Goal: Task Accomplishment & Management: Use online tool/utility

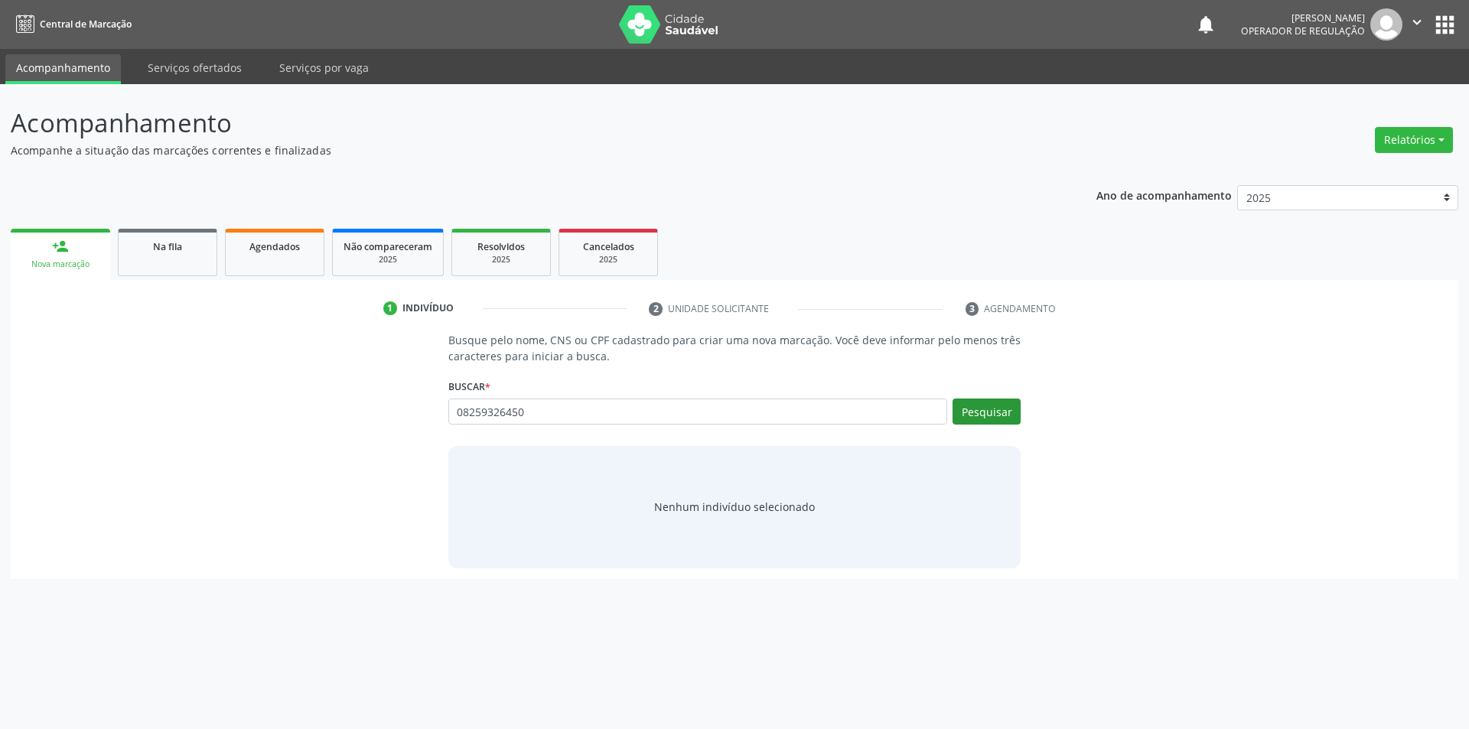
type input "08259326450"
click at [982, 416] on button "Pesquisar" at bounding box center [987, 412] width 68 height 26
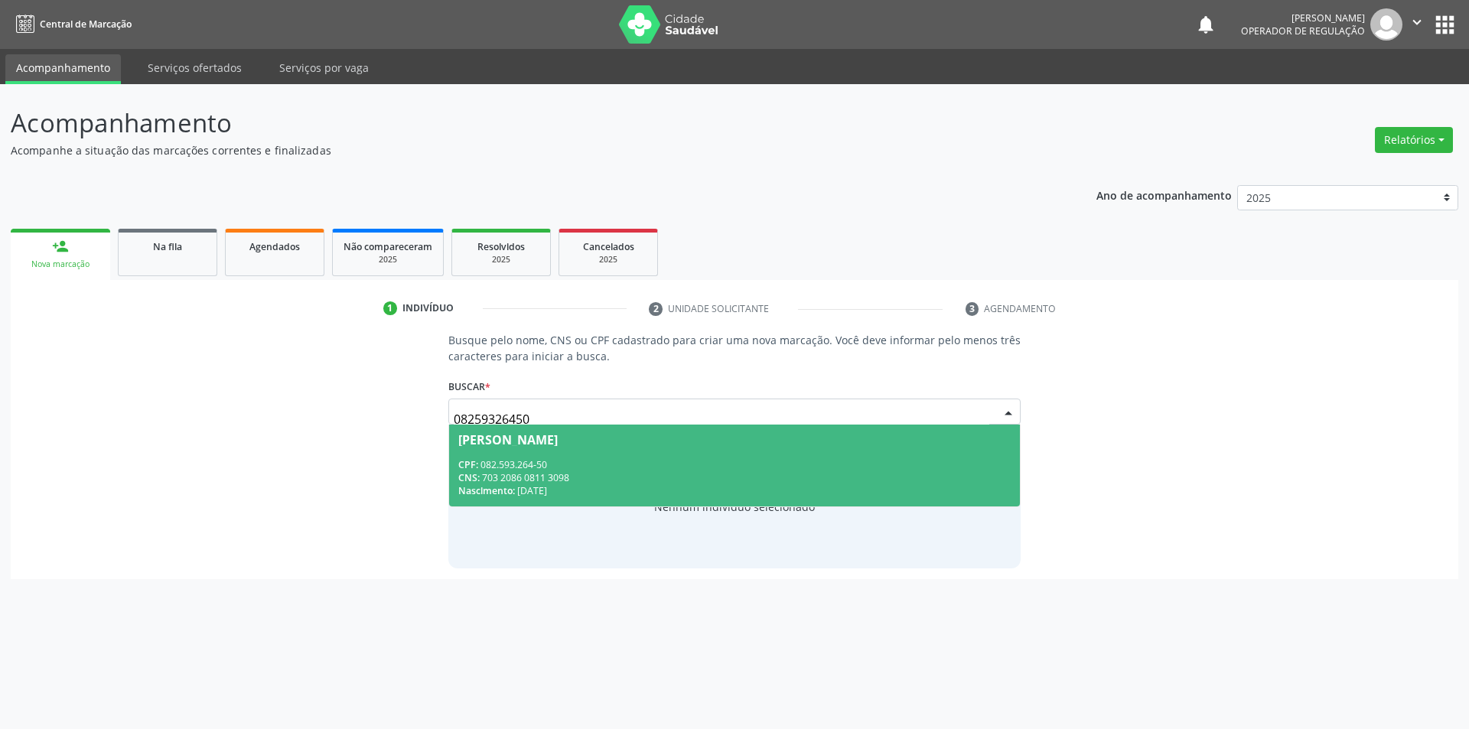
click at [552, 460] on div "CPF: 082.593.264-50" at bounding box center [734, 464] width 553 height 13
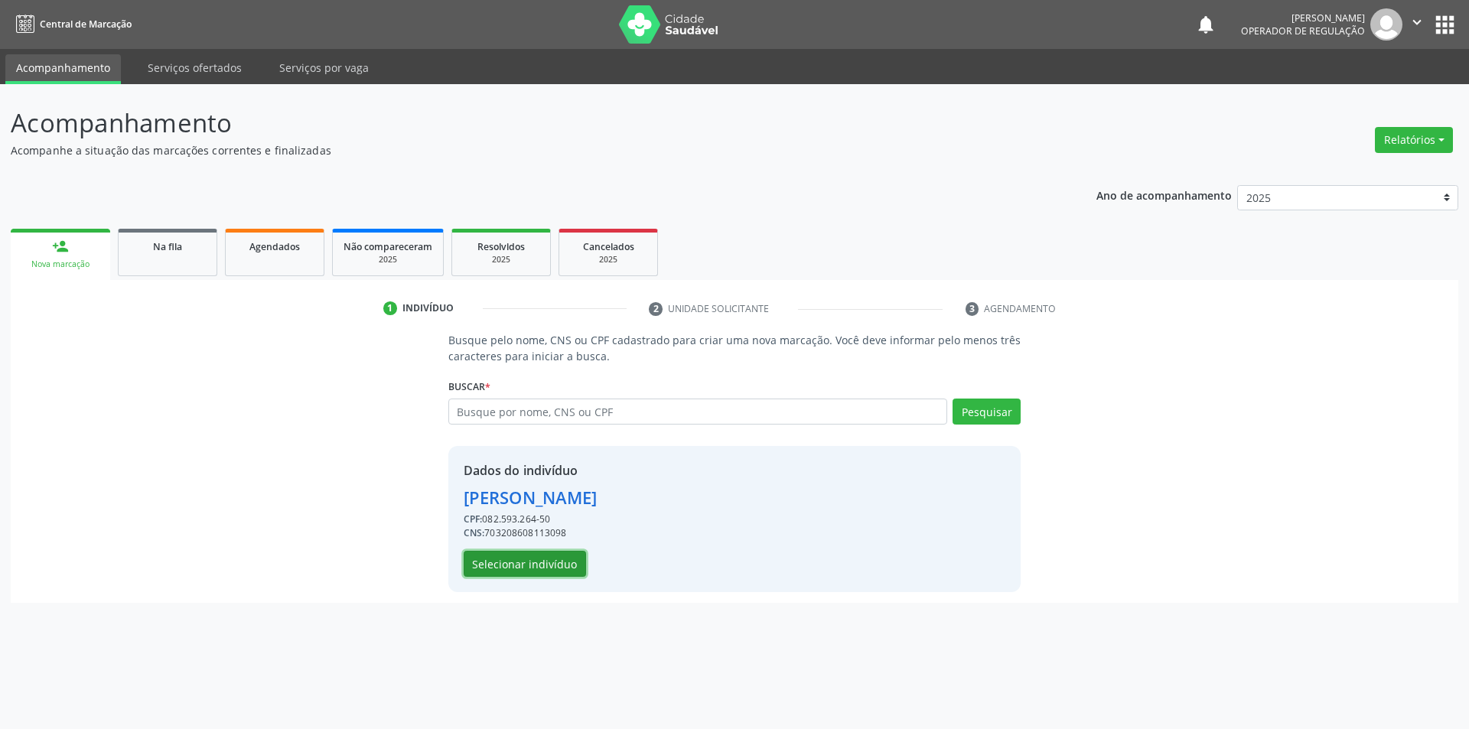
click at [540, 568] on button "Selecionar indivíduo" at bounding box center [525, 564] width 122 height 26
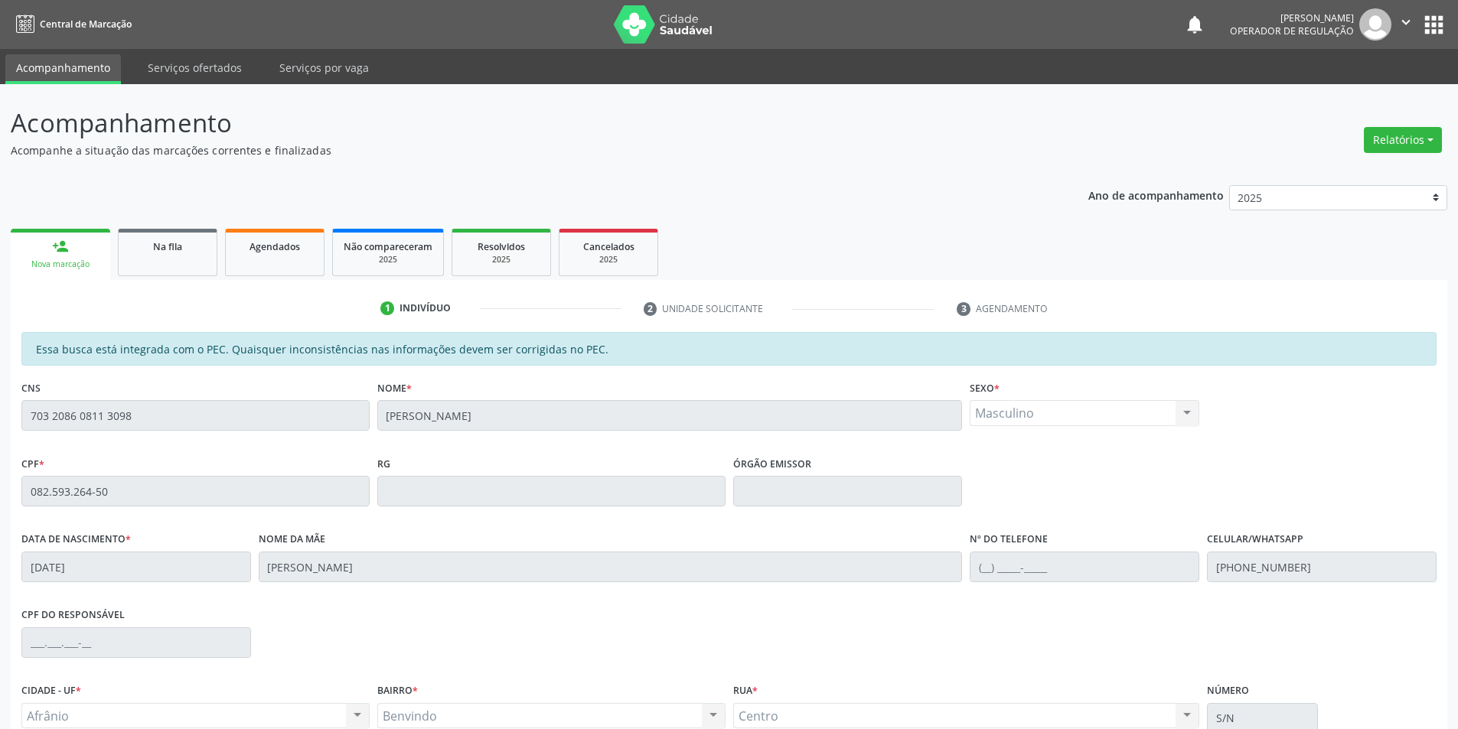
scroll to position [77, 0]
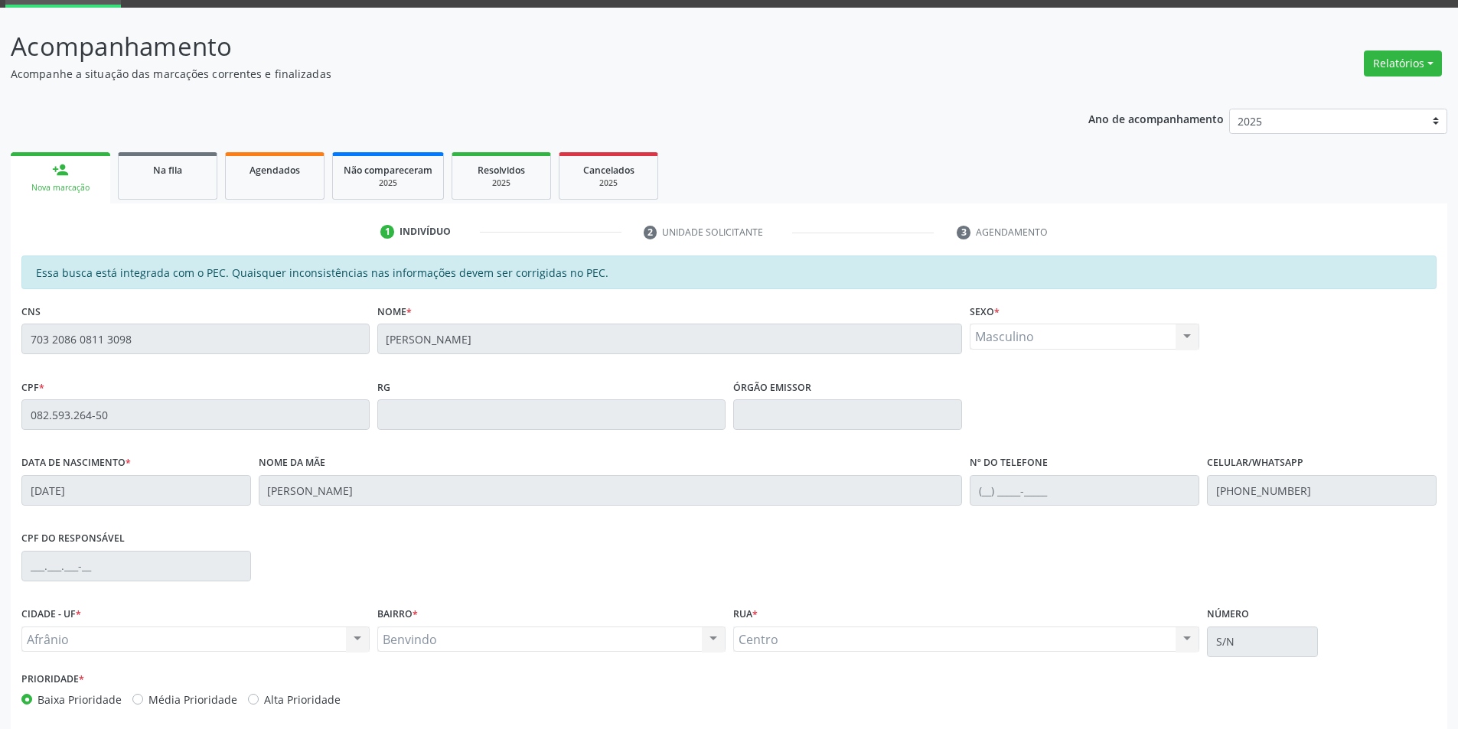
click at [12, 490] on div "Essa busca está integrada com o PEC. Quaisquer inconsistências nas informações …" at bounding box center [729, 521] width 1436 height 531
click at [174, 178] on link "Na fila" at bounding box center [167, 175] width 99 height 47
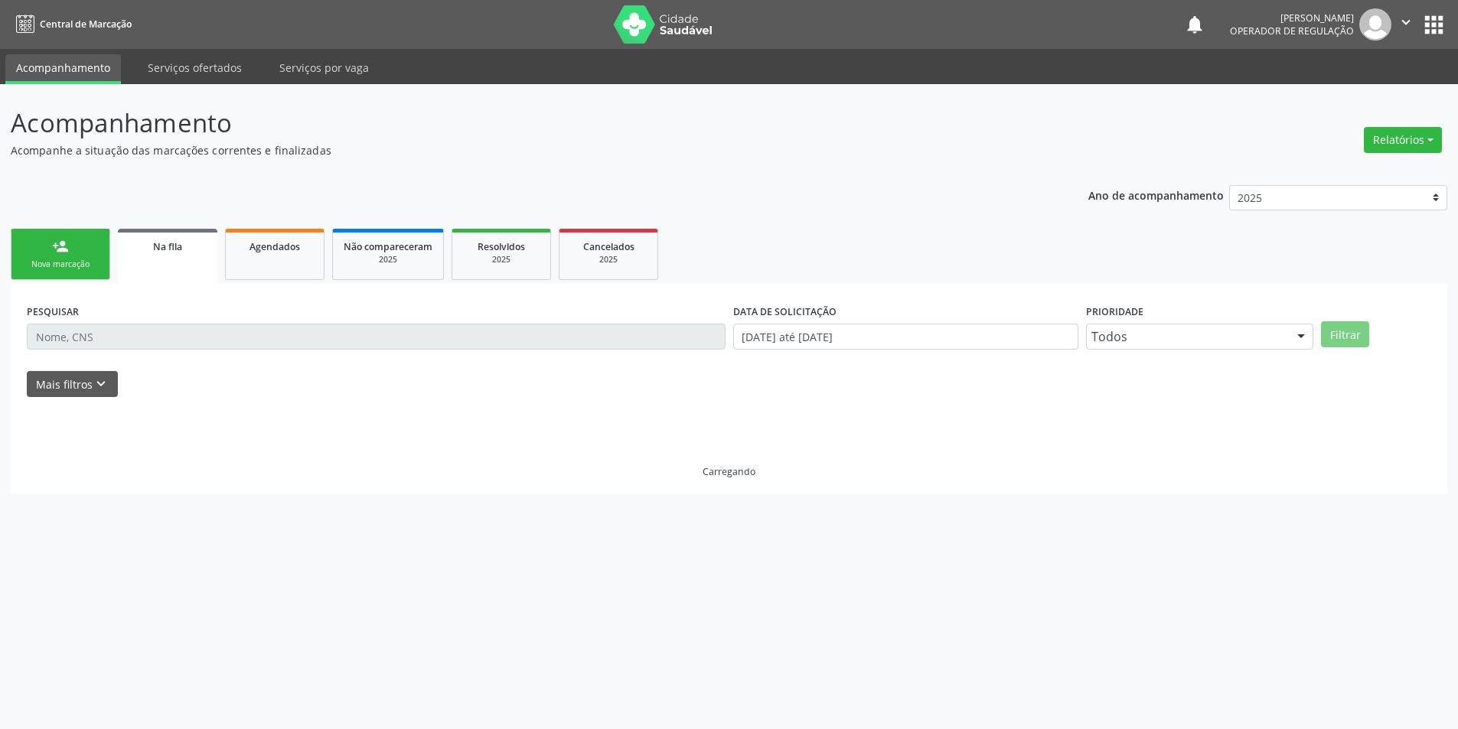
scroll to position [0, 0]
click at [280, 237] on link "Agendados" at bounding box center [274, 254] width 99 height 51
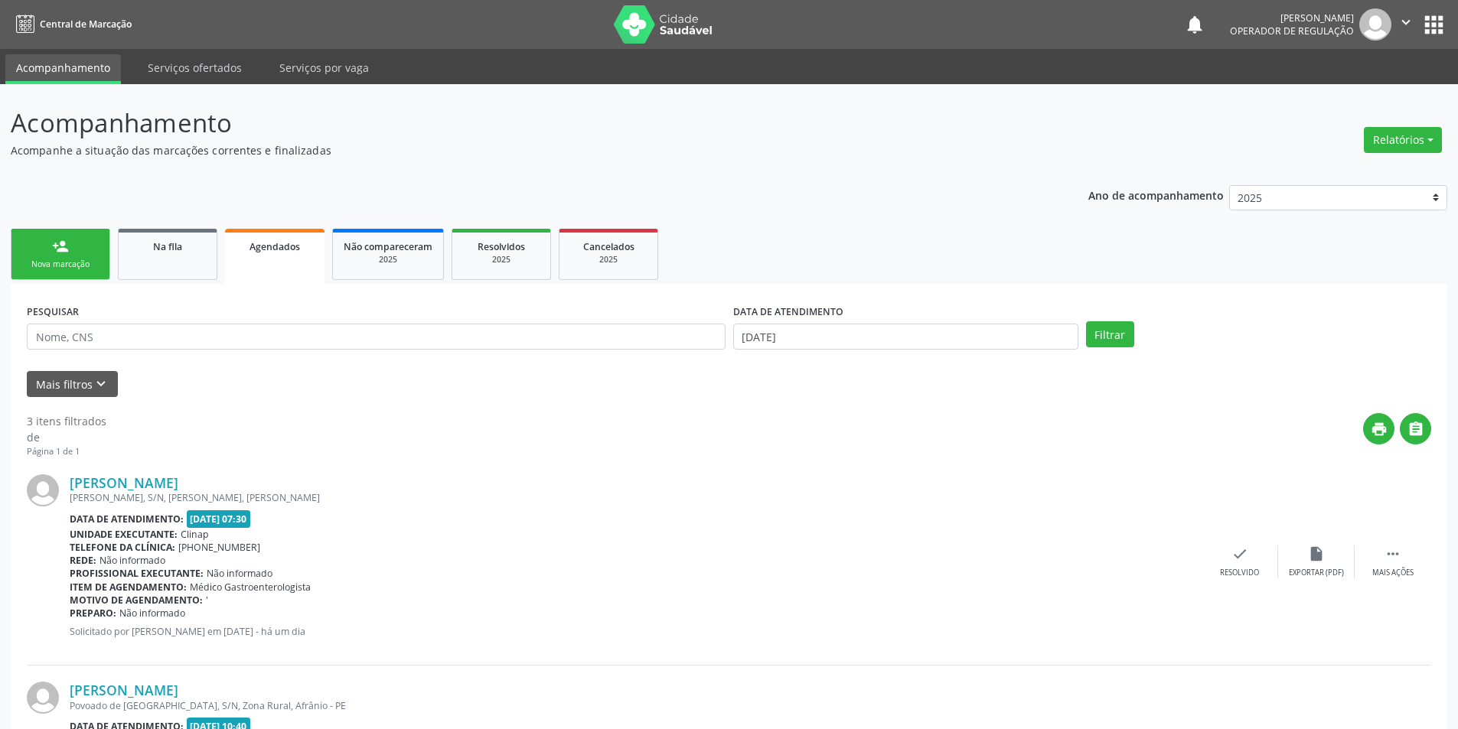
click at [70, 250] on link "person_add Nova marcação" at bounding box center [60, 254] width 99 height 51
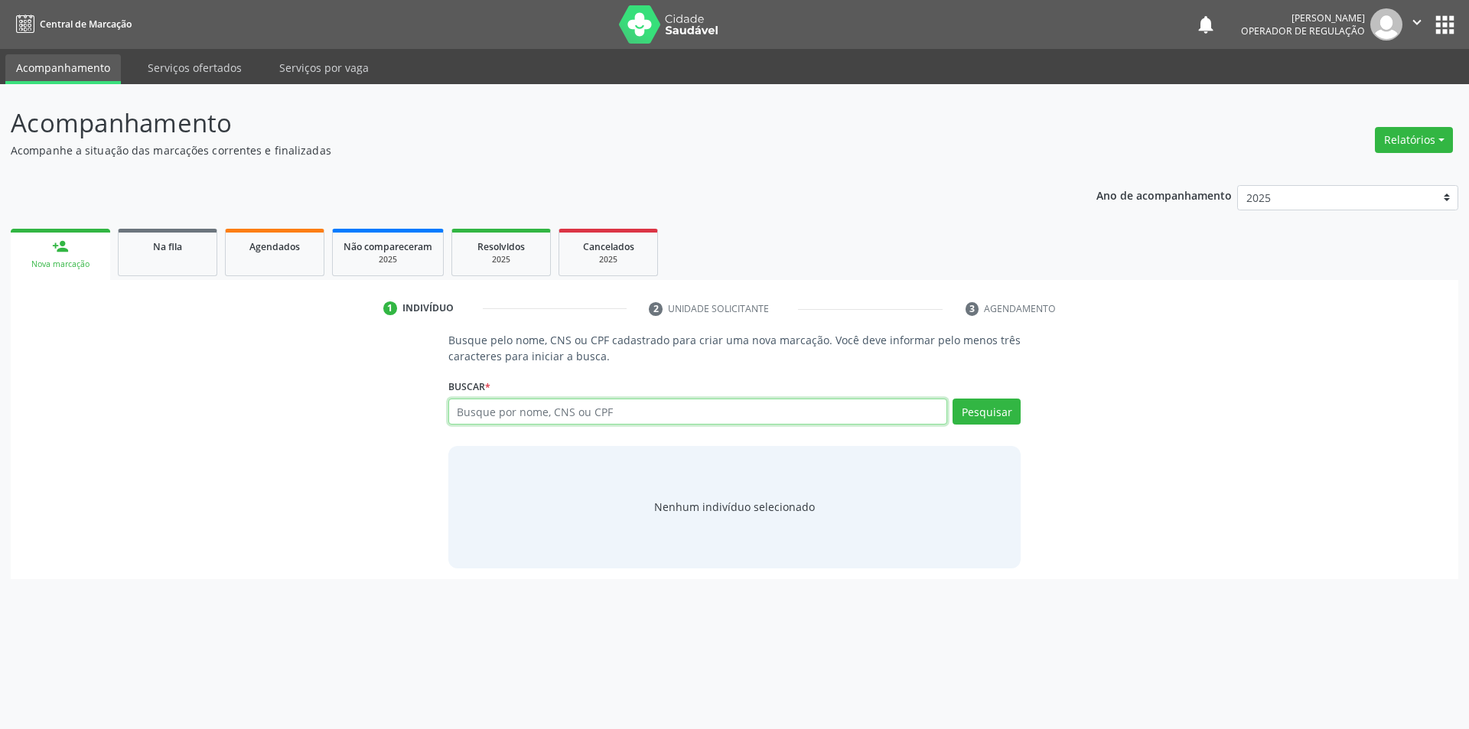
click at [500, 413] on input "text" at bounding box center [698, 412] width 500 height 26
type input "39208303420"
click at [983, 415] on button "Pesquisar" at bounding box center [987, 412] width 68 height 26
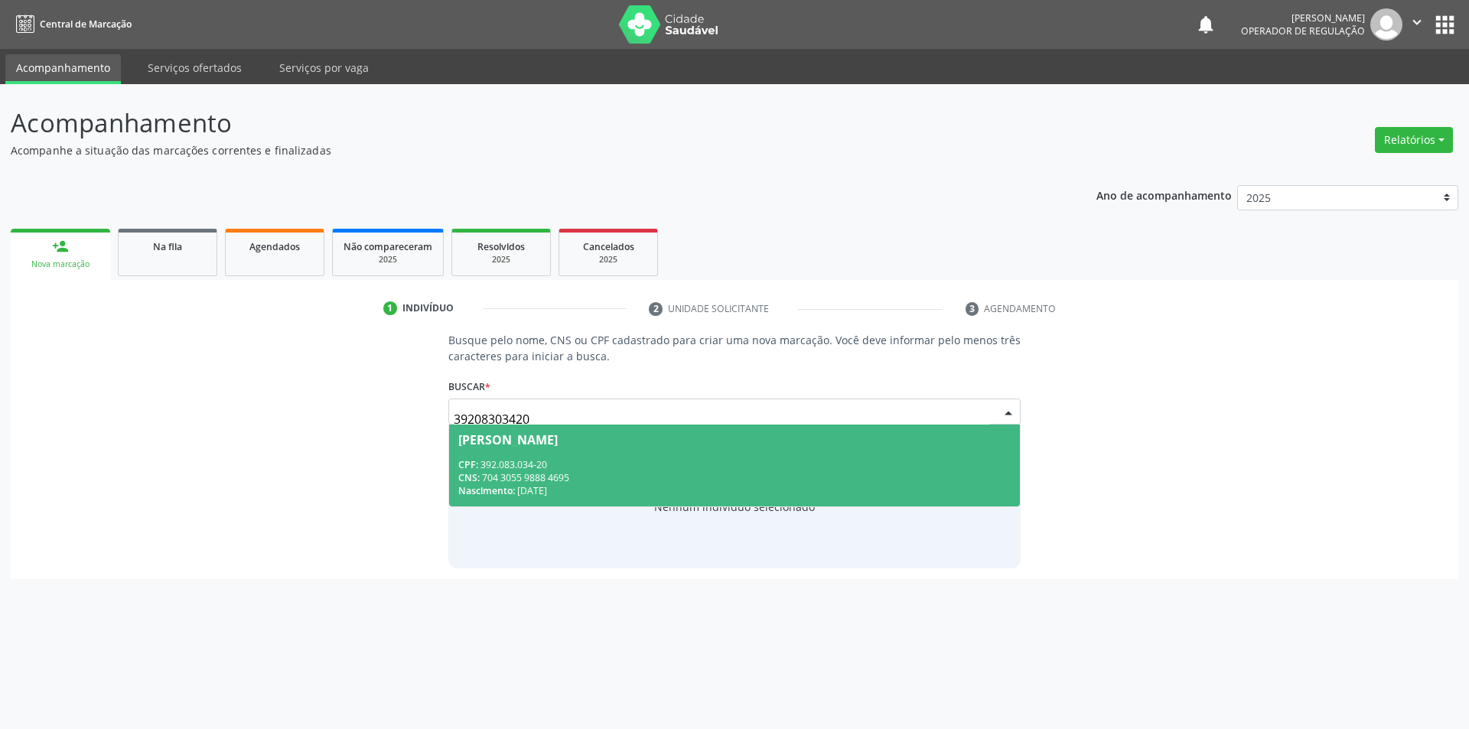
click at [533, 477] on div "CNS: 704 3055 9888 4695" at bounding box center [734, 477] width 553 height 13
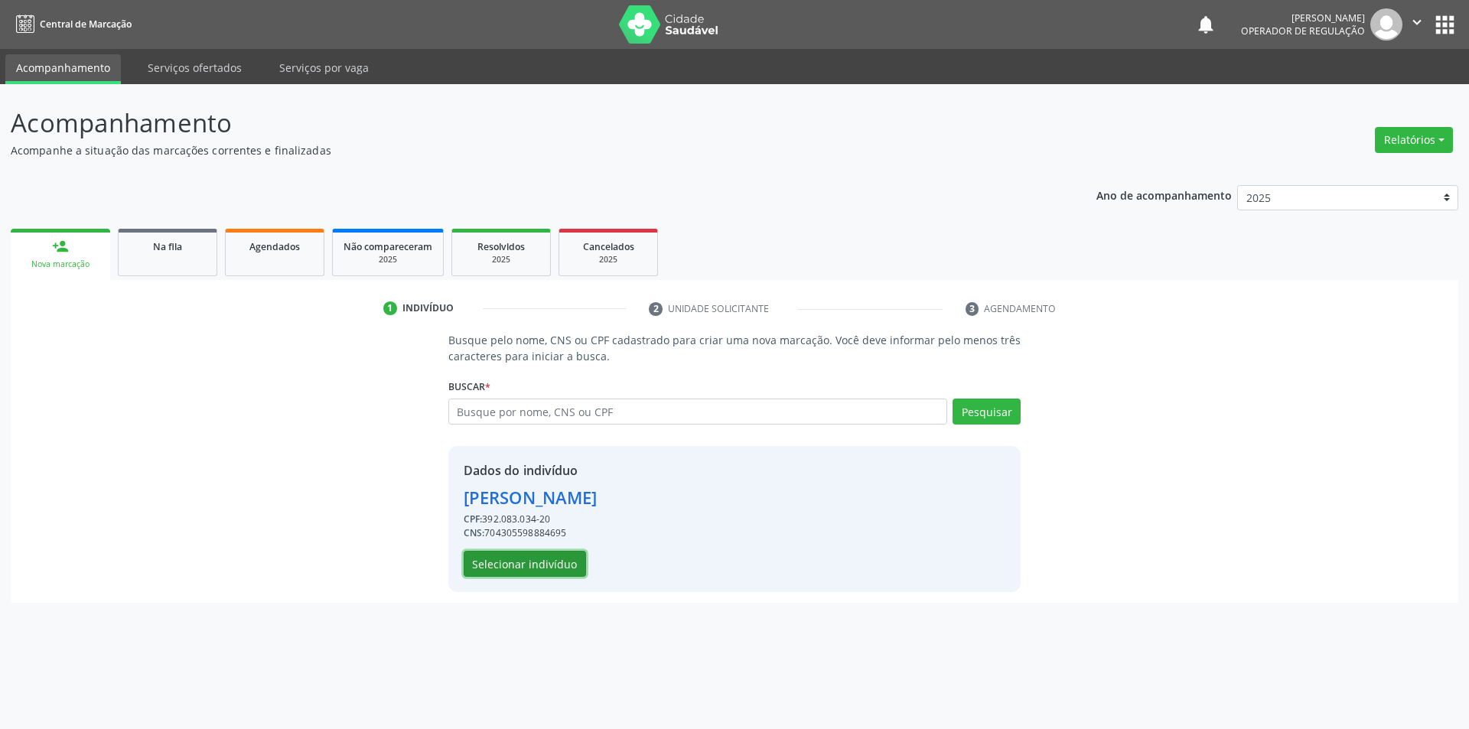
click at [513, 555] on button "Selecionar indivíduo" at bounding box center [525, 564] width 122 height 26
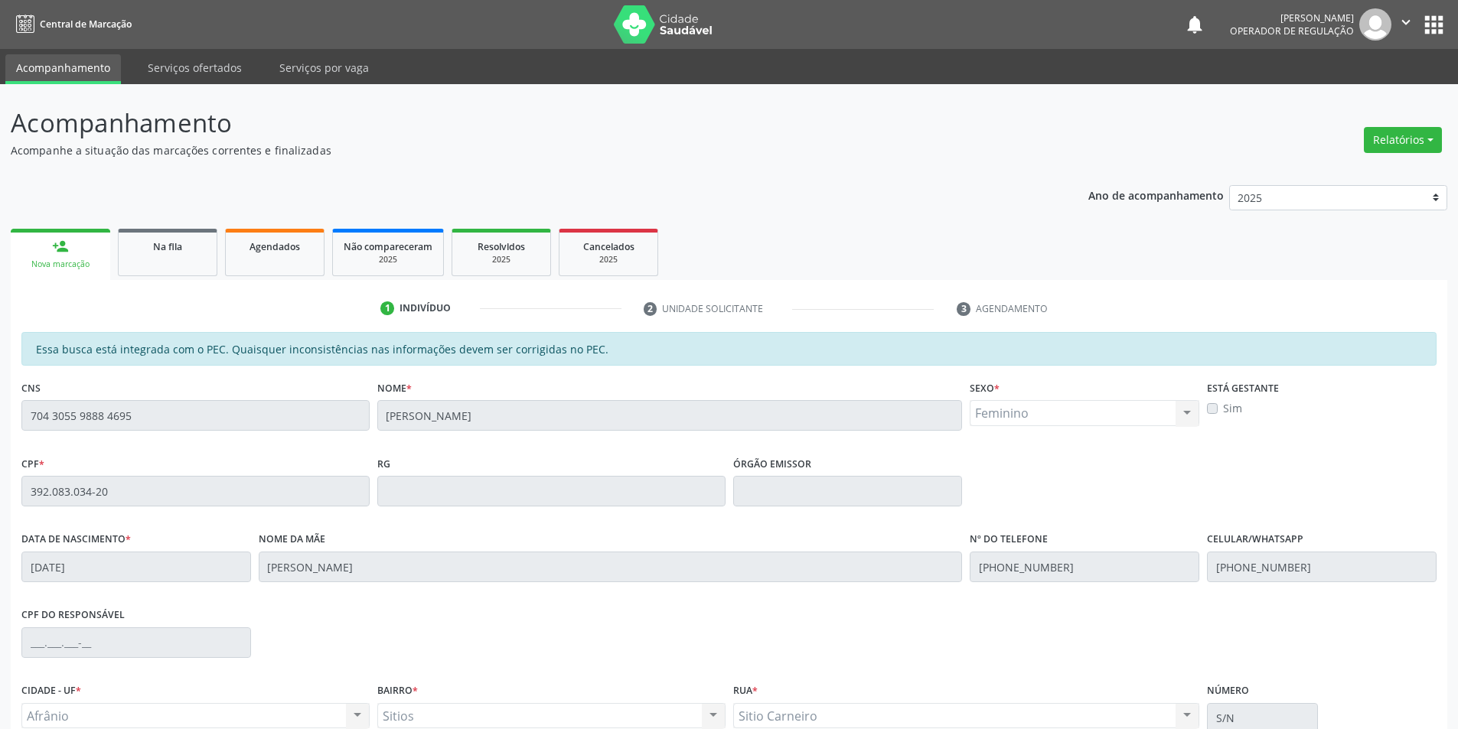
scroll to position [145, 0]
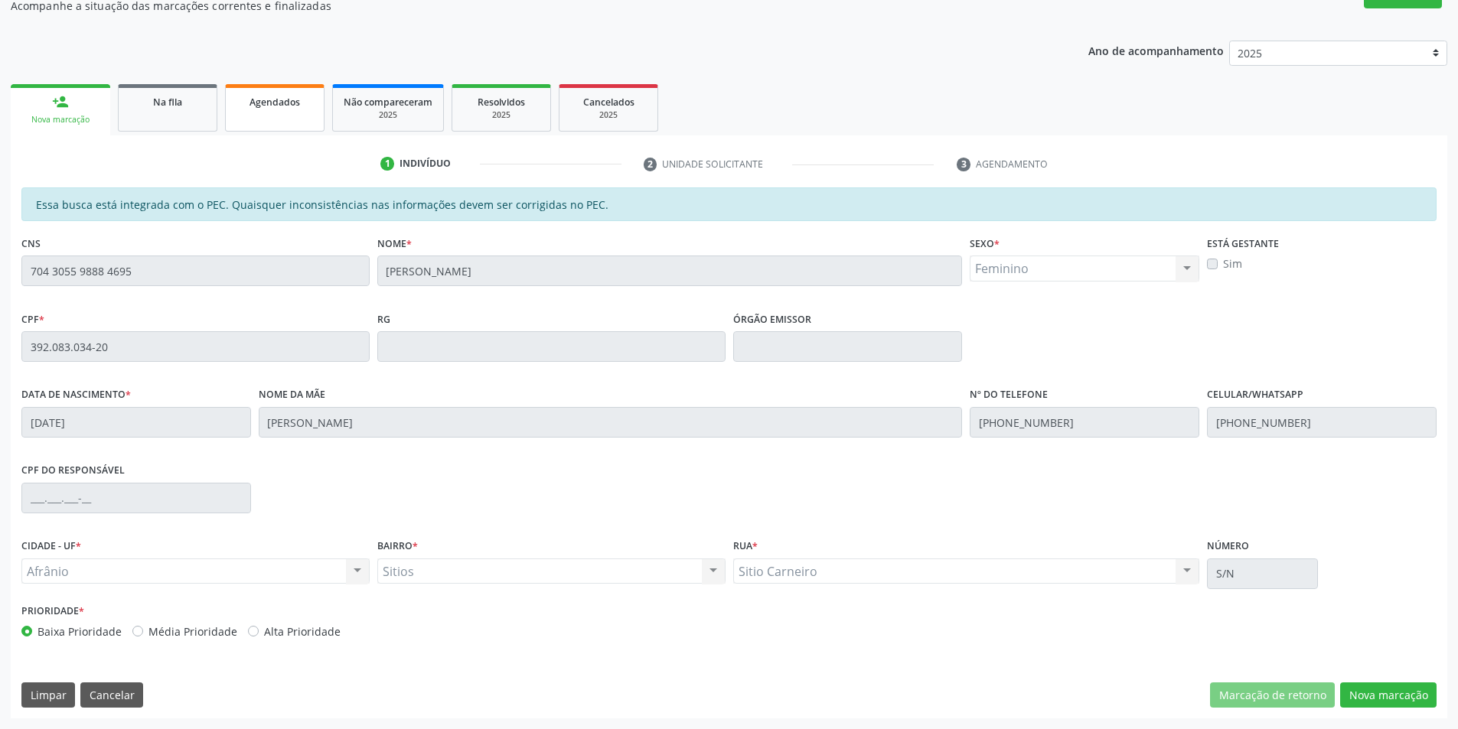
click at [250, 122] on link "Agendados" at bounding box center [274, 107] width 99 height 47
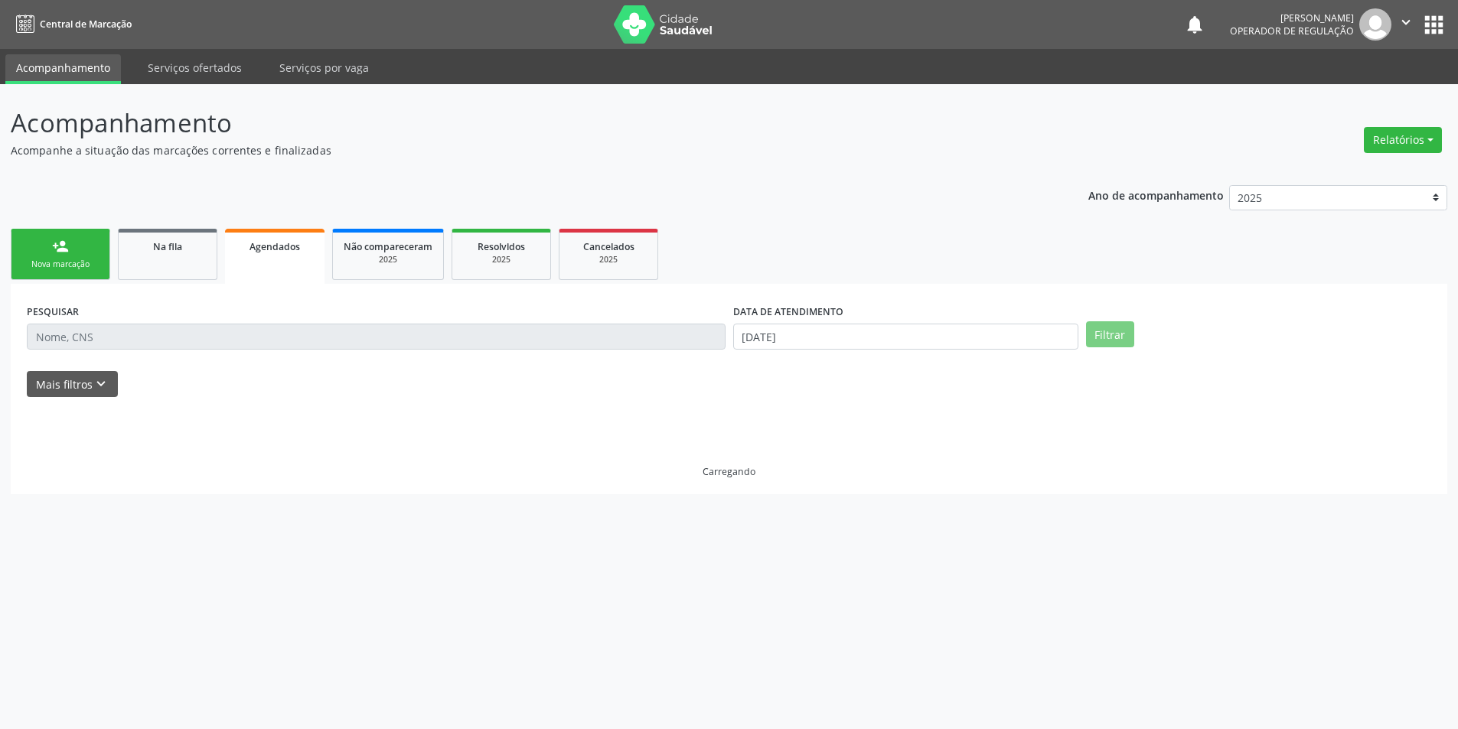
scroll to position [0, 0]
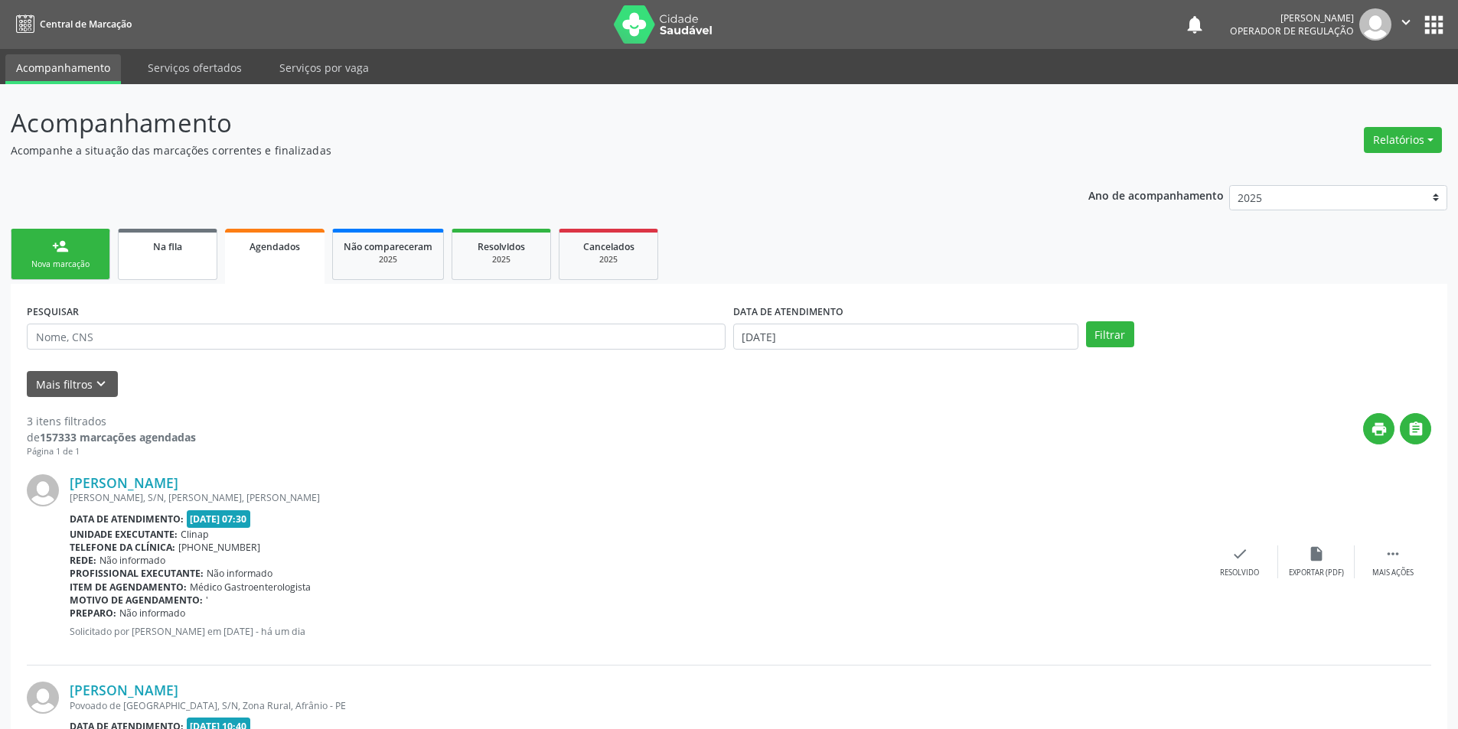
click at [161, 265] on link "Na fila" at bounding box center [167, 254] width 99 height 51
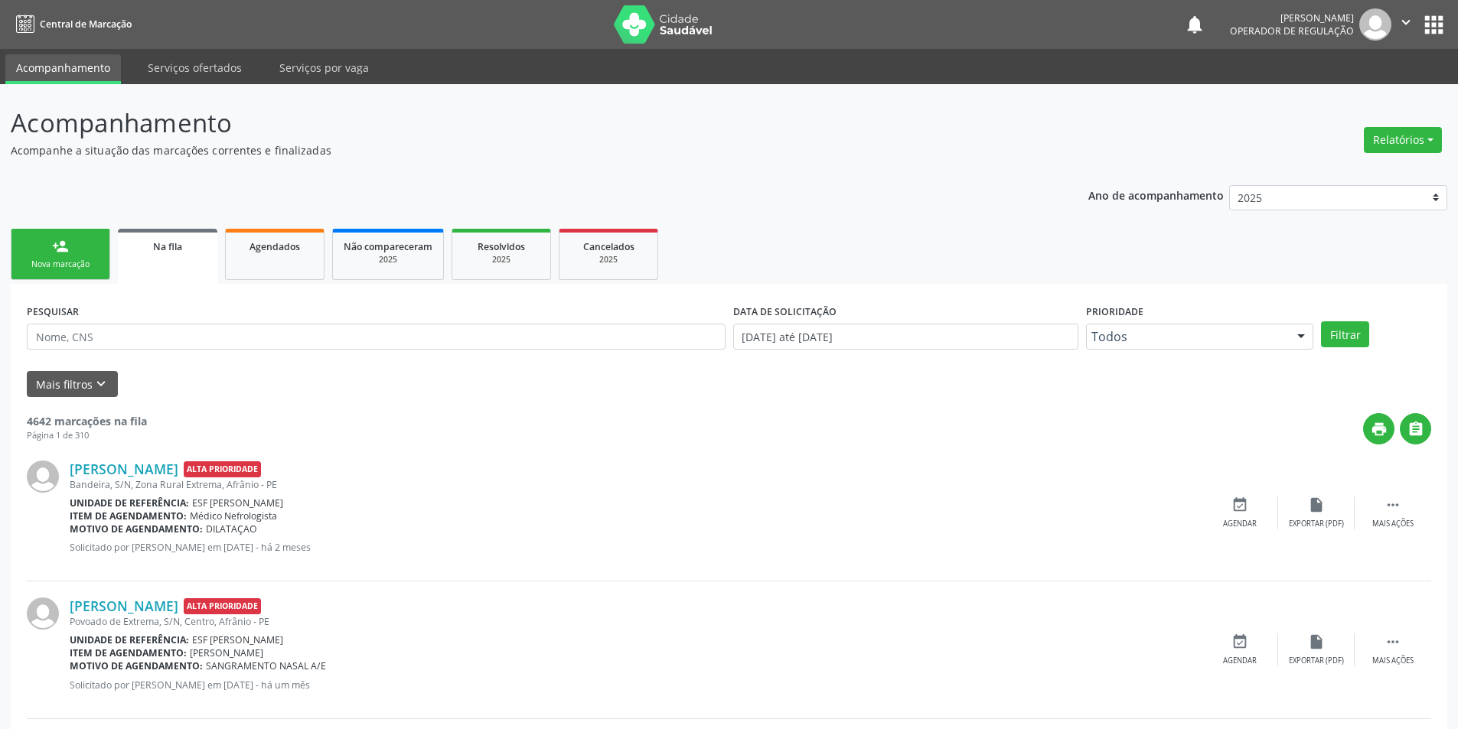
click at [42, 249] on link "person_add Nova marcação" at bounding box center [60, 254] width 99 height 51
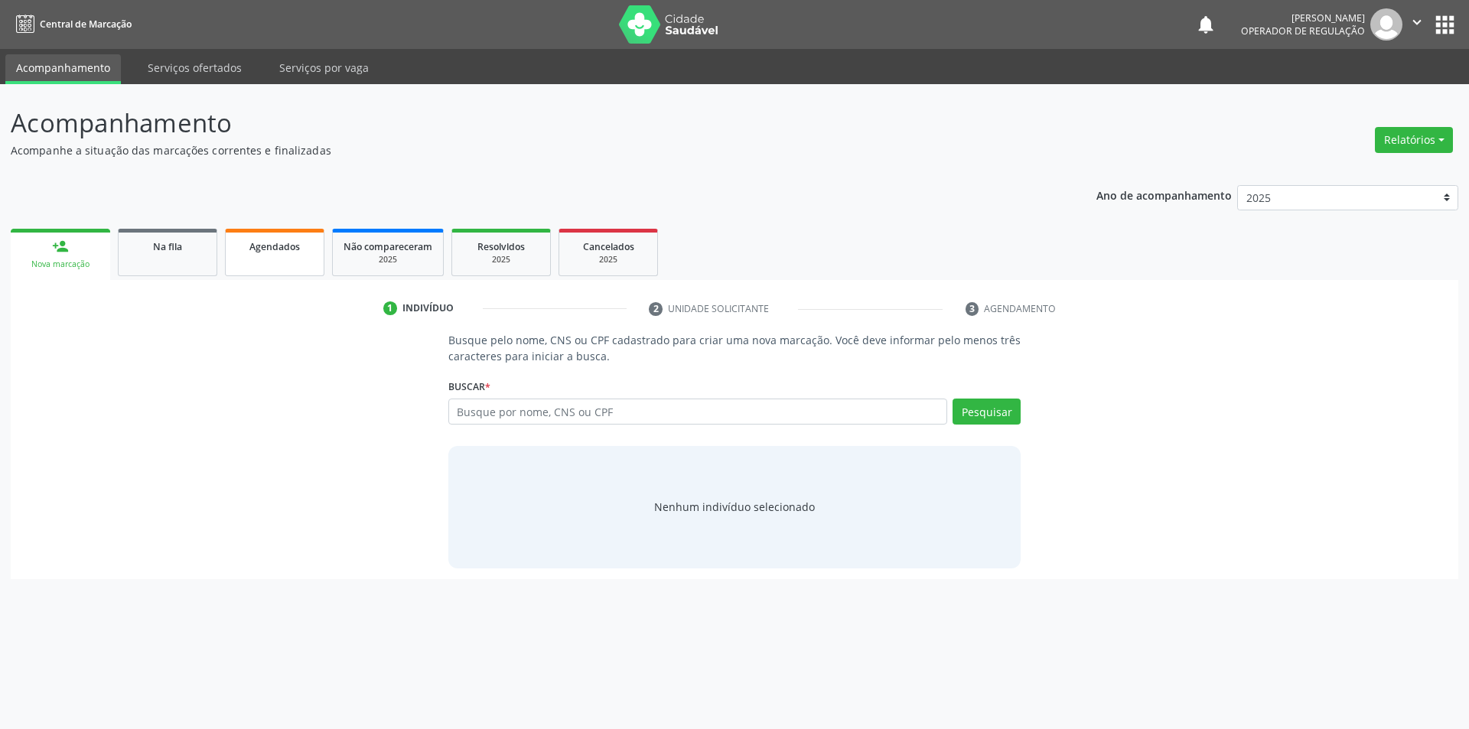
click at [298, 243] on span "Agendados" at bounding box center [274, 246] width 50 height 13
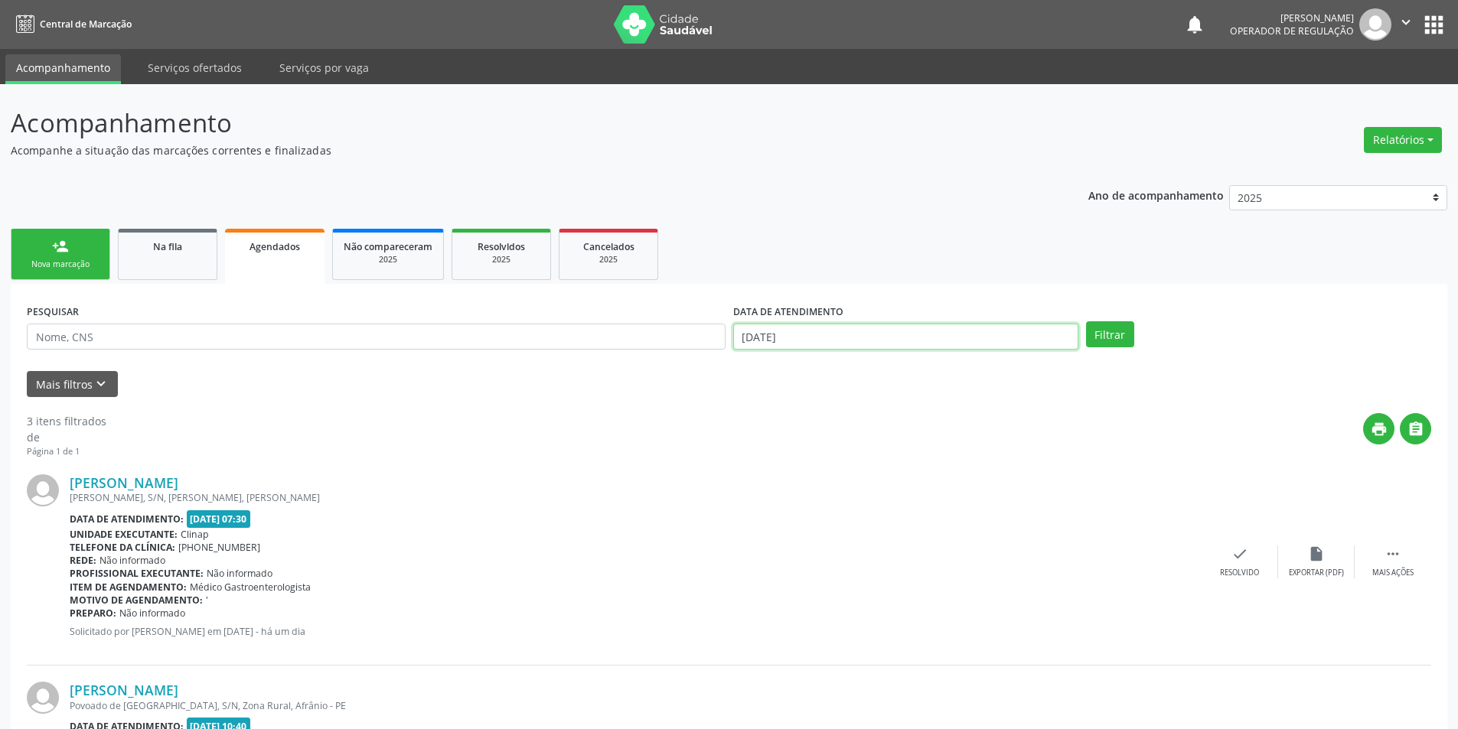
click at [824, 347] on body "Central de Marcação notifications [PERSON_NAME] Operador de regulação  Configu…" at bounding box center [729, 364] width 1458 height 729
click at [746, 373] on icon at bounding box center [746, 369] width 11 height 11
select select "8"
click at [783, 415] on span "1" at bounding box center [783, 414] width 30 height 30
type input "[DATE]"
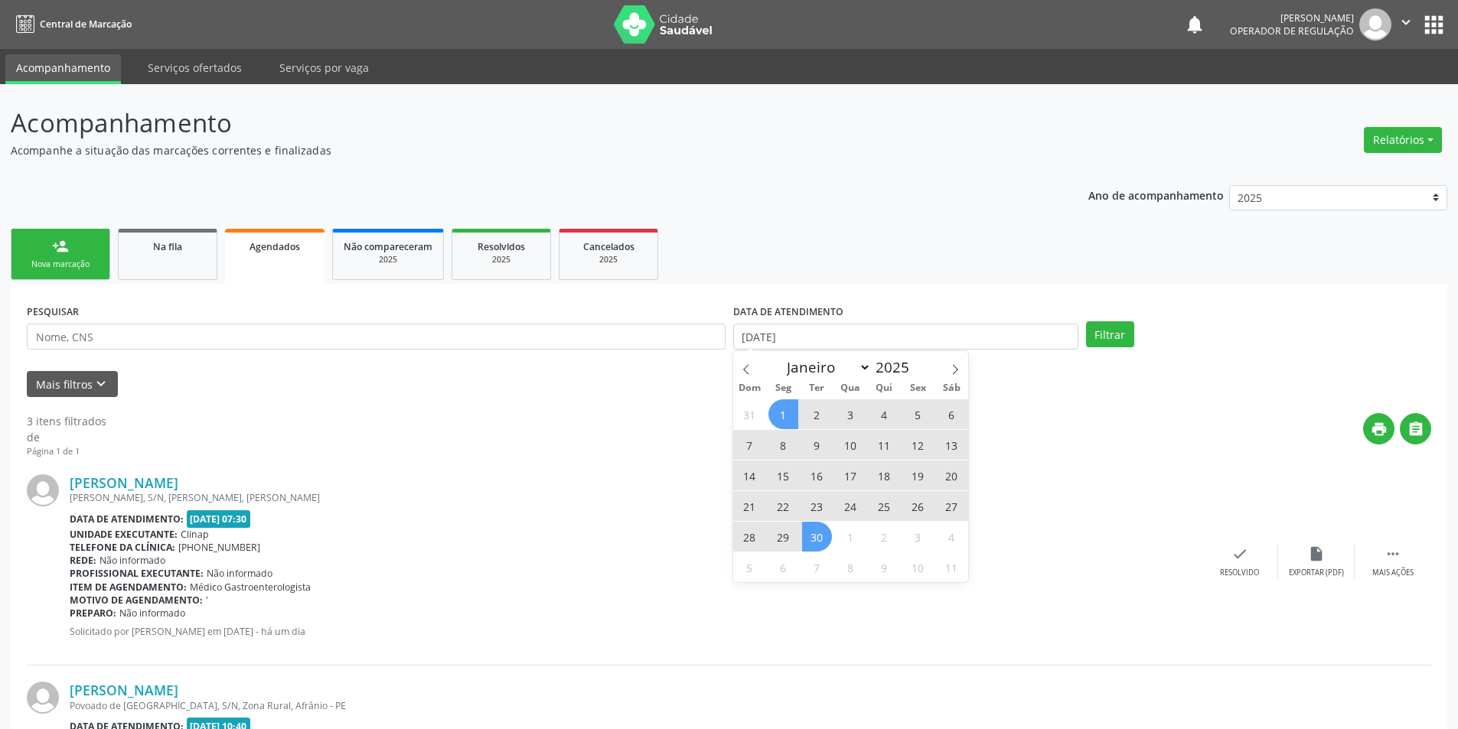
click at [825, 531] on span "30" at bounding box center [817, 537] width 30 height 30
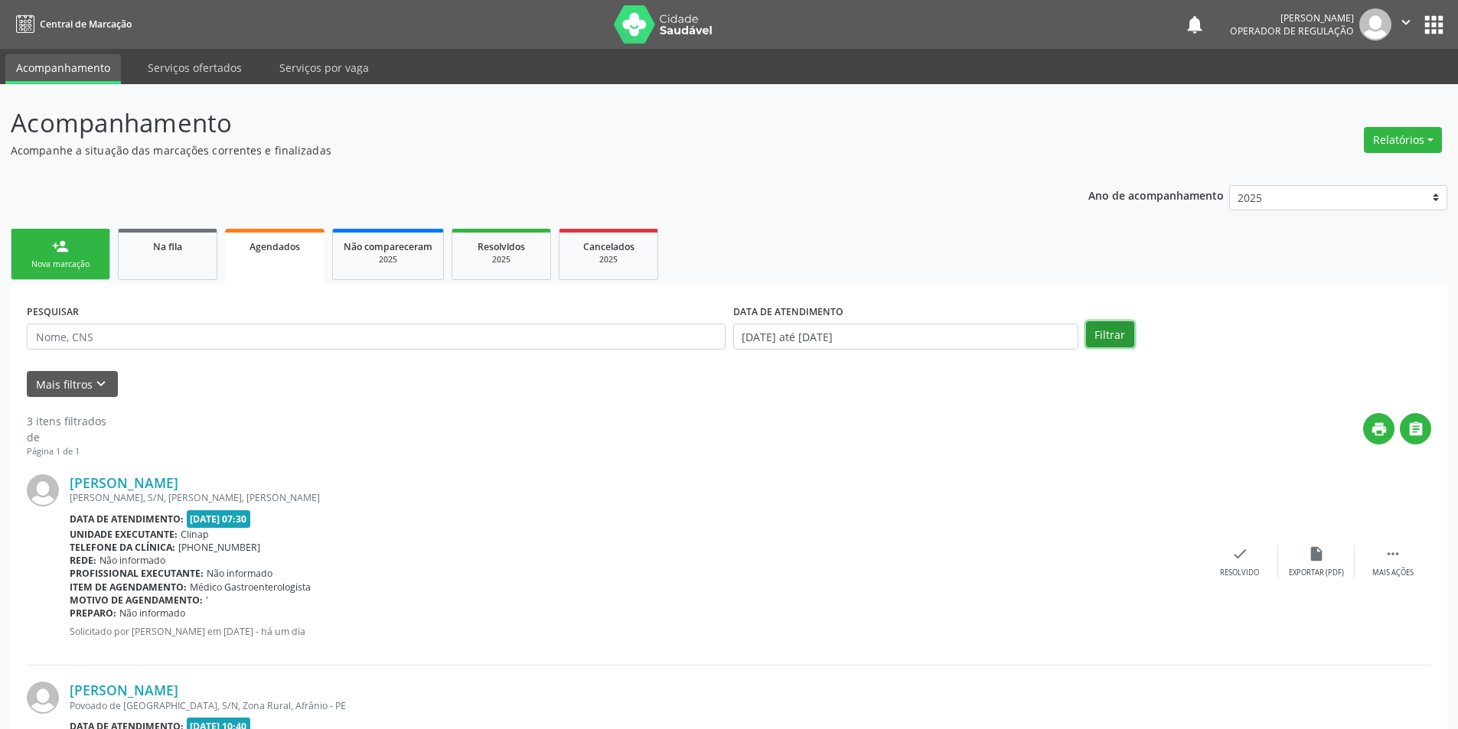
click at [1107, 339] on button "Filtrar" at bounding box center [1110, 334] width 48 height 26
click at [64, 386] on button "Mais filtros keyboard_arrow_down" at bounding box center [72, 384] width 91 height 27
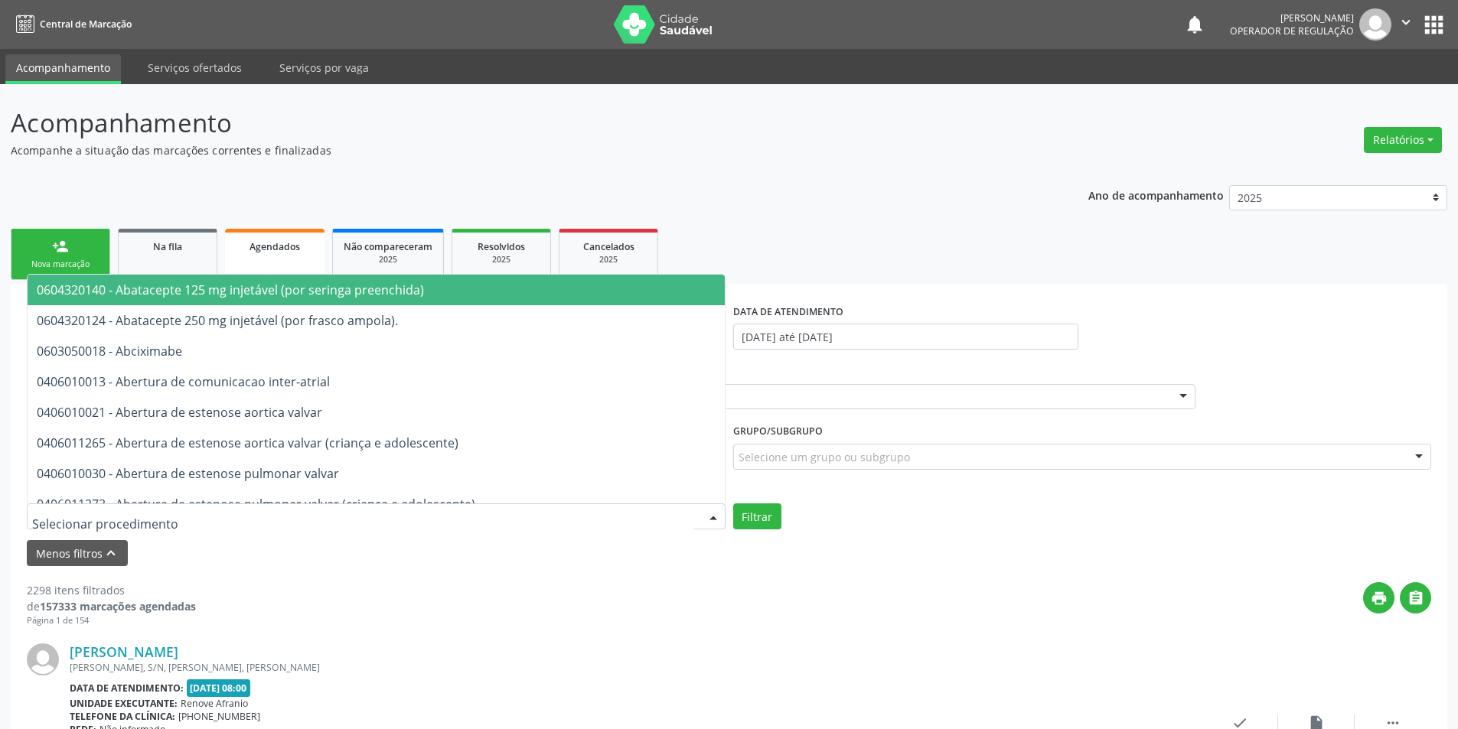
click at [170, 520] on div at bounding box center [376, 516] width 699 height 26
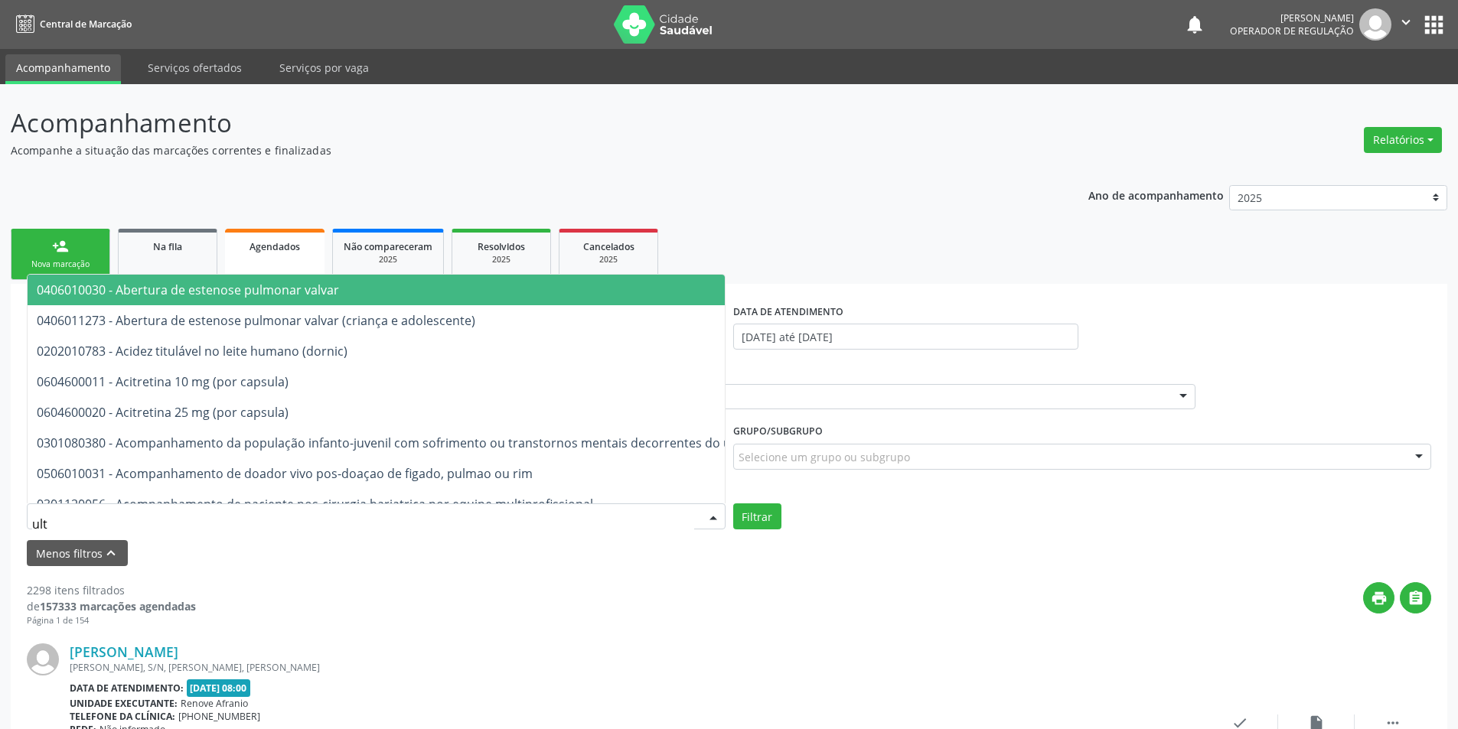
type input "ultr"
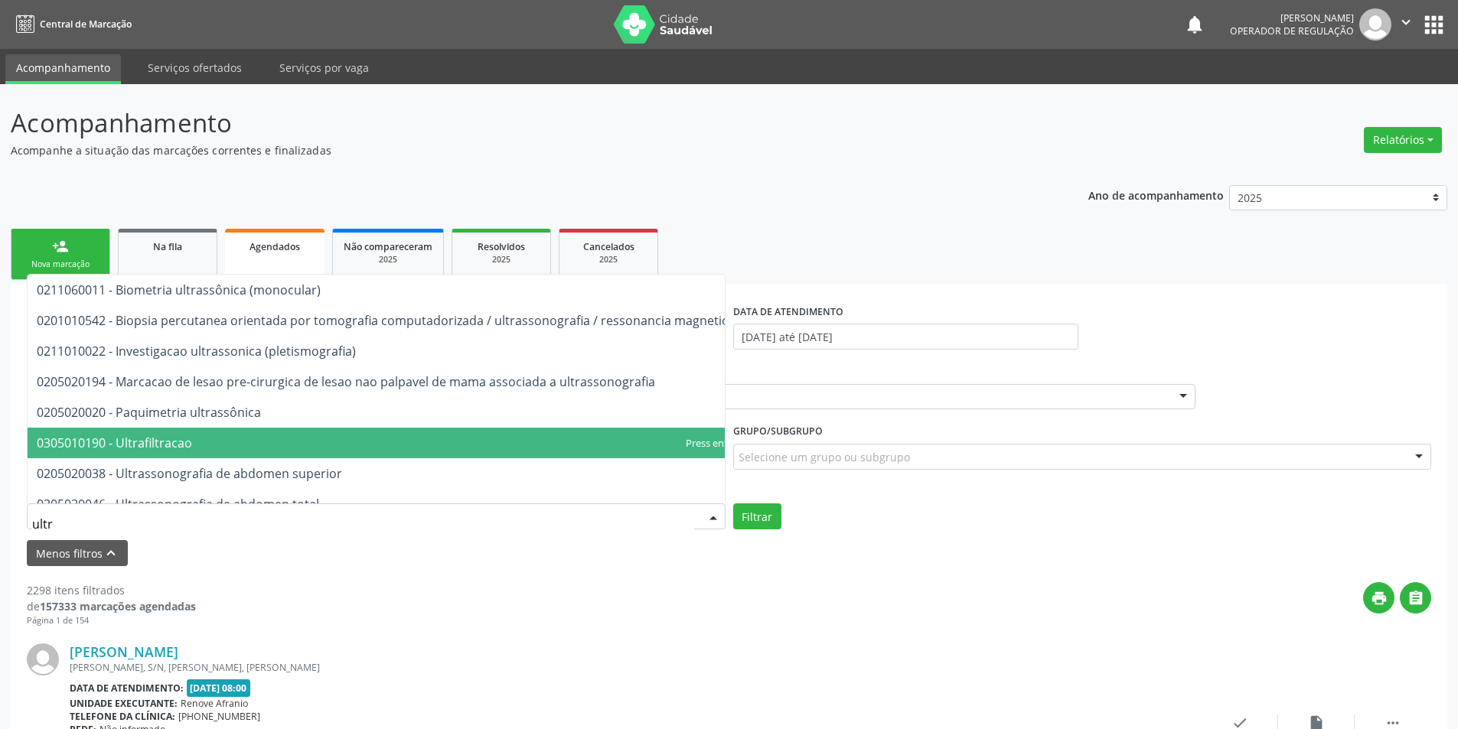
scroll to position [77, 0]
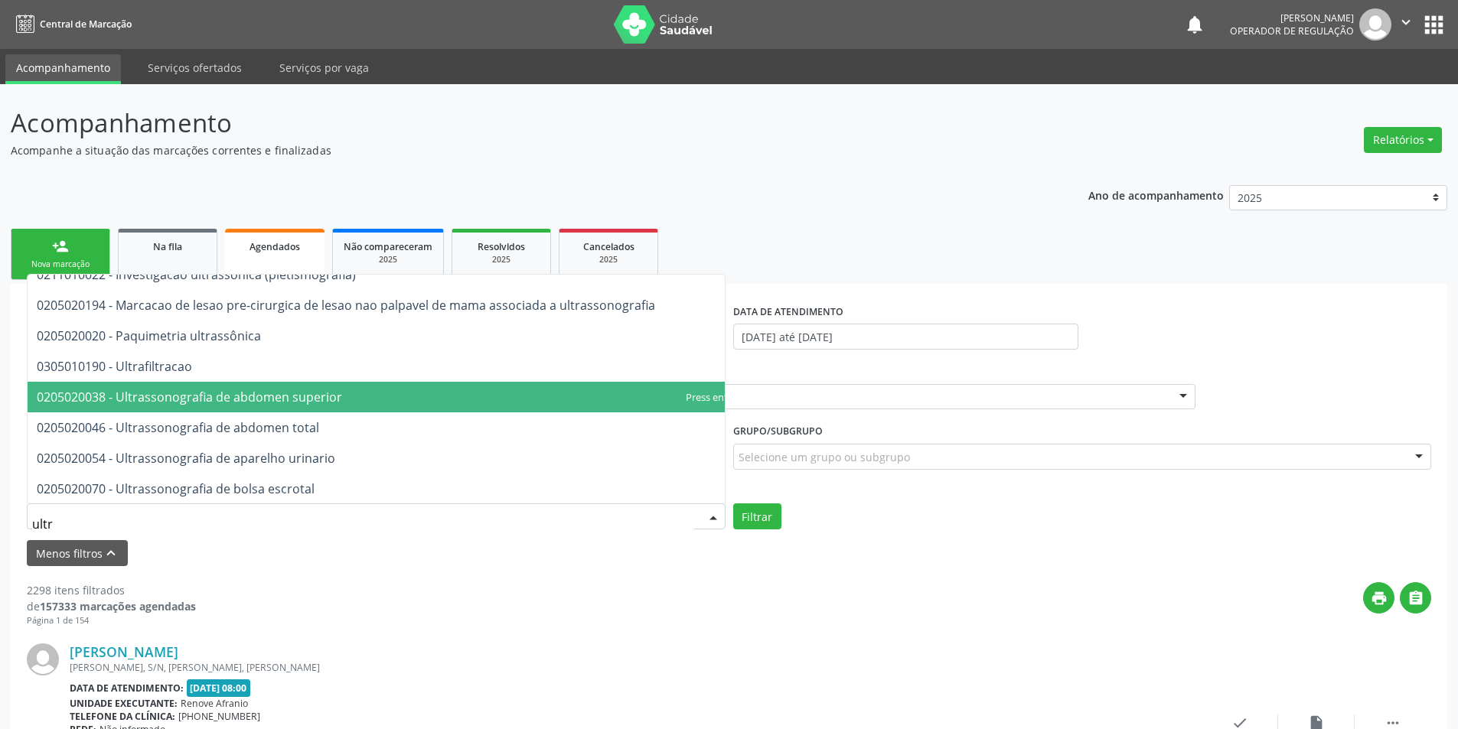
click at [171, 404] on span "0205020038 - Ultrassonografia de abdomen superior" at bounding box center [189, 397] width 305 height 17
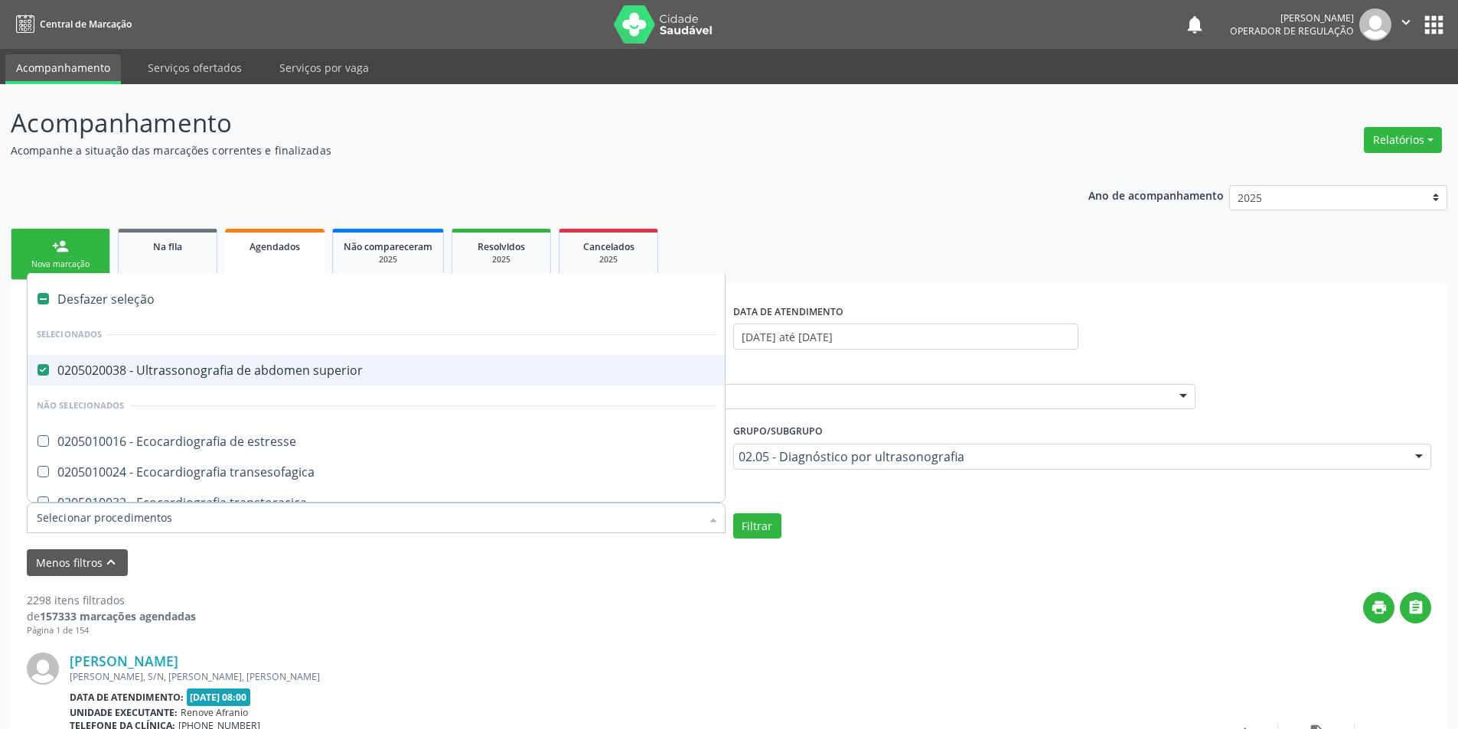
click at [41, 294] on label at bounding box center [42, 298] width 11 height 11
checkbox superior "false"
click at [41, 294] on label at bounding box center [42, 298] width 11 height 11
checkbox input "true"
checkbox superior "true"
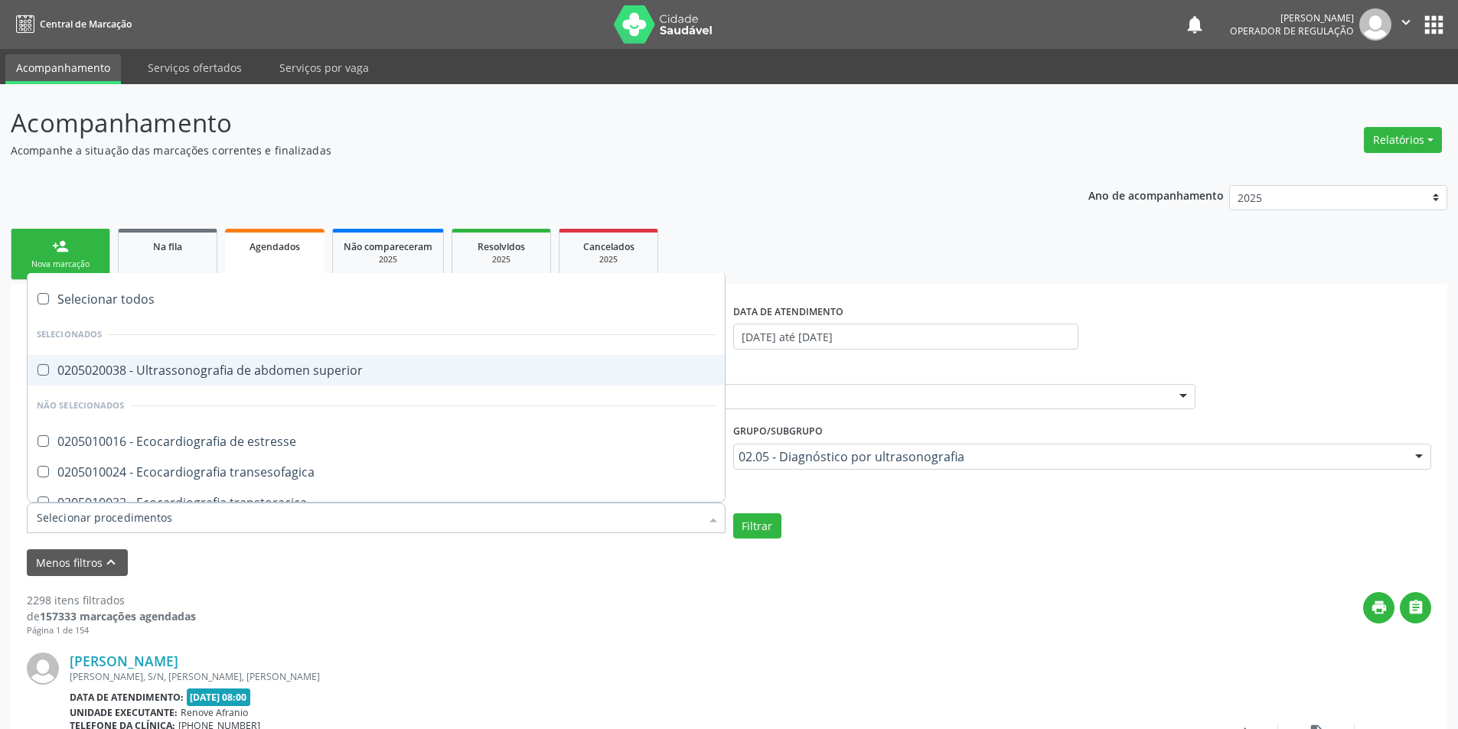
checkbox estresse "true"
checkbox transesofagica "true"
checkbox transtoracica "true"
checkbox transcraniano "true"
checkbox ultrassonografia "true"
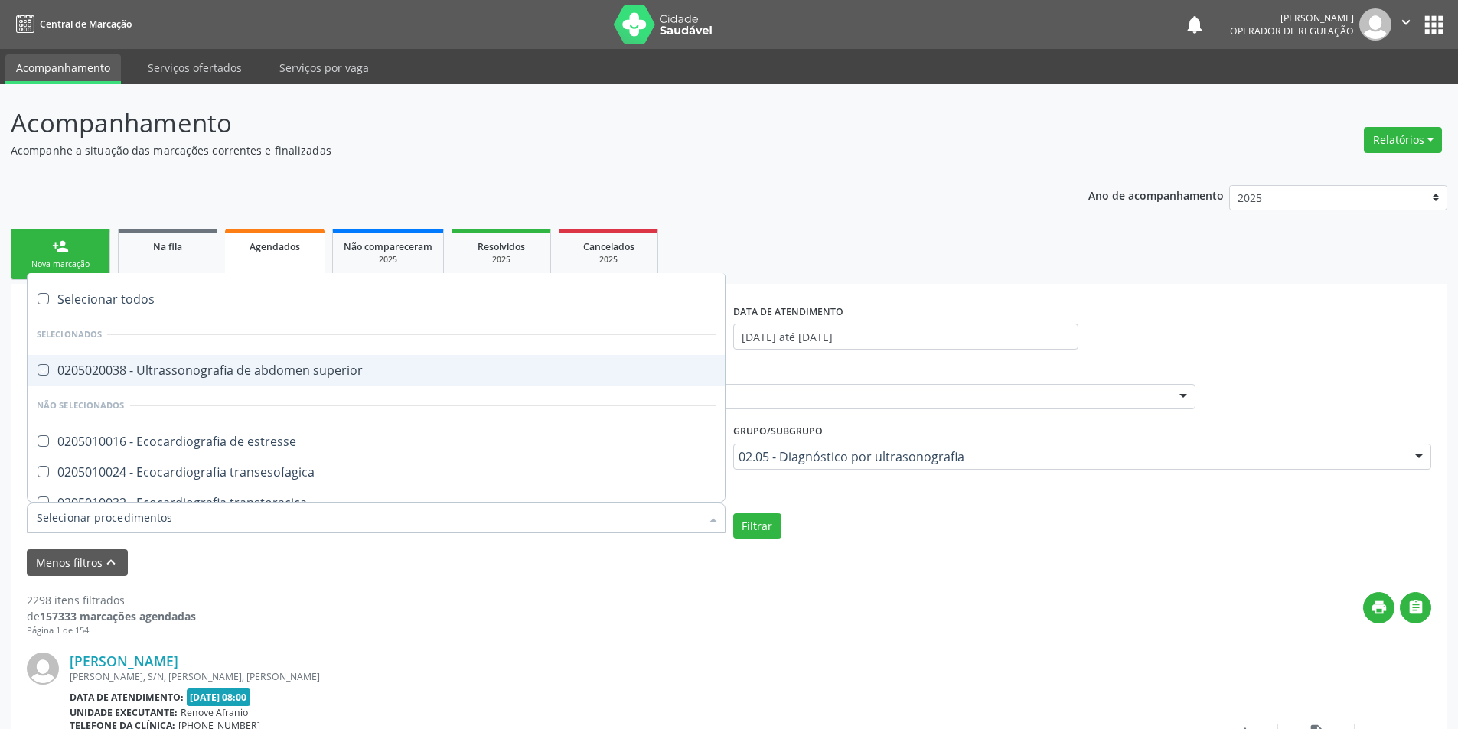
checkbox ultrassônica "true"
checkbox total "true"
checkbox urinario "true"
checkbox escrotal "true"
checkbox \(monocular\) "true"
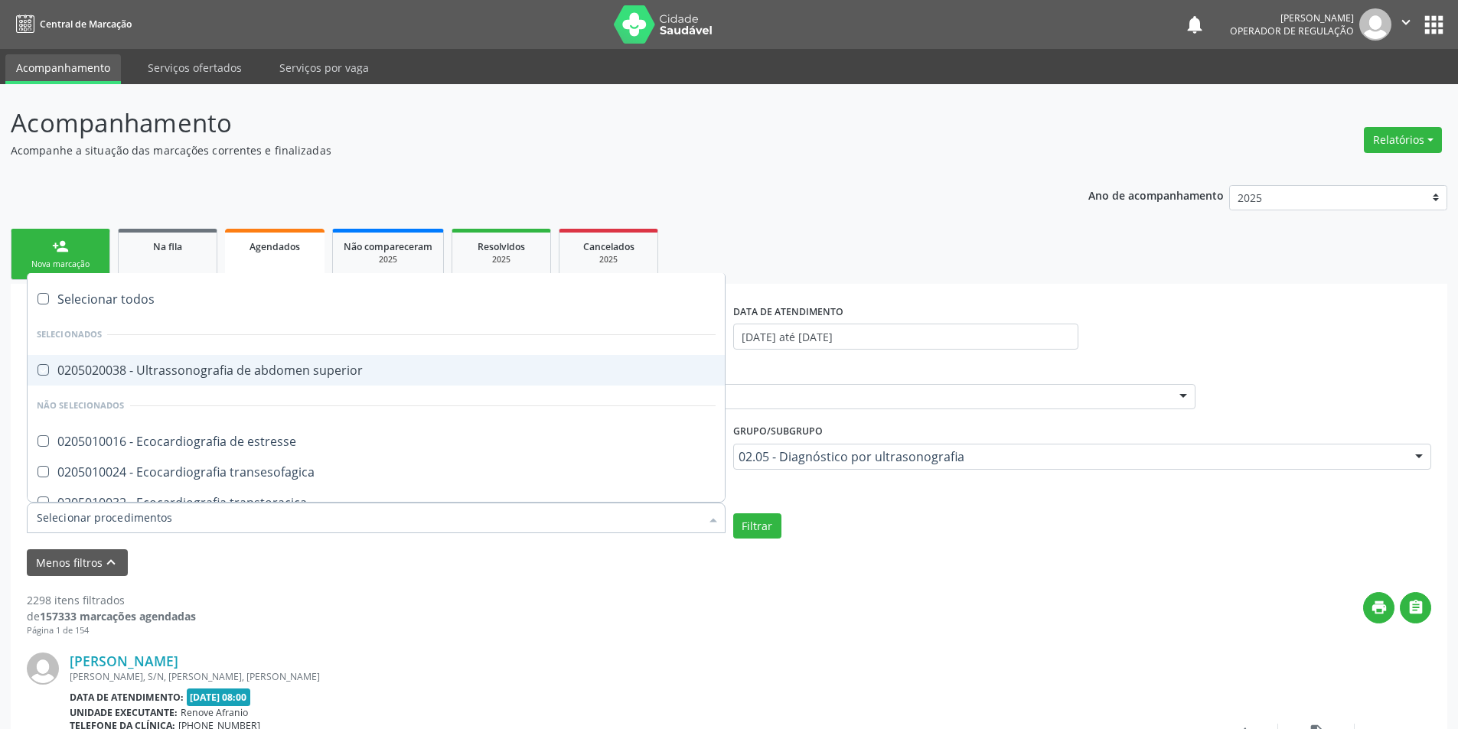
checkbox transretal\) "true"
checkbox abdominal "true"
checkbox tireoide "true"
checkbox \(extracardiaca\) "true"
checkbox vasos "true"
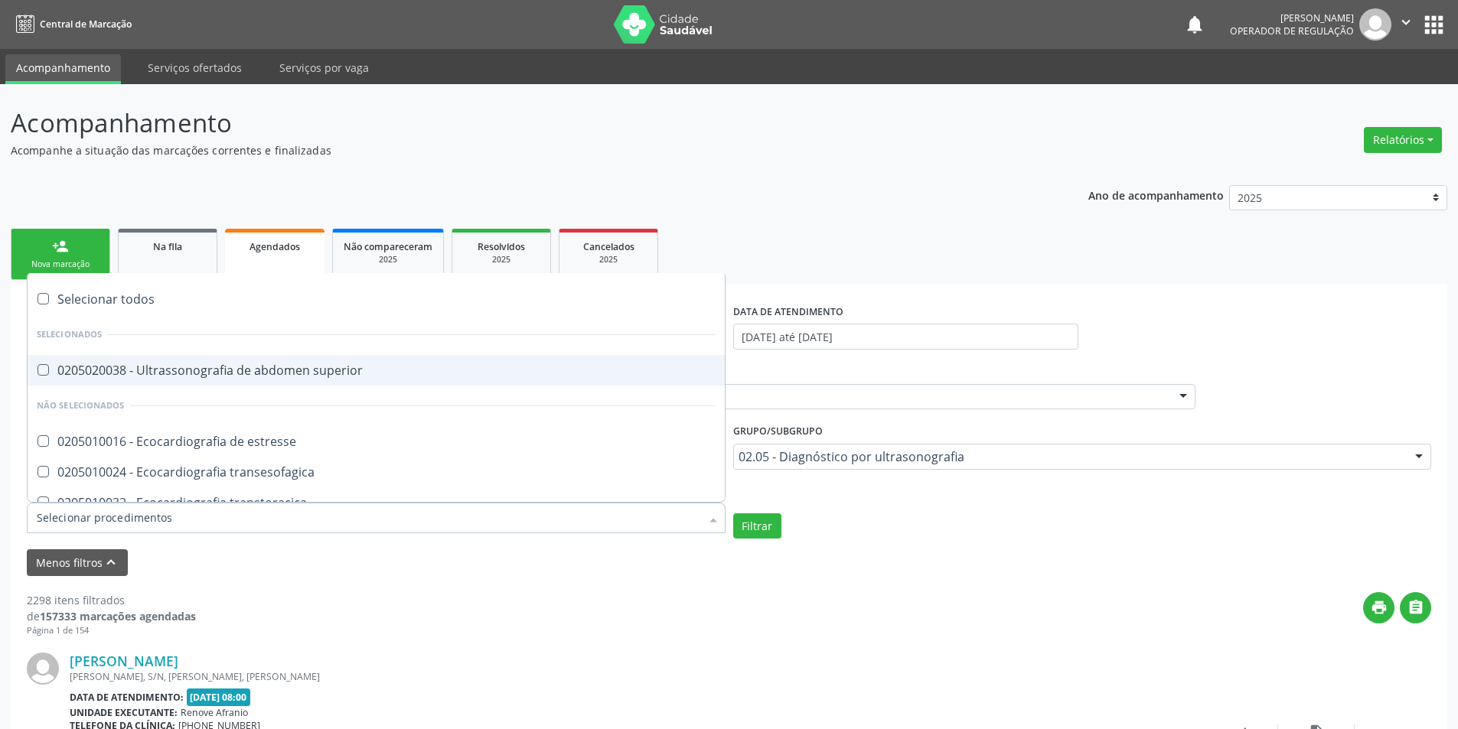
checkbox obstetrico "true"
checkbox bilateral "true"
checkbox obstetrica "true"
checkbox pulsado "true"
checkbox \(ginecologica\) "true"
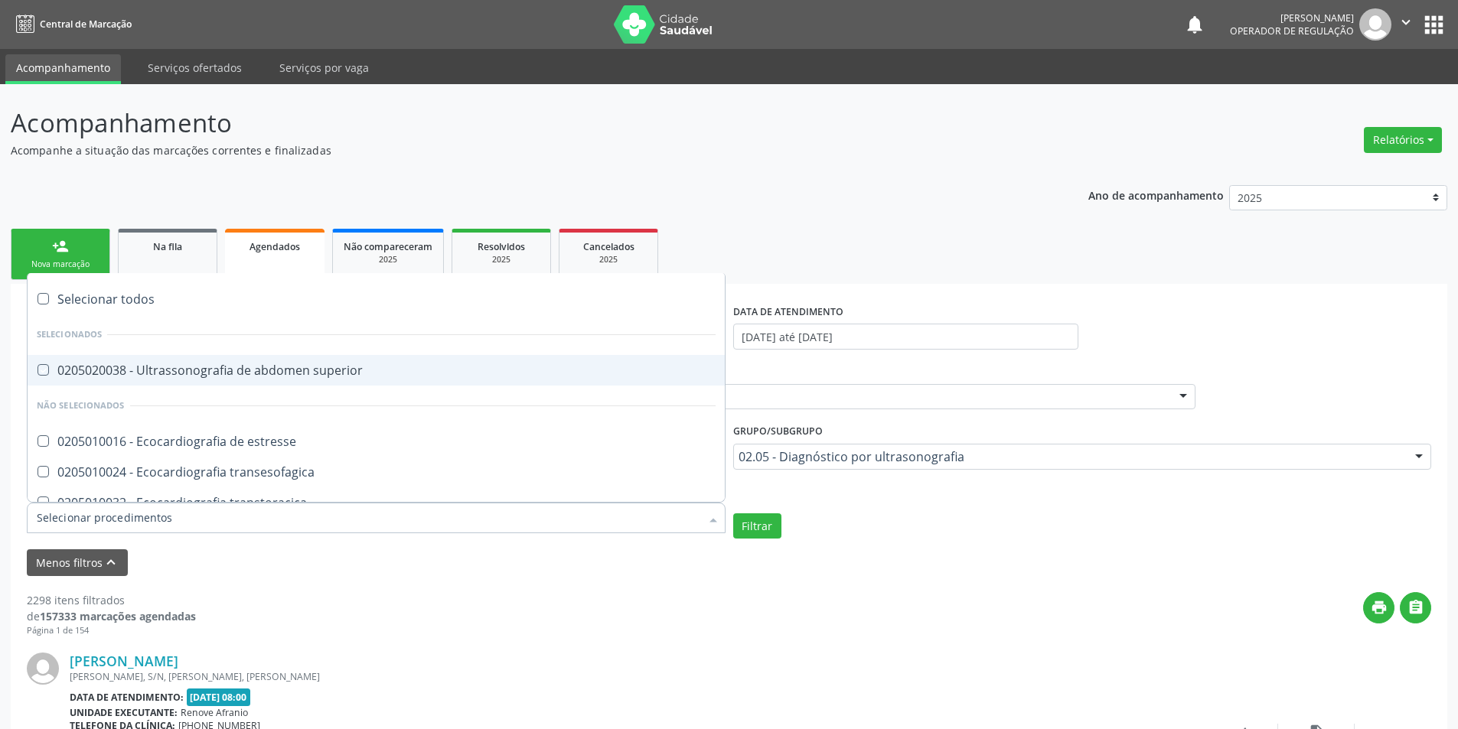
checkbox transfontanela "true"
checkbox transvaginal "true"
checkbox Axila "true"
checkbox Braço "true"
checkbox Calcanhar "true"
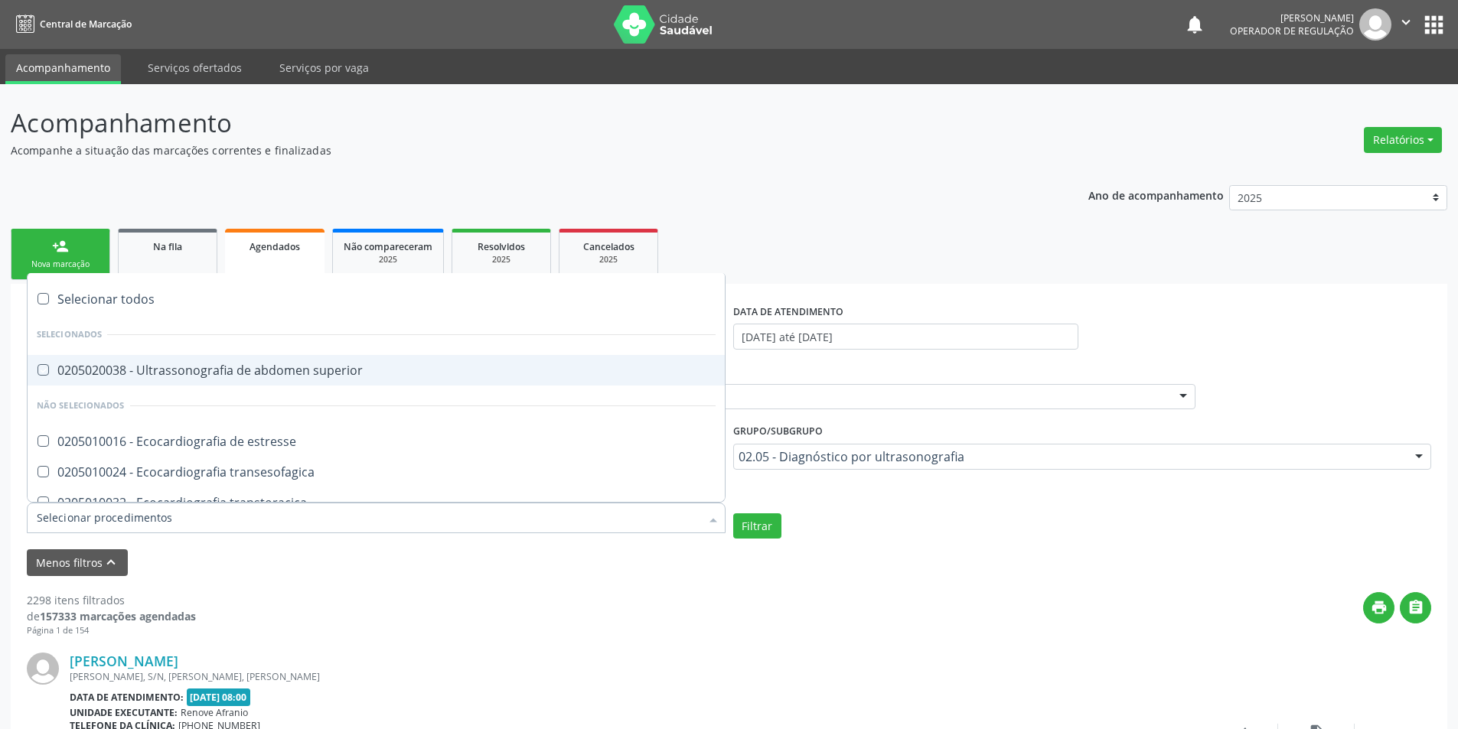
checkbox Cervical "true"
checkbox Clavícula "true"
checkbox Cotovelo "true"
checkbox Coxa "true"
checkbox Joelho "true"
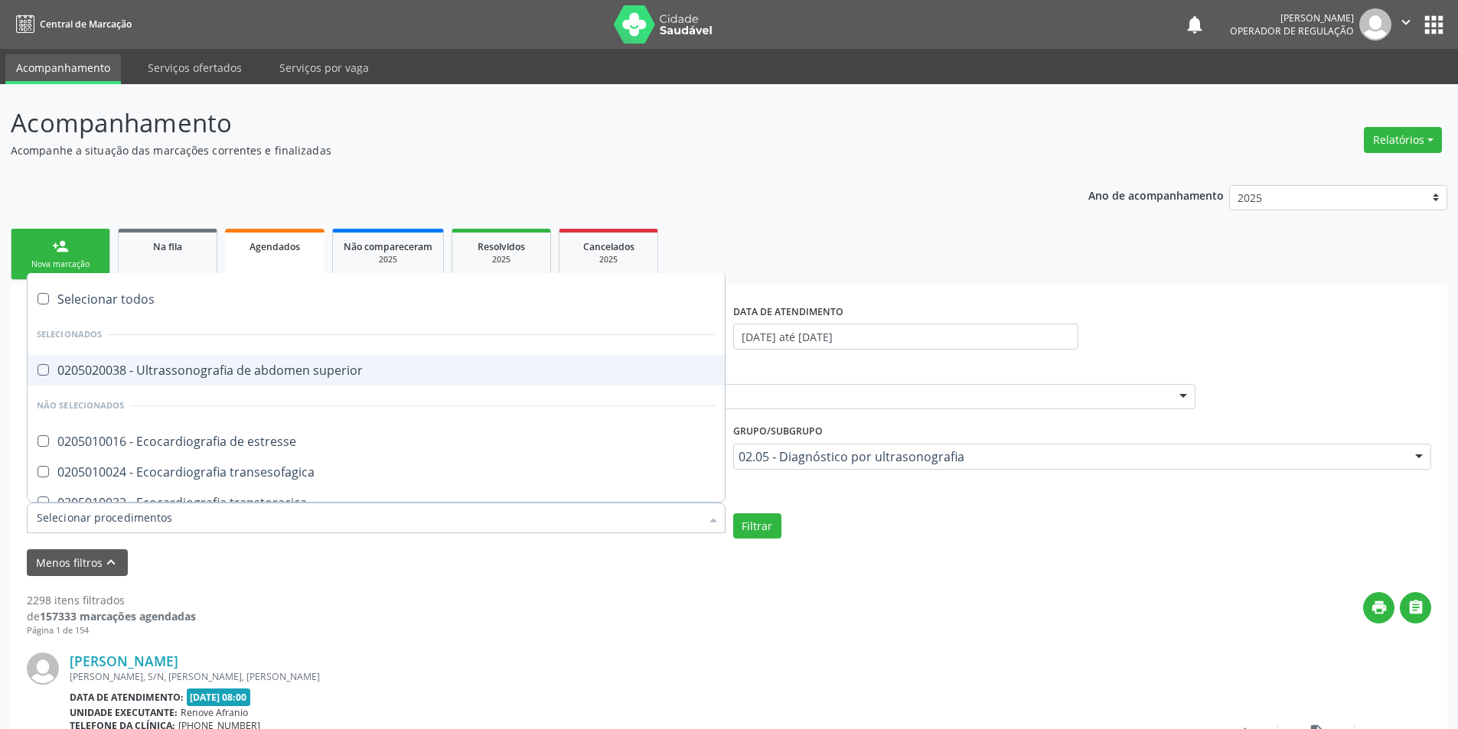
checkbox Mão "true"
checkbox Ombro "true"
checkbox Moles "true"
checkbox Perna "true"
checkbox Pescoço "true"
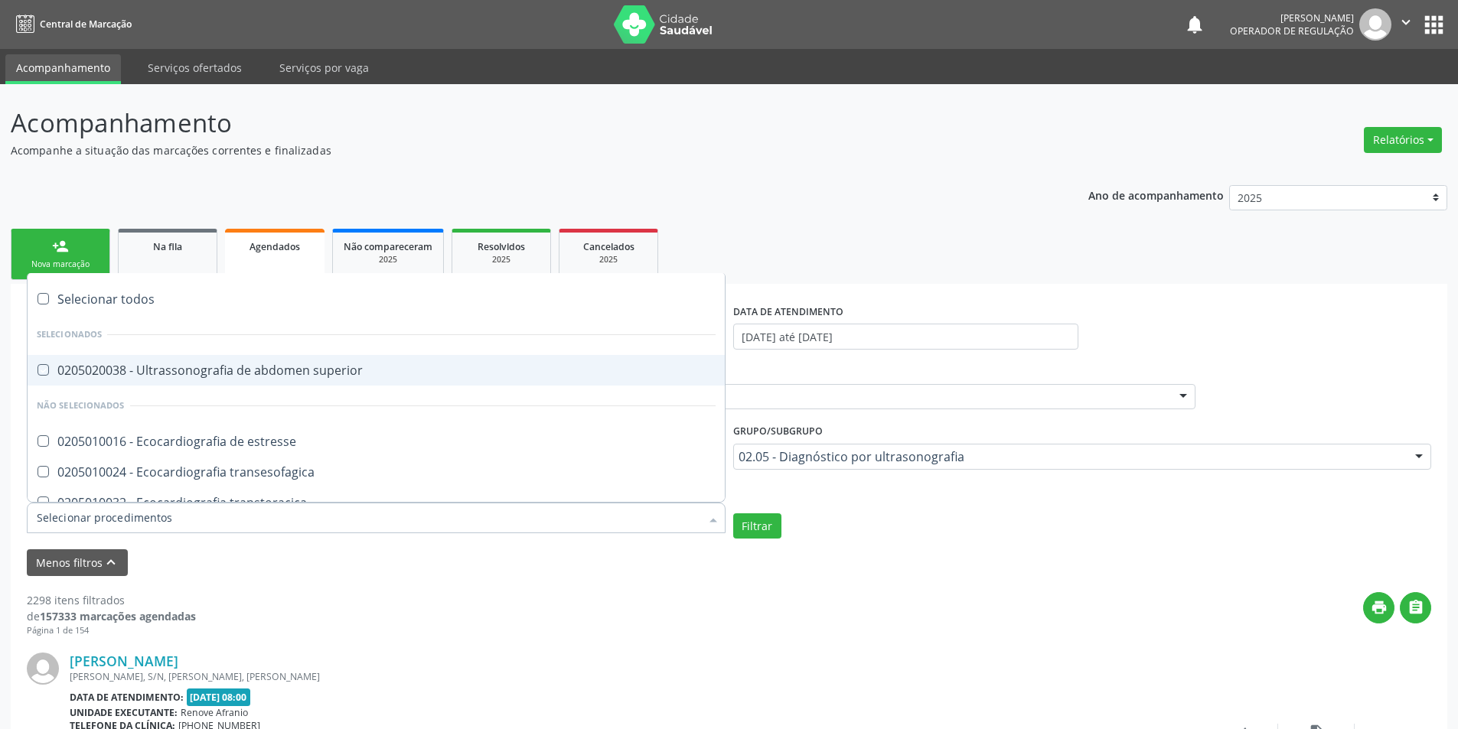
checkbox Punho "true"
checkbox Pé "true"
checkbox Quadril "true"
checkbox Inguinal "true"
checkbox Tornozelo "true"
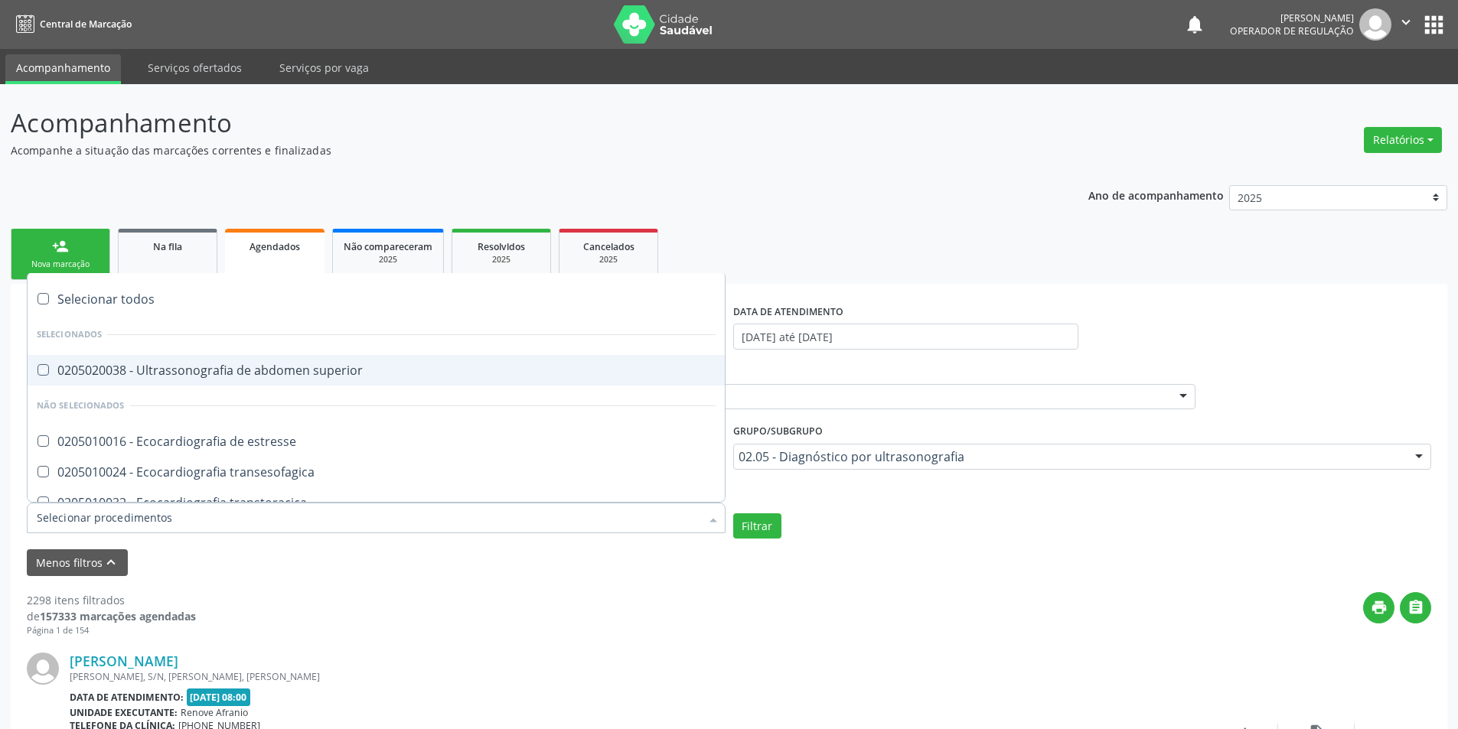
checkbox Carpo "true"
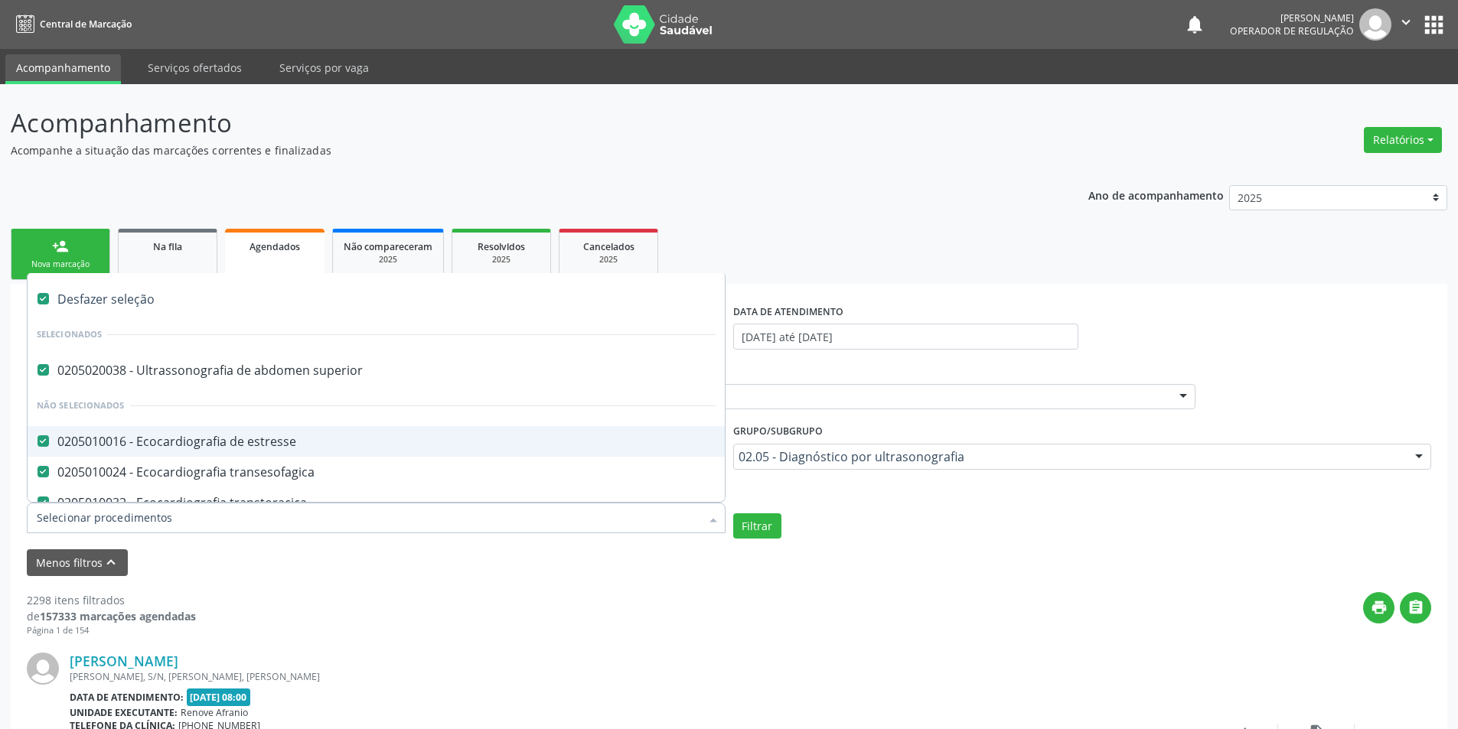
click at [164, 445] on div "0205010016 - Ecocardiografia de estresse" at bounding box center [376, 441] width 679 height 12
checkbox input "false"
checkbox estresse "false"
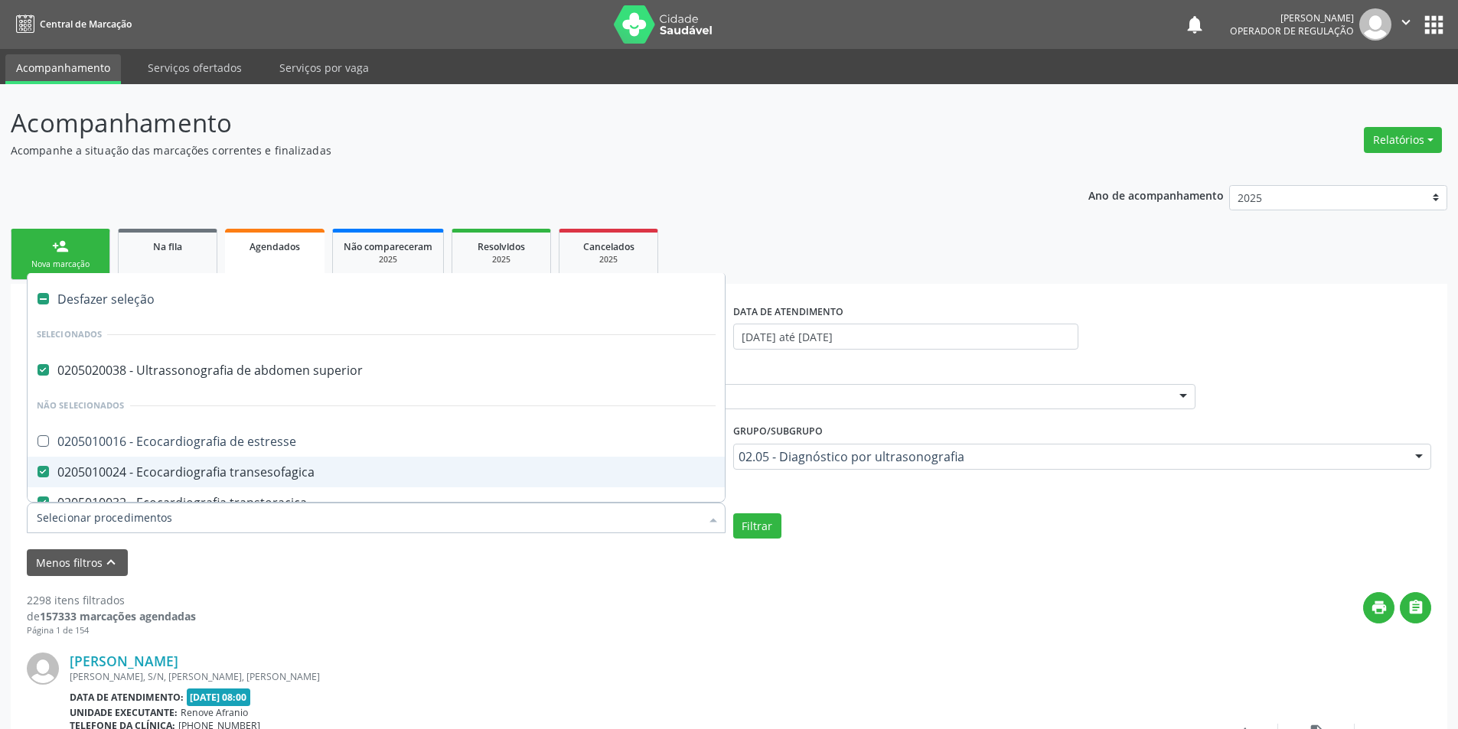
click at [160, 477] on div "0205010024 - Ecocardiografia transesofagica" at bounding box center [376, 472] width 679 height 12
checkbox transesofagica "false"
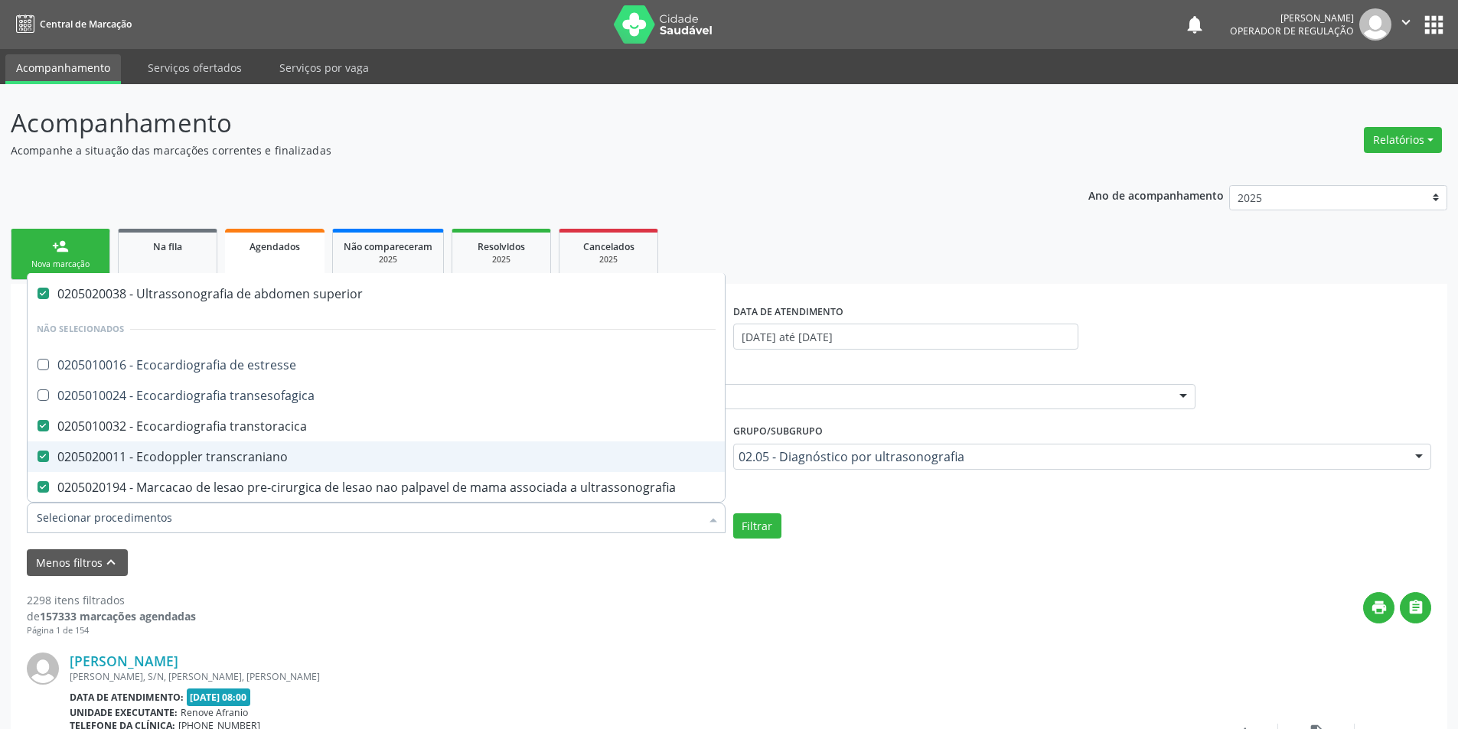
click at [151, 458] on div "0205020011 - Ecodoppler transcraniano" at bounding box center [376, 457] width 679 height 12
checkbox transcraniano "false"
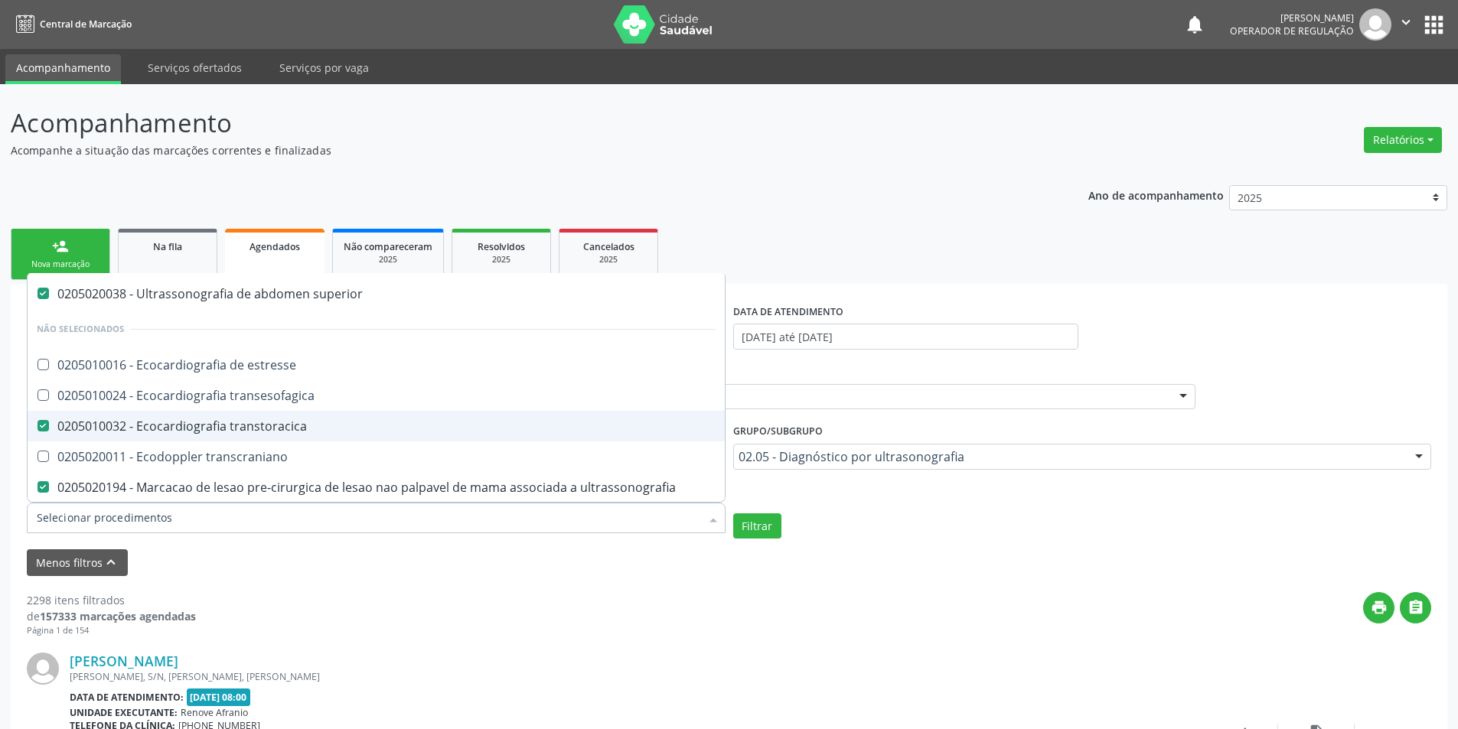
click at [167, 430] on div "0205010032 - Ecocardiografia transtoracica" at bounding box center [376, 426] width 679 height 12
checkbox transtoracica "false"
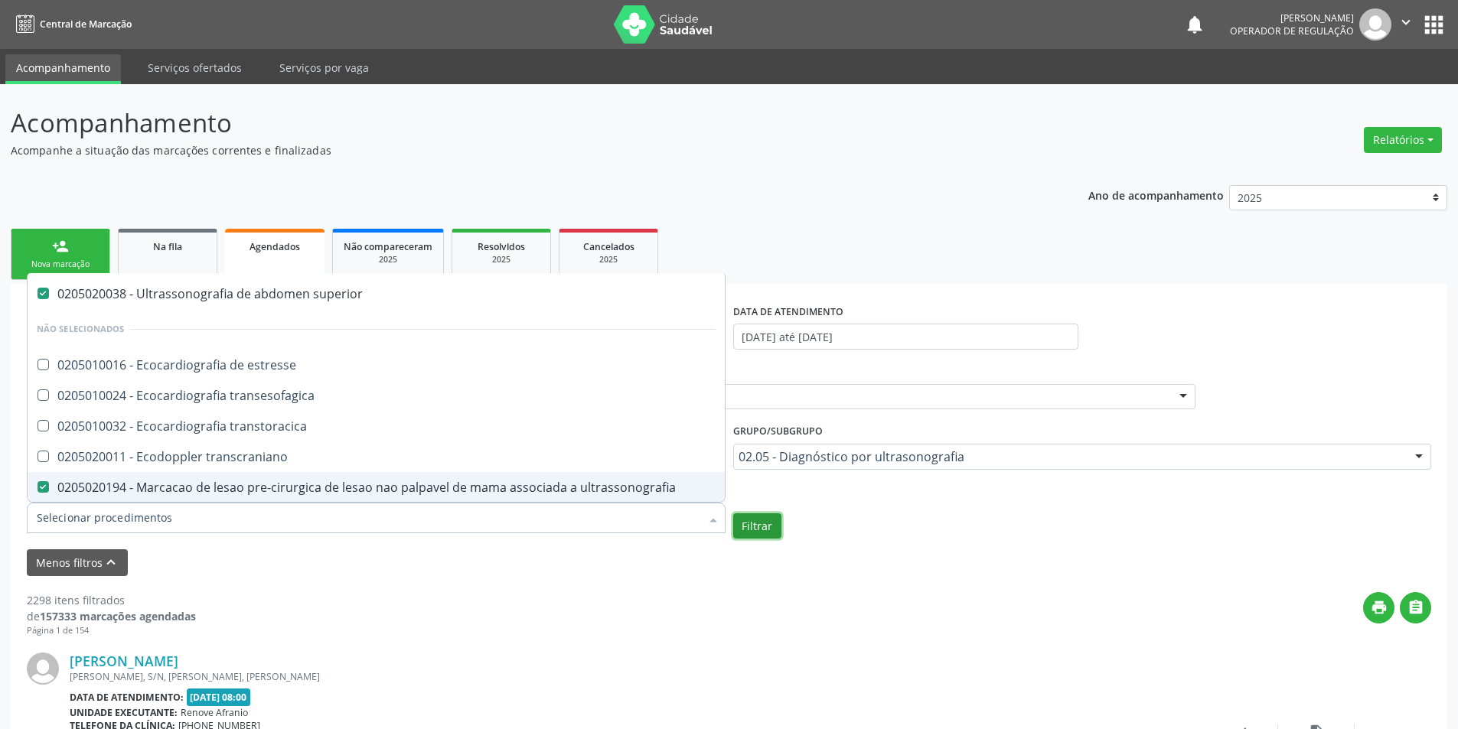
checkbox estresse "true"
checkbox transesofagica "true"
checkbox transtoracica "true"
checkbox transcraniano "true"
checkbox Quadril "false"
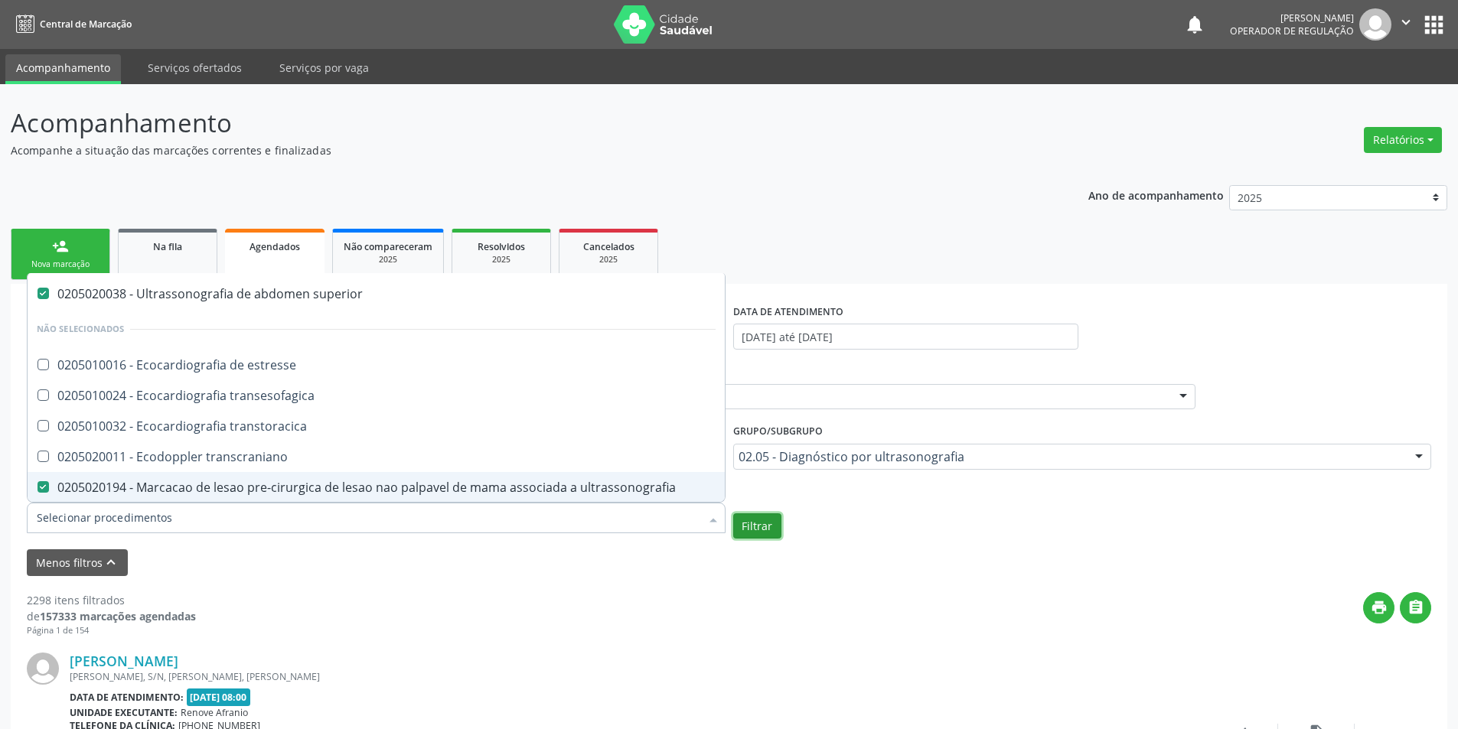
checkbox Inguinal "false"
checkbox Tornozelo "false"
checkbox Carpo "false"
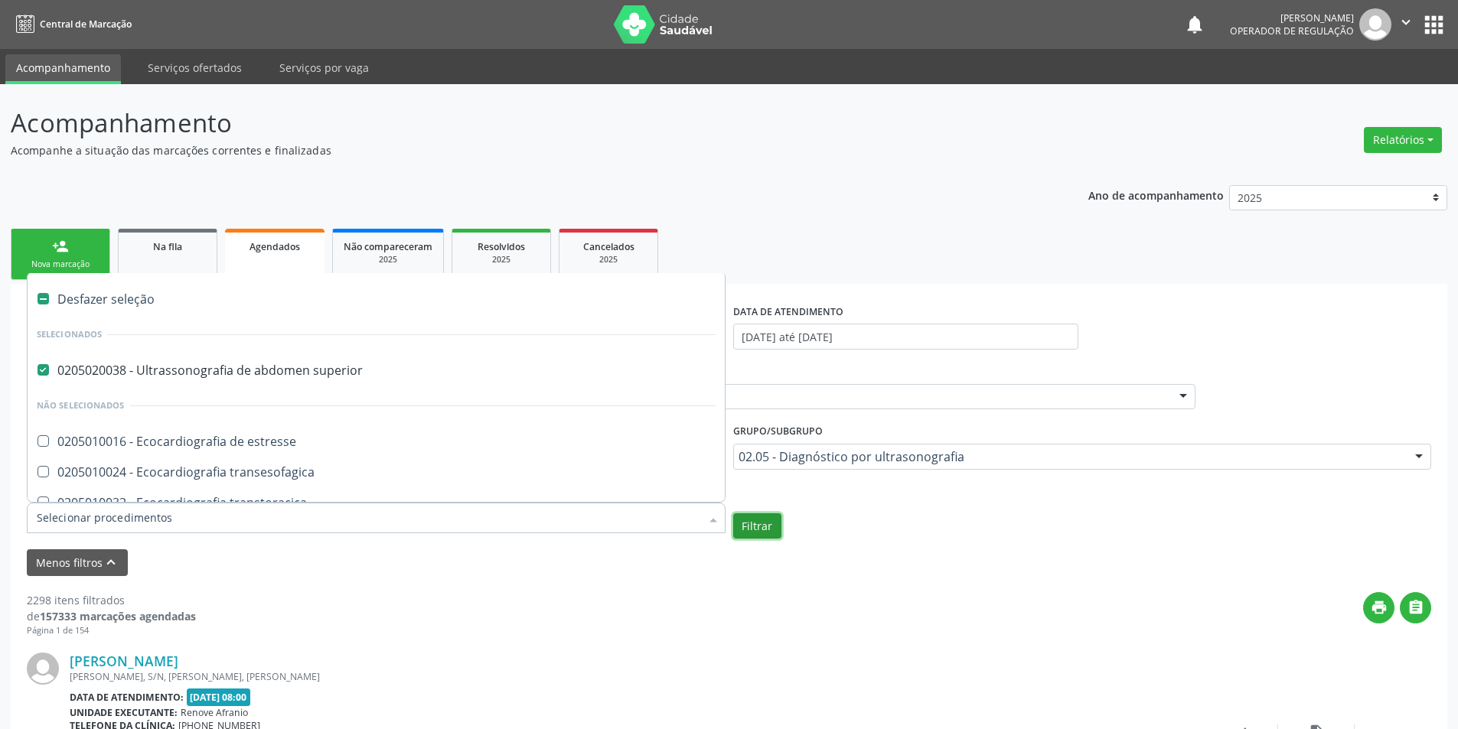
click at [748, 524] on button "Filtrar" at bounding box center [757, 526] width 48 height 26
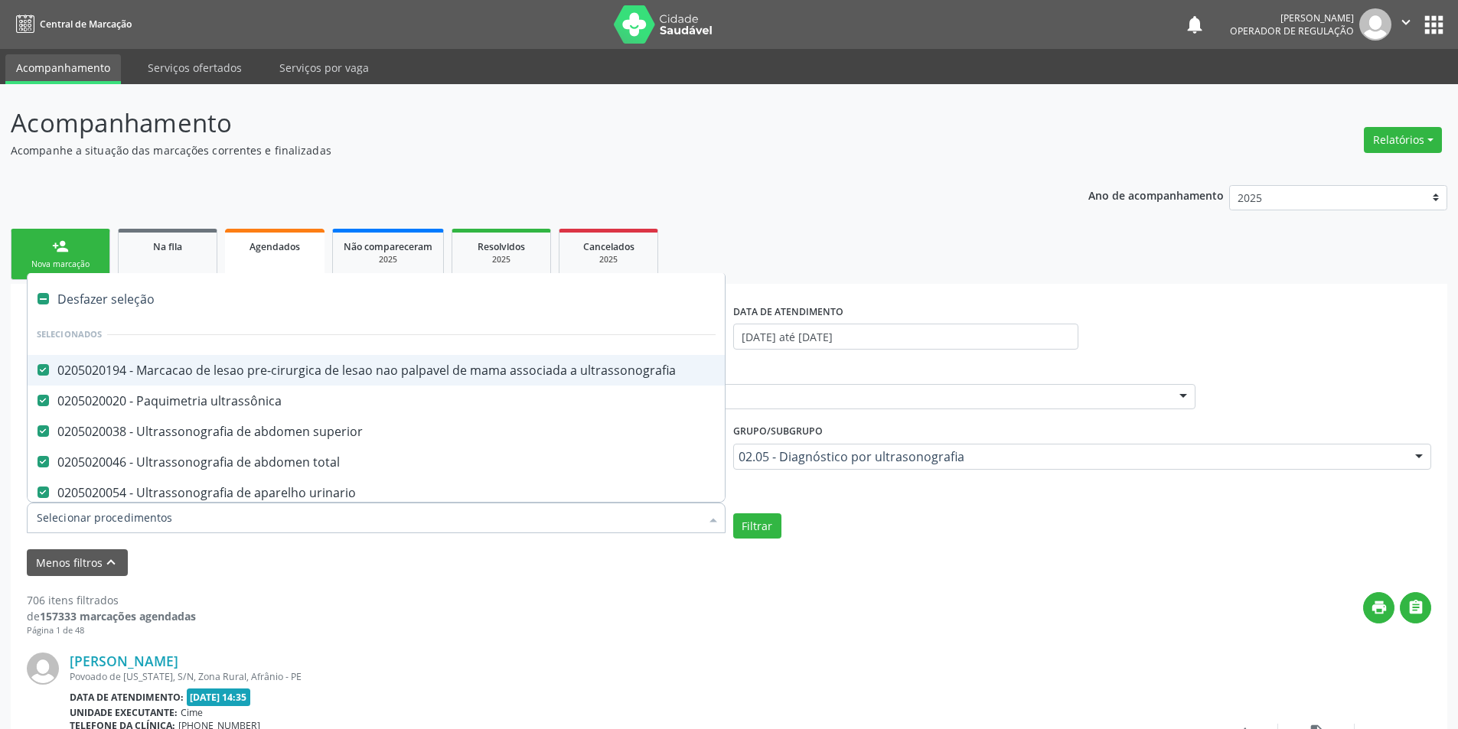
click at [87, 304] on div "Desfazer seleção" at bounding box center [376, 299] width 697 height 31
checkbox ultrassonografia "false"
checkbox superior "false"
checkbox total "false"
checkbox urinario "false"
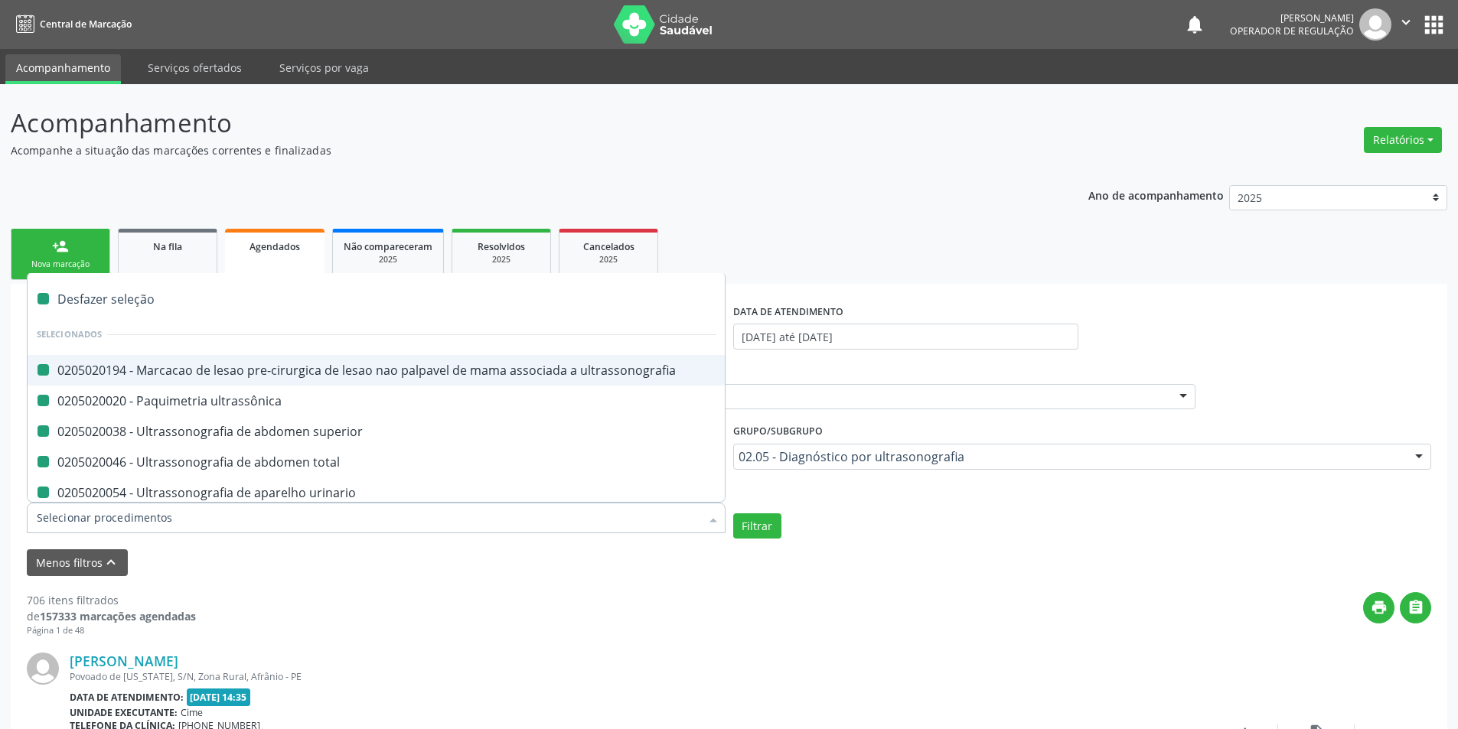
checkbox escrotal "false"
checkbox \(monocular\) "false"
checkbox transretal\) "false"
checkbox abdominal "false"
checkbox tireoide "false"
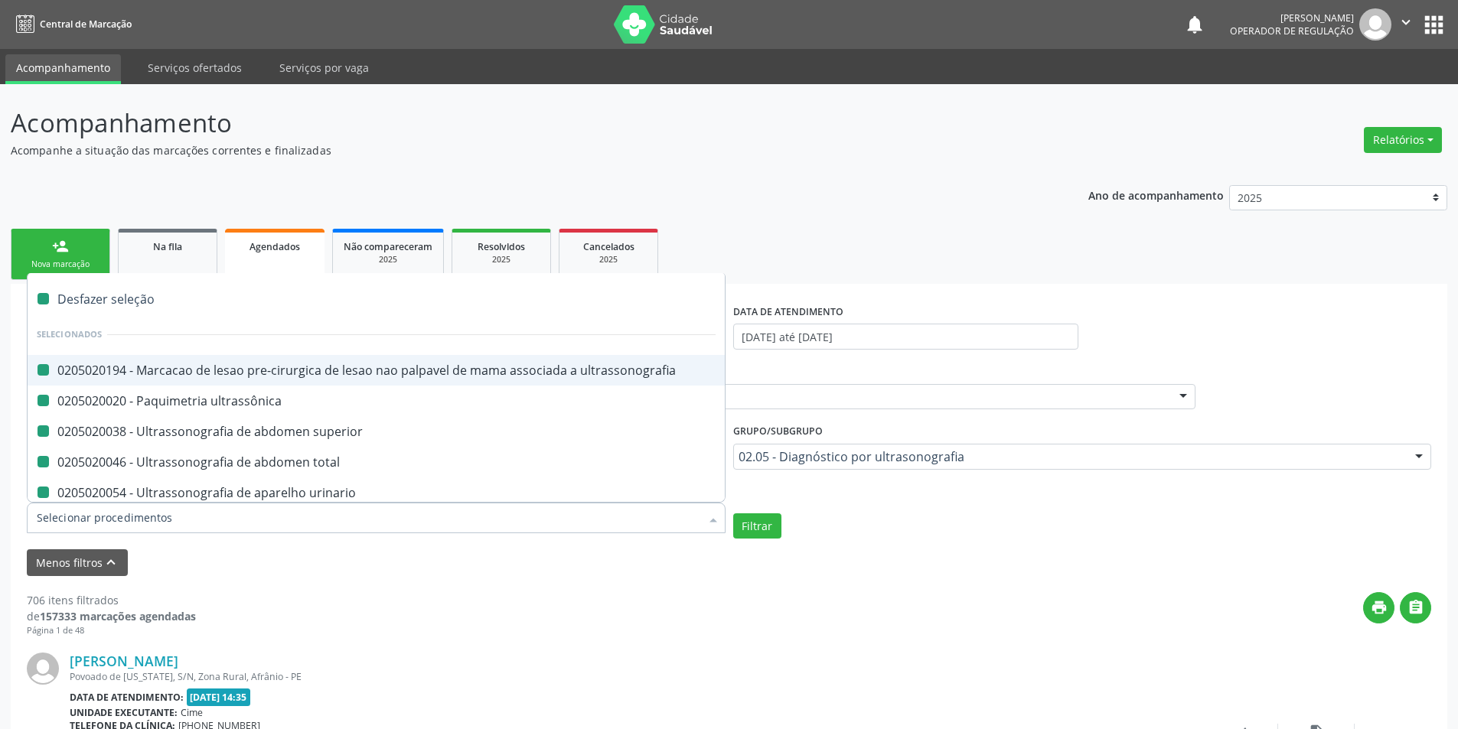
checkbox \(extracardiaca\) "false"
checkbox vasos "false"
checkbox obstetrico "false"
checkbox bilateral "false"
checkbox obstetrica "false"
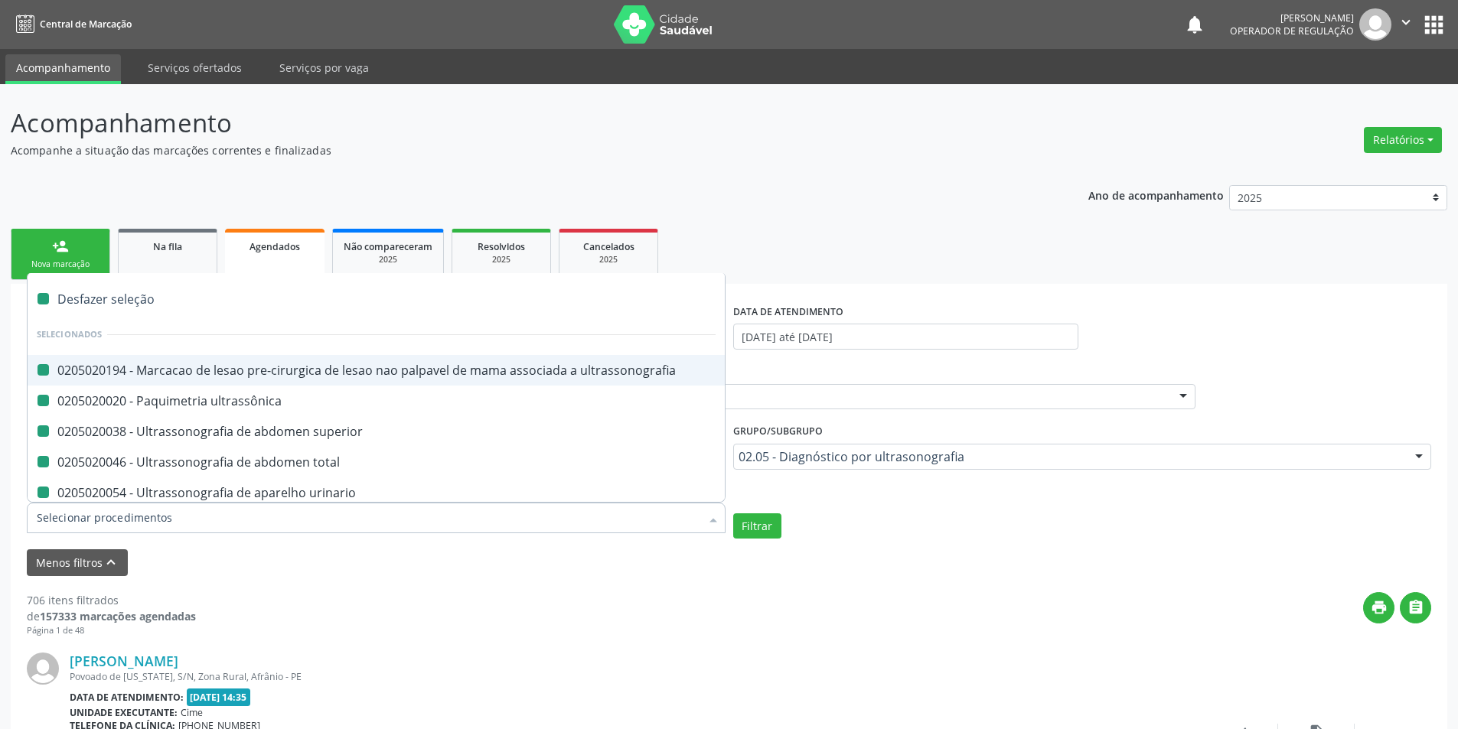
checkbox pulsado "false"
checkbox \(ginecologica\) "false"
checkbox transfontanela "false"
checkbox transvaginal "false"
checkbox Axila "false"
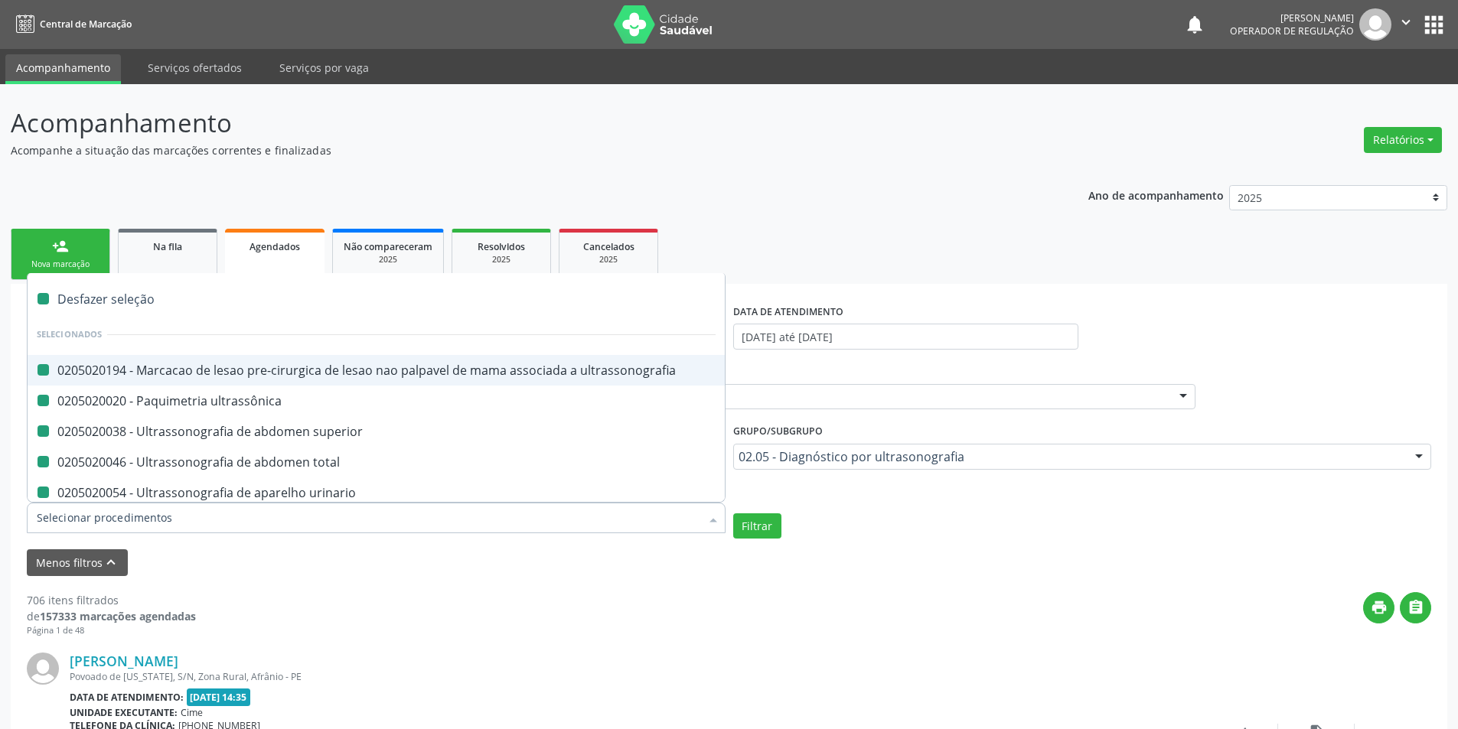
checkbox Braço "false"
checkbox Calcanhar "false"
checkbox Cervical "false"
checkbox Clavícula "false"
checkbox Cotovelo "false"
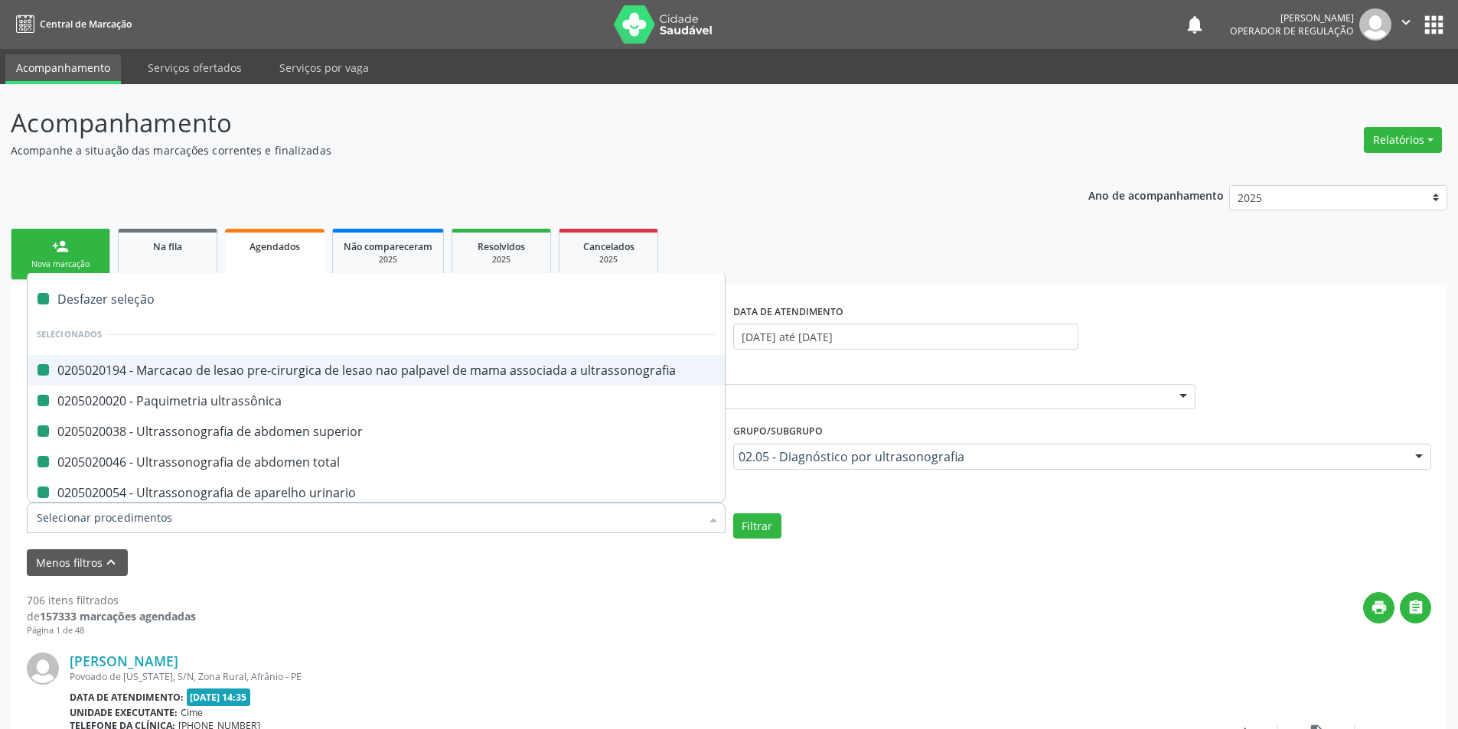
checkbox Coxa "false"
checkbox Joelho "false"
checkbox Mão "false"
checkbox Ombro "false"
checkbox Moles "false"
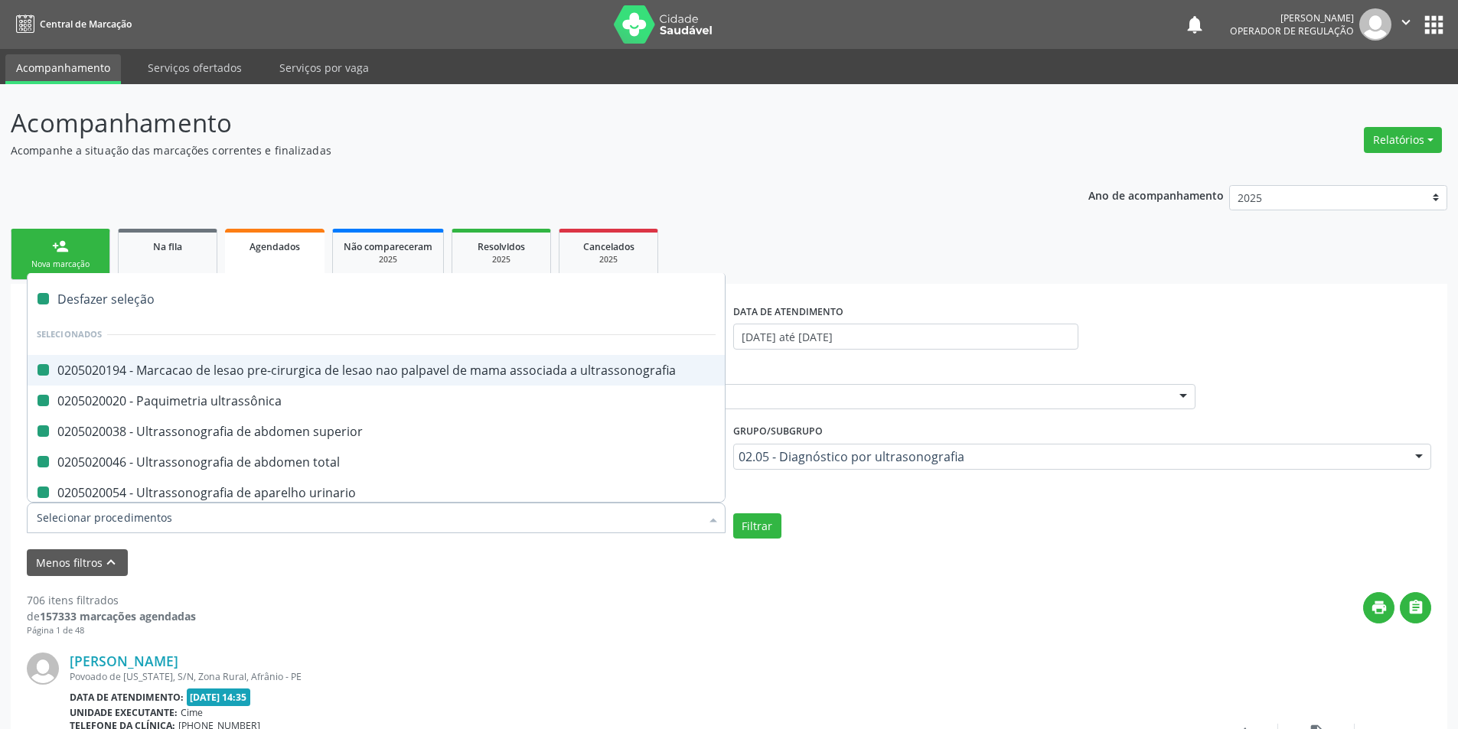
checkbox Perna "false"
checkbox Pescoço "false"
checkbox Punho "false"
checkbox Pé "false"
checkbox Quadril "false"
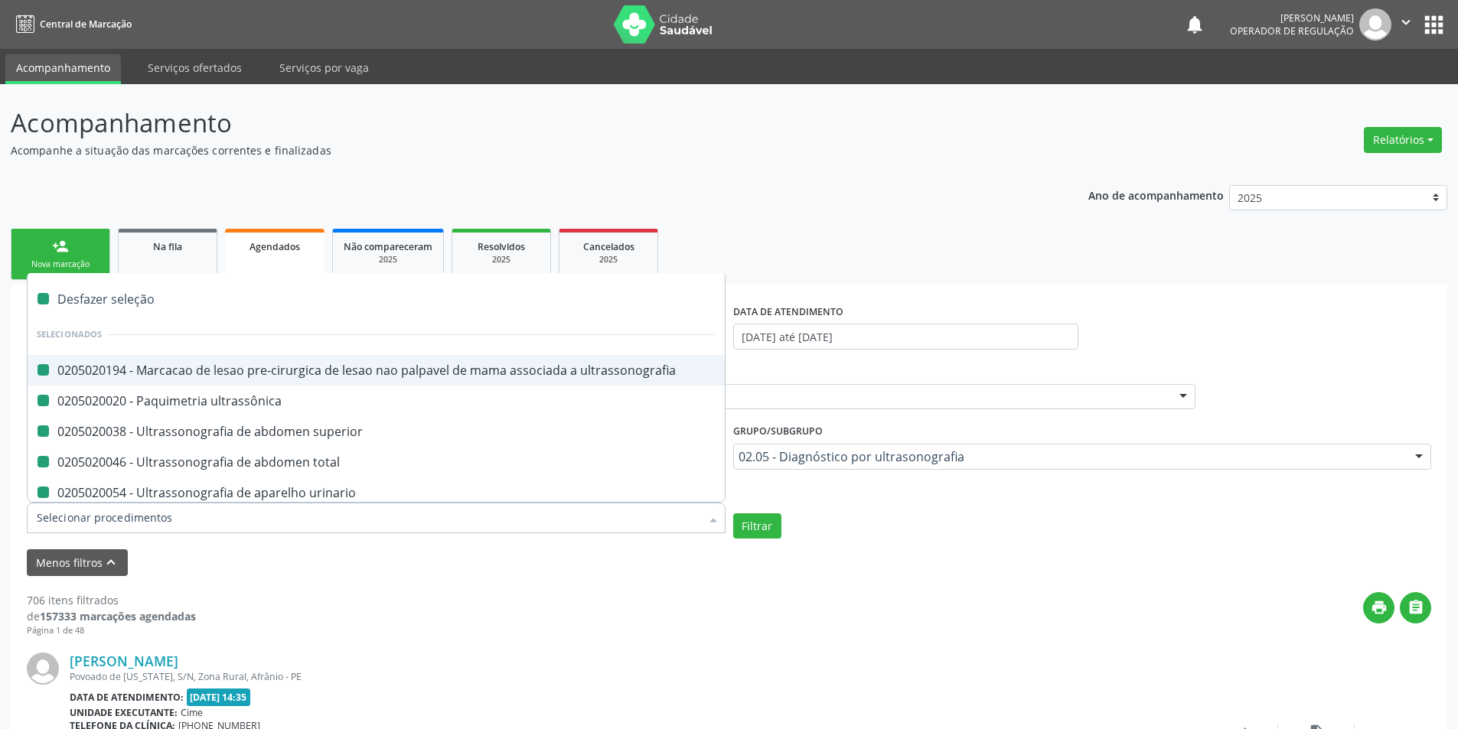
checkbox Inguinal "false"
checkbox Tornozelo "false"
checkbox Carpo "false"
checkbox ultrassônica "false"
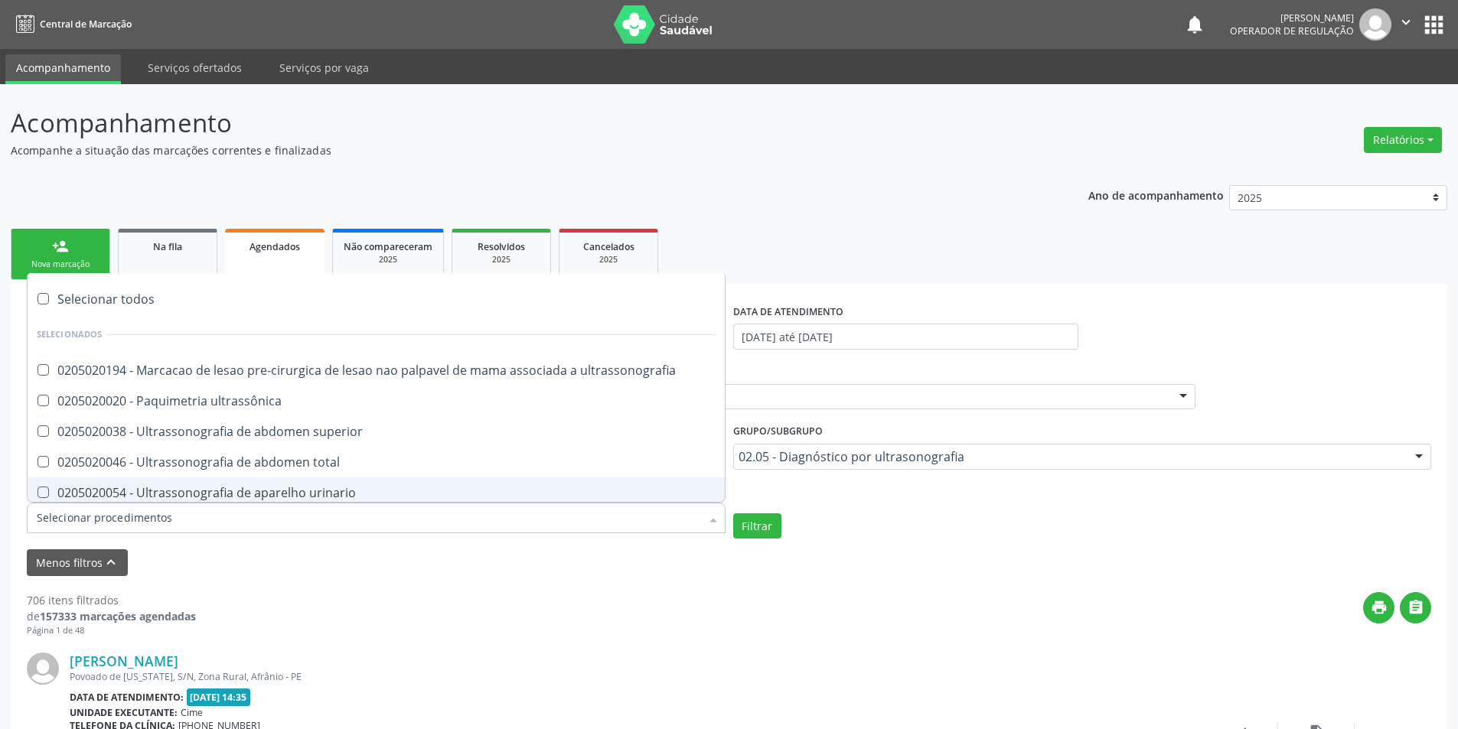
click at [74, 519] on input "Item de agendamento" at bounding box center [368, 518] width 663 height 31
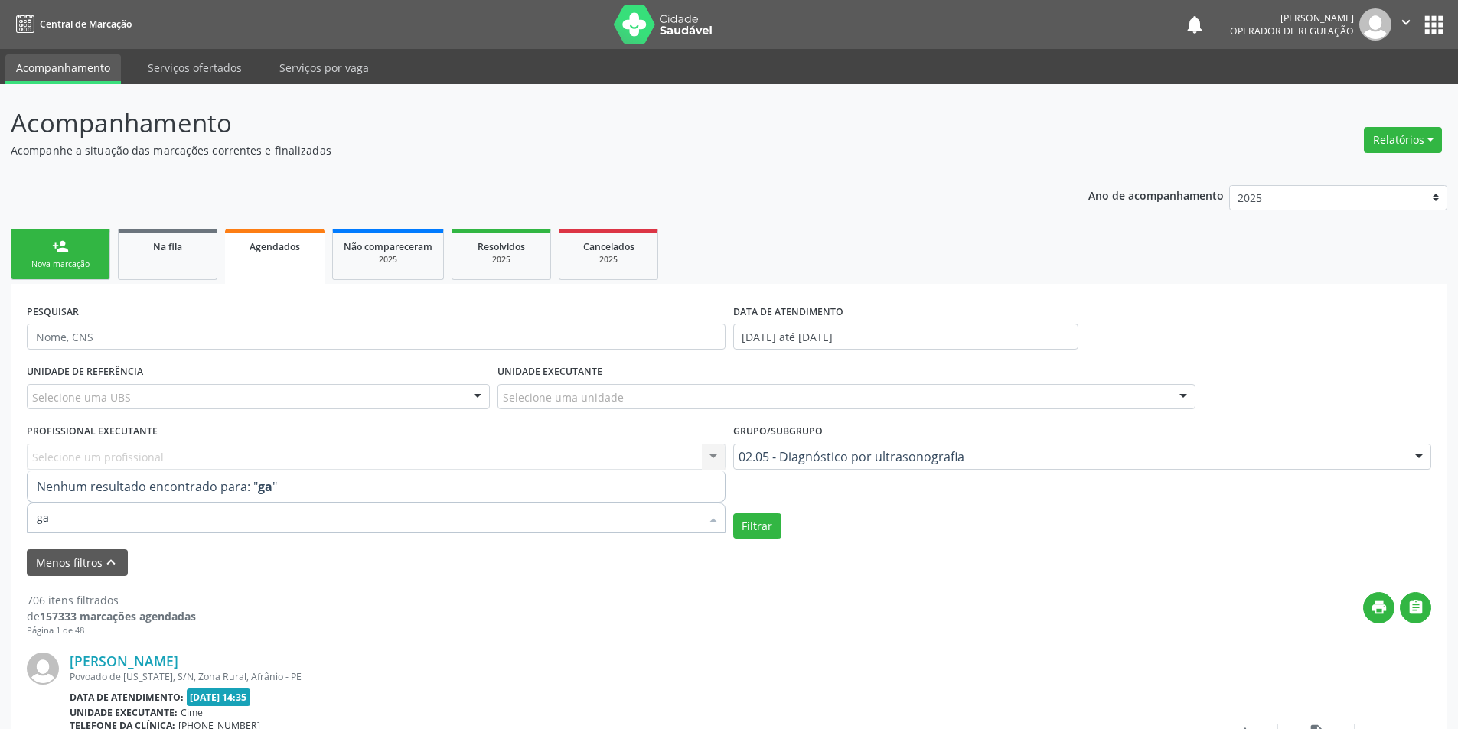
type input "g"
type input "[MEDICAL_DATA]"
click at [157, 259] on link "Na fila" at bounding box center [167, 254] width 99 height 51
click at [290, 239] on div "Agendados" at bounding box center [275, 246] width 78 height 16
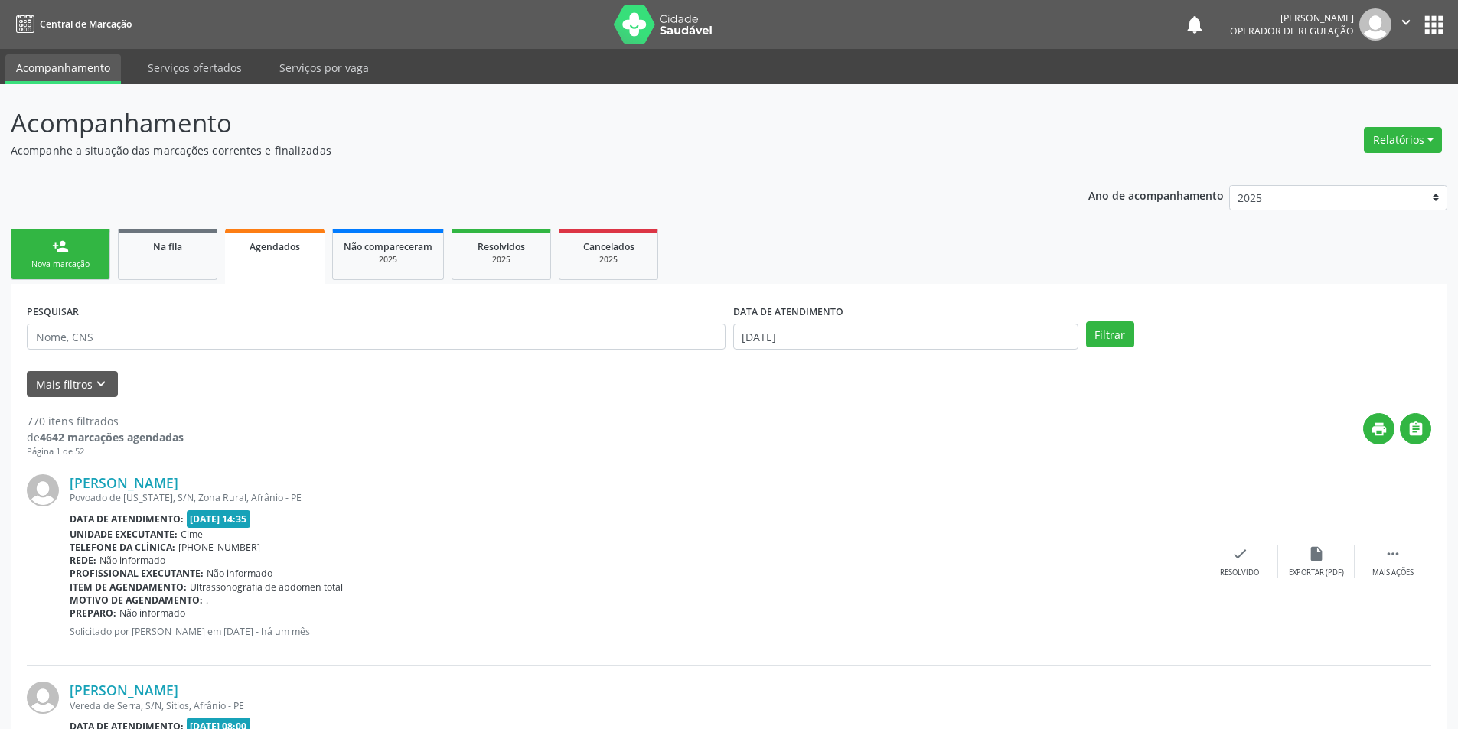
click at [859, 312] on div "DATA DE ATENDIMENTO" at bounding box center [905, 312] width 345 height 24
click at [857, 326] on input "[DATE]" at bounding box center [905, 337] width 345 height 26
click at [750, 361] on span at bounding box center [746, 364] width 26 height 26
select select "8"
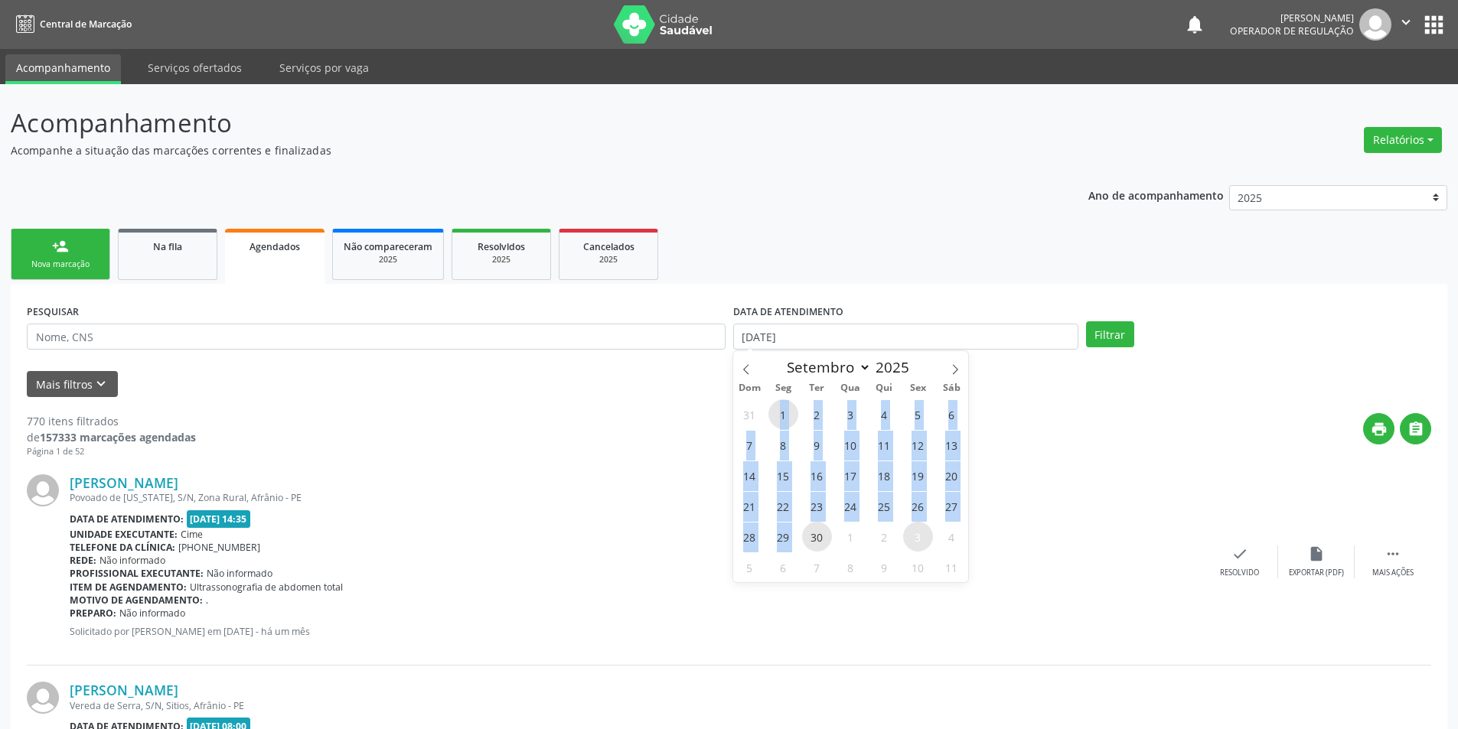
drag, startPoint x: 780, startPoint y: 414, endPoint x: 816, endPoint y: 539, distance: 130.3
click at [815, 540] on div "31 1 2 3 4 5 6 7 8 9 10 11 12 13 14 15 16 17 18 19 20 21 22 23 24 25 26 27 28 2…" at bounding box center [851, 491] width 236 height 184
click at [816, 539] on span "30" at bounding box center [817, 537] width 30 height 30
type input "[DATE]"
drag, startPoint x: 786, startPoint y: 411, endPoint x: 822, endPoint y: 533, distance: 127.8
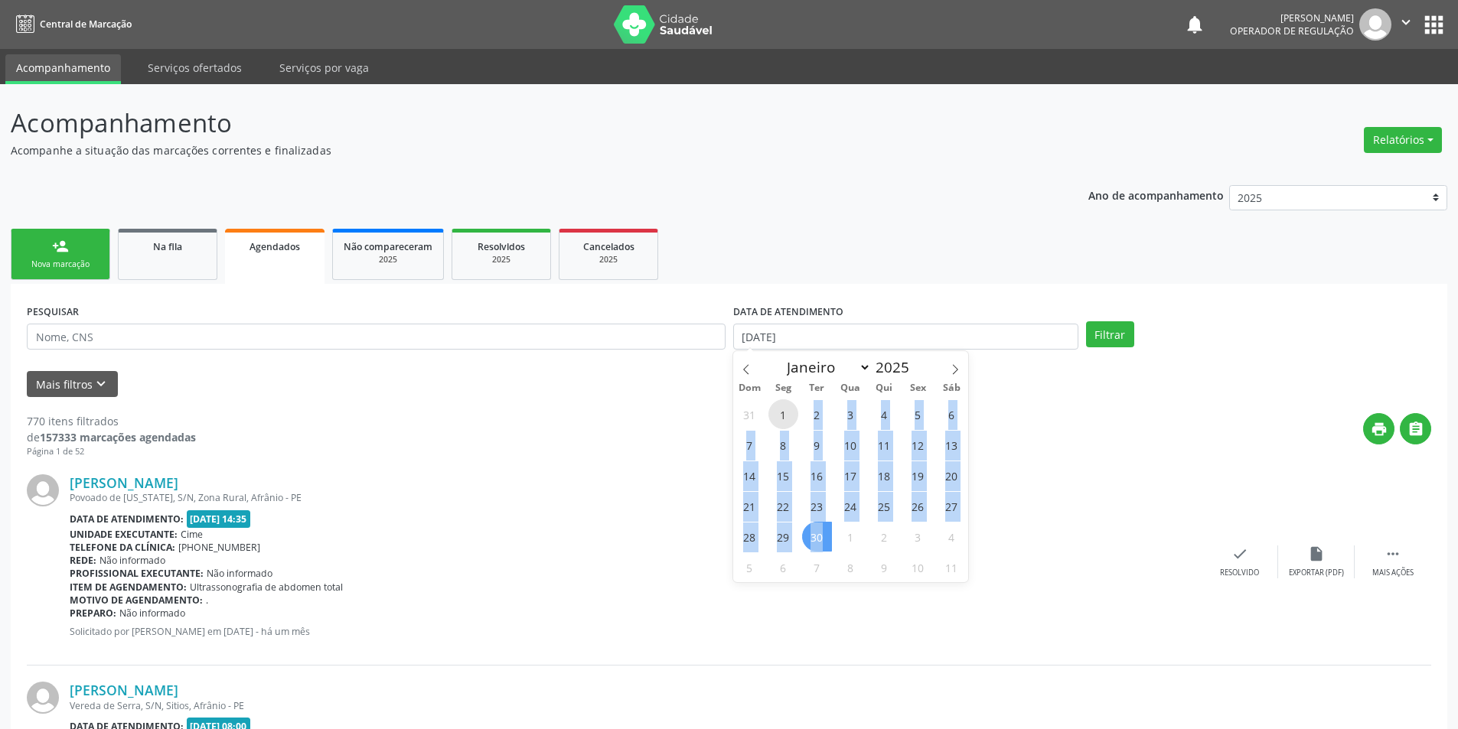
click at [822, 533] on div "31 1 2 3 4 5 6 7 8 9 10 11 12 13 14 15 16 17 18 19 20 21 22 23 24 25 26 27 28 2…" at bounding box center [851, 491] width 236 height 184
click at [822, 533] on span "30" at bounding box center [817, 537] width 30 height 30
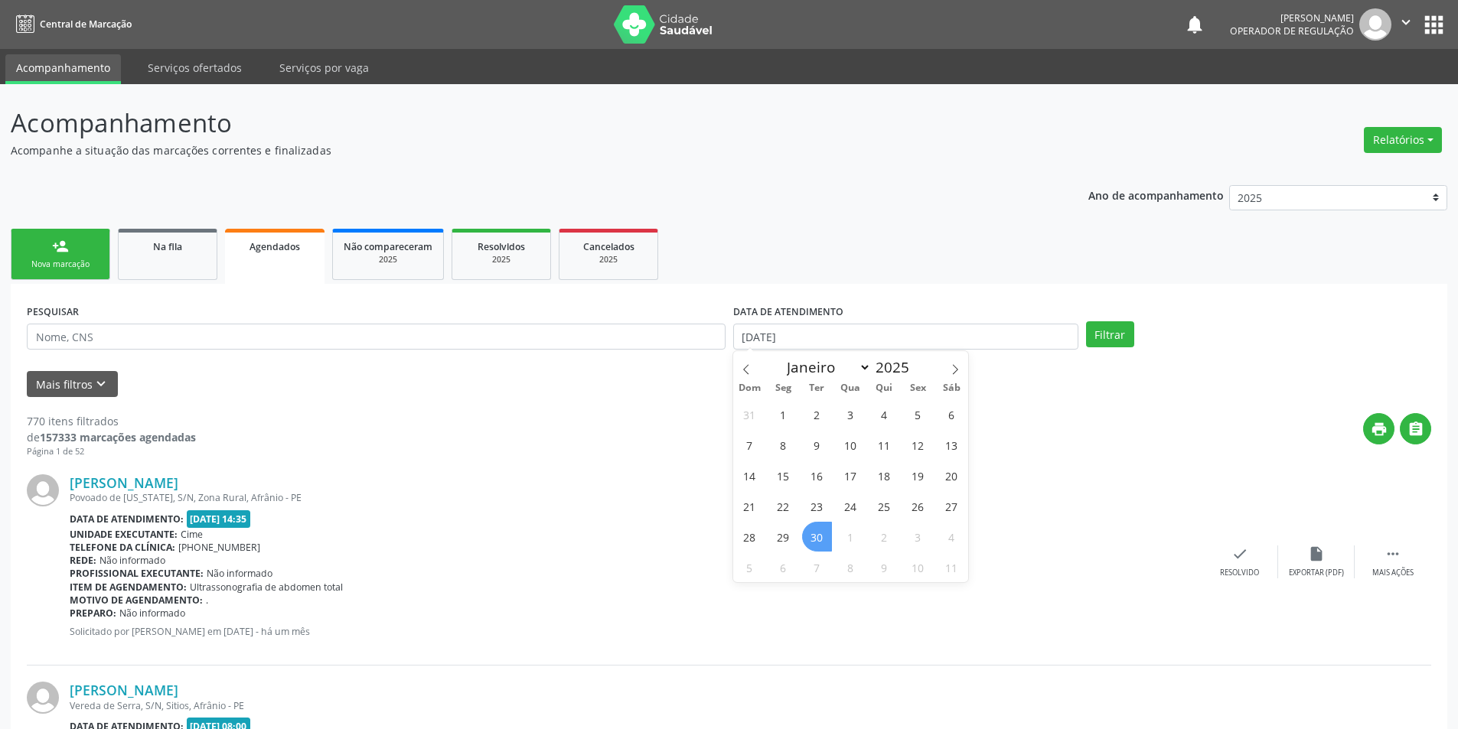
select select "8"
click at [807, 337] on input "[DATE]" at bounding box center [905, 337] width 345 height 26
click at [784, 410] on span "1" at bounding box center [783, 414] width 30 height 30
type input "[DATE]"
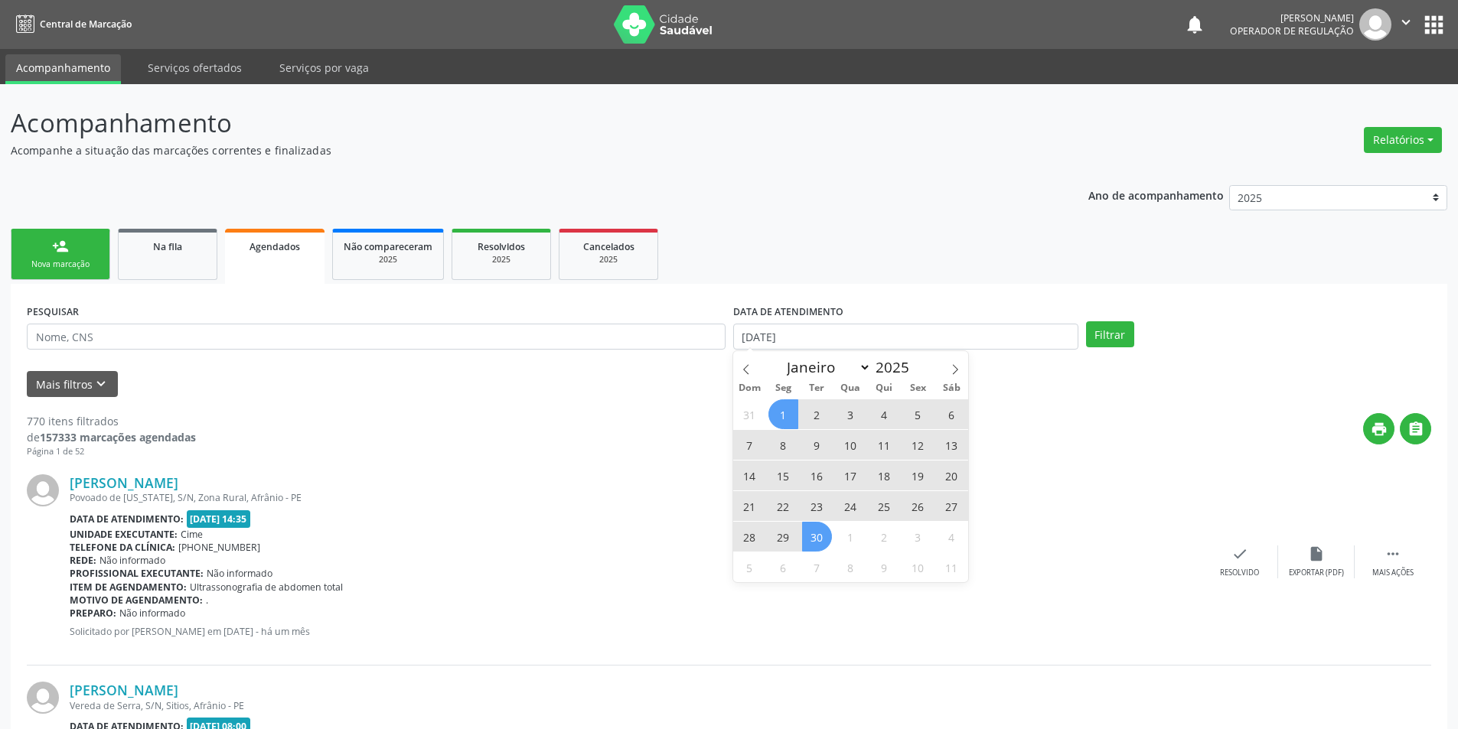
click at [813, 528] on span "30" at bounding box center [817, 537] width 30 height 30
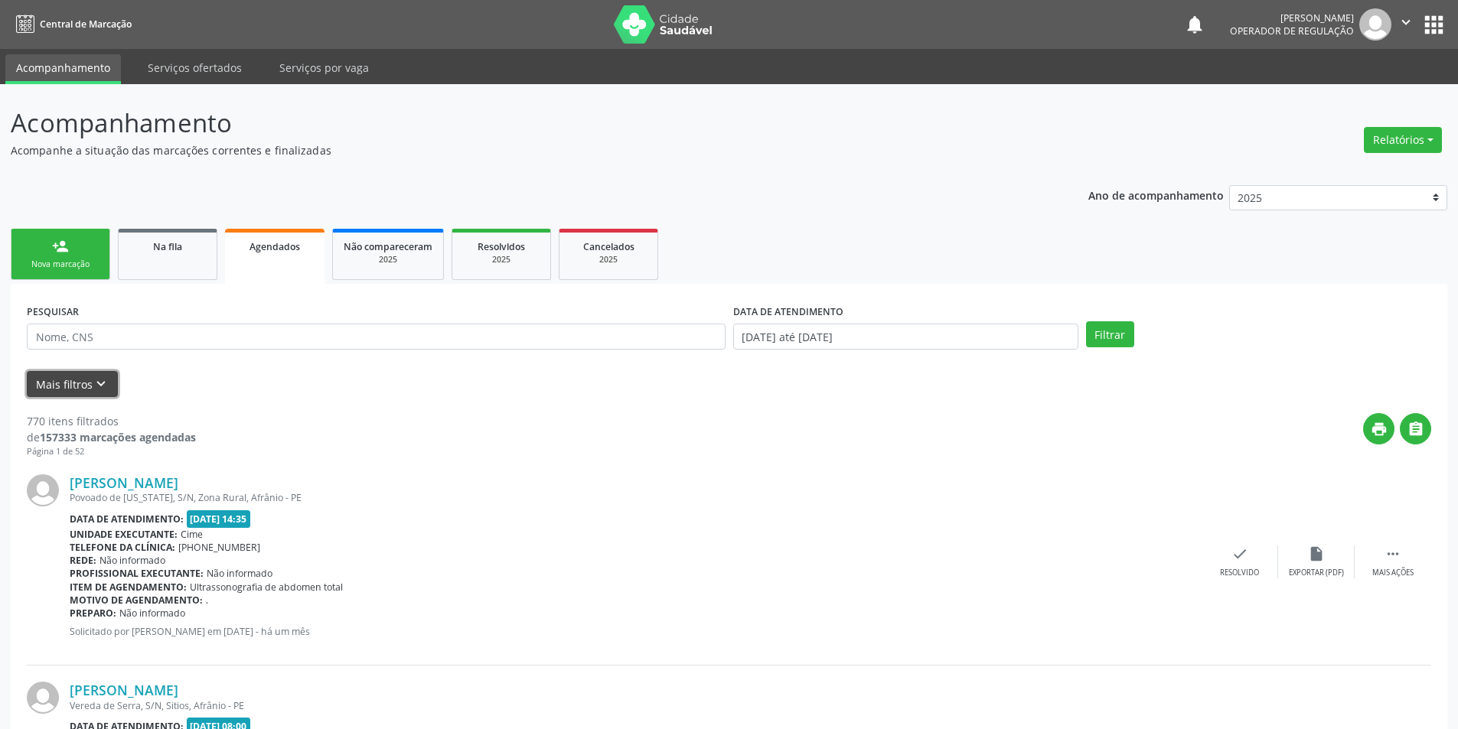
click at [75, 381] on button "Mais filtros keyboard_arrow_down" at bounding box center [72, 384] width 91 height 27
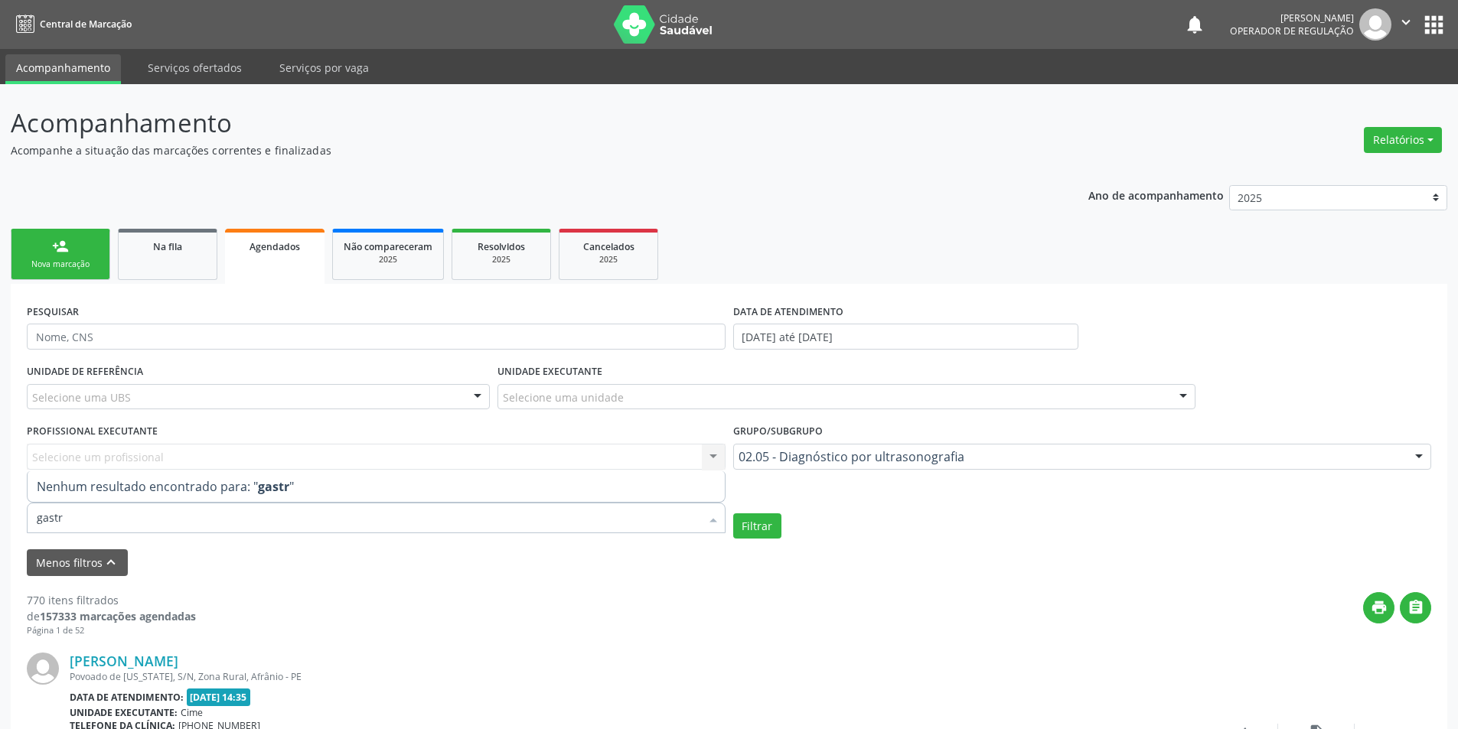
type input "[MEDICAL_DATA]"
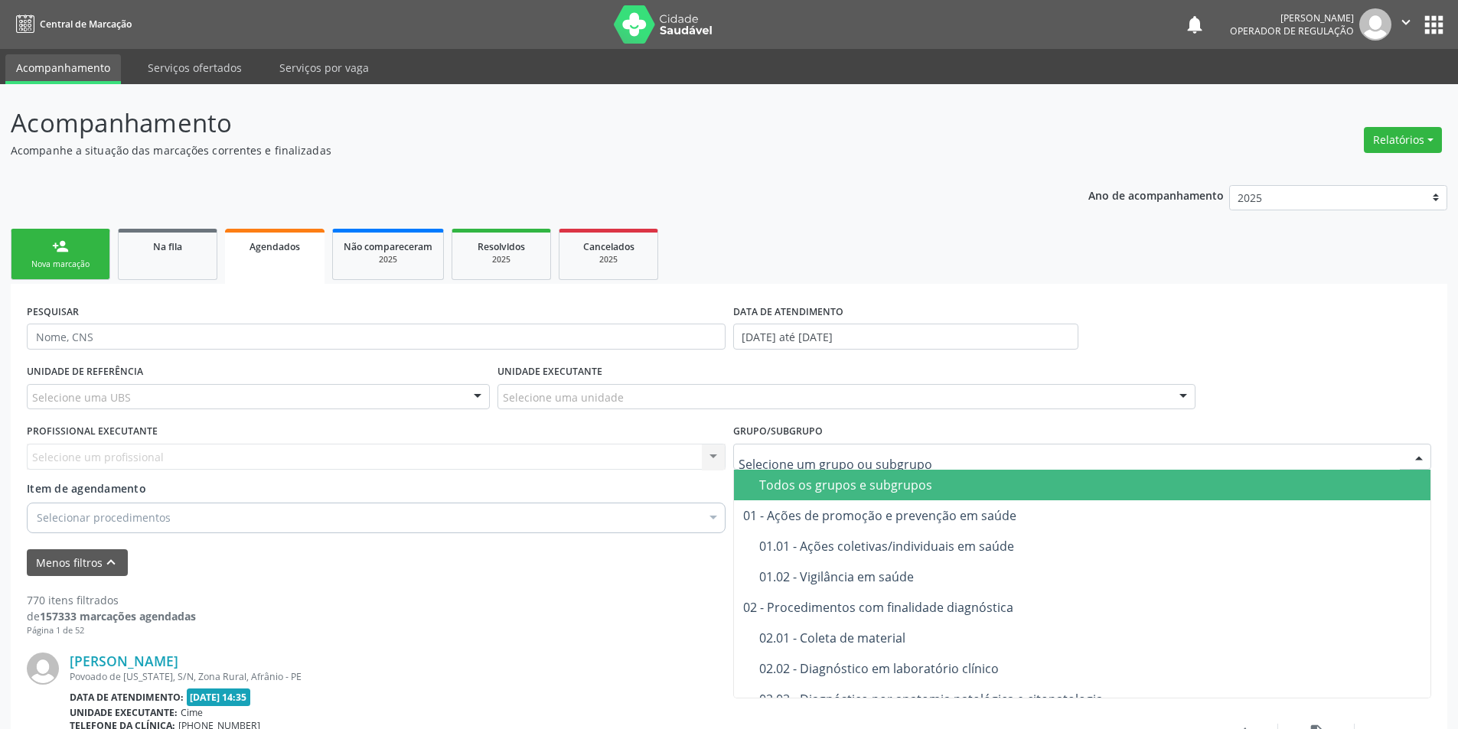
click at [807, 488] on div "Todos os grupos e subgrupos" at bounding box center [1090, 485] width 663 height 12
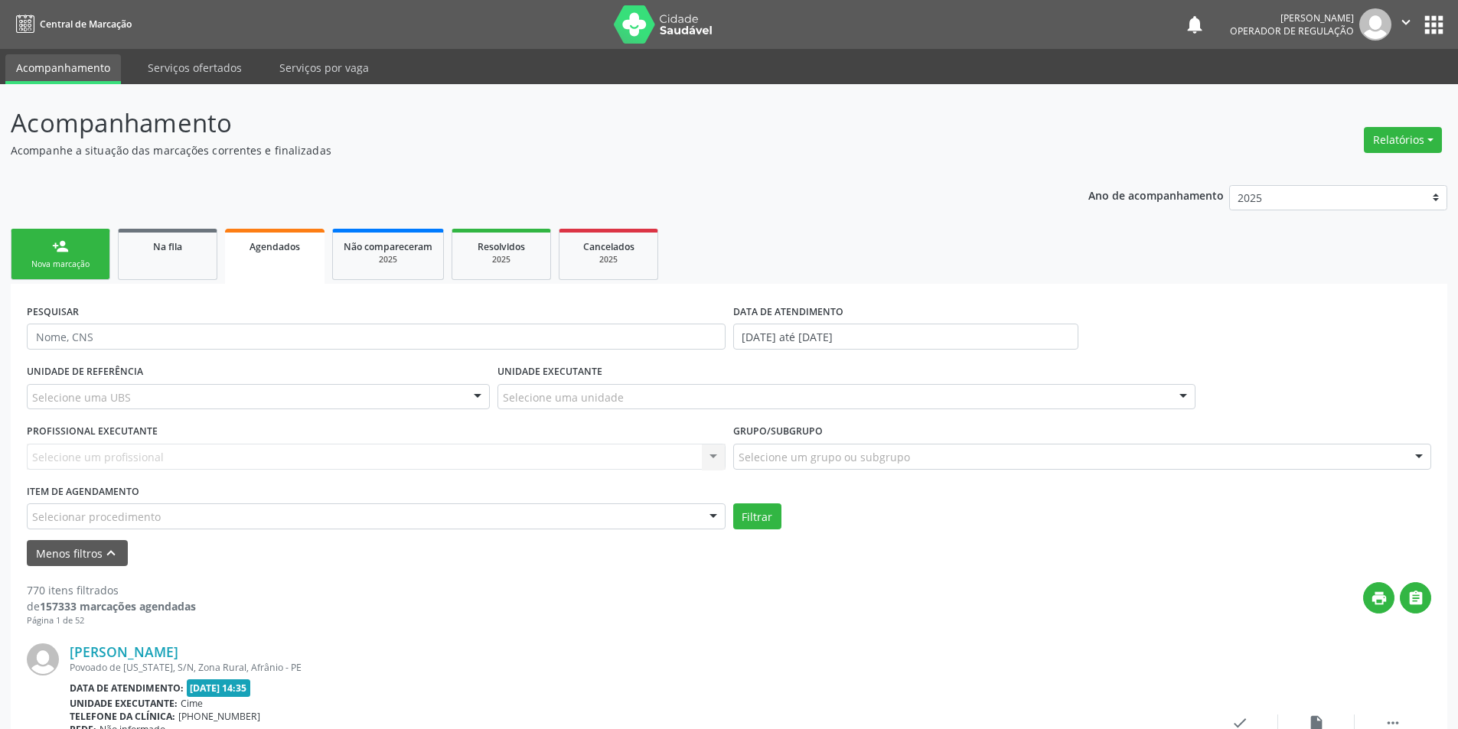
click at [807, 488] on div "Todos os grupos e subgrupos" at bounding box center [1090, 485] width 663 height 12
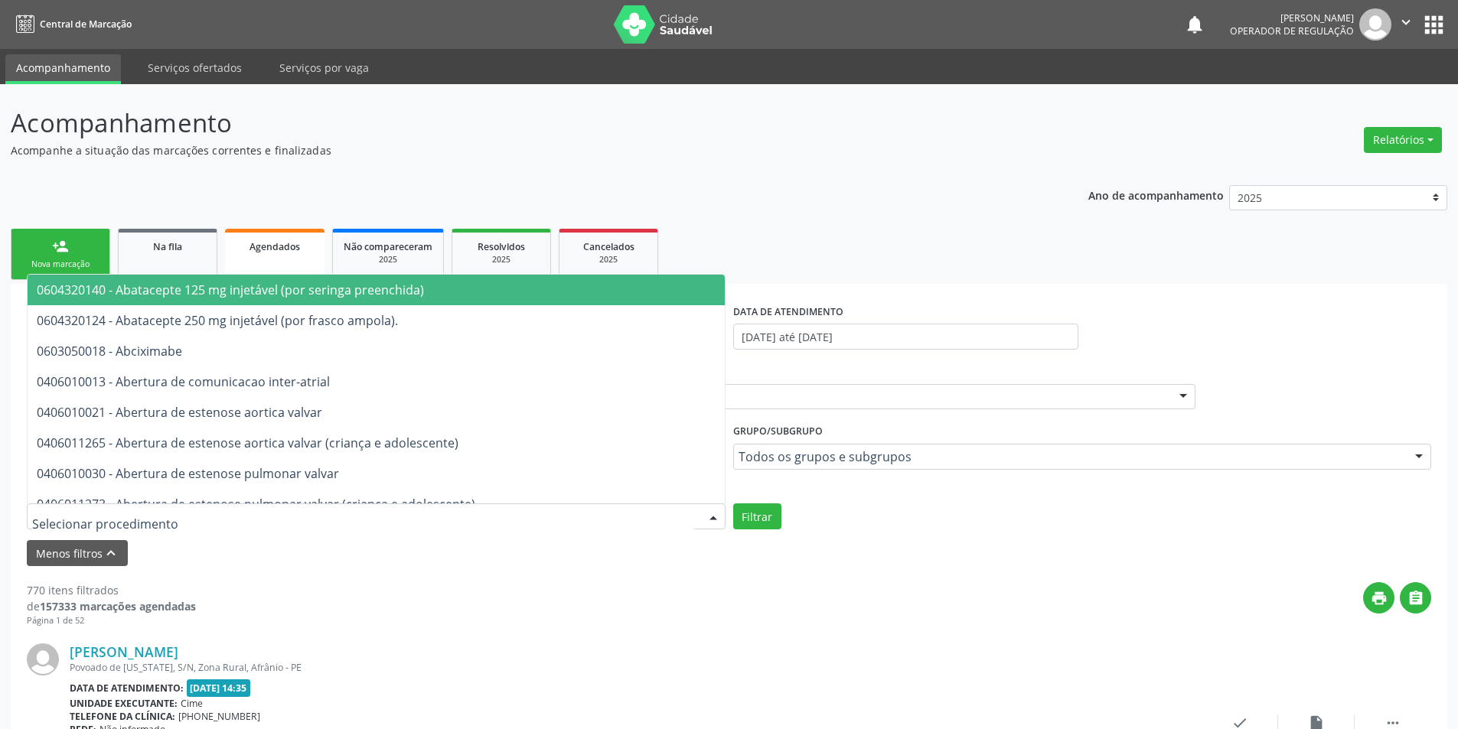
click at [223, 520] on div at bounding box center [376, 516] width 699 height 26
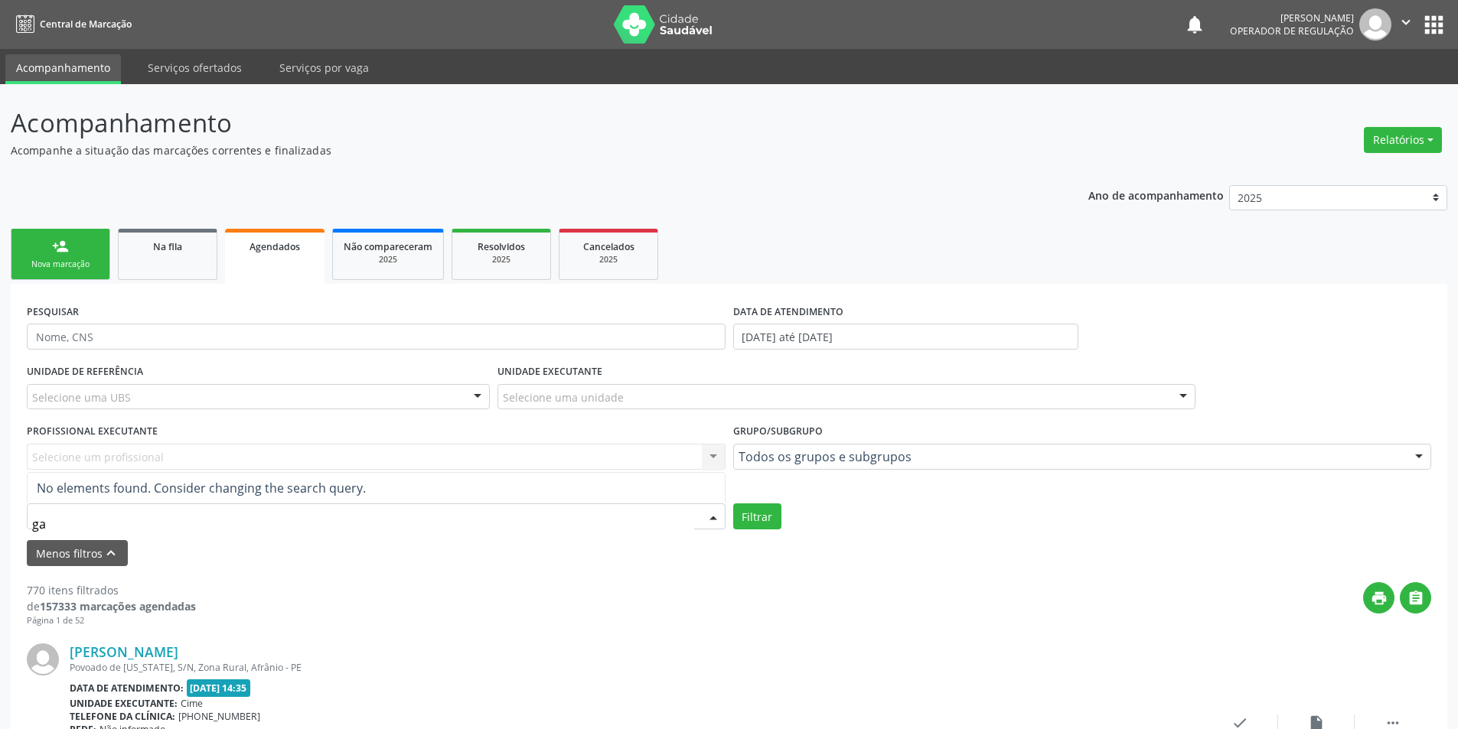
type input "g"
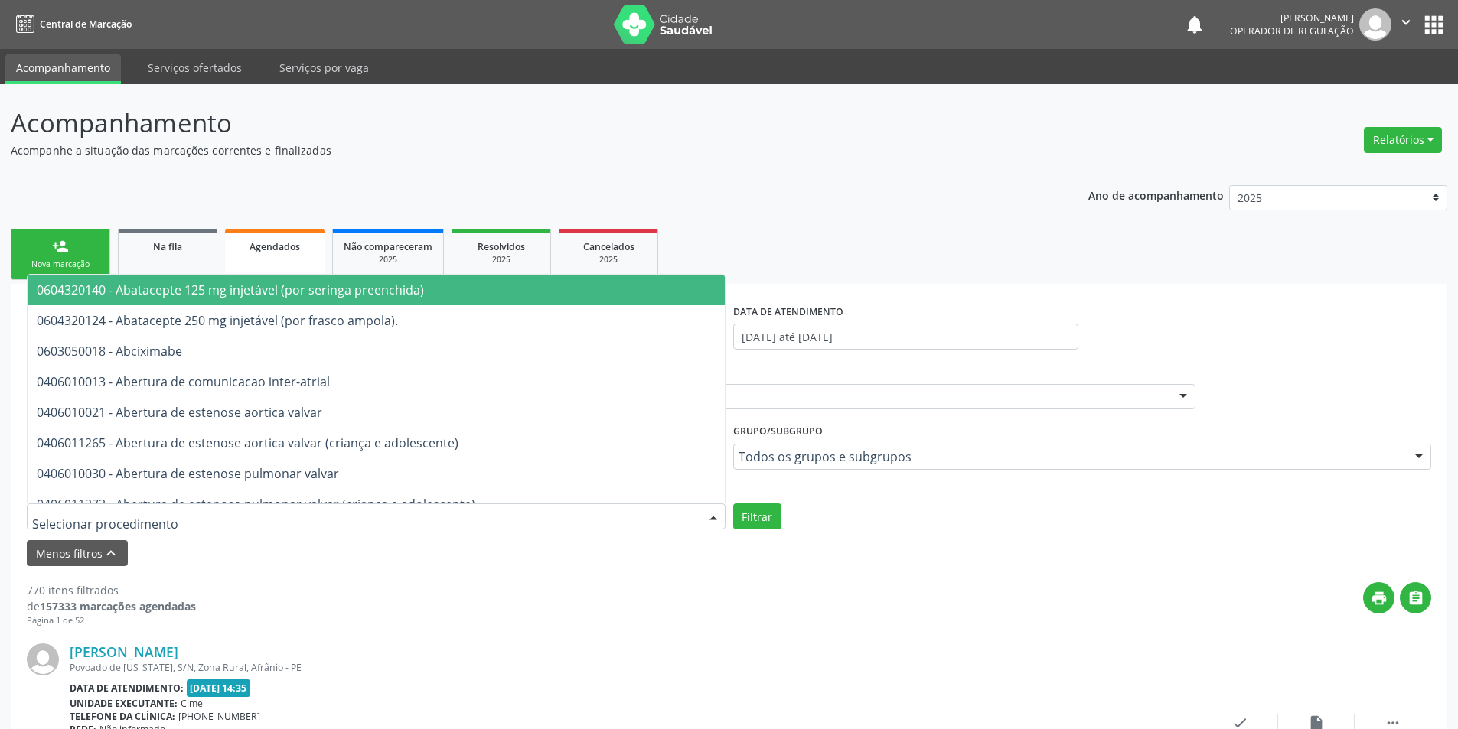
click at [285, 514] on div at bounding box center [376, 516] width 699 height 26
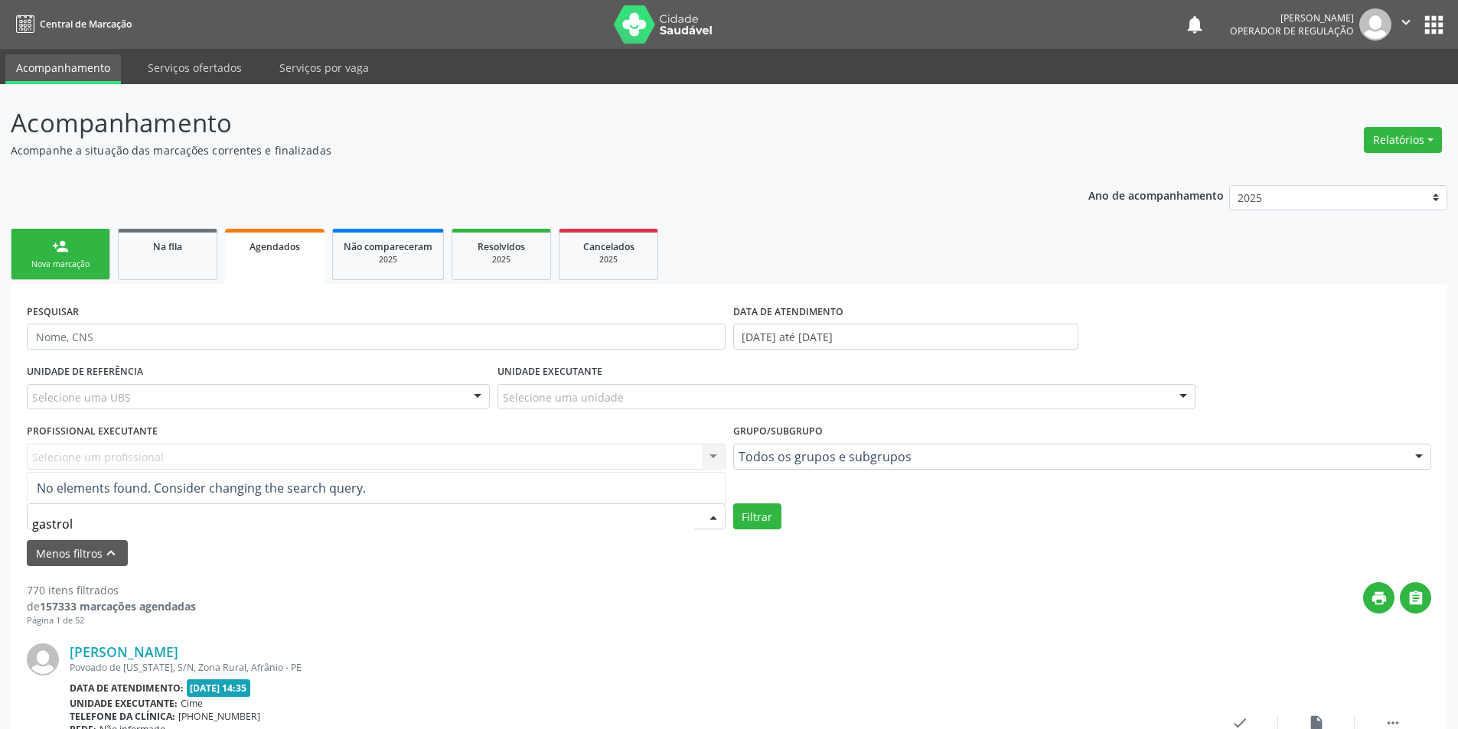
type input "[MEDICAL_DATA]"
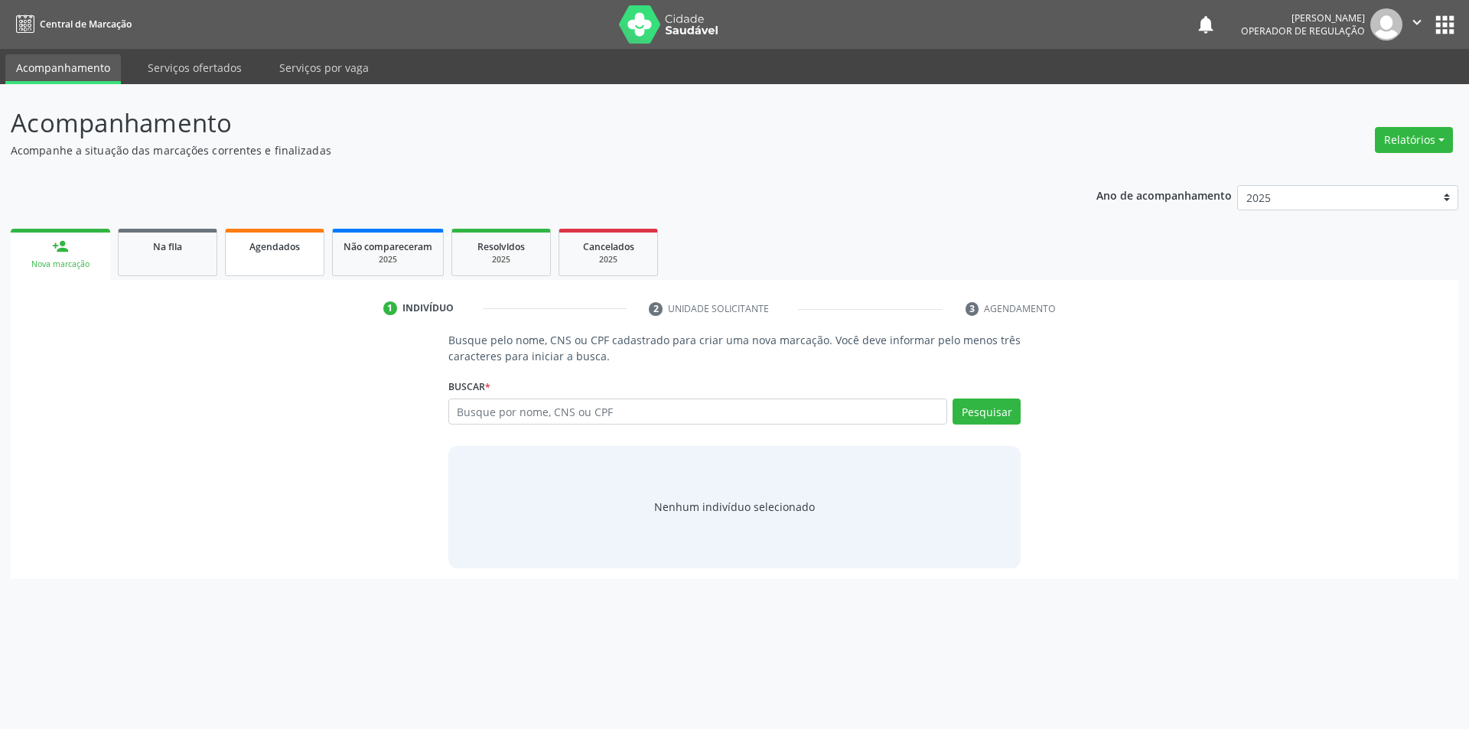
click at [291, 262] on link "Agendados" at bounding box center [274, 252] width 99 height 47
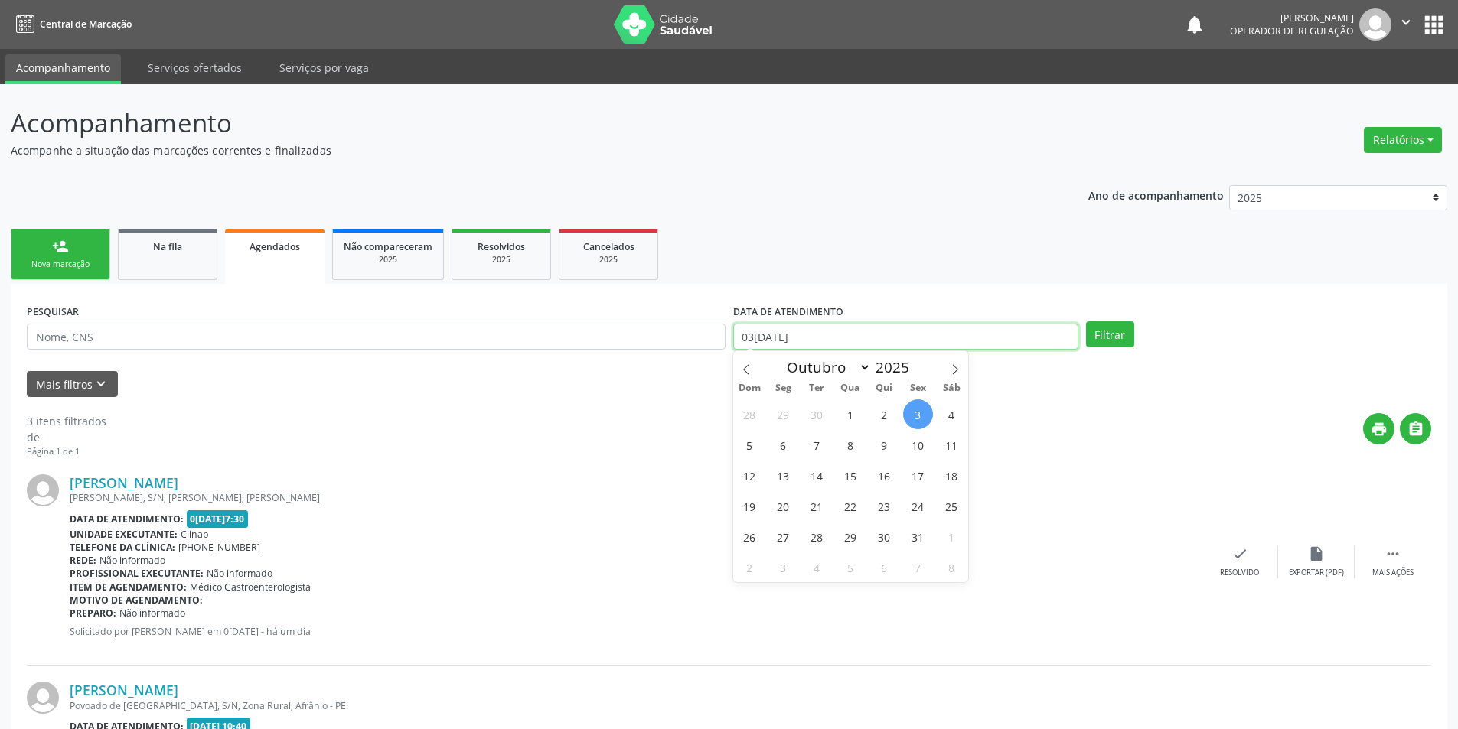
click at [803, 338] on input "[DATE]" at bounding box center [905, 337] width 345 height 26
click at [741, 370] on icon at bounding box center [746, 369] width 11 height 11
select select "8"
click at [845, 415] on span "3" at bounding box center [851, 414] width 30 height 30
type input "03/09/2025"
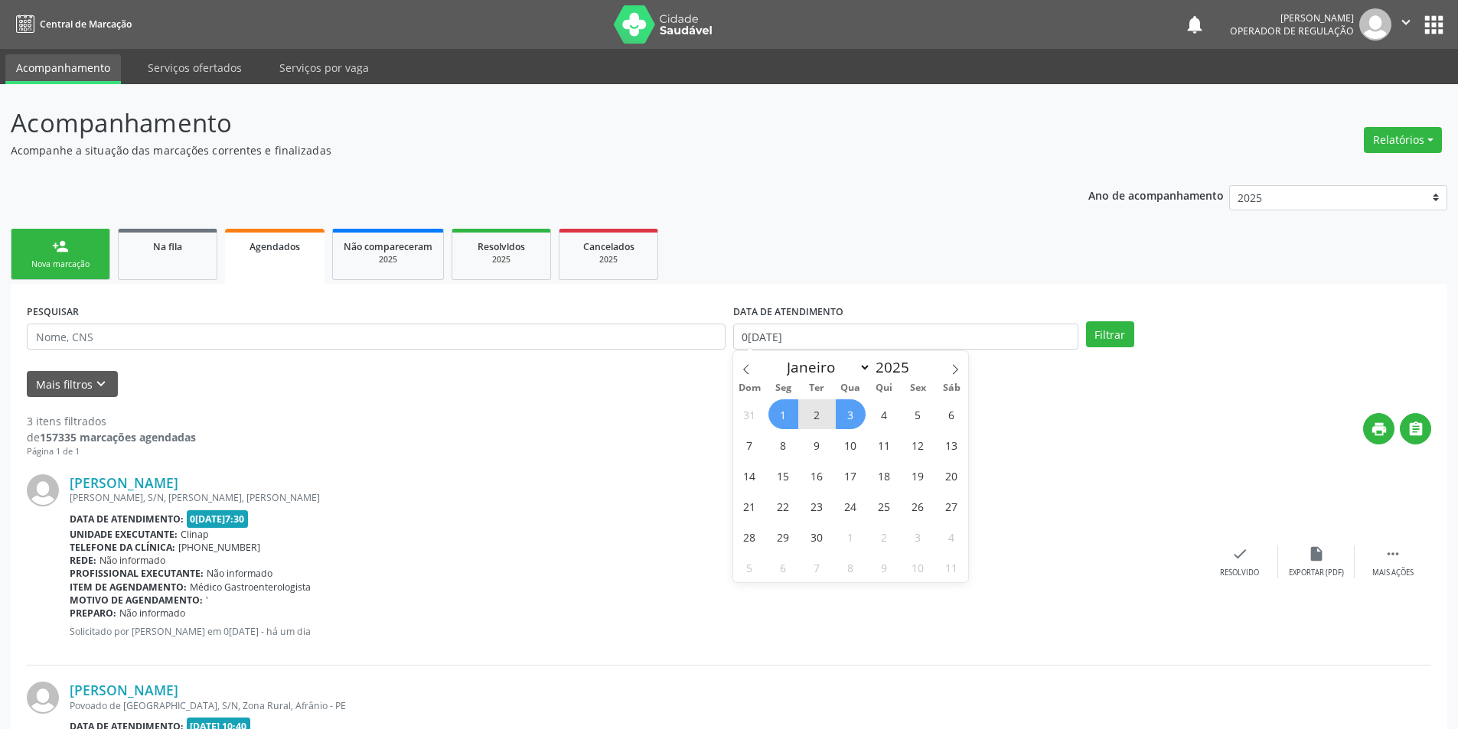
click at [781, 406] on span "1" at bounding box center [783, 414] width 30 height 30
select select "8"
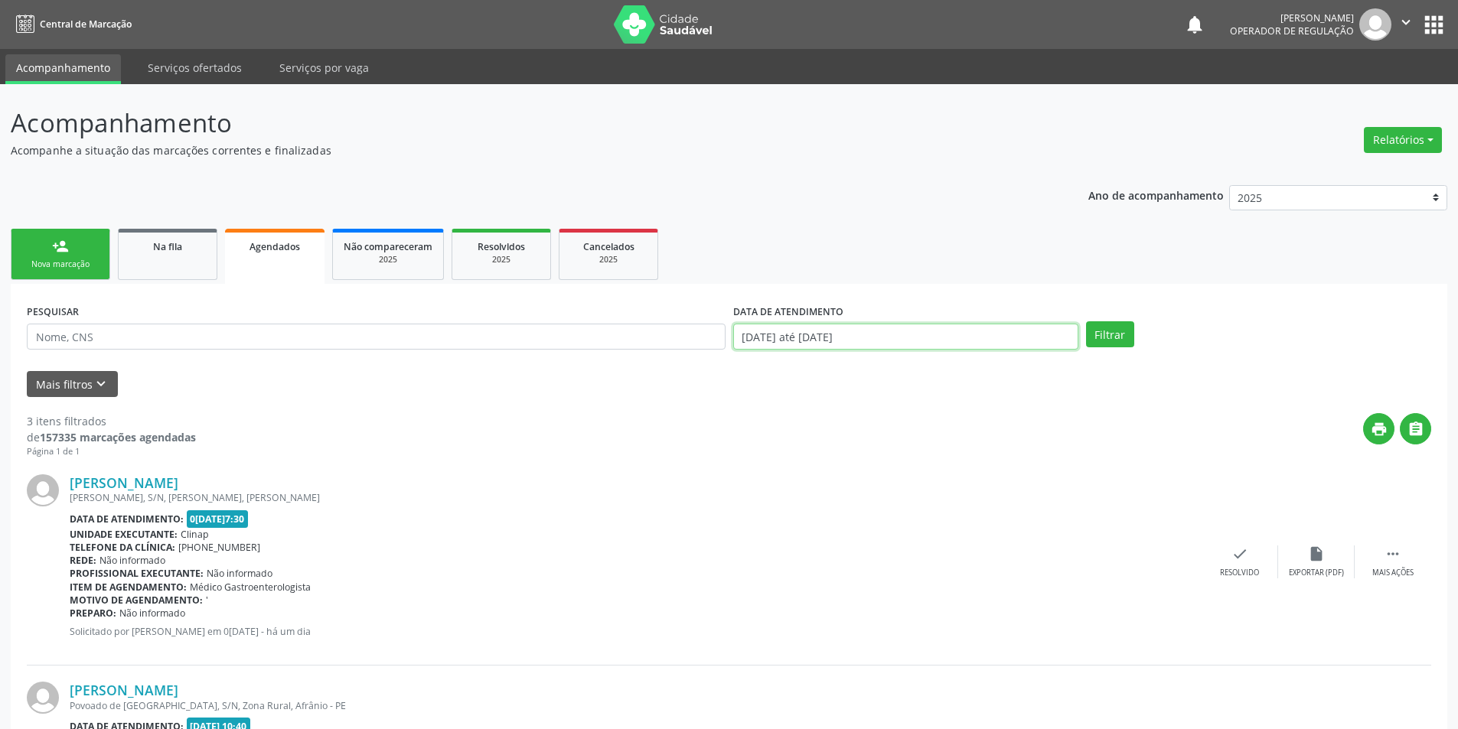
click at [798, 337] on input "01/09/2025 até 03/09/2025" at bounding box center [905, 337] width 345 height 26
click at [777, 411] on span "1" at bounding box center [783, 414] width 30 height 30
type input "[DATE]"
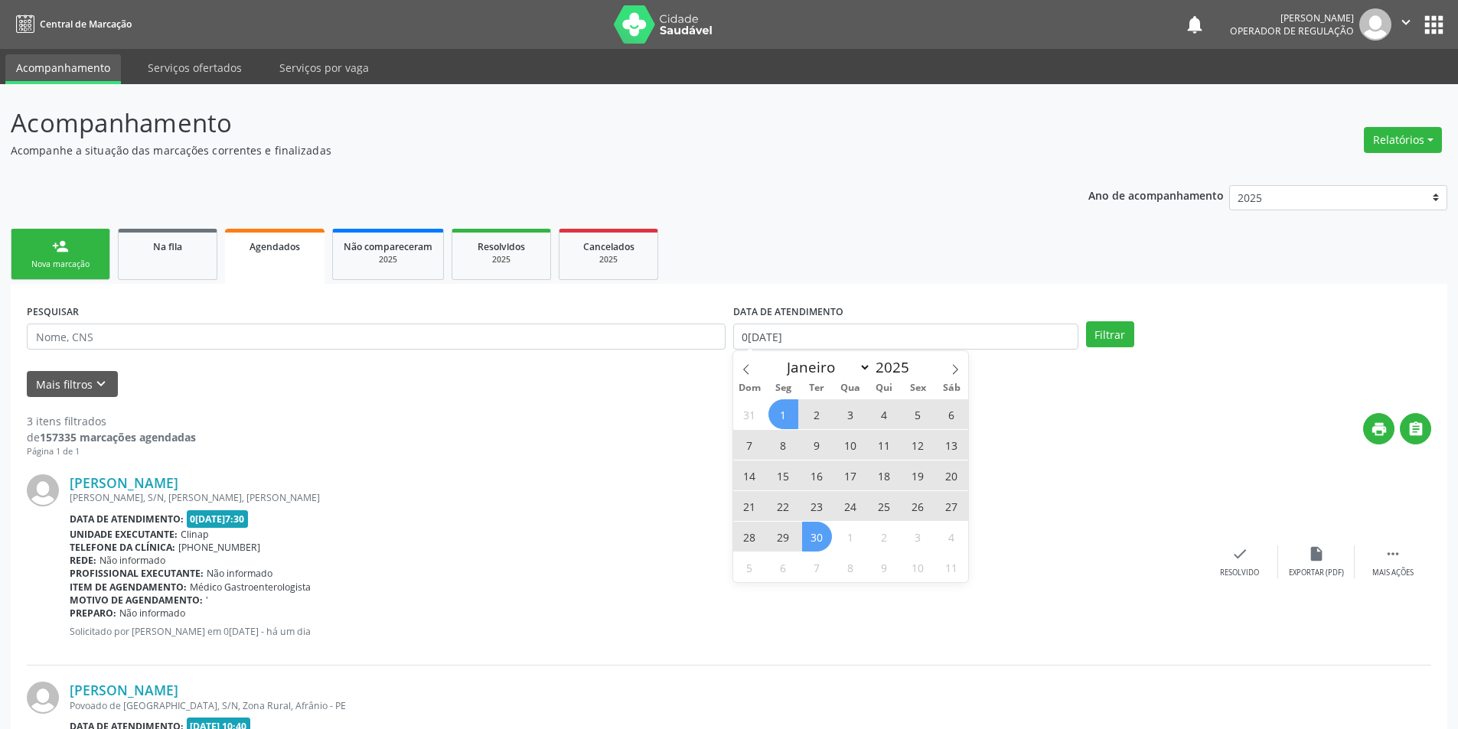
click at [814, 539] on span "30" at bounding box center [817, 537] width 30 height 30
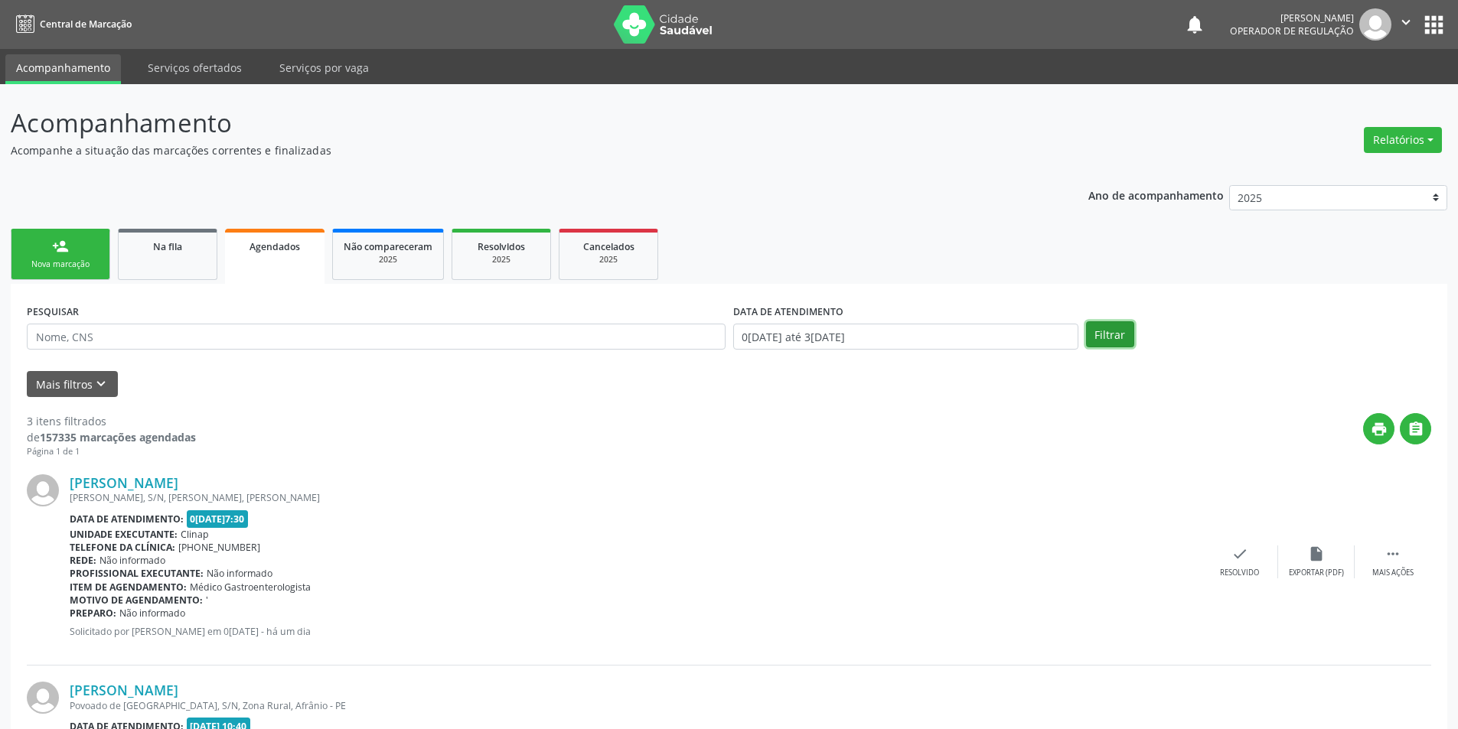
click at [1108, 331] on button "Filtrar" at bounding box center [1110, 334] width 48 height 26
click at [78, 386] on button "Mais filtros keyboard_arrow_down" at bounding box center [72, 384] width 91 height 27
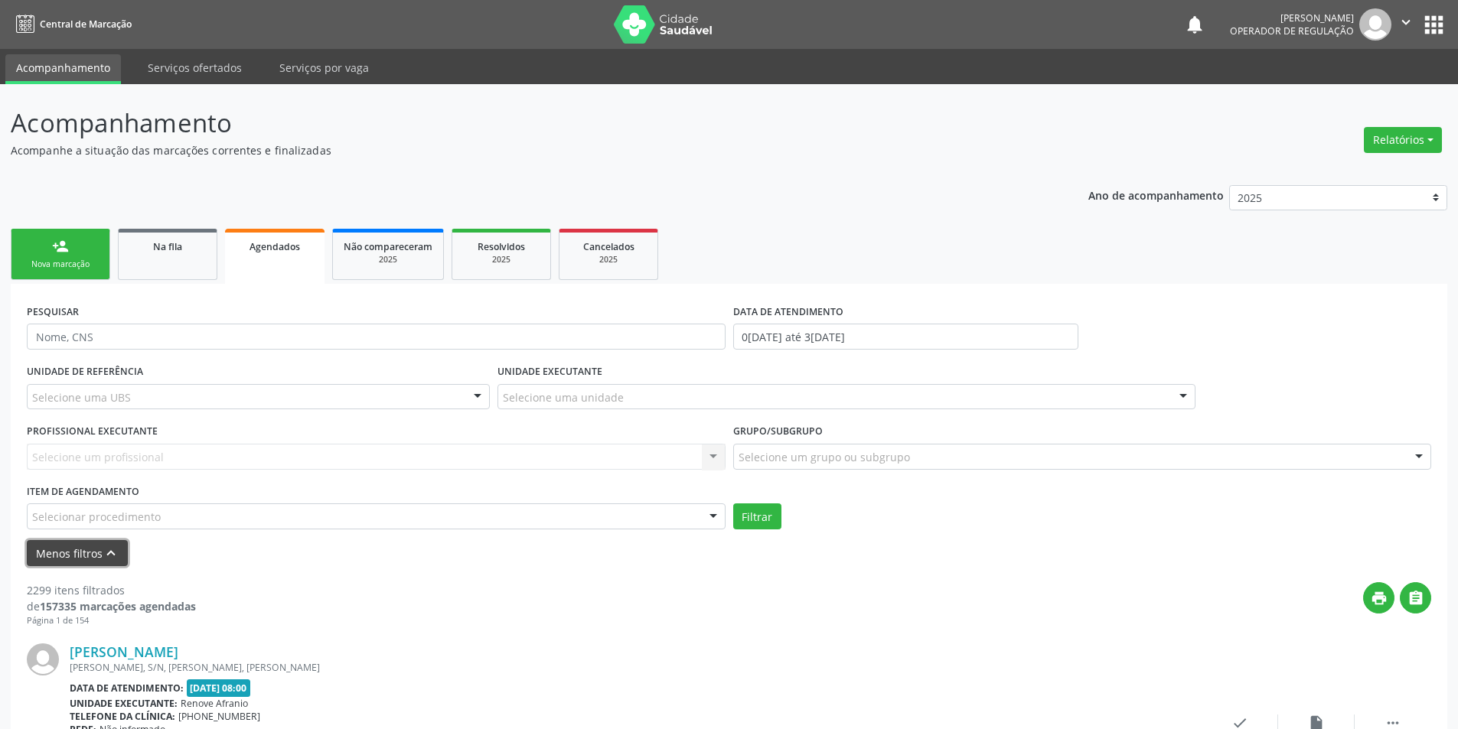
click at [99, 546] on button "Menos filtros keyboard_arrow_up" at bounding box center [77, 553] width 101 height 27
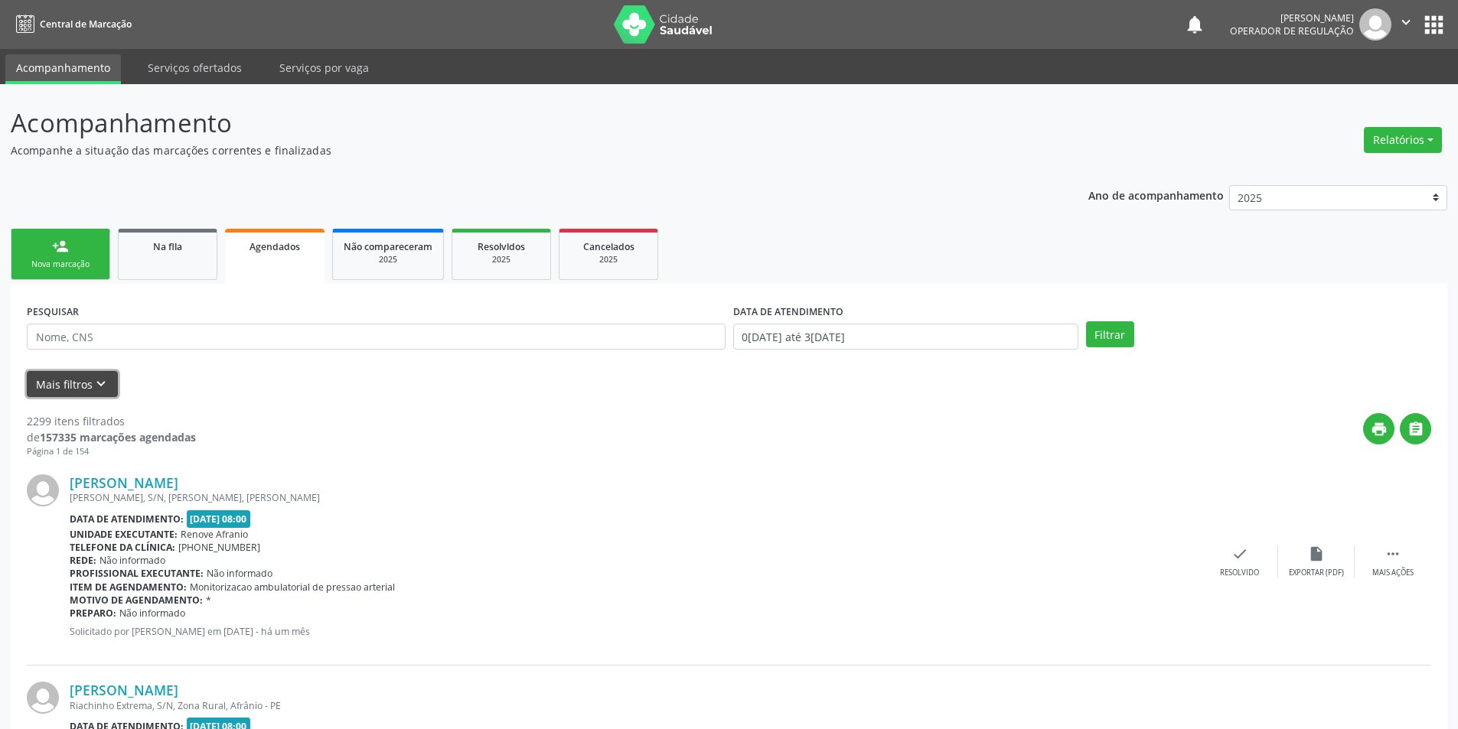
click at [72, 390] on button "Mais filtros keyboard_arrow_down" at bounding box center [72, 384] width 91 height 27
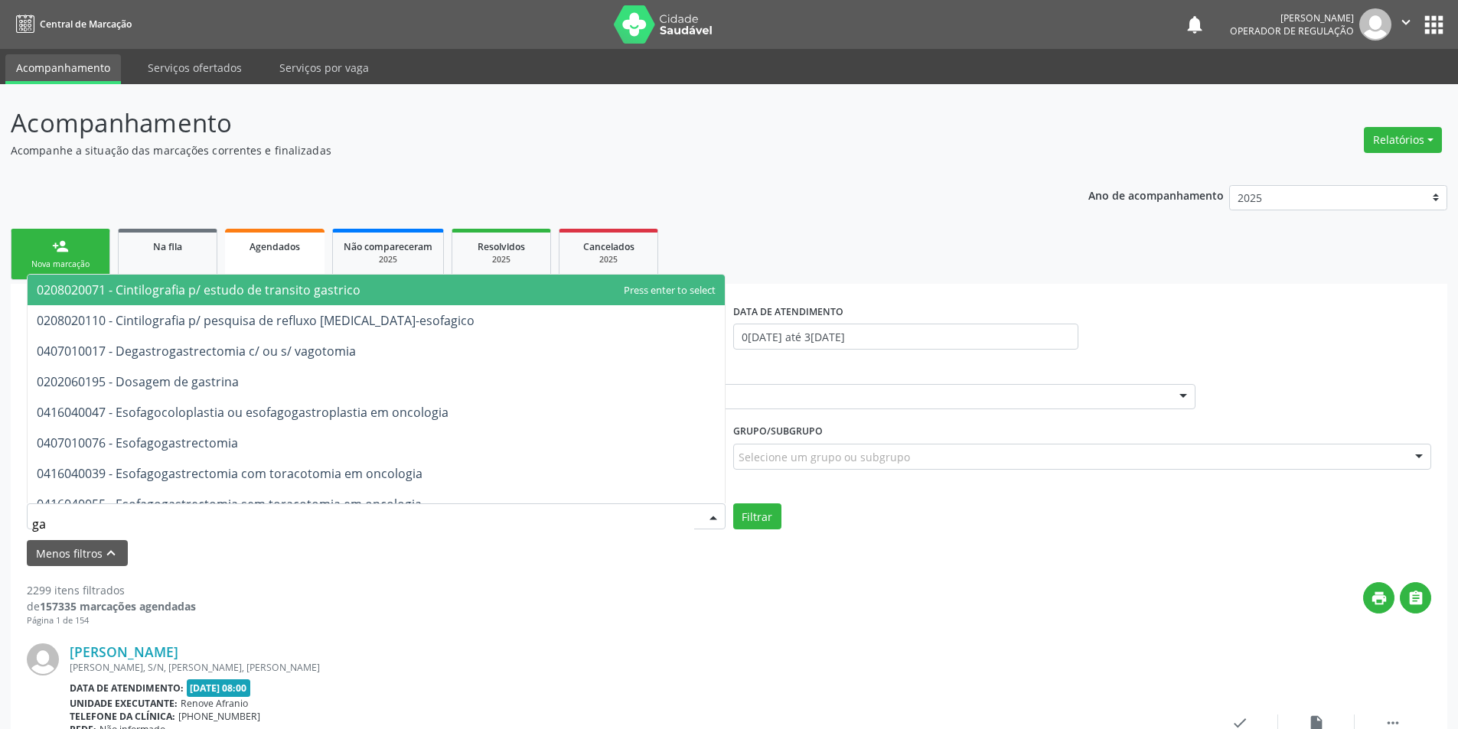
type input "g"
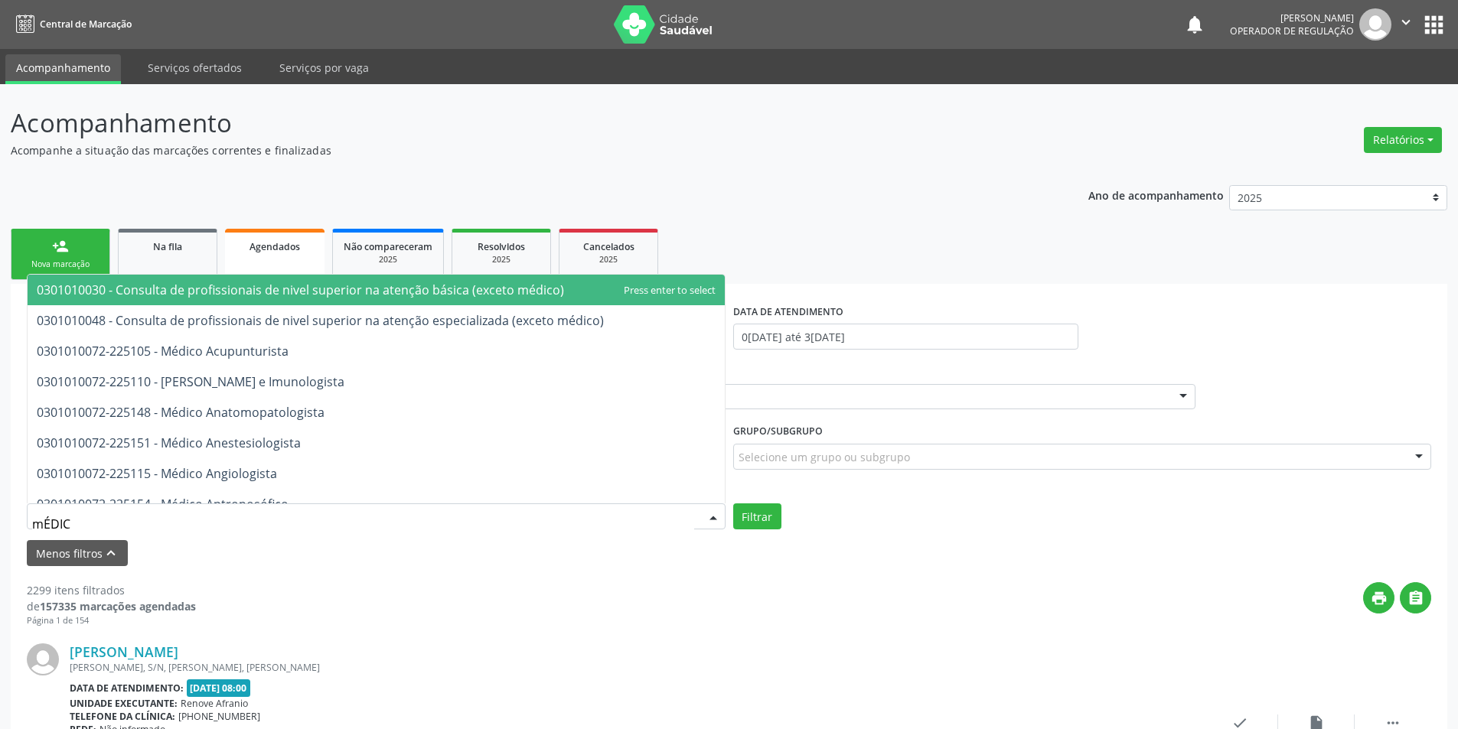
type input "mÉDICO"
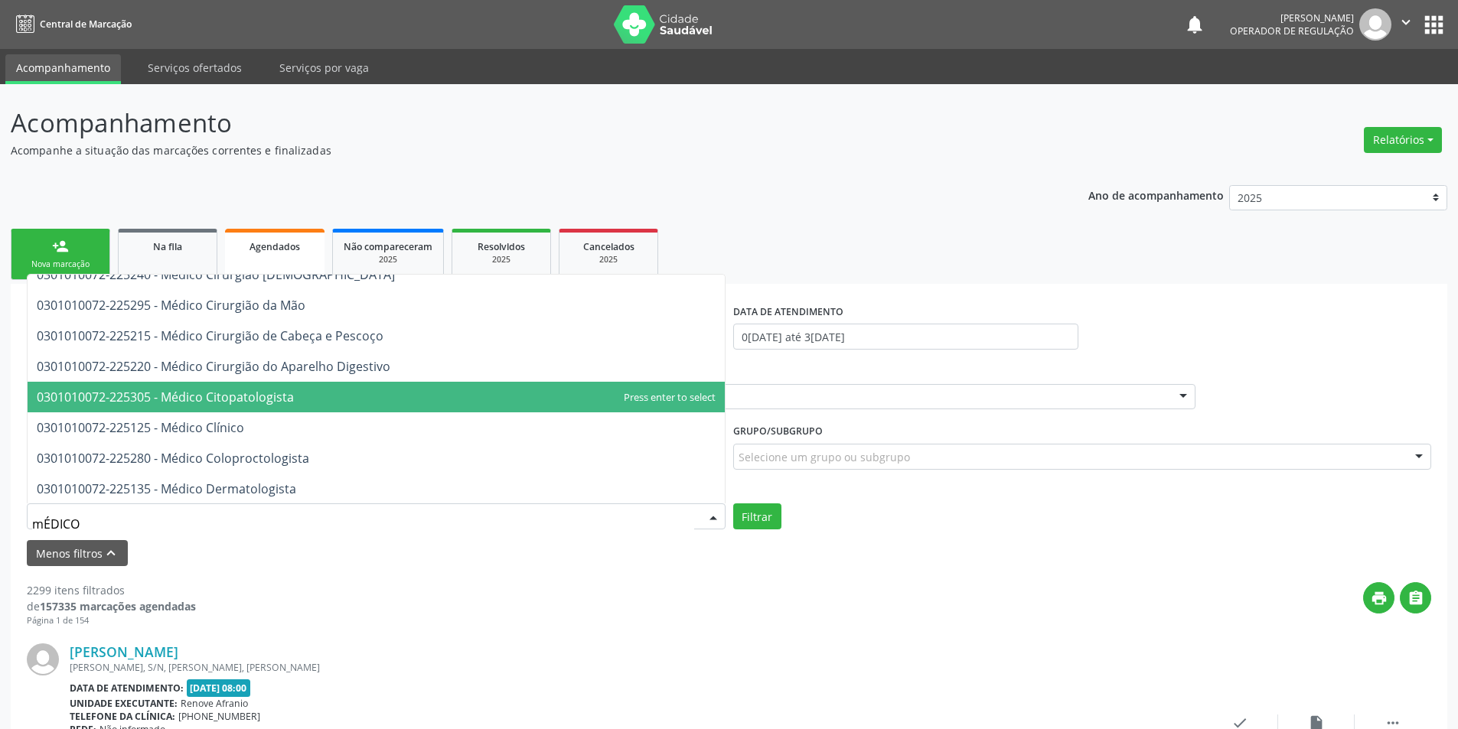
scroll to position [689, 0]
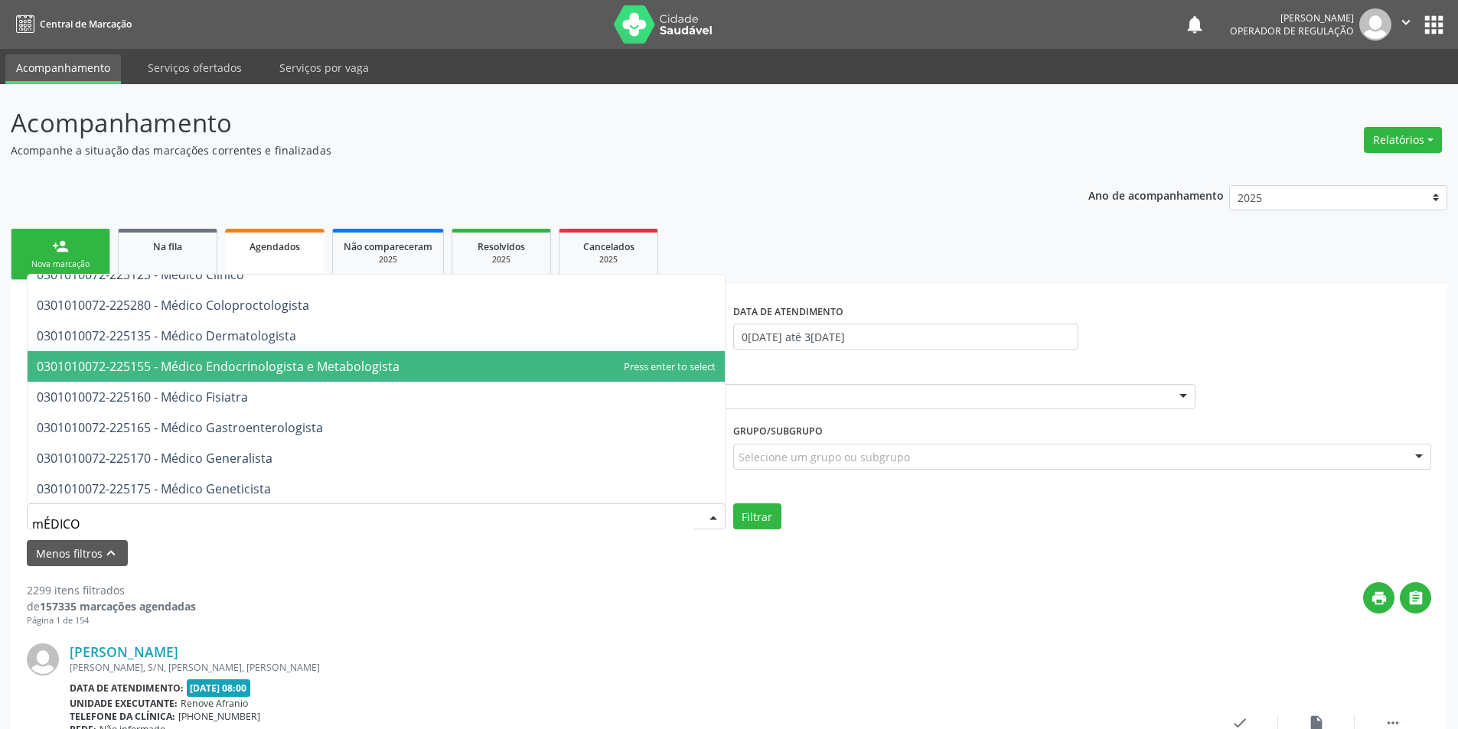
click at [256, 367] on span "0301010072-225155 - Médico Endocrinologista e Metabologista" at bounding box center [218, 366] width 363 height 17
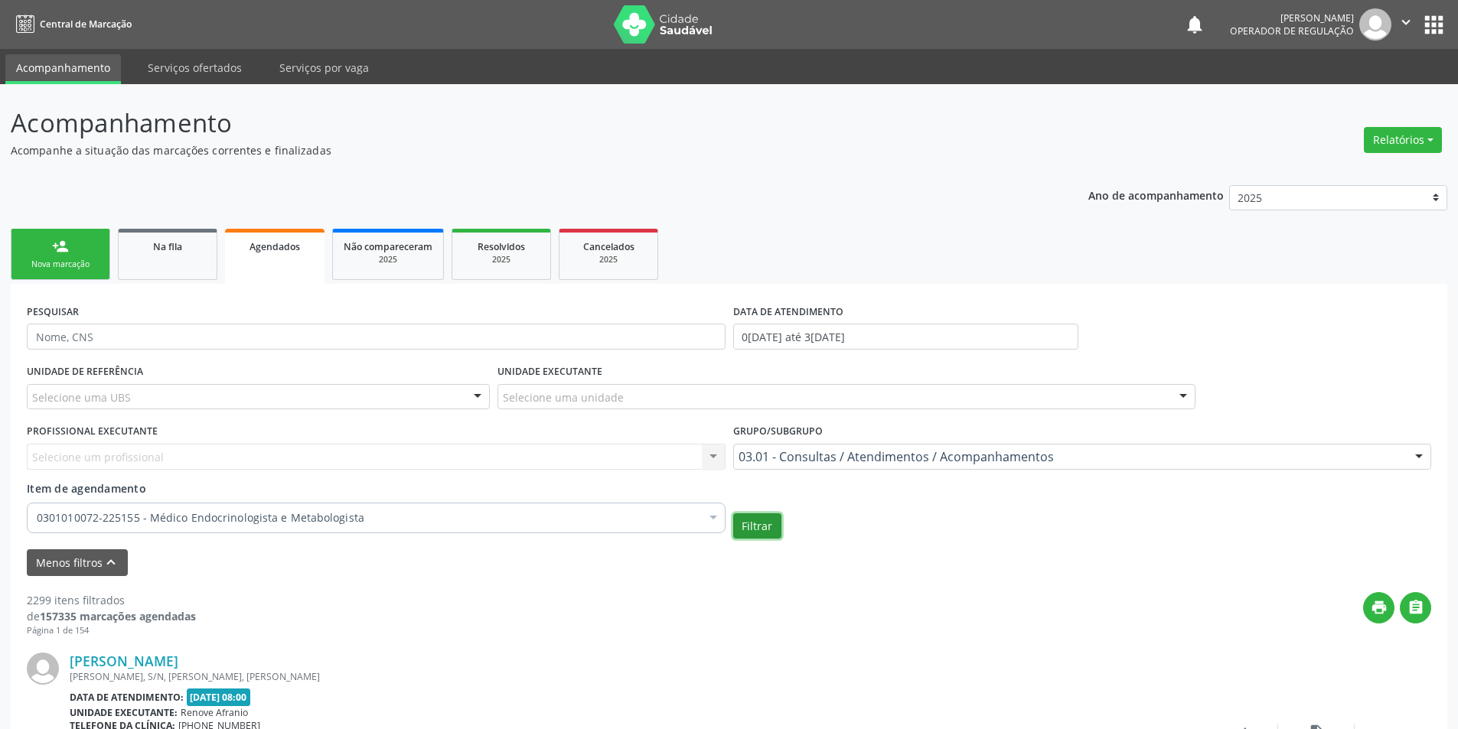
click at [757, 532] on button "Filtrar" at bounding box center [757, 526] width 48 height 26
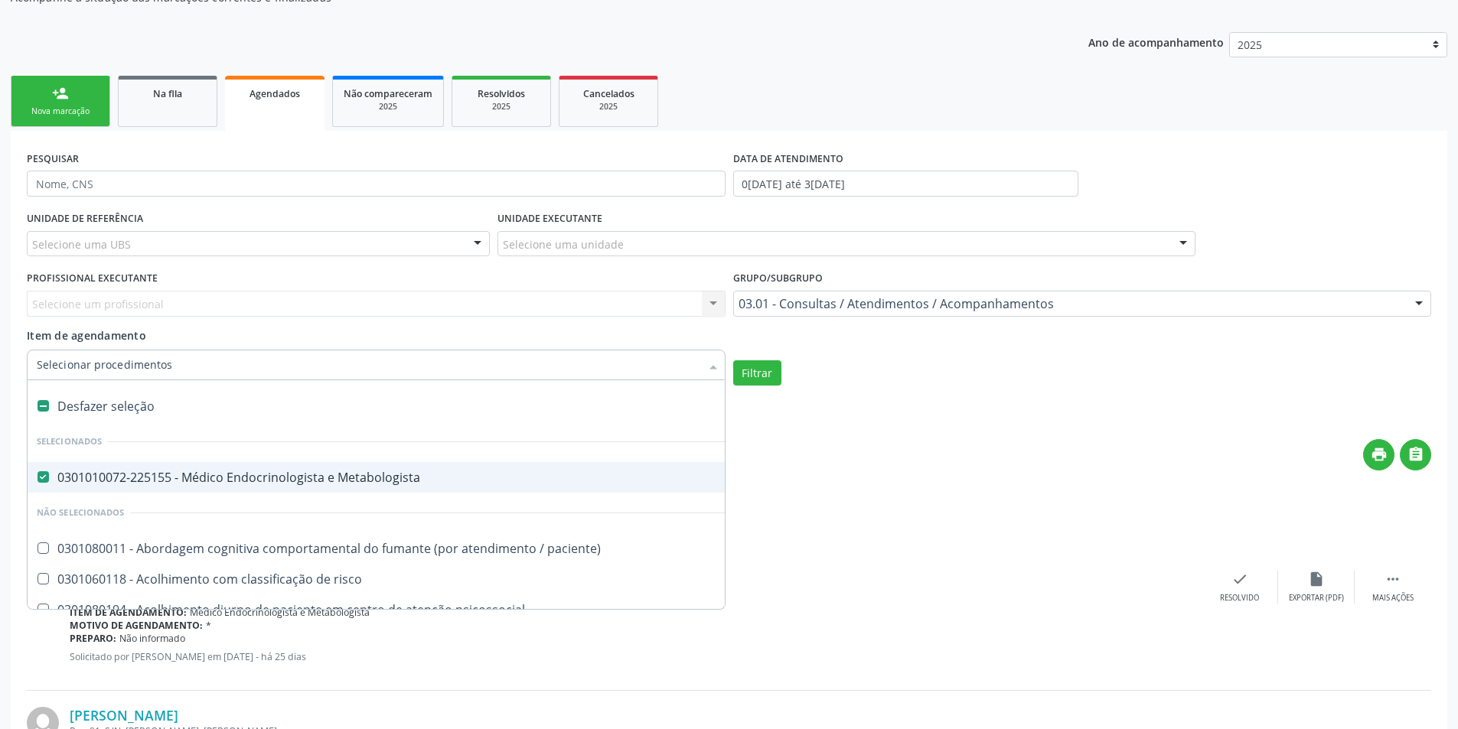
click at [96, 478] on div "0301010072-225155 - Médico Endocrinologista e Metabologista" at bounding box center [836, 477] width 1598 height 12
checkbox Metabologista "false"
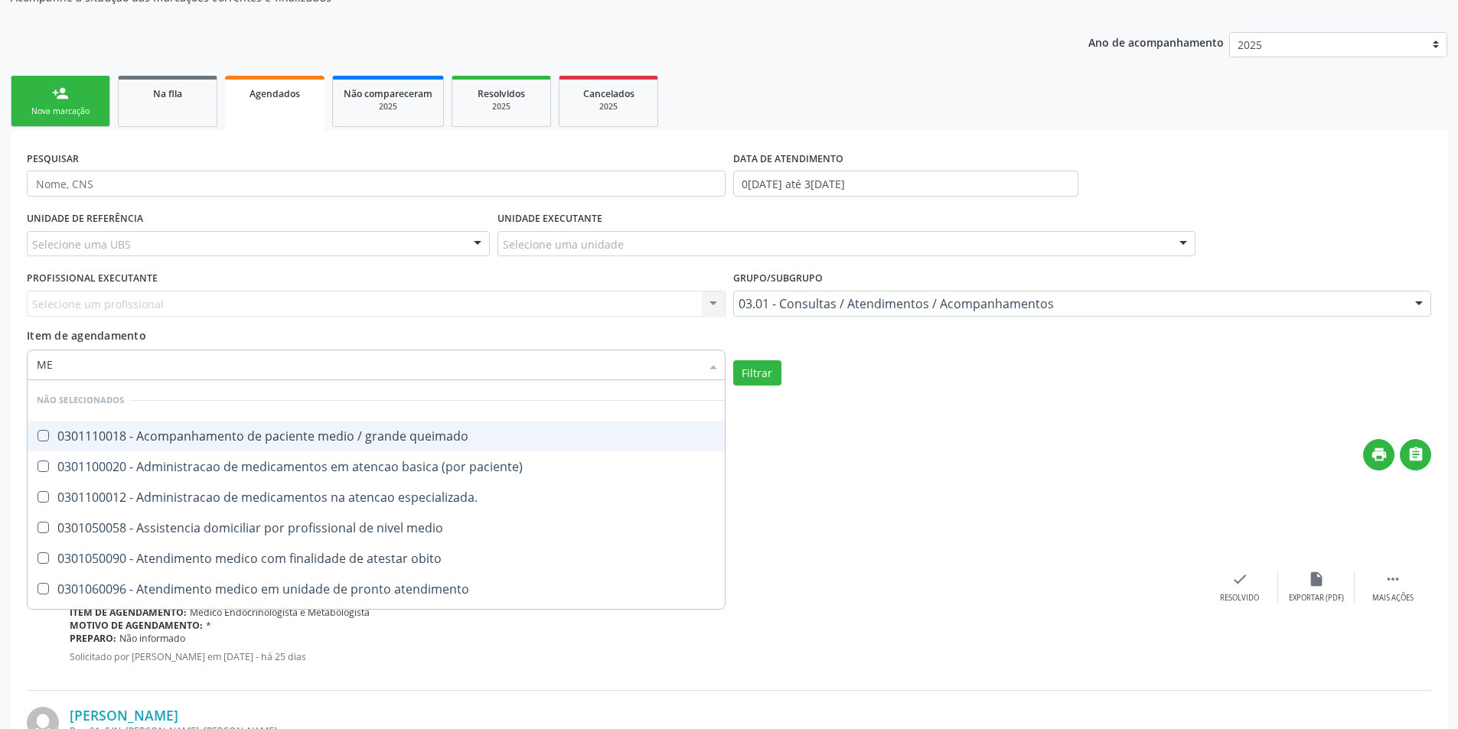
type input "M"
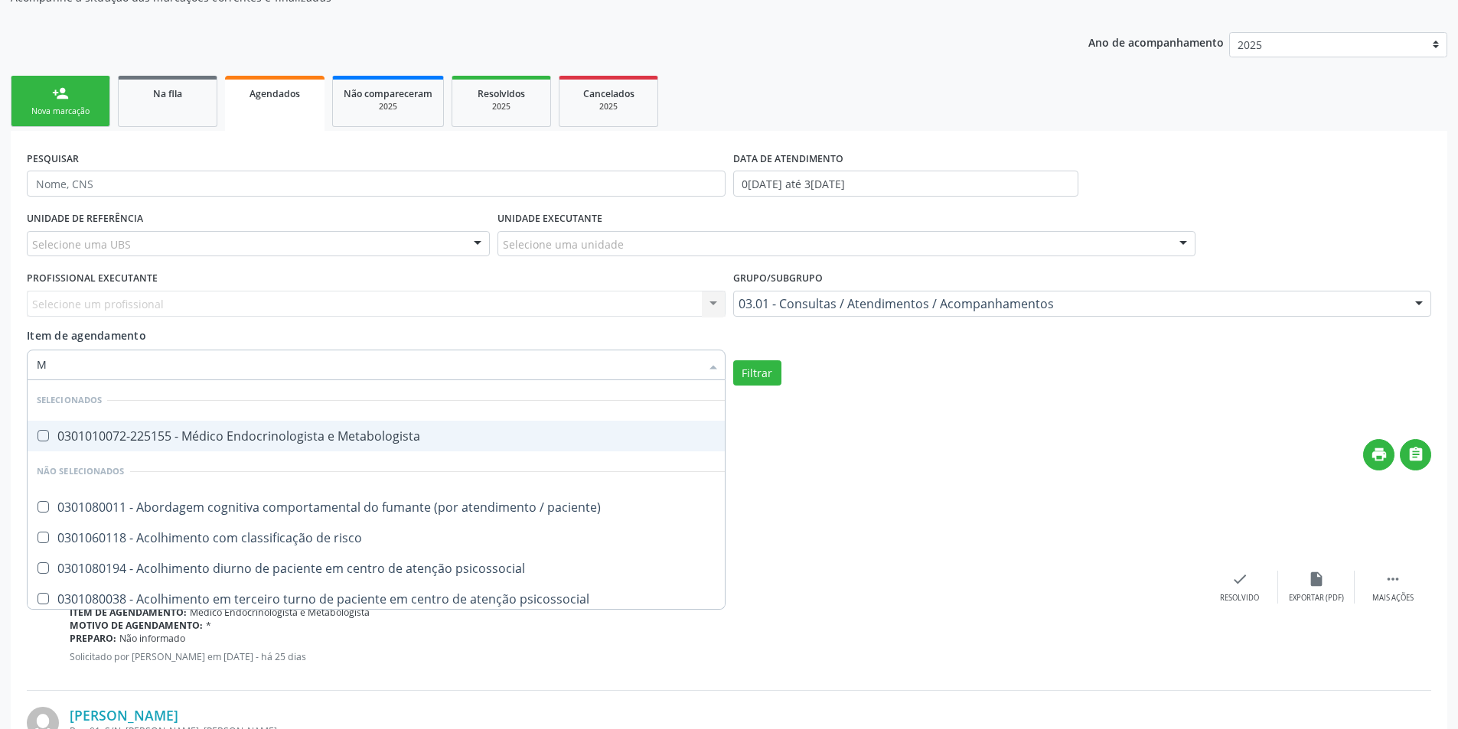
type input "MÉ"
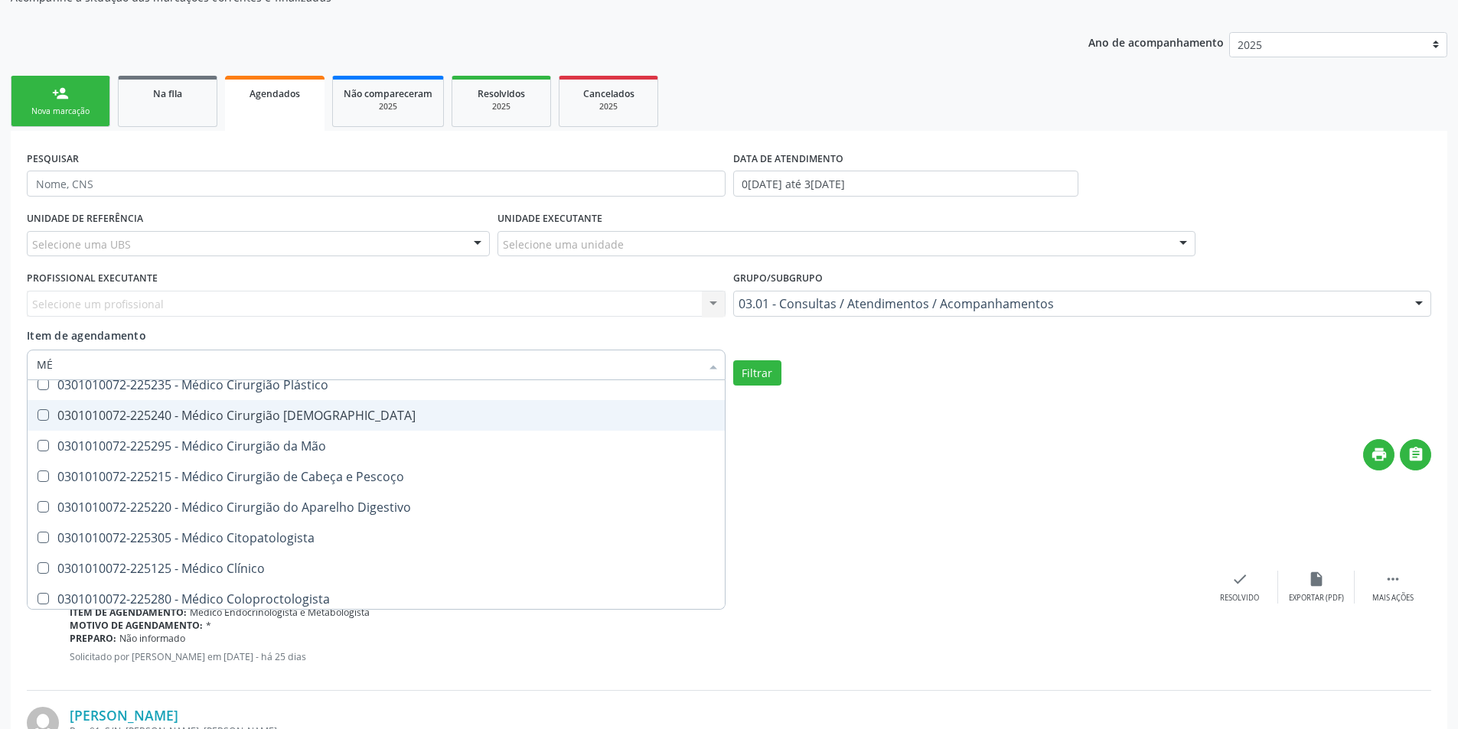
scroll to position [765, 0]
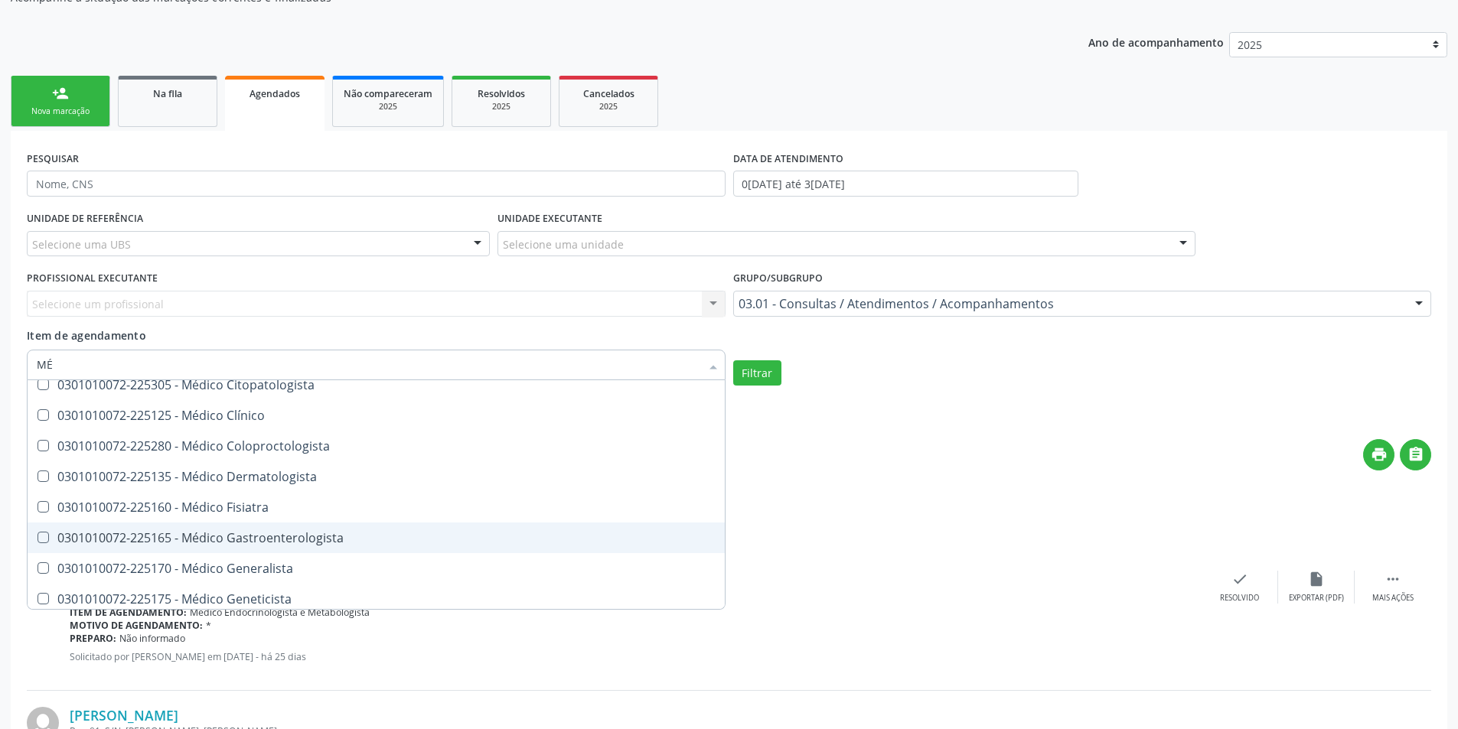
click at [209, 534] on div "0301010072-225165 - Médico Gastroenterologista" at bounding box center [376, 538] width 679 height 12
checkbox Gastroenterologista "true"
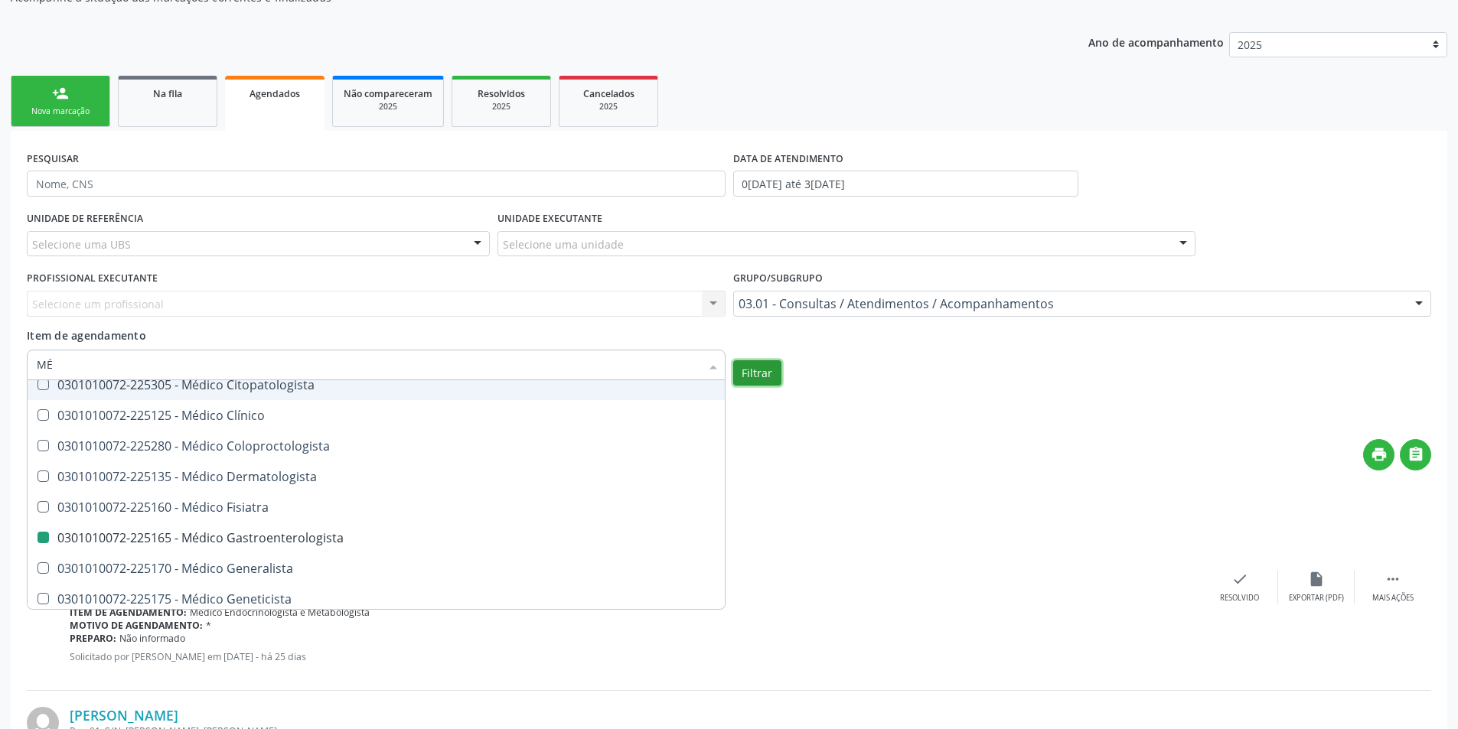
click at [745, 372] on button "Filtrar" at bounding box center [757, 373] width 48 height 26
checkbox Metabologista "true"
checkbox Gastroenterologista "false"
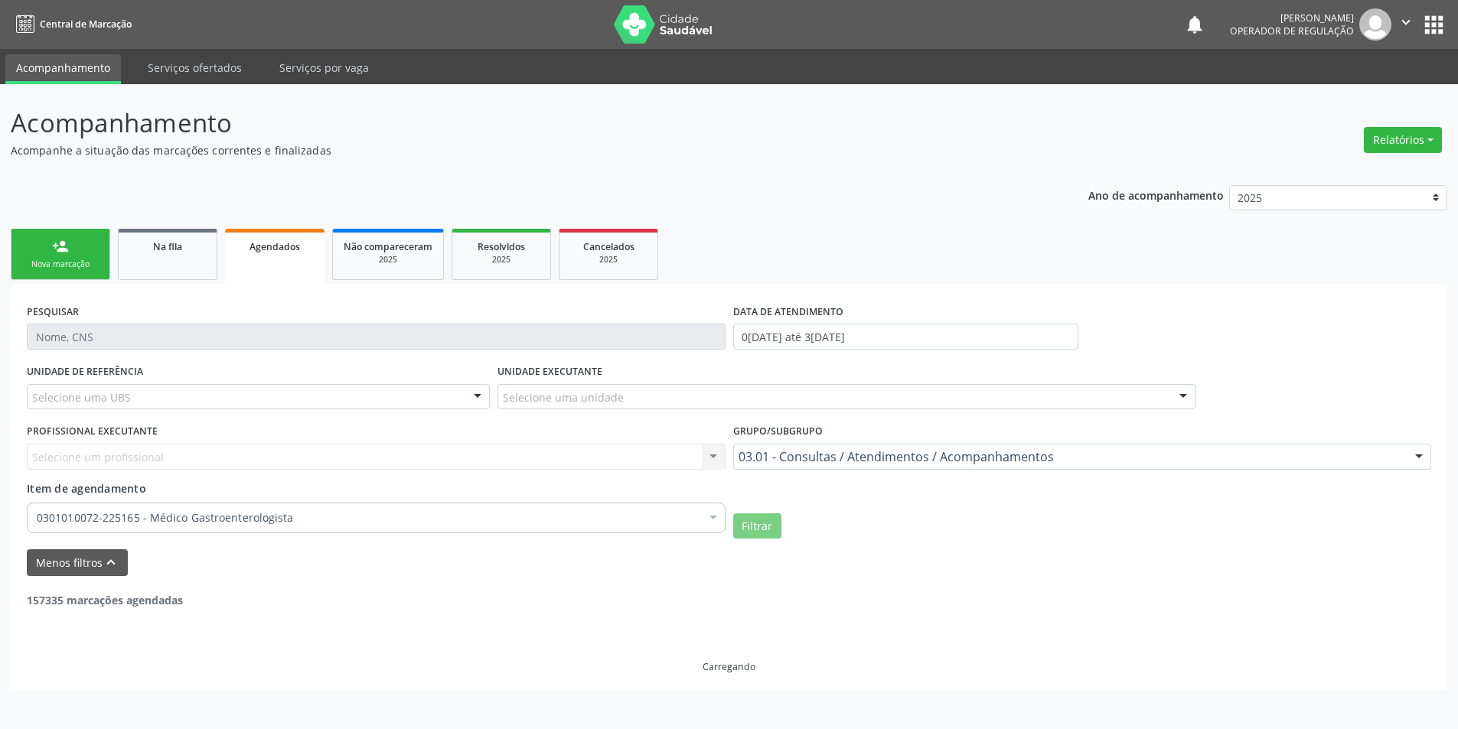
scroll to position [0, 0]
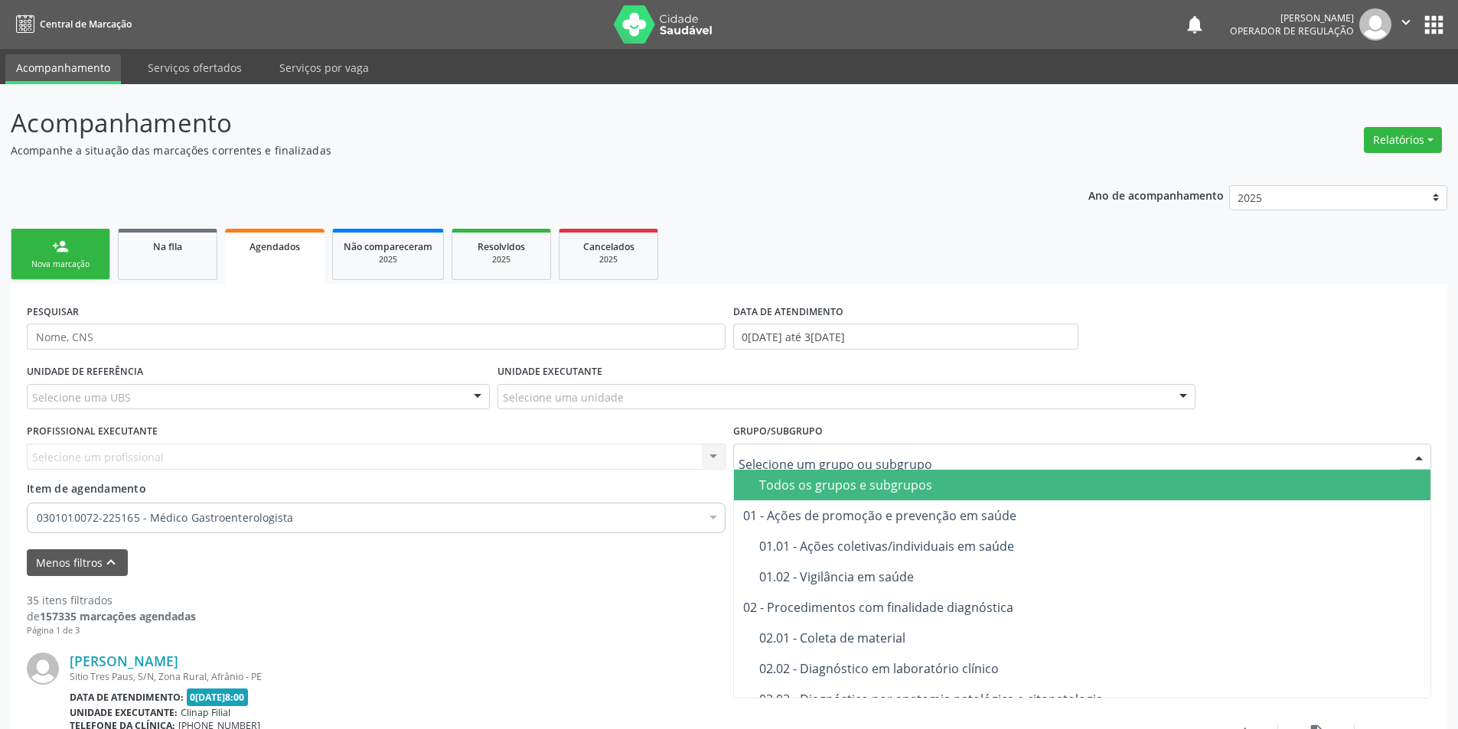
click at [782, 480] on div "Todos os grupos e subgrupos" at bounding box center [1090, 485] width 663 height 12
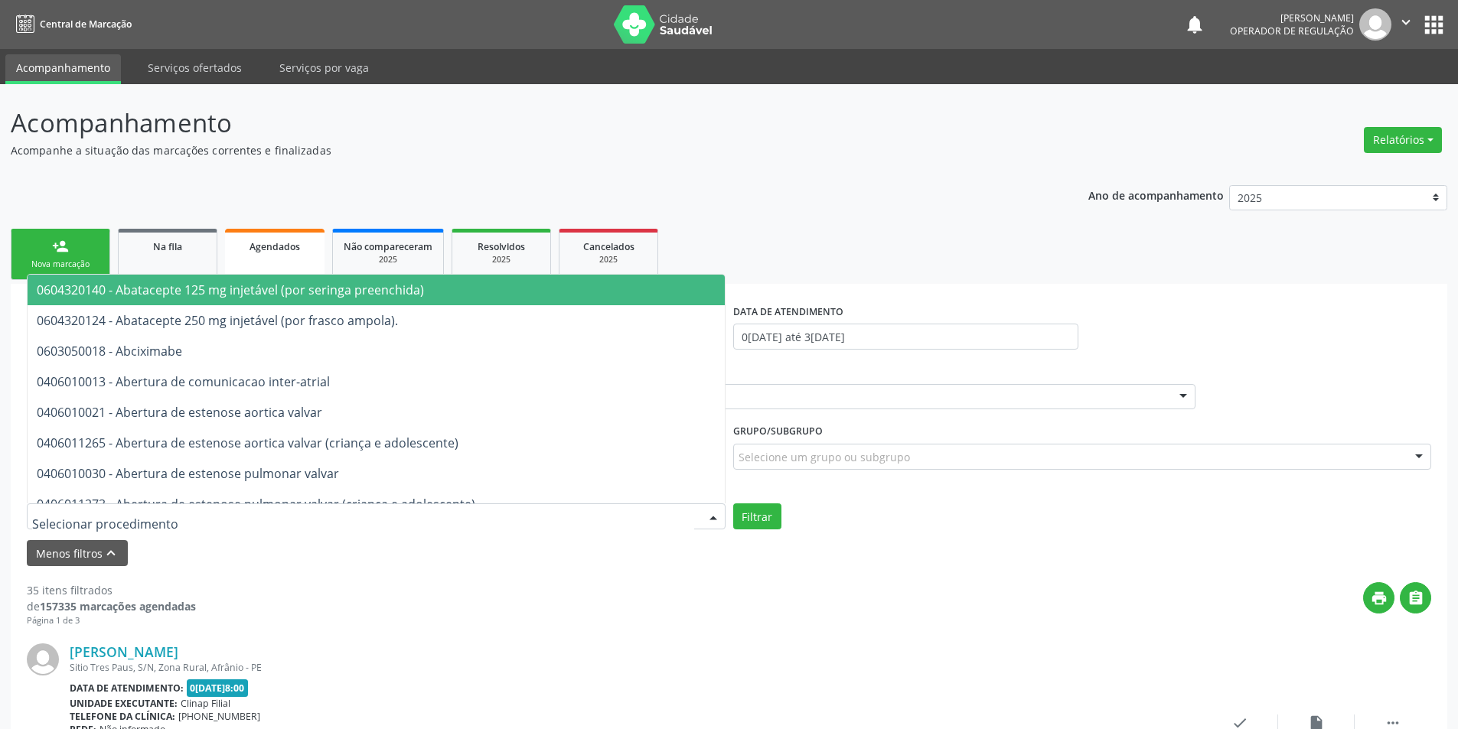
click at [171, 511] on div at bounding box center [376, 516] width 699 height 26
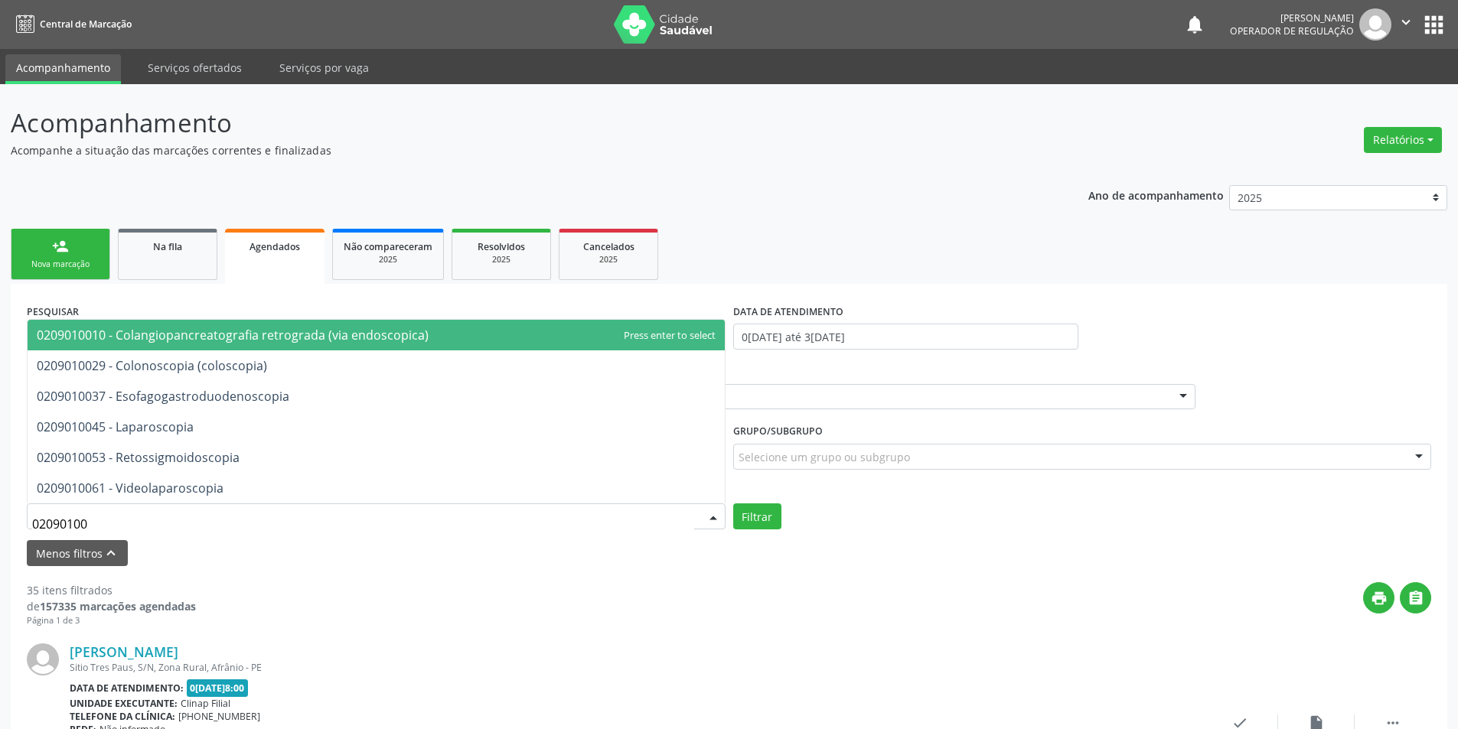
type input "020901003"
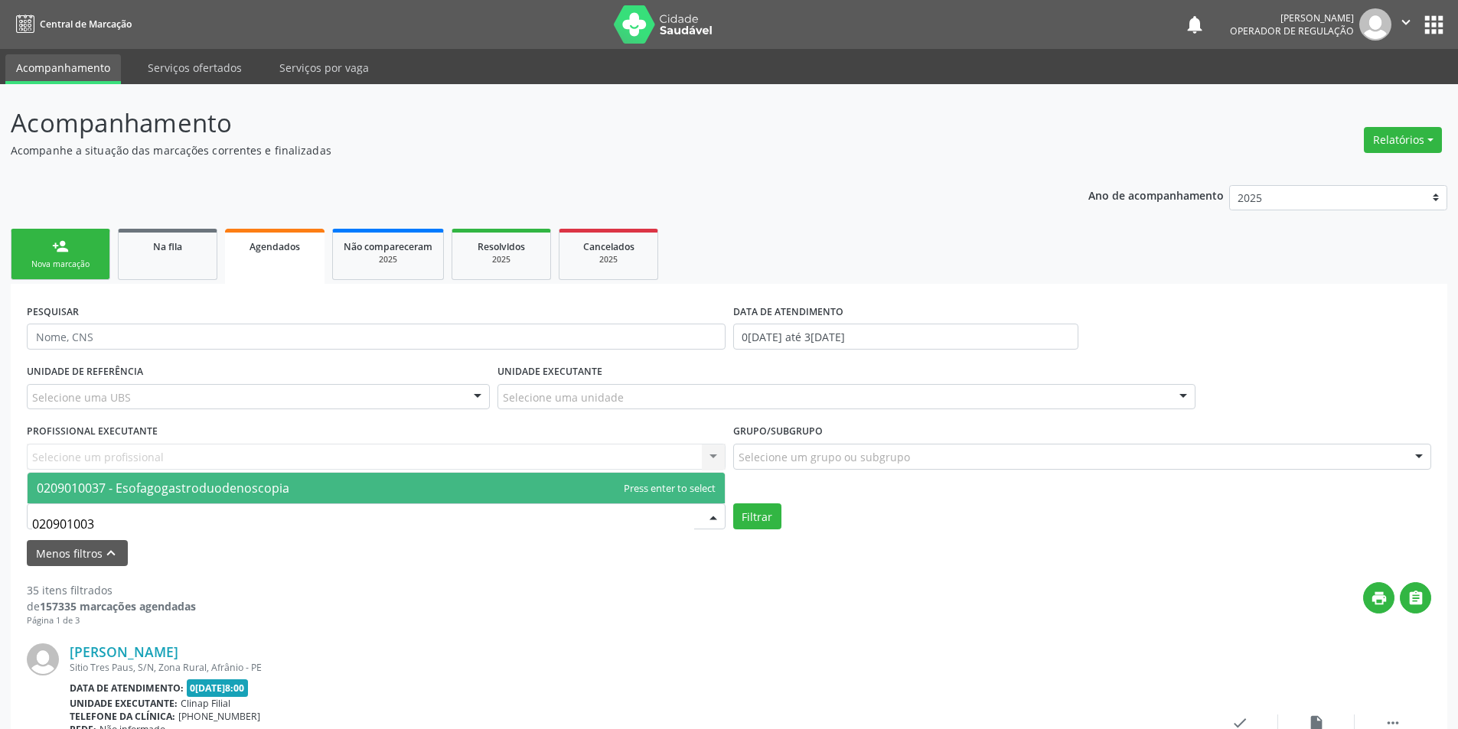
click at [198, 487] on span "0209010037 - Esofagogastroduodenoscopia" at bounding box center [163, 488] width 252 height 17
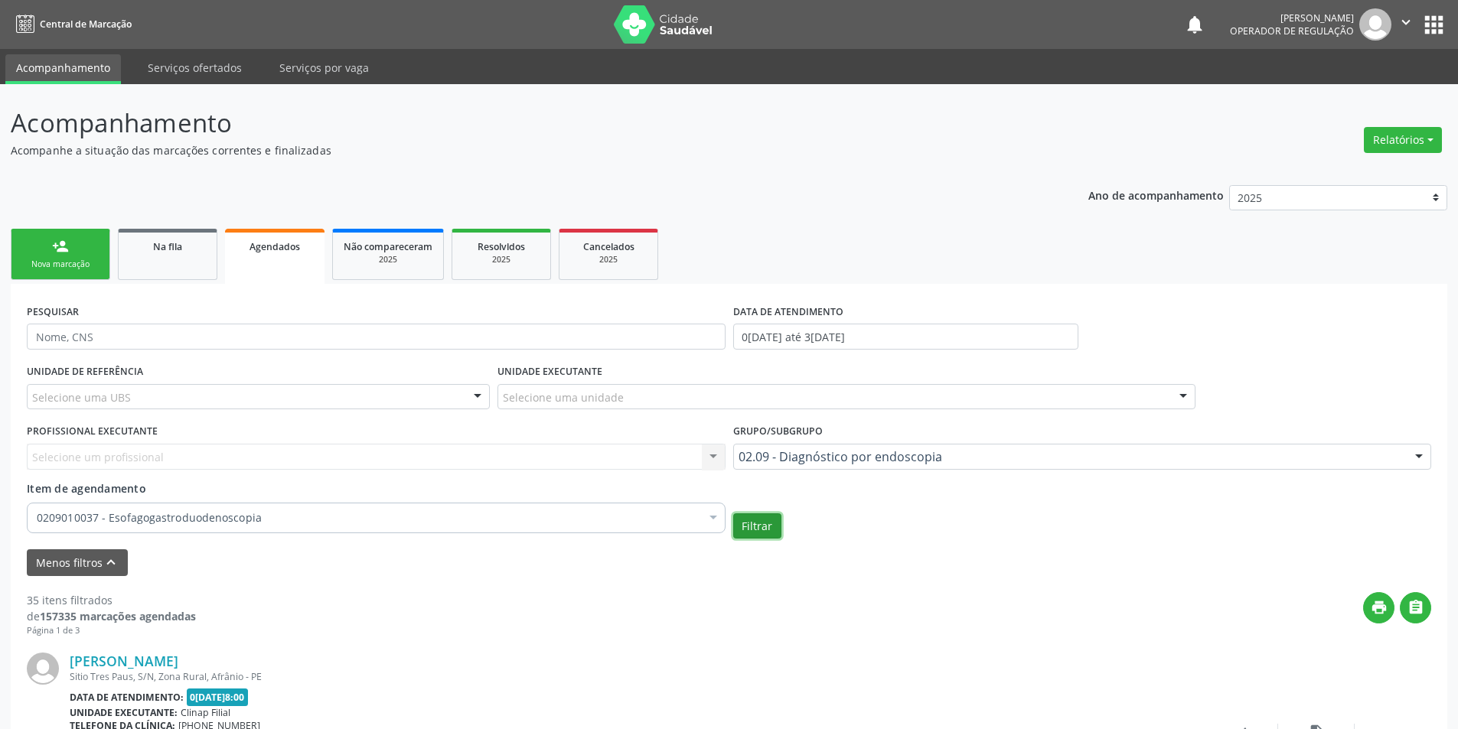
click at [773, 519] on button "Filtrar" at bounding box center [757, 526] width 48 height 26
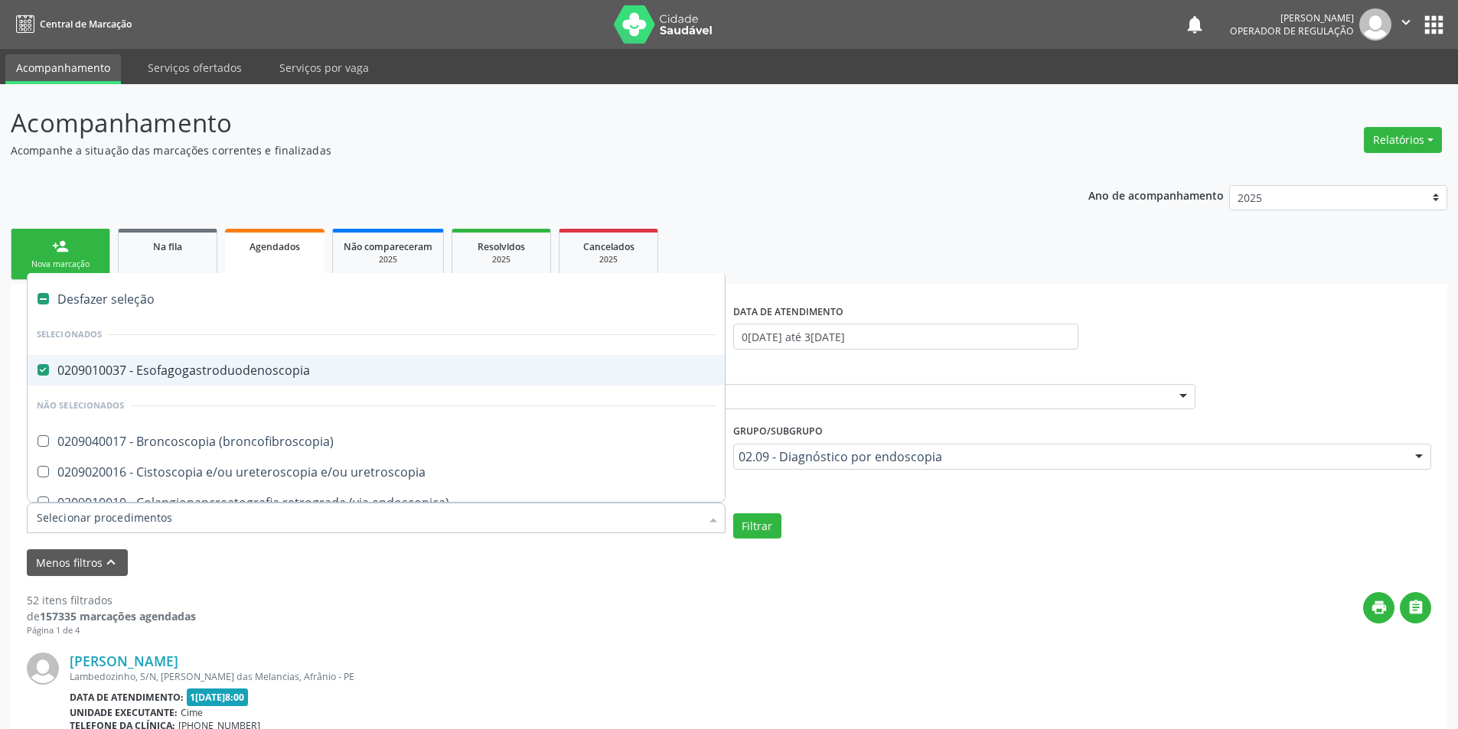
click at [196, 526] on div at bounding box center [376, 518] width 699 height 31
click at [77, 367] on div "0209010037 - Esofagogastroduodenoscopia" at bounding box center [376, 370] width 679 height 12
checkbox Esofagogastroduodenoscopia "false"
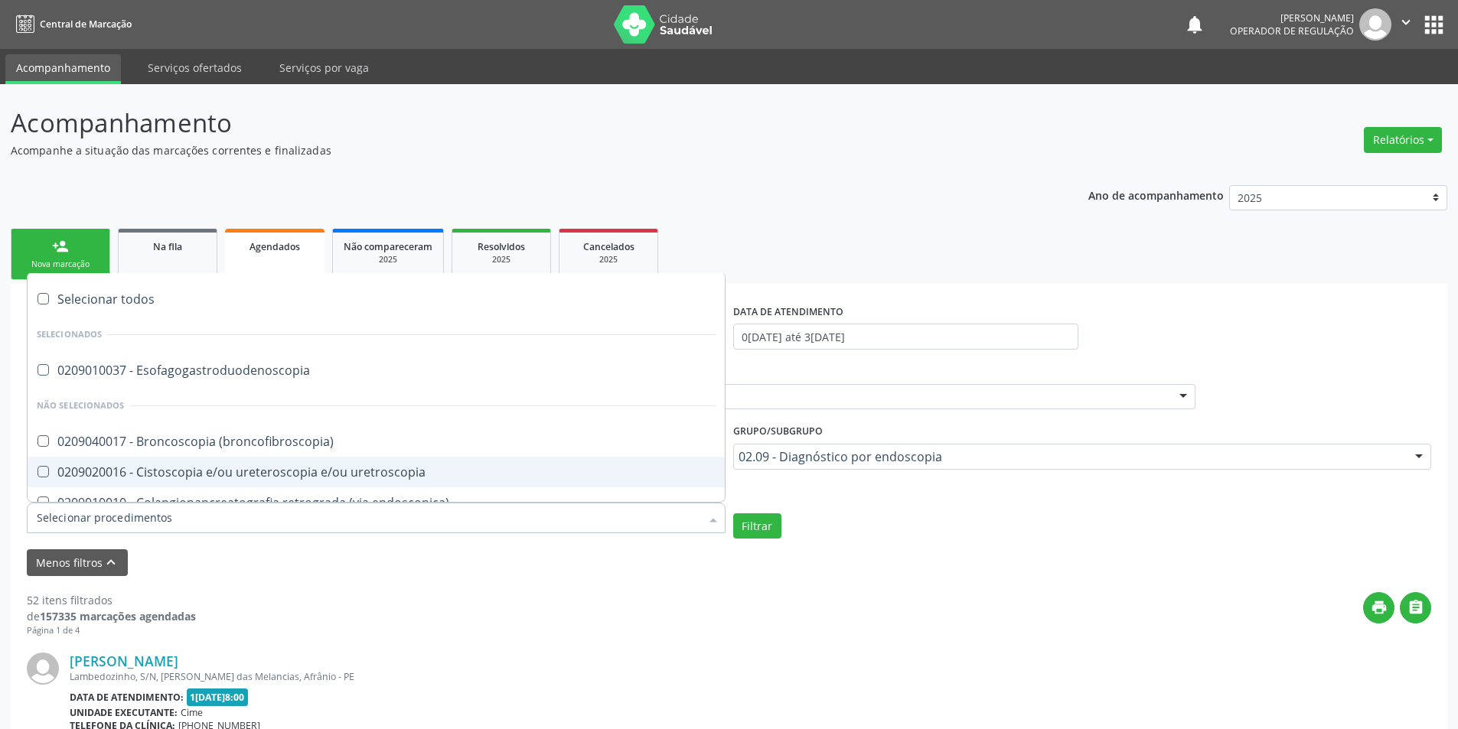
click at [106, 523] on input "Item de agendamento" at bounding box center [368, 518] width 663 height 31
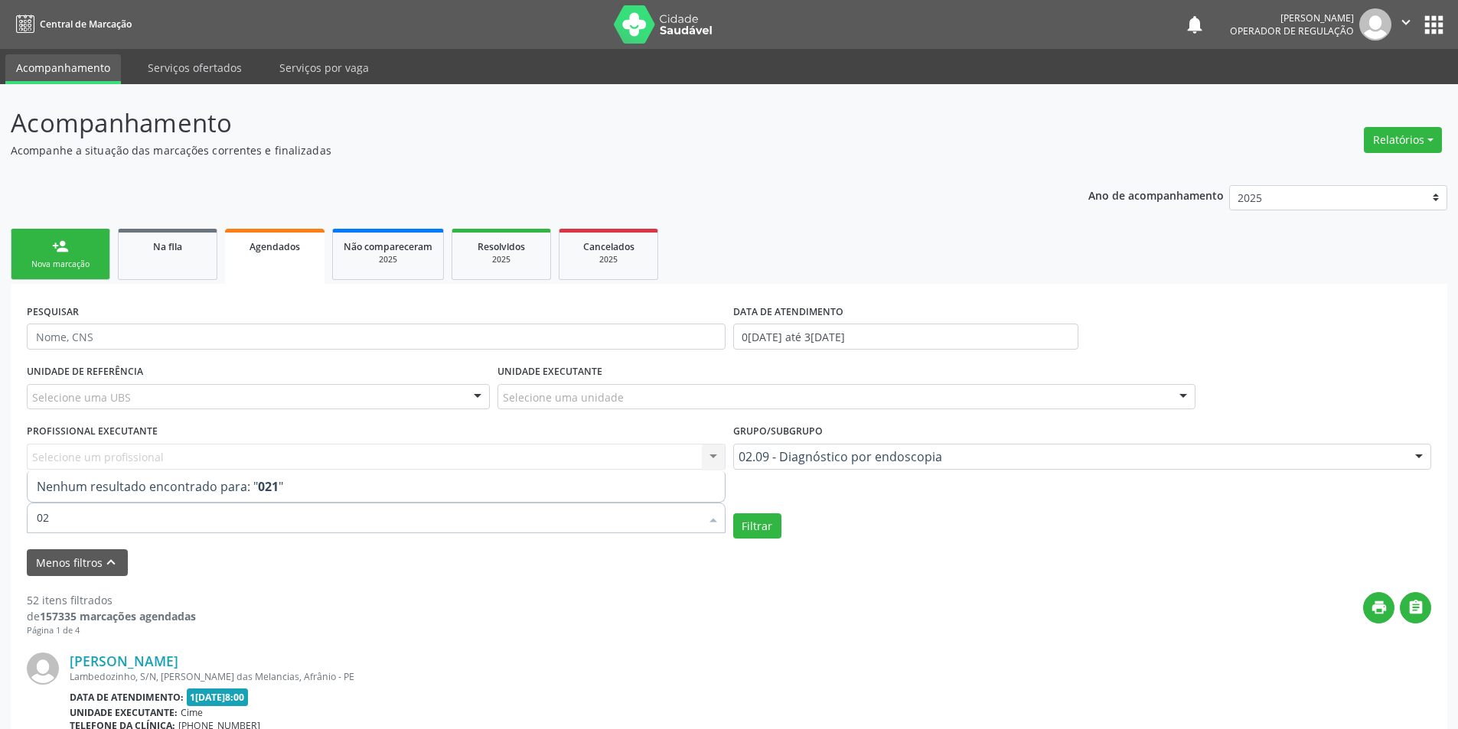
type input "0"
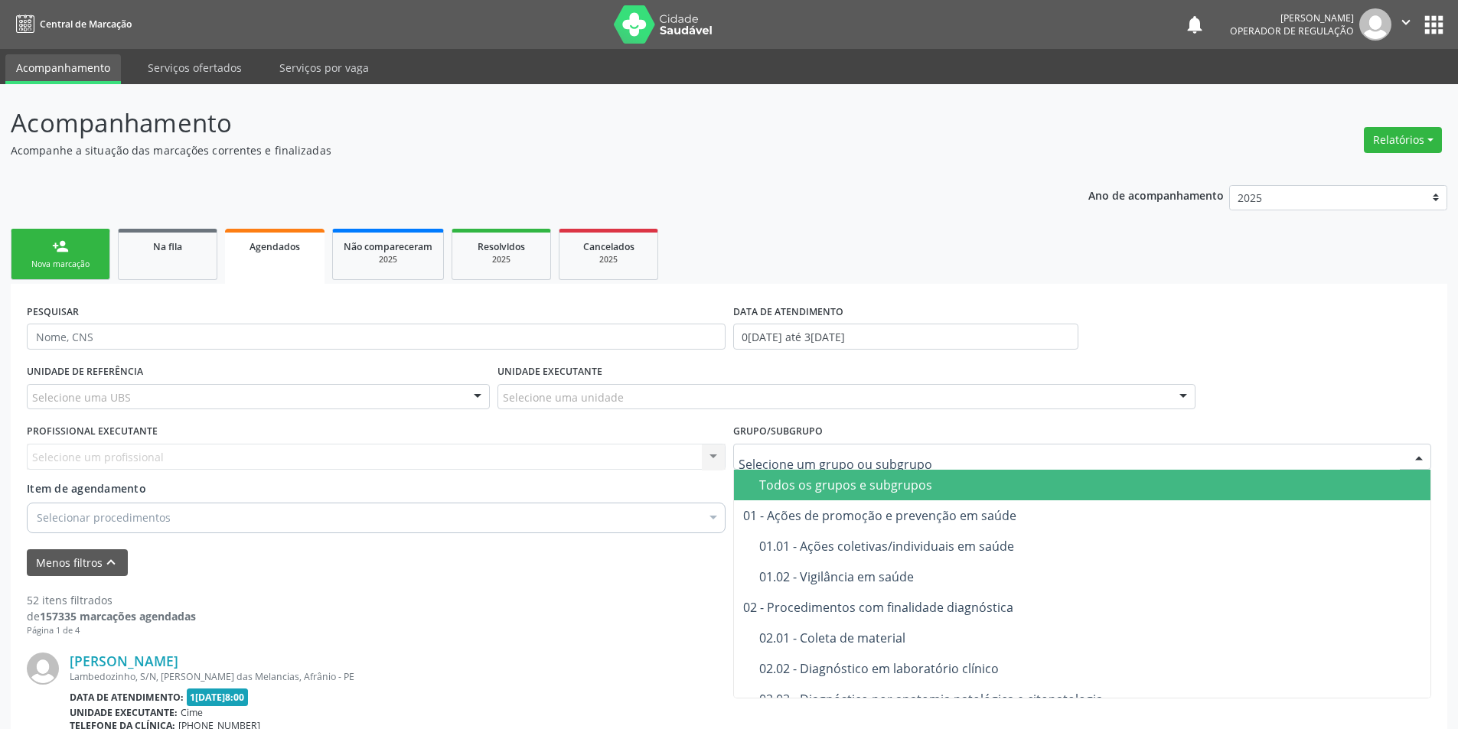
click at [763, 480] on div "Todos os grupos e subgrupos" at bounding box center [1090, 485] width 663 height 12
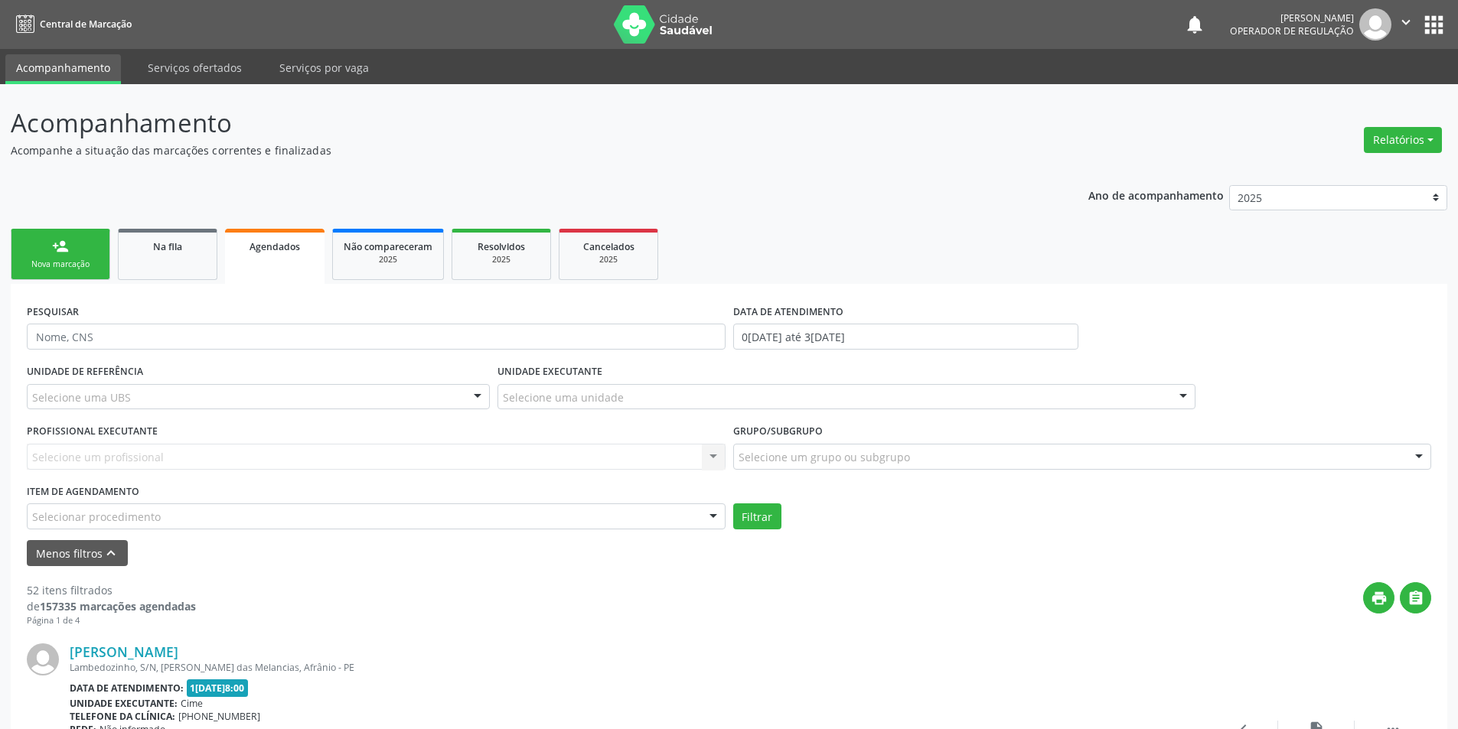
click at [763, 480] on div "Todos os grupos e subgrupos" at bounding box center [1090, 485] width 663 height 12
click at [162, 520] on div "Selecionar procedimento" at bounding box center [376, 516] width 699 height 26
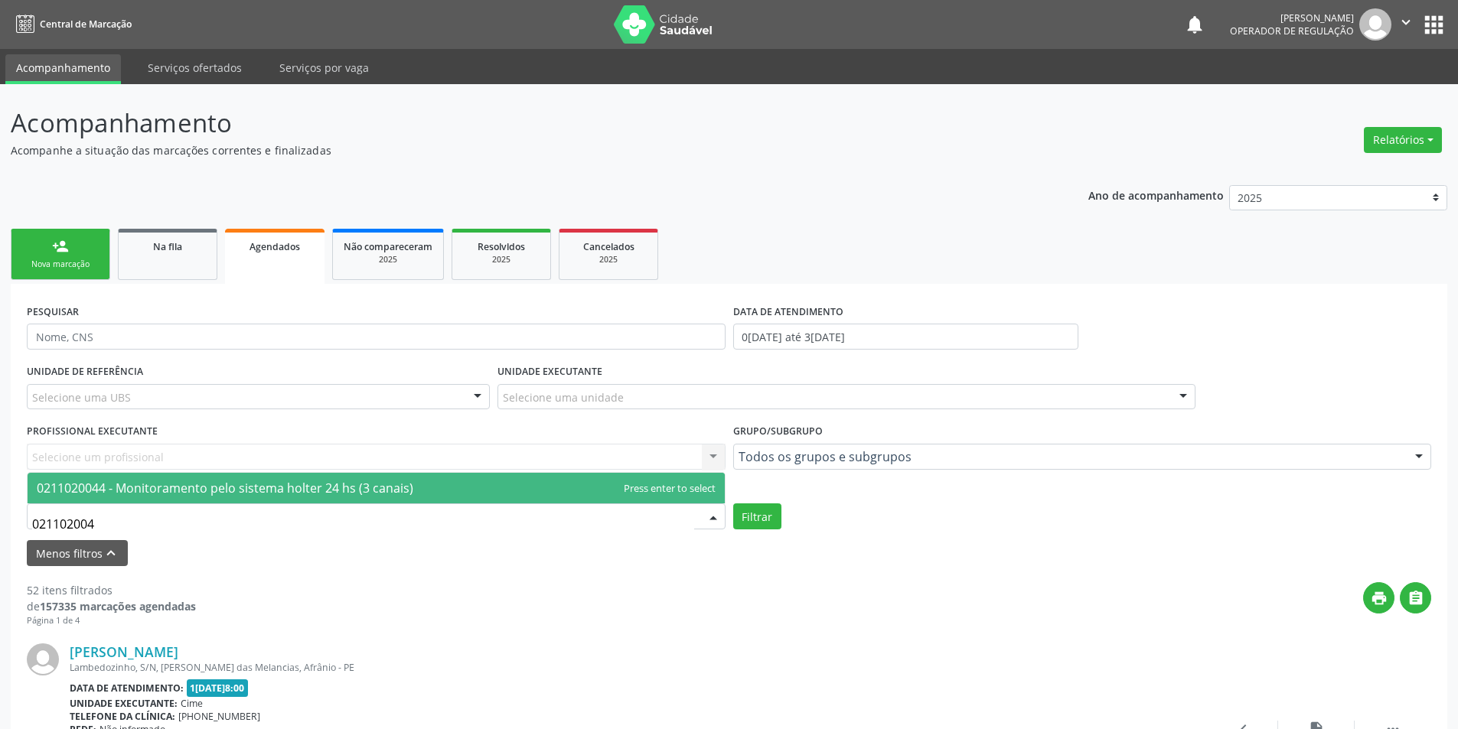
type input "0211020044"
click at [197, 479] on span "0211020044 - Monitoramento pelo sistema holter 24 hs (3 canais)" at bounding box center [376, 488] width 697 height 31
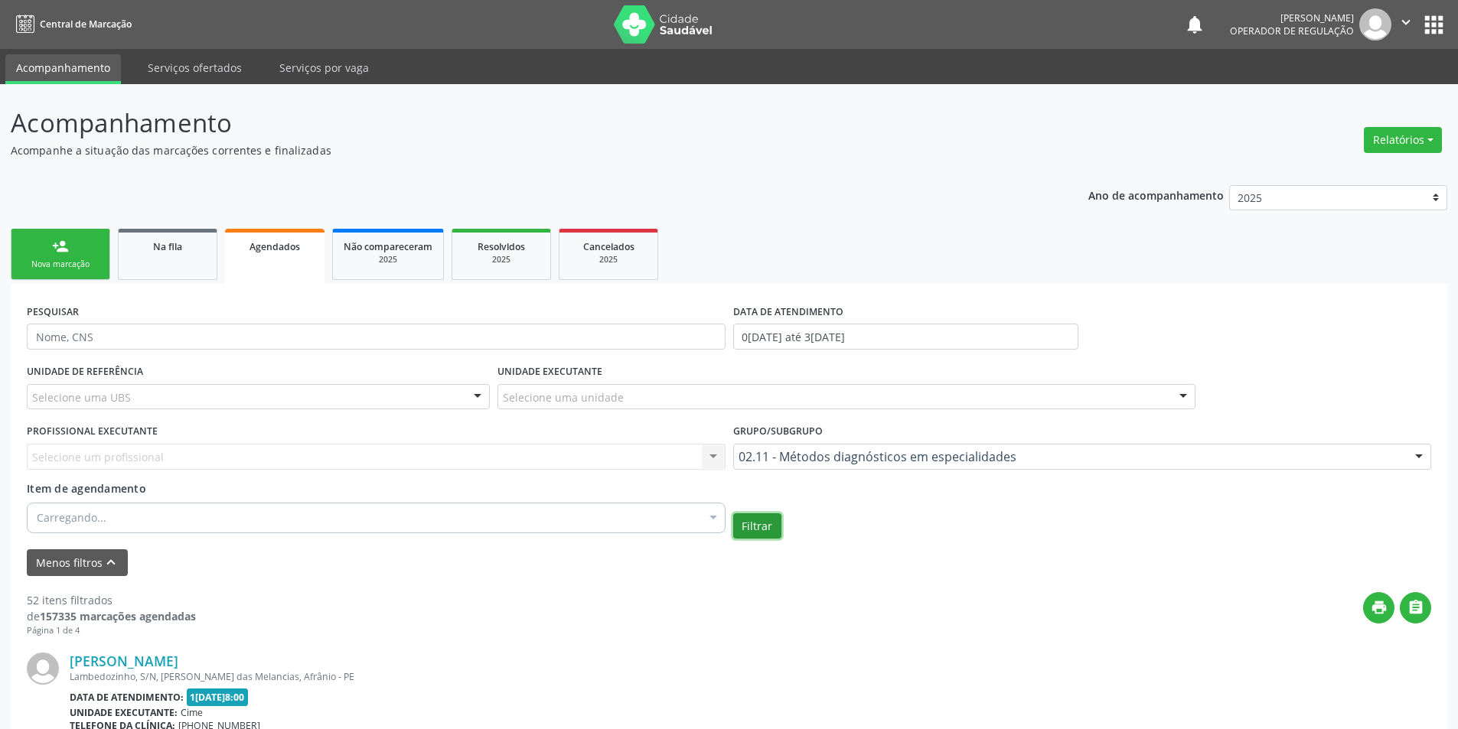
click at [754, 531] on button "Filtrar" at bounding box center [757, 526] width 48 height 26
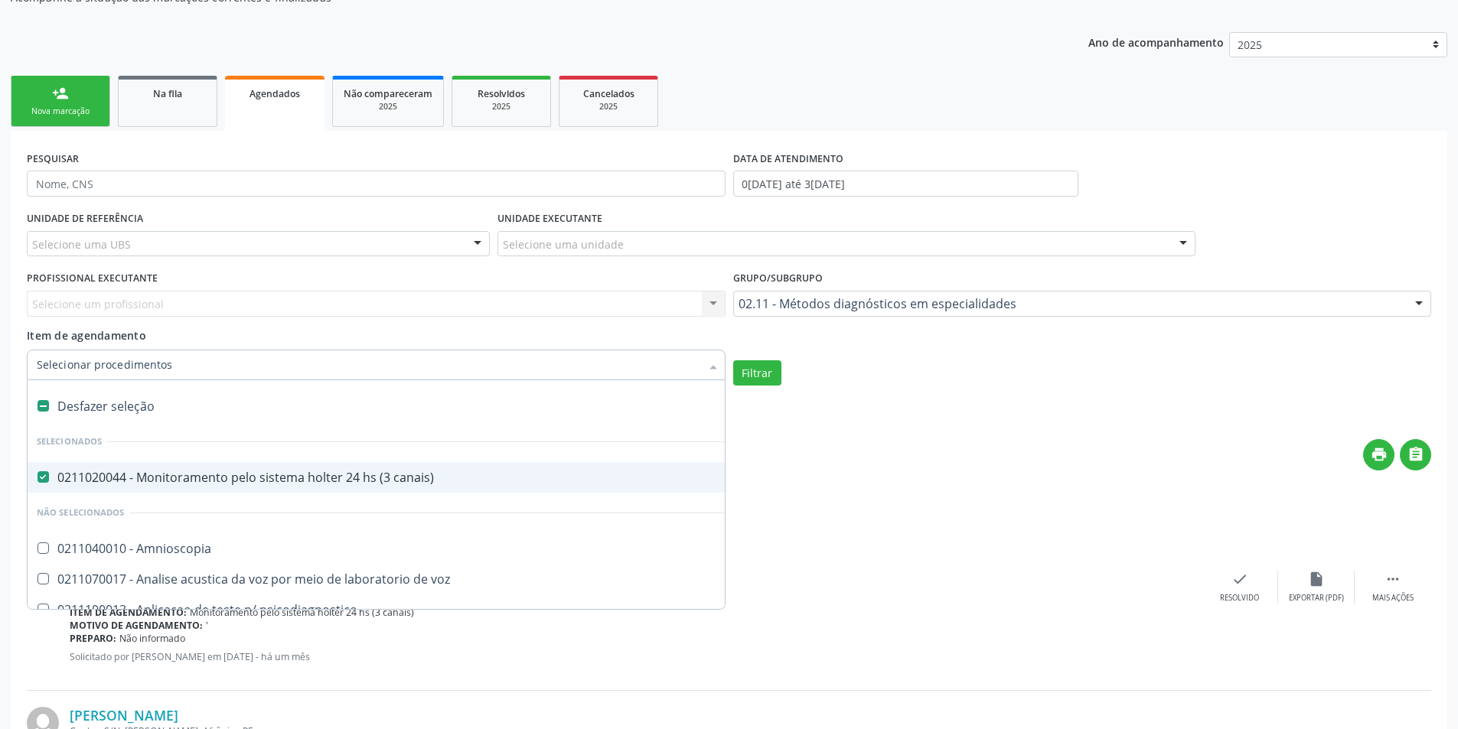
click at [96, 402] on div "Desfazer seleção" at bounding box center [382, 406] width 708 height 31
checkbox canais\) "false"
paste input "0211020044"
type input "0211020044"
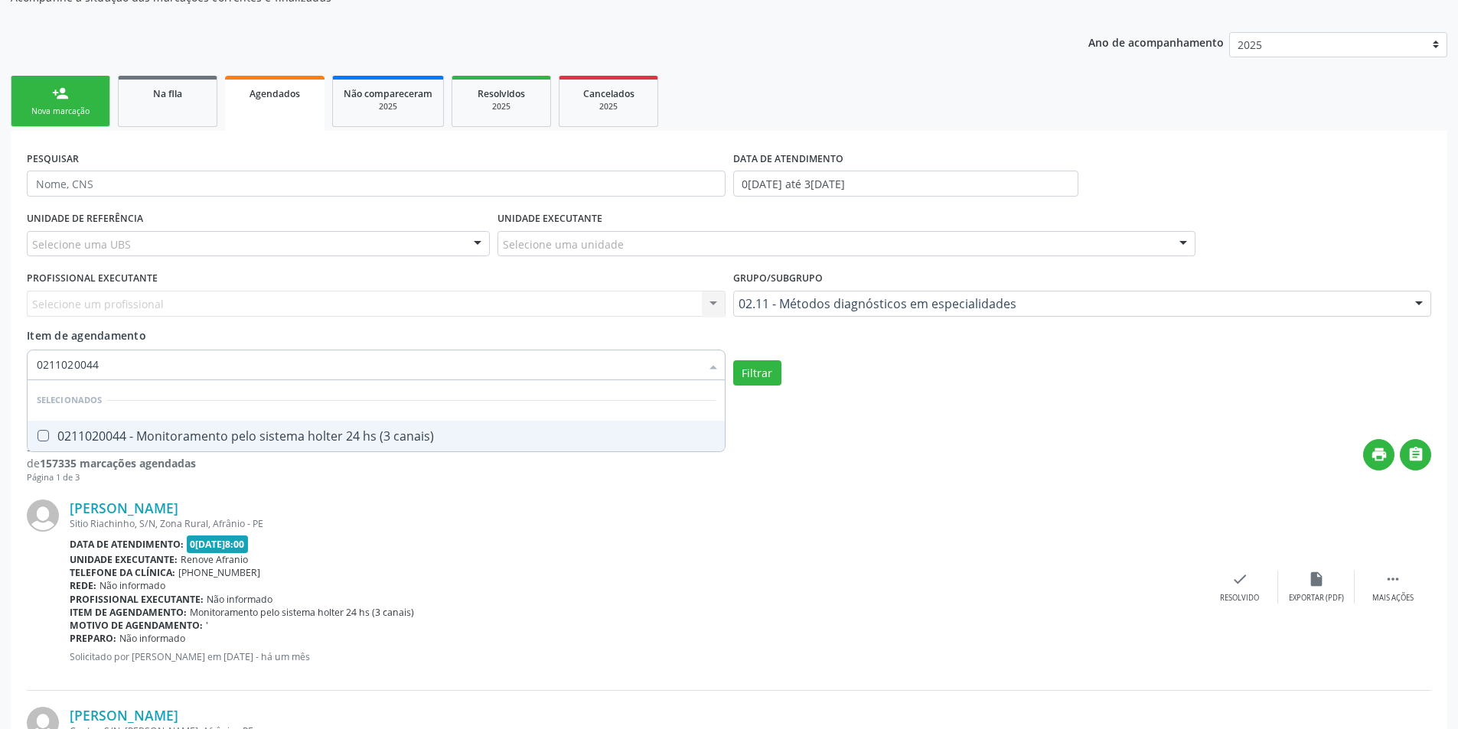
click at [200, 435] on div "0211020044 - Monitoramento pelo sistema holter 24 hs (3 canais)" at bounding box center [376, 436] width 679 height 12
click at [774, 384] on button "Filtrar" at bounding box center [757, 373] width 48 height 26
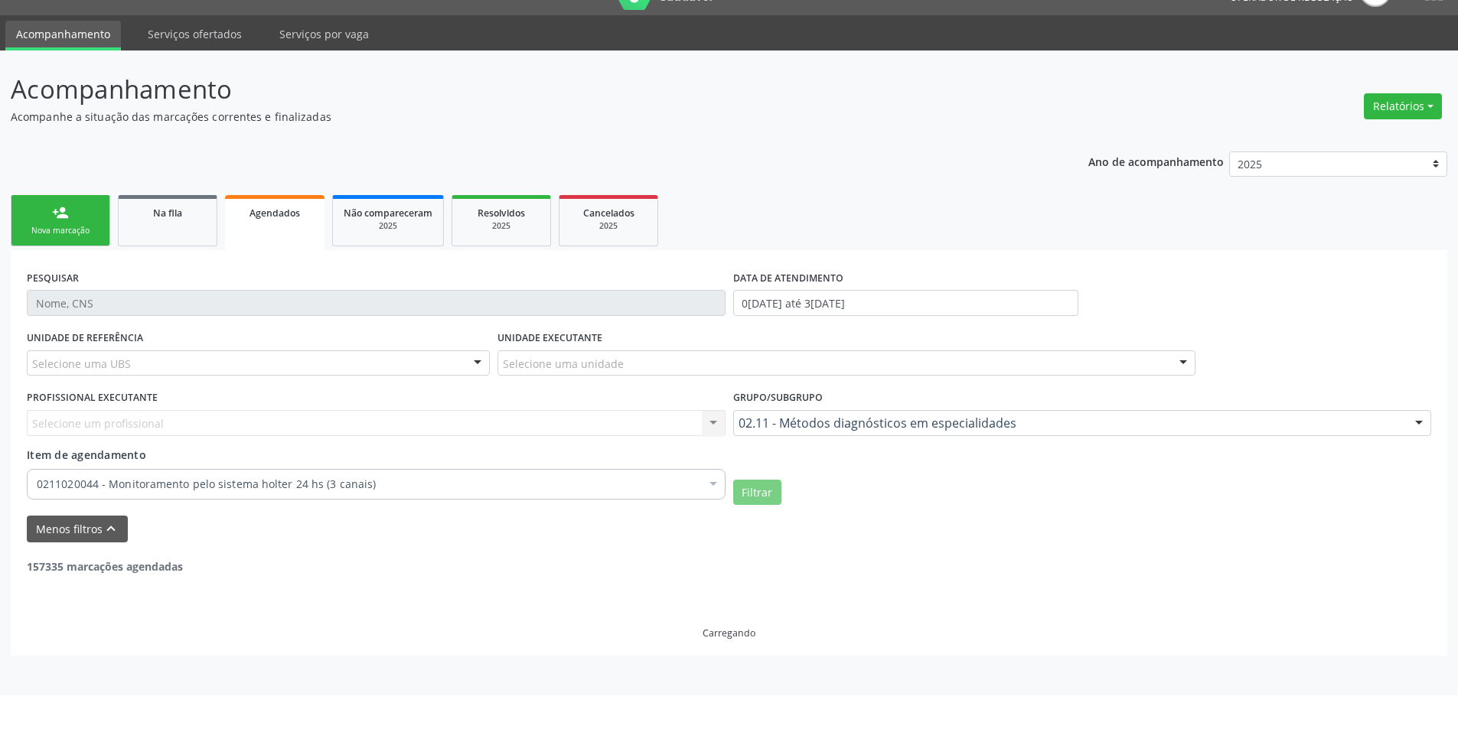
scroll to position [0, 0]
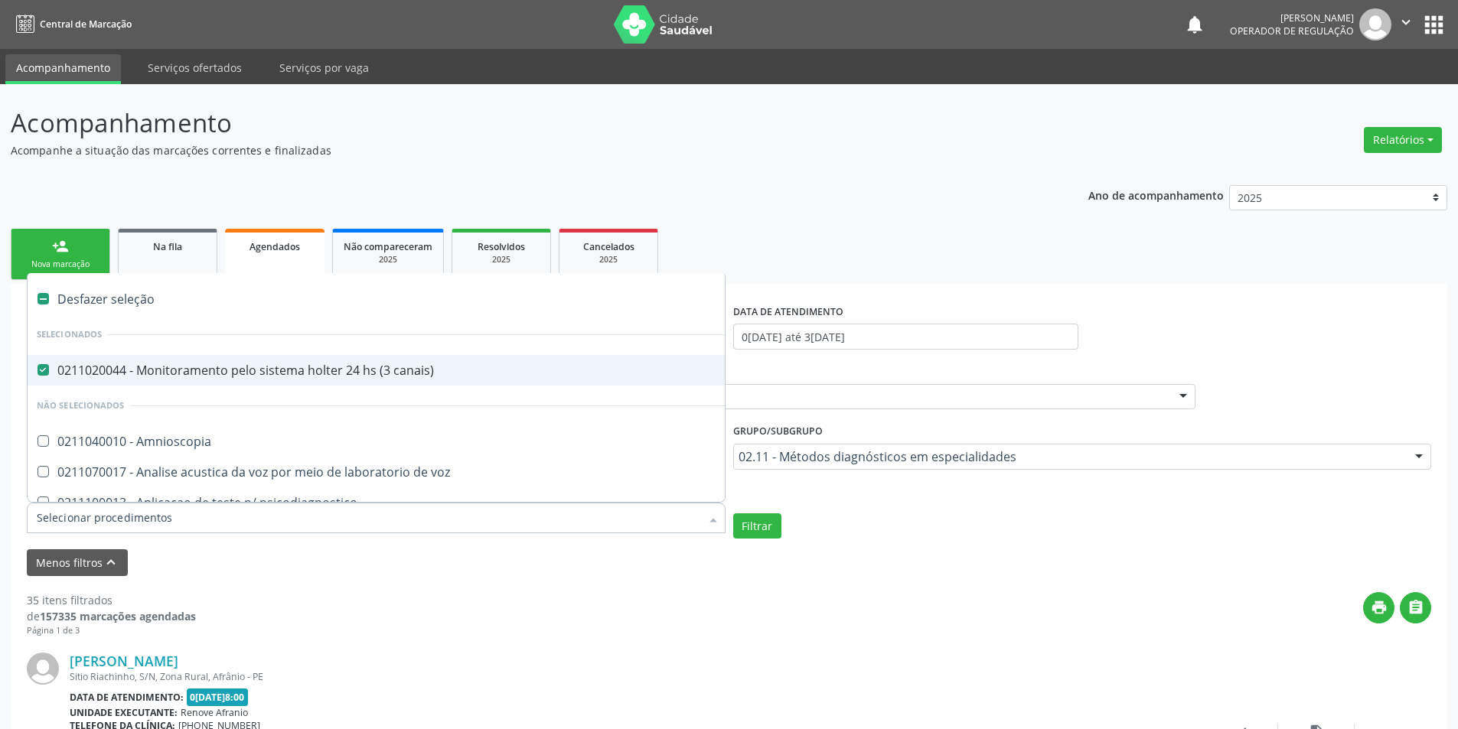
click at [138, 297] on div "Desfazer seleção" at bounding box center [382, 299] width 708 height 31
checkbox canais\) "false"
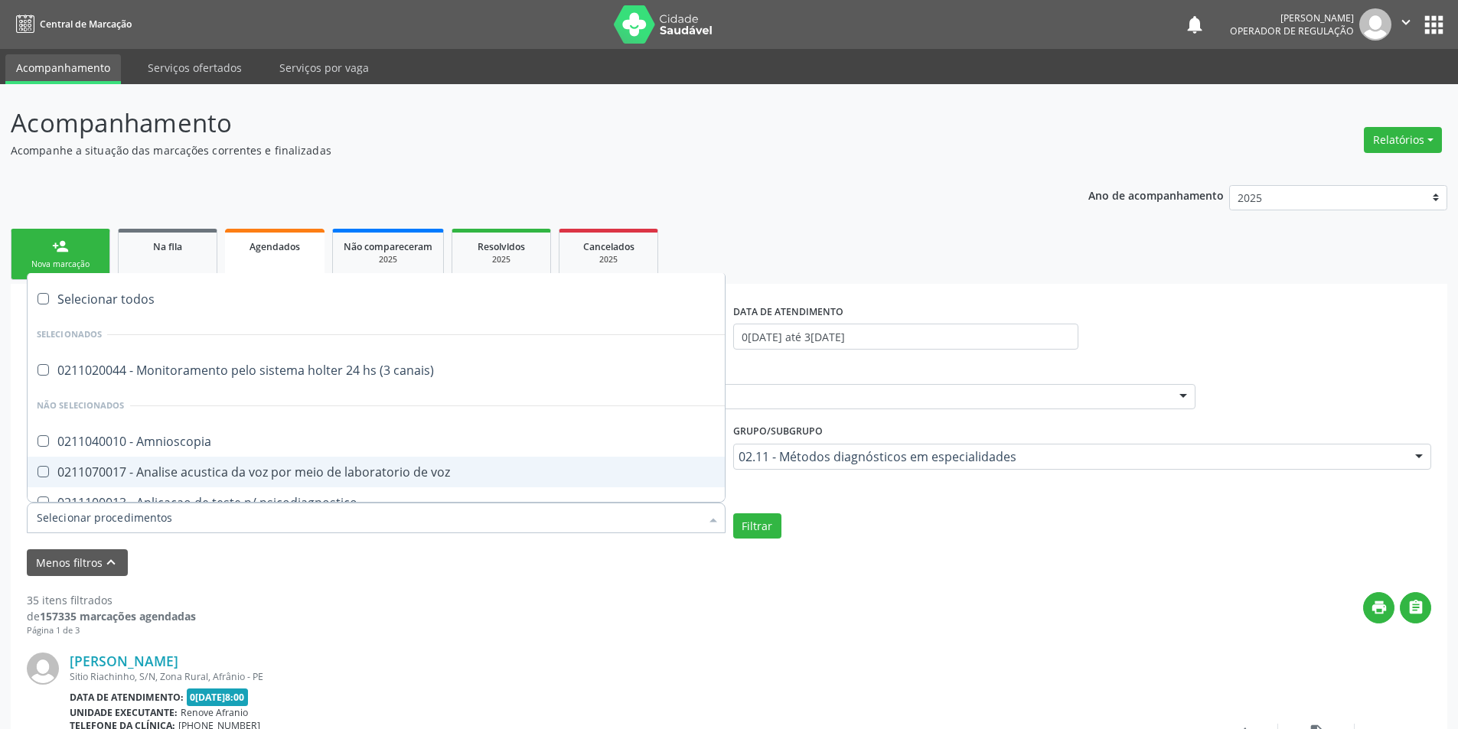
click at [83, 514] on input "Item de agendamento" at bounding box center [368, 518] width 663 height 31
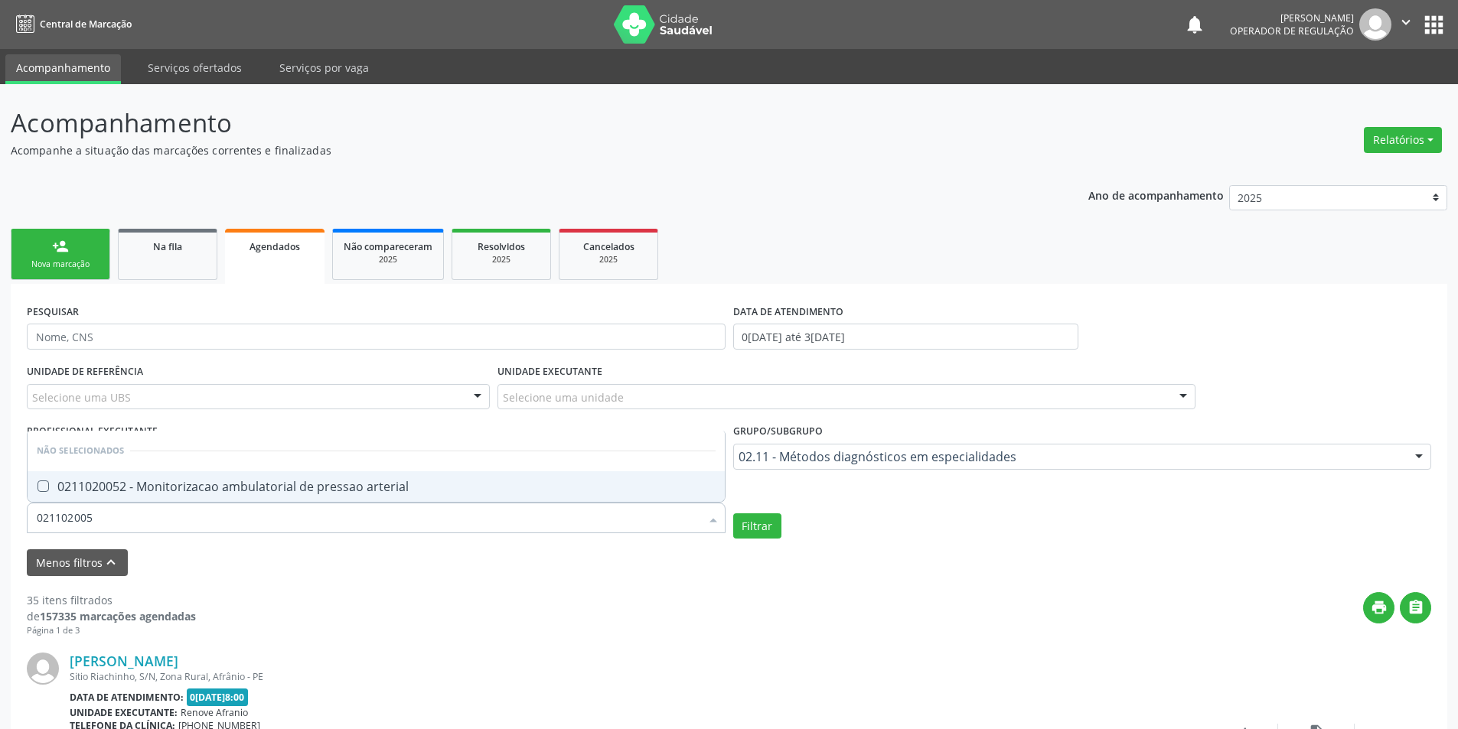
type input "0211020052"
click at [169, 490] on div "0211020052 - Monitorizacao ambulatorial de pressao arterial" at bounding box center [376, 486] width 679 height 12
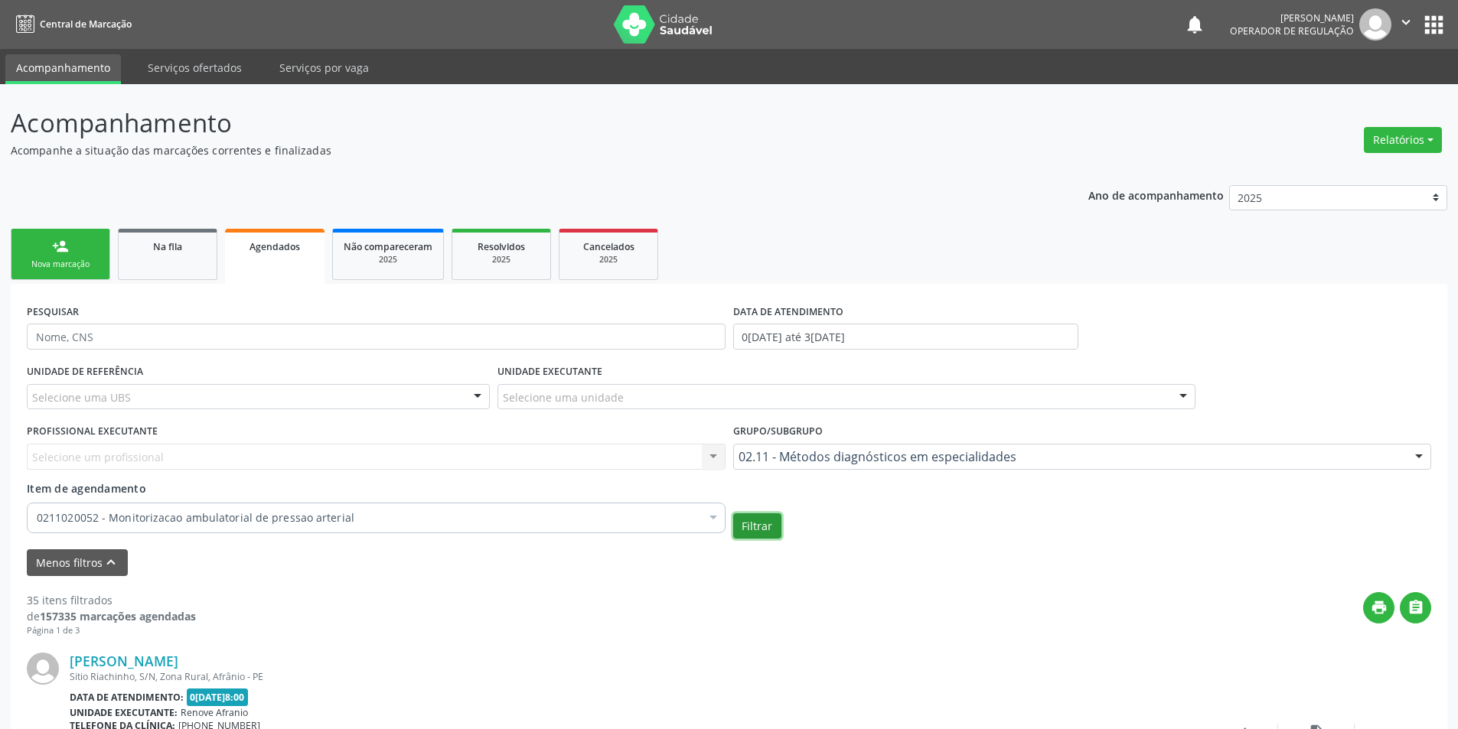
click at [738, 527] on button "Filtrar" at bounding box center [757, 526] width 48 height 26
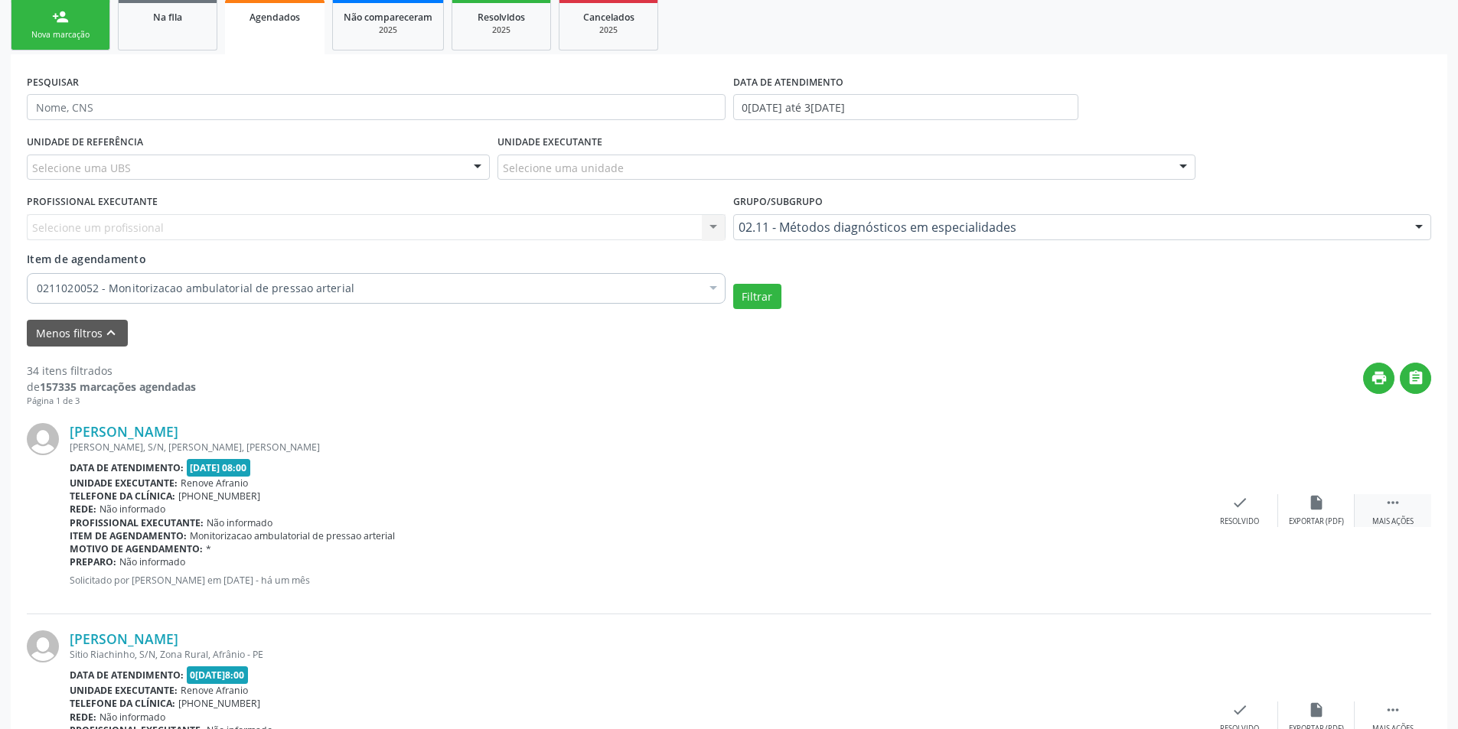
click at [1398, 498] on icon "" at bounding box center [1392, 502] width 17 height 17
click at [1102, 523] on div "Imprimir" at bounding box center [1086, 521] width 34 height 11
click at [174, 278] on div "0211020052 - Monitorizacao ambulatorial de pressao arterial" at bounding box center [376, 288] width 699 height 31
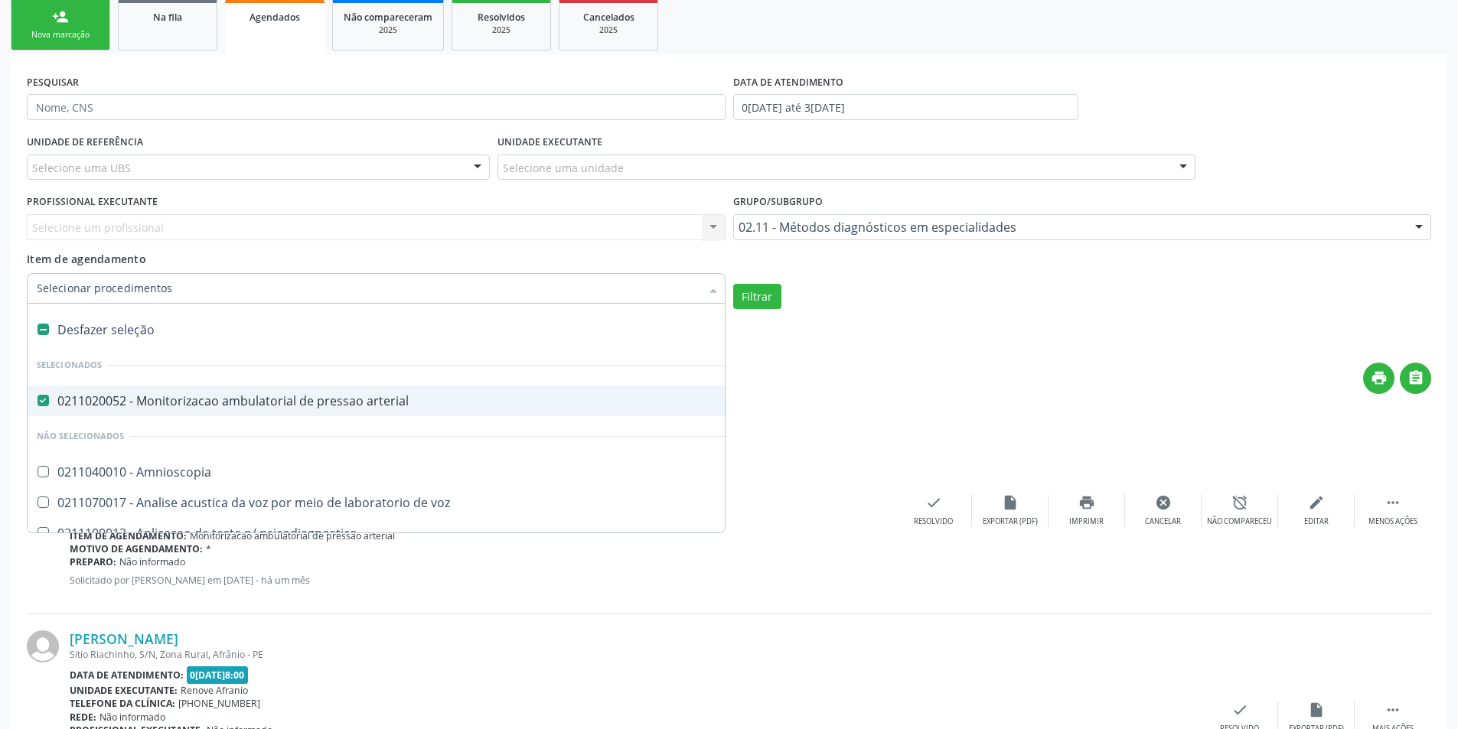
click at [151, 321] on div "Desfazer seleção" at bounding box center [382, 329] width 708 height 31
checkbox arterial "false"
click at [172, 292] on input "Item de agendamento" at bounding box center [368, 288] width 663 height 31
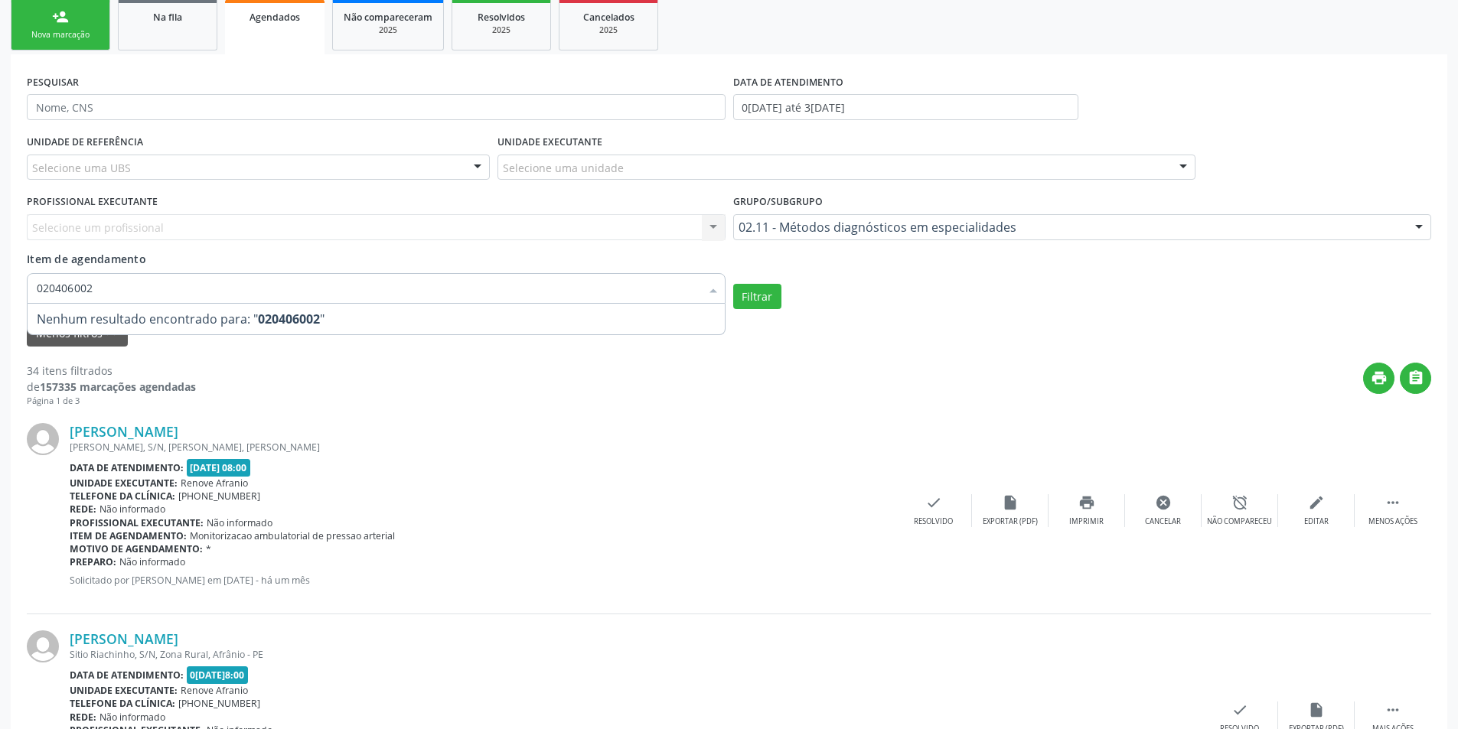
type input "0204060028"
click at [739, 395] on div "print " at bounding box center [813, 385] width 1235 height 45
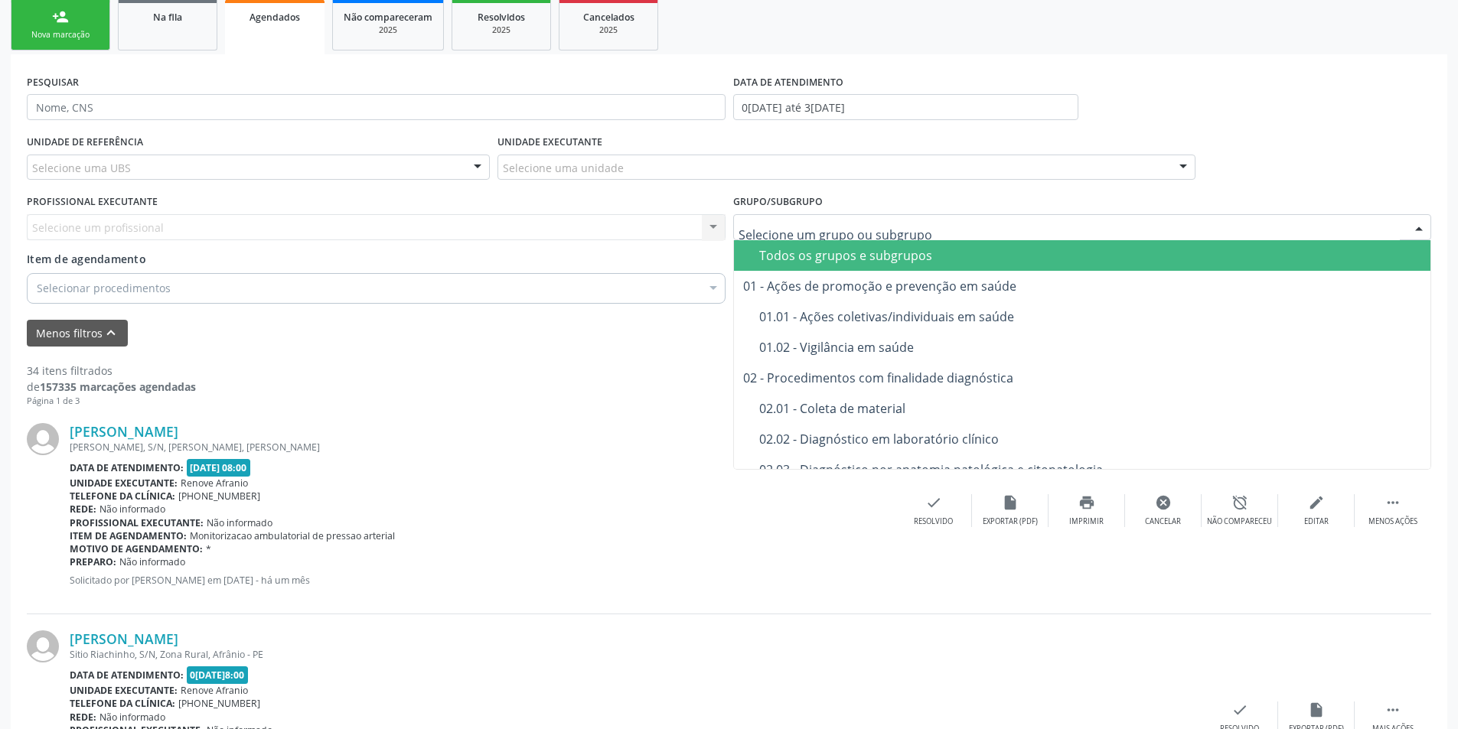
click at [868, 259] on div "Todos os grupos e subgrupos" at bounding box center [1090, 255] width 663 height 12
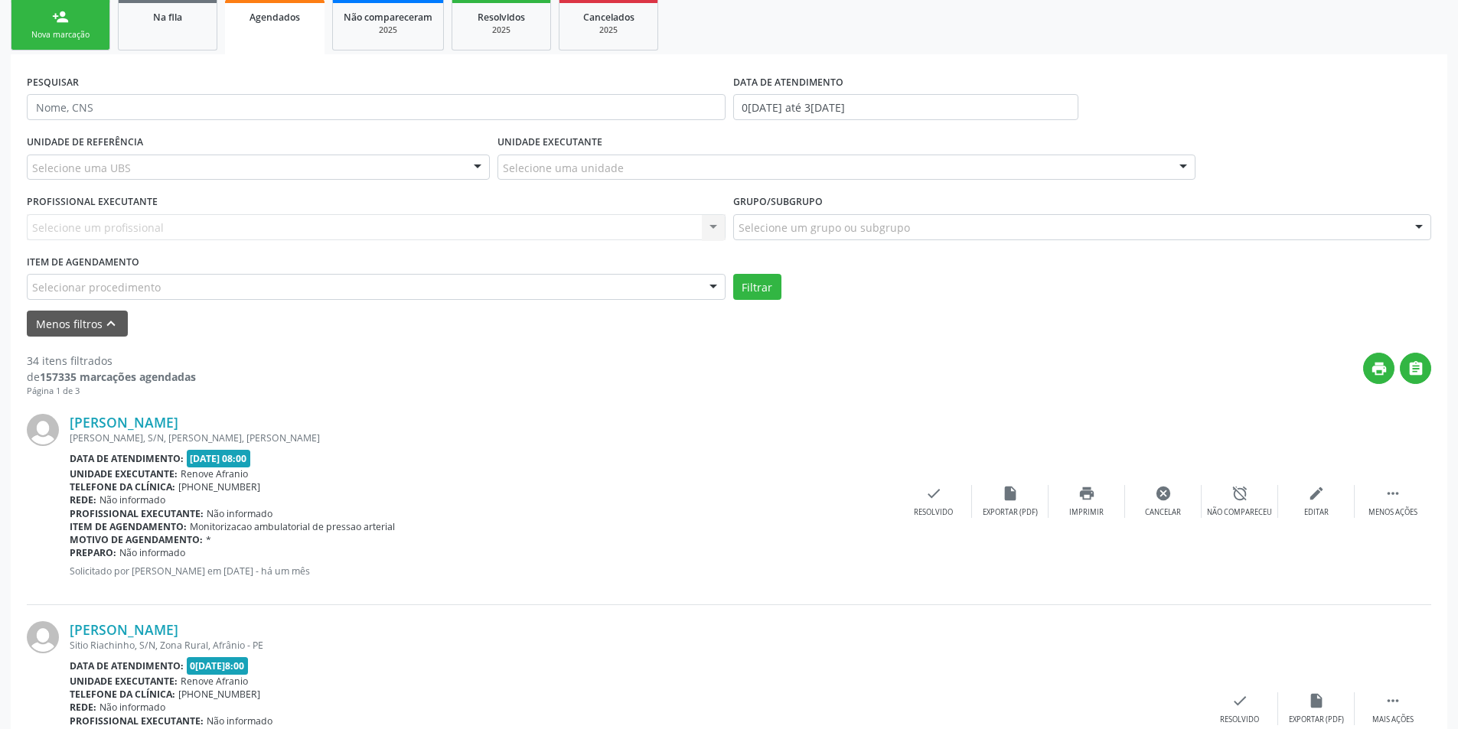
click at [868, 258] on div "UNIDADE DE REFERÊNCIA Selecione uma UBS Todas as UBS ESF de Extrema ESF de Barr…" at bounding box center [729, 215] width 1412 height 169
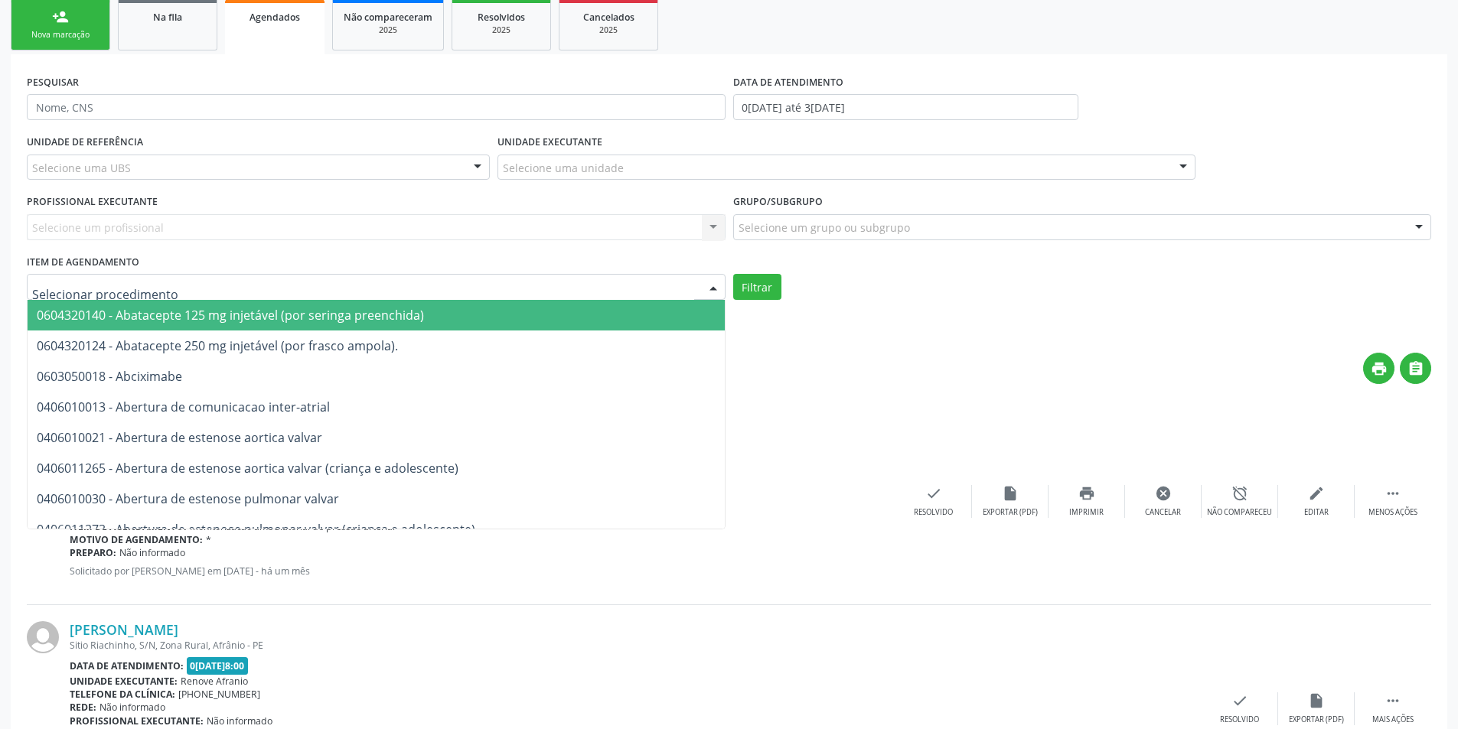
click at [296, 288] on div at bounding box center [376, 287] width 699 height 26
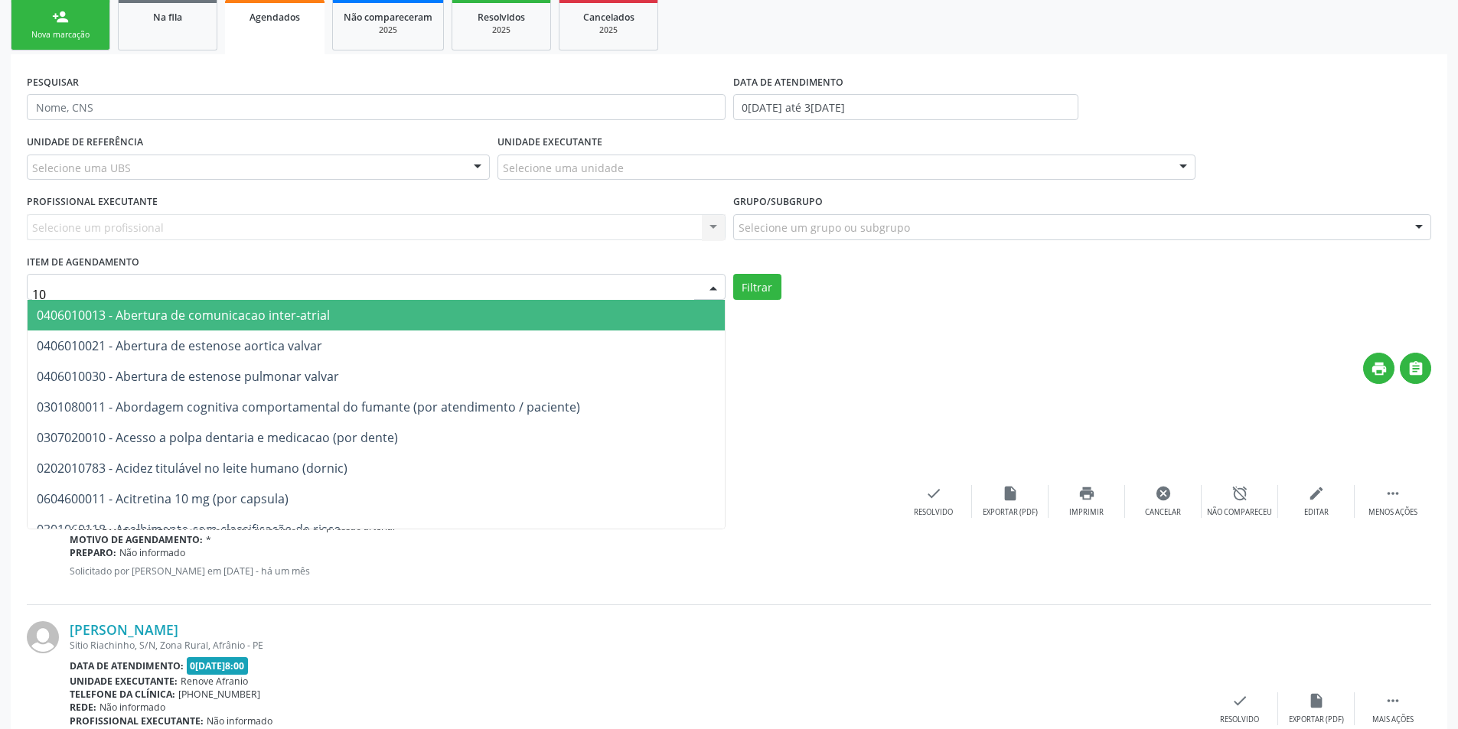
type input "1"
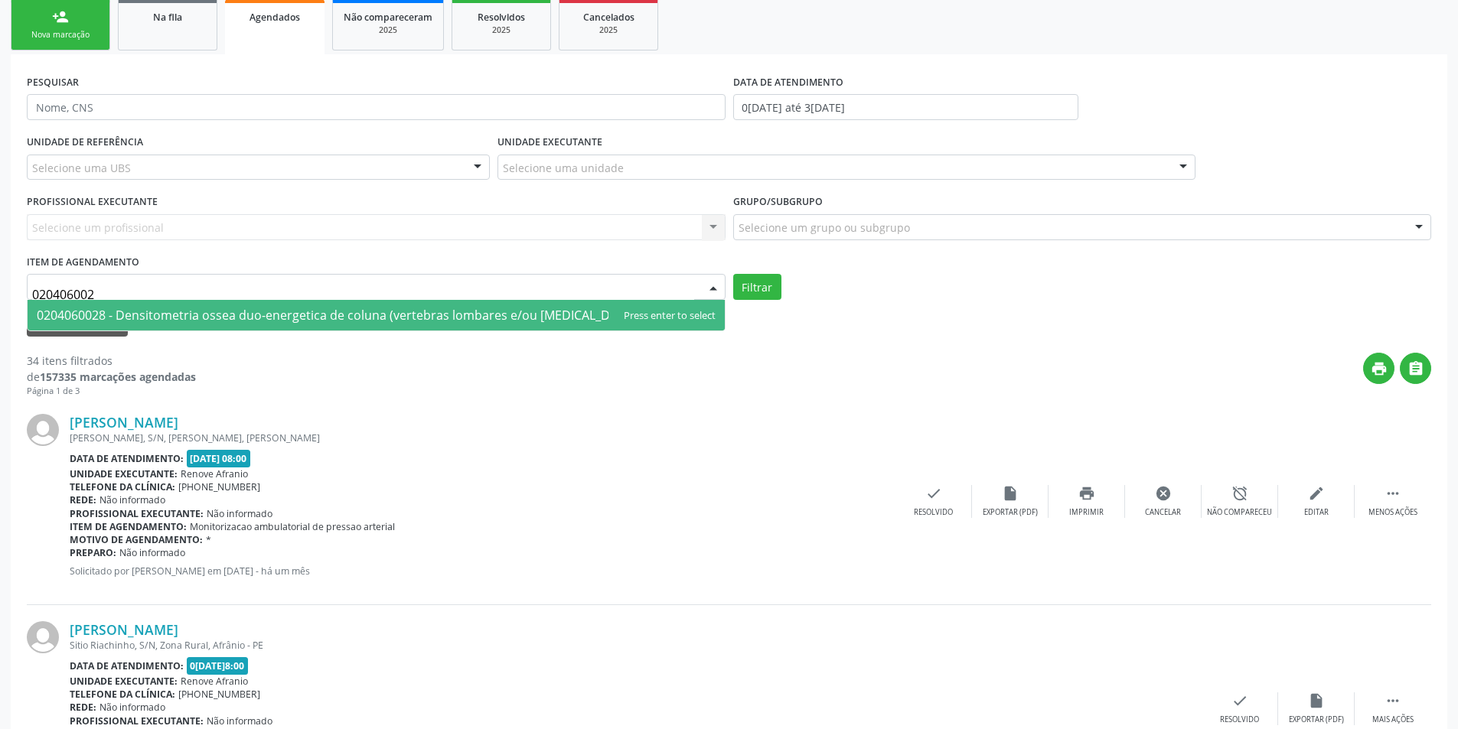
type input "0204060028"
click at [369, 318] on span "0204060028 - Densitometria ossea duo-energetica de coluna (vertebras lombares e…" at bounding box center [338, 315] width 603 height 17
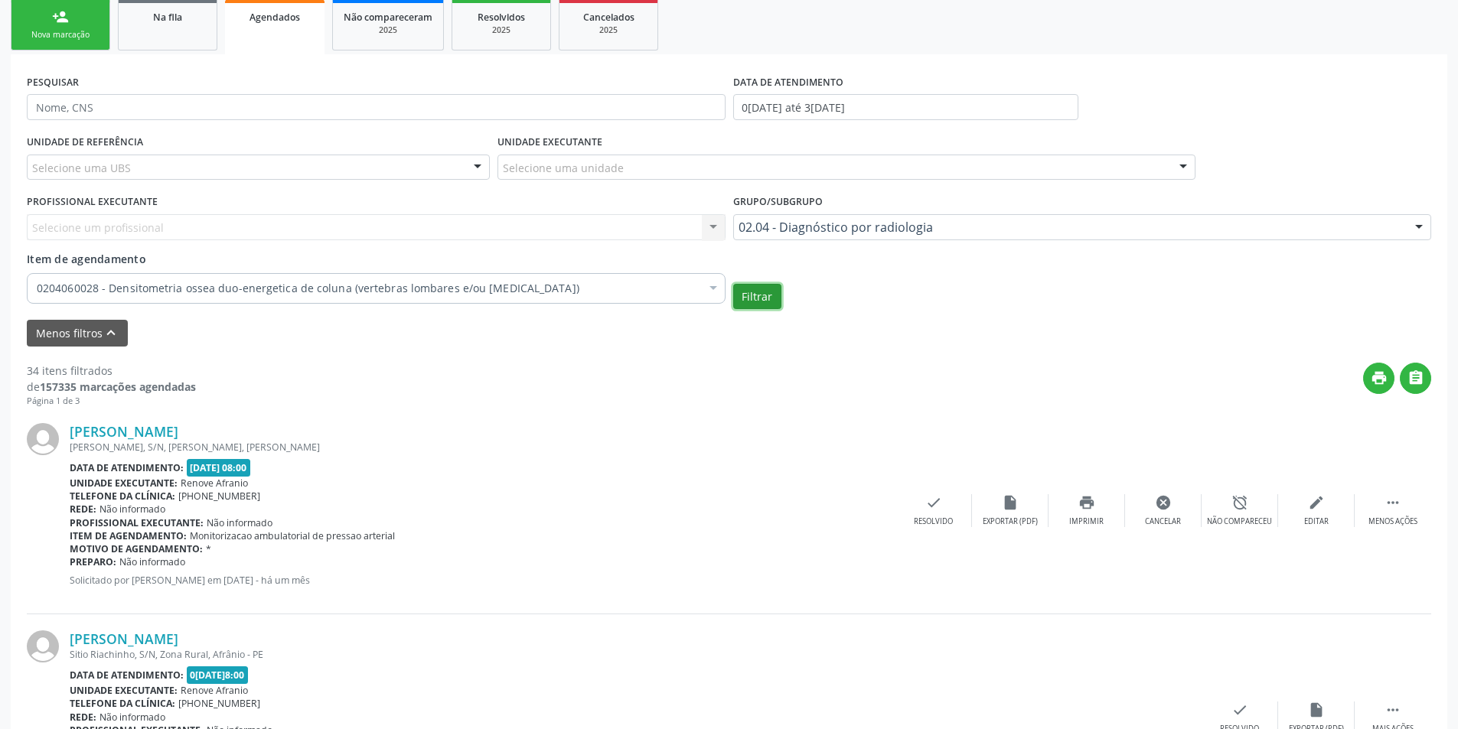
click at [748, 295] on button "Filtrar" at bounding box center [757, 297] width 48 height 26
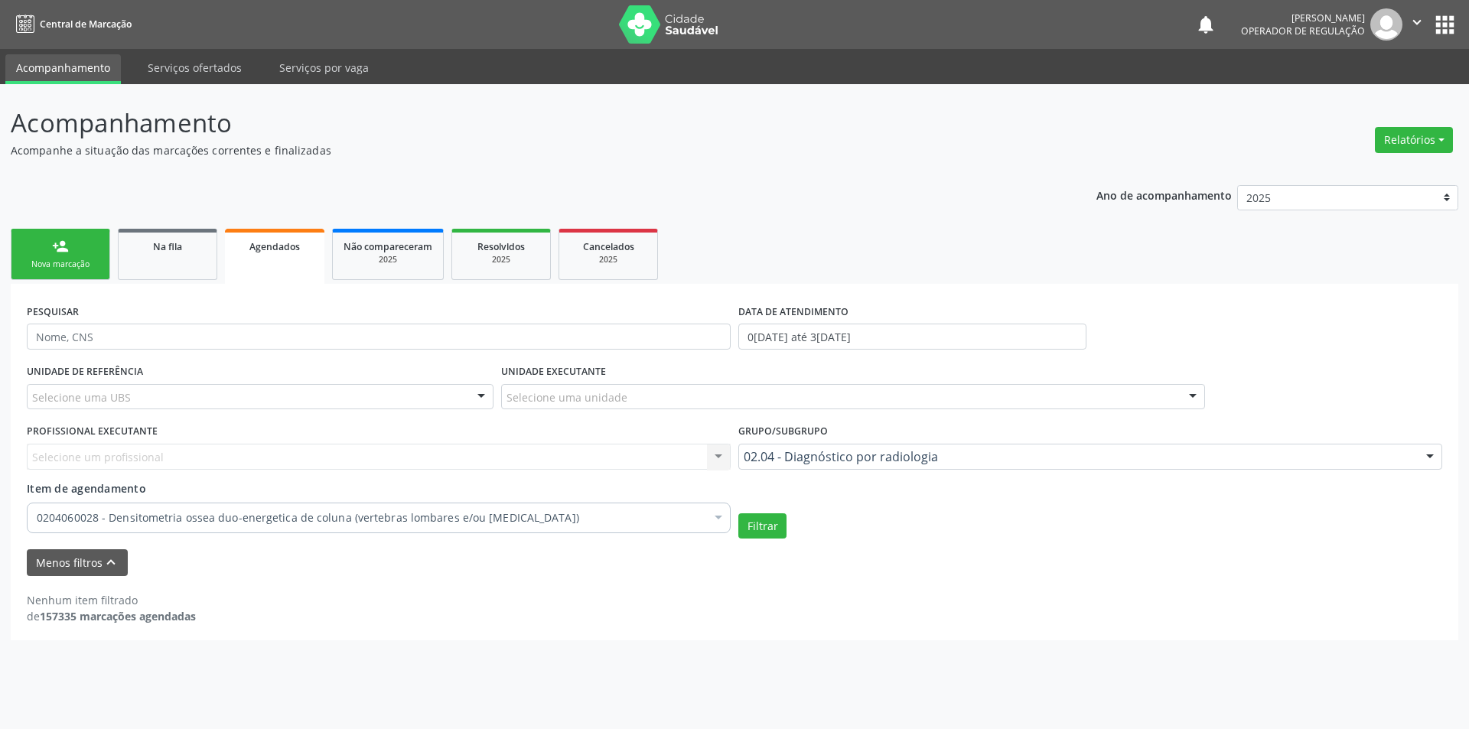
click at [816, 470] on div "Grupo/Subgrupo 02.04 - Diagnóstico por radiologia Todos os grupos e subgrupos 0…" at bounding box center [1091, 450] width 712 height 60
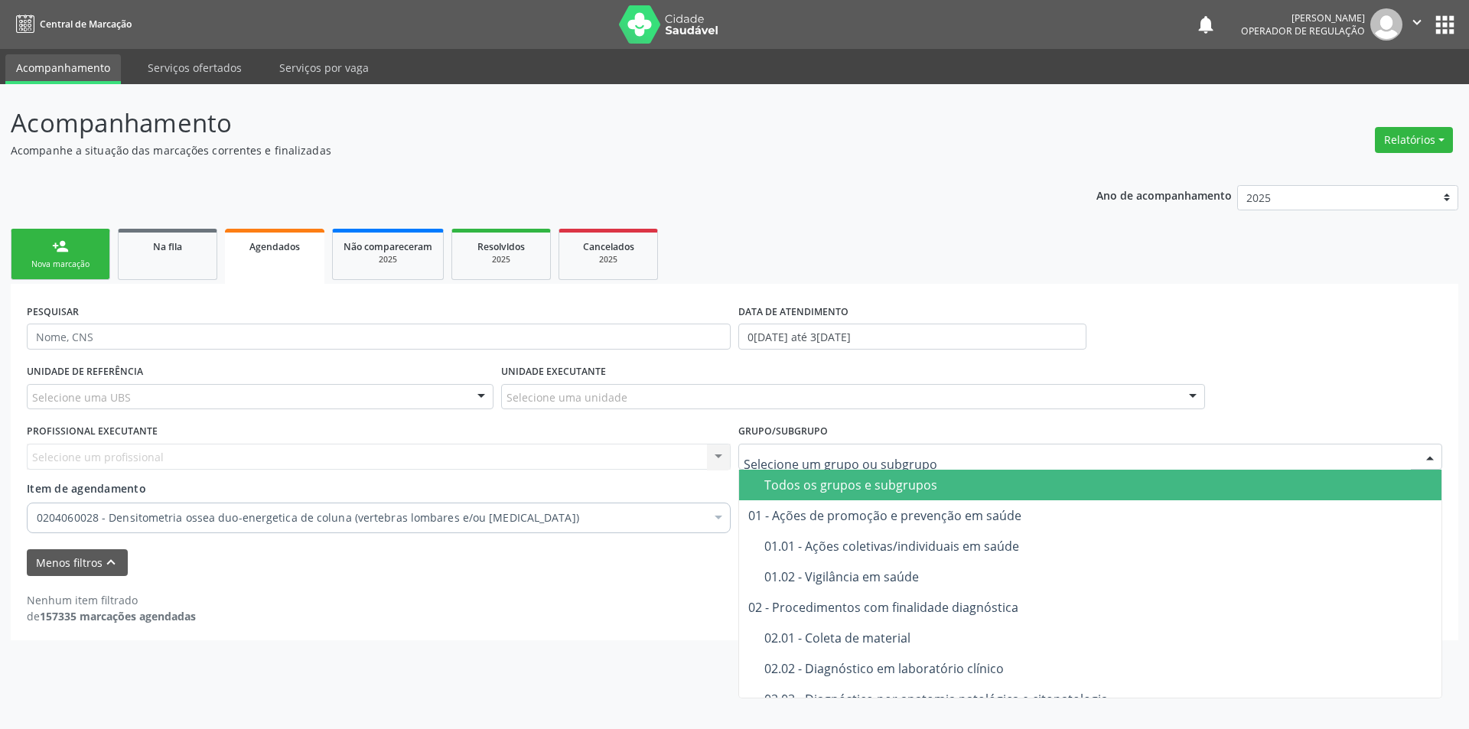
click at [800, 486] on div "Todos os grupos e subgrupos" at bounding box center [1098, 485] width 668 height 12
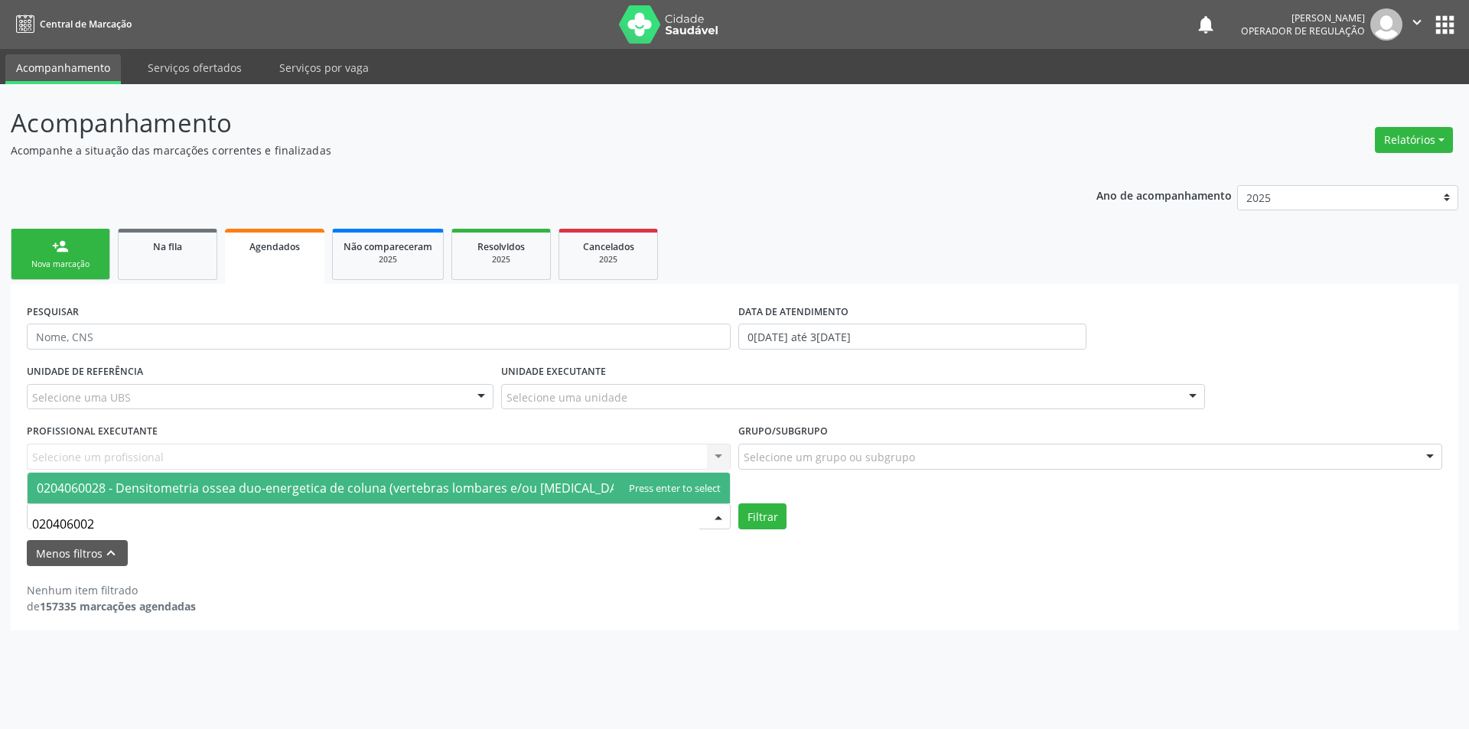
type input "0204060028"
click at [194, 489] on span "0204060028 - Densitometria ossea duo-energetica de coluna (vertebras lombares e…" at bounding box center [338, 488] width 603 height 17
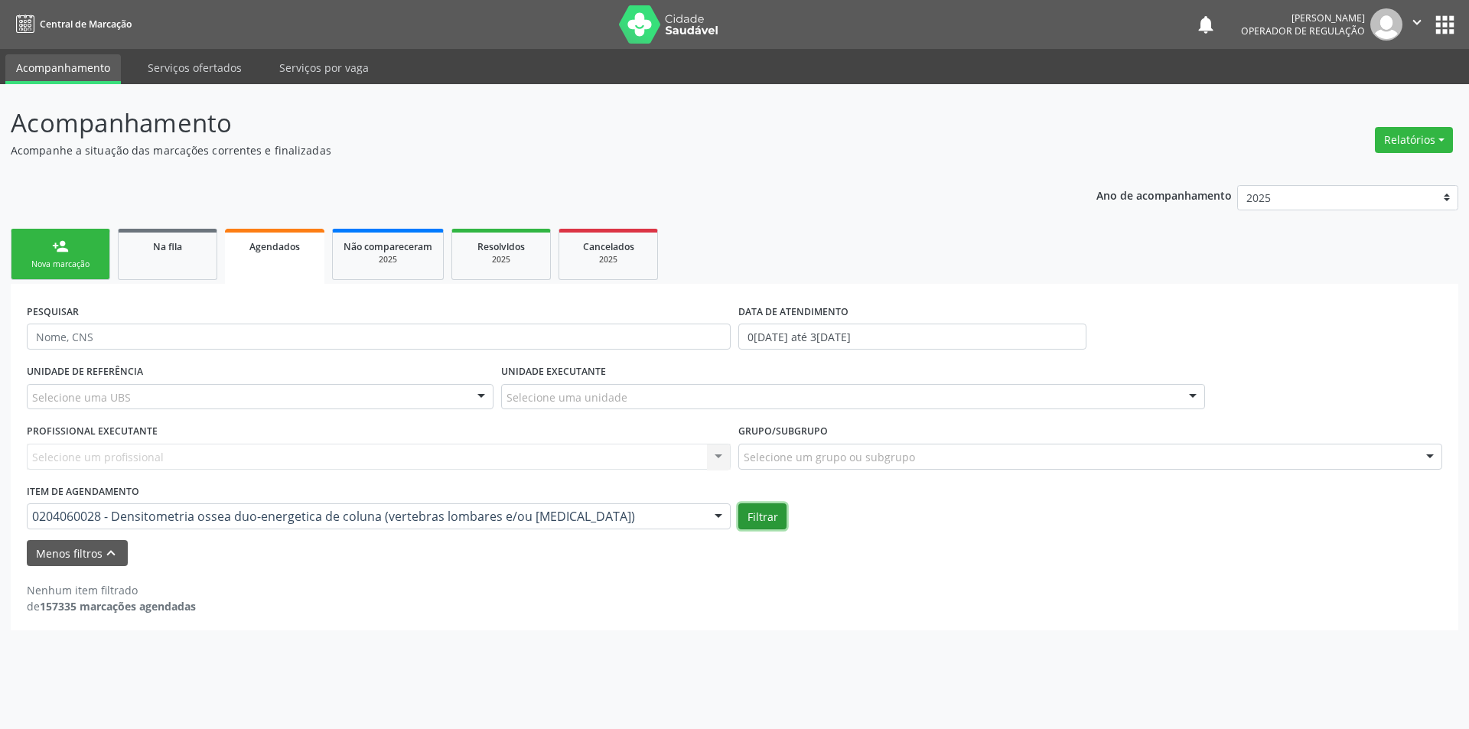
click at [752, 514] on button "Filtrar" at bounding box center [762, 516] width 48 height 26
click at [163, 250] on span "Na fila" at bounding box center [167, 246] width 29 height 13
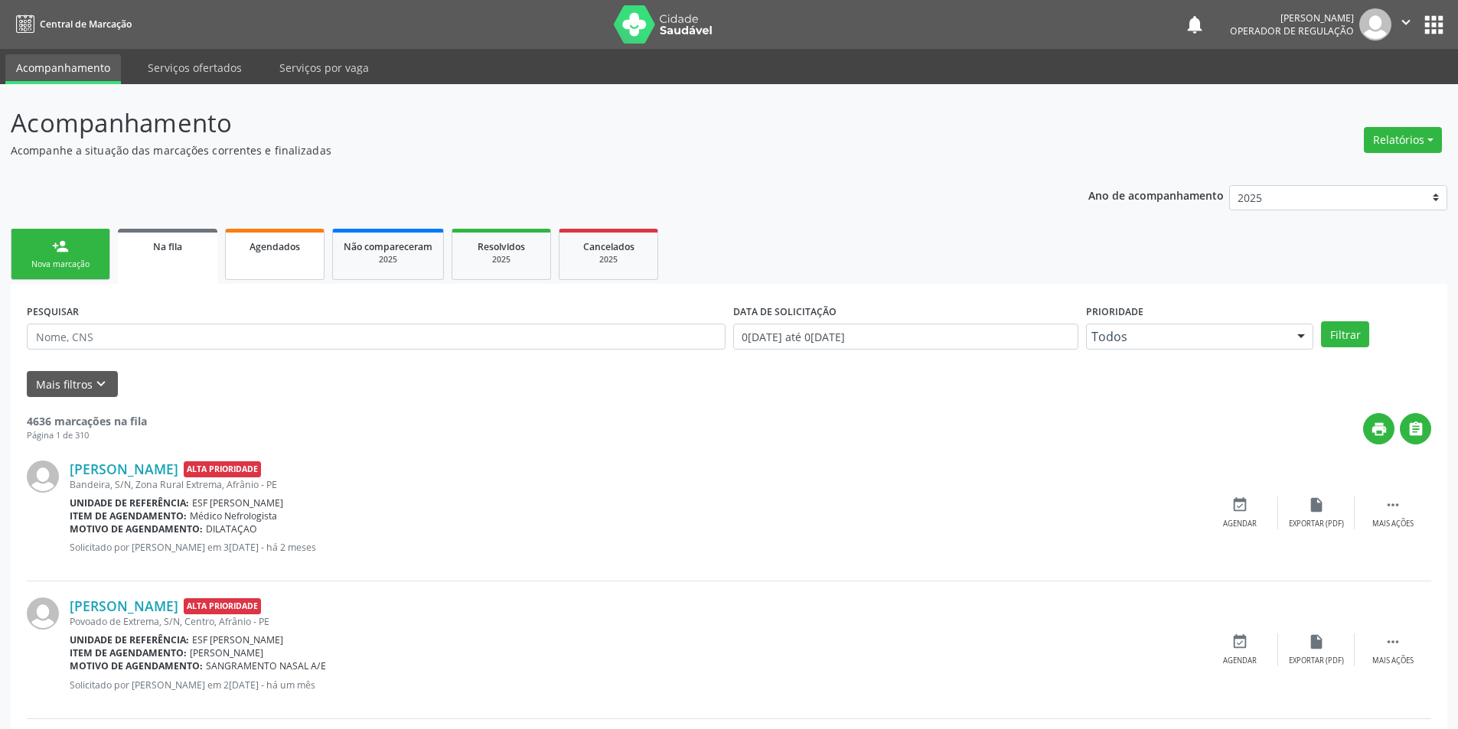
click at [301, 267] on link "Agendados" at bounding box center [274, 254] width 99 height 51
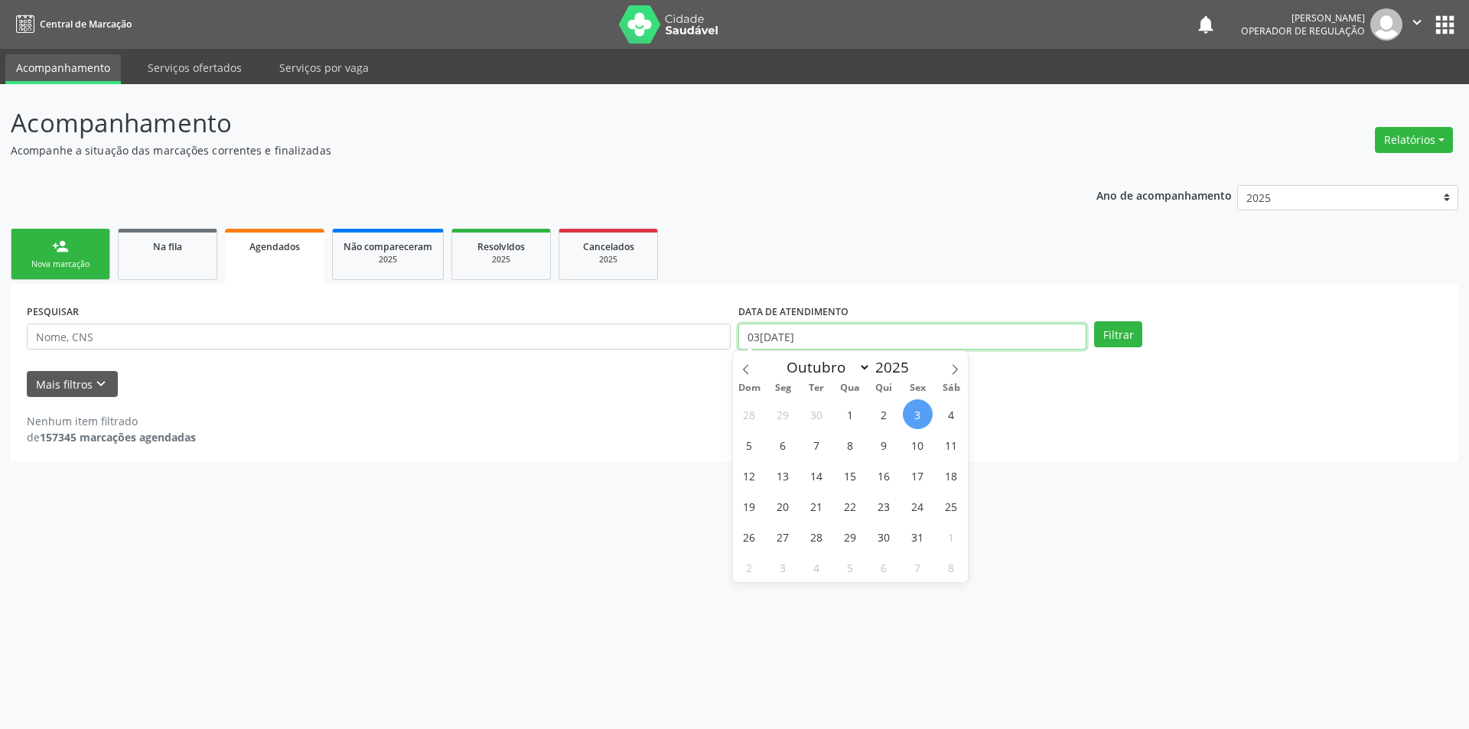
click at [902, 339] on input "[DATE]" at bounding box center [912, 337] width 348 height 26
click at [742, 372] on icon at bounding box center [746, 369] width 11 height 11
select select "8"
click at [781, 422] on span "1" at bounding box center [783, 414] width 30 height 30
type input "[DATE]"
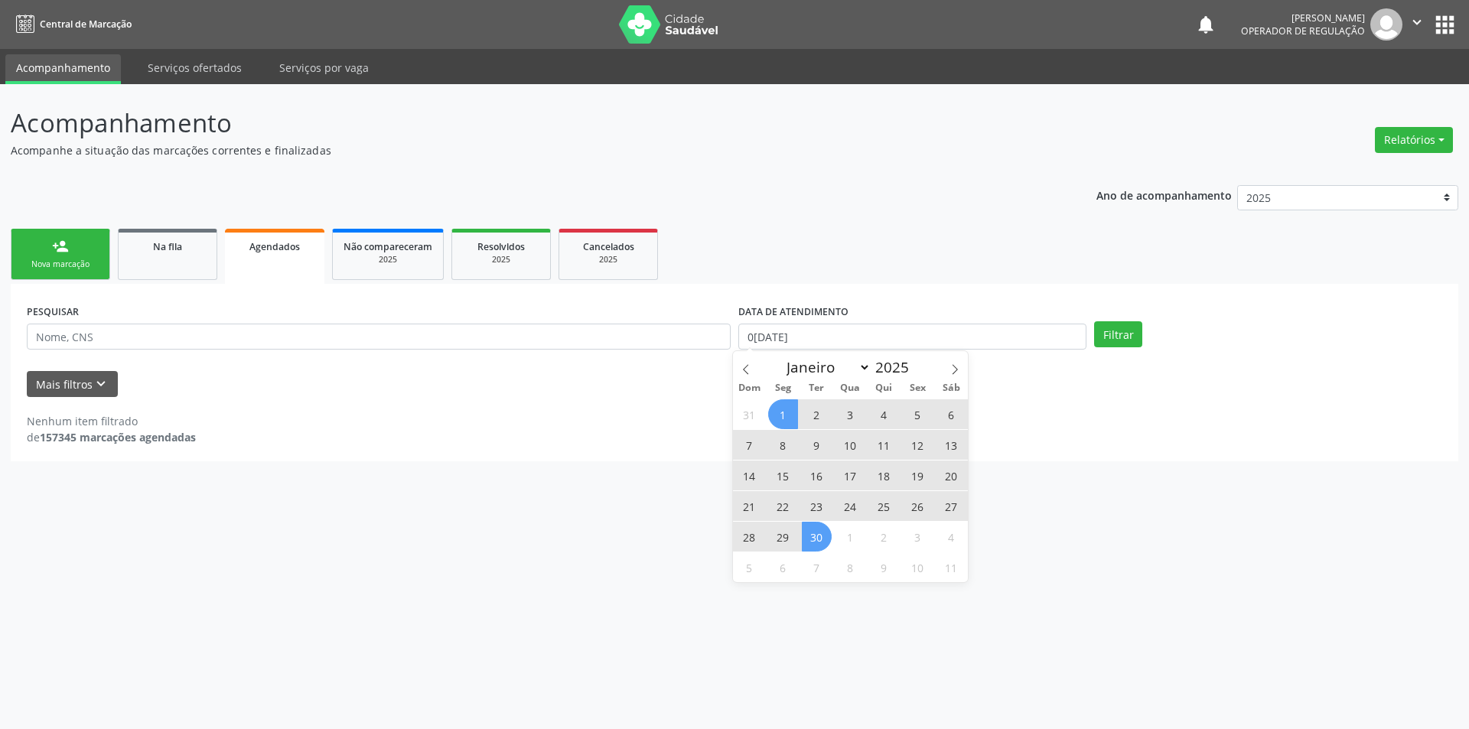
click at [816, 533] on span "30" at bounding box center [817, 537] width 30 height 30
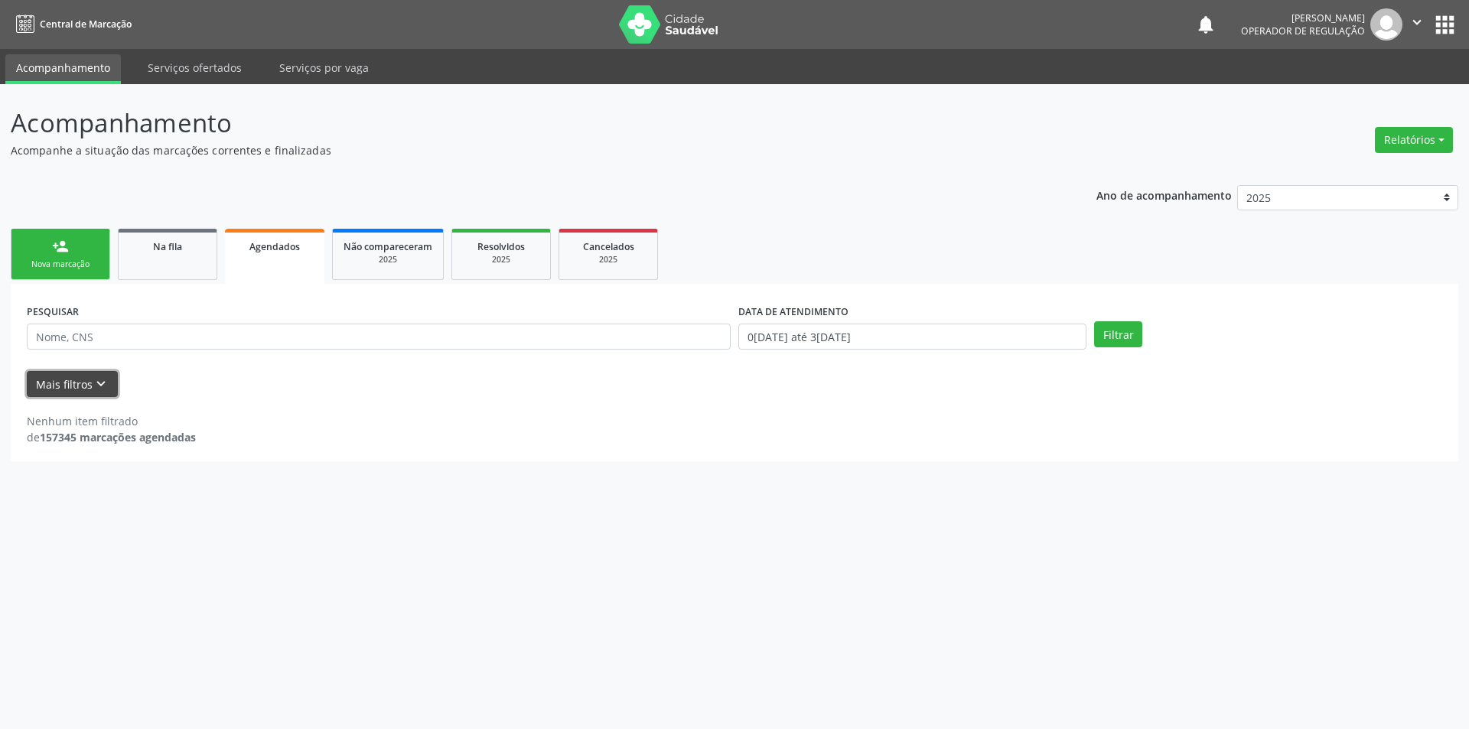
click at [63, 376] on button "Mais filtros keyboard_arrow_down" at bounding box center [72, 384] width 91 height 27
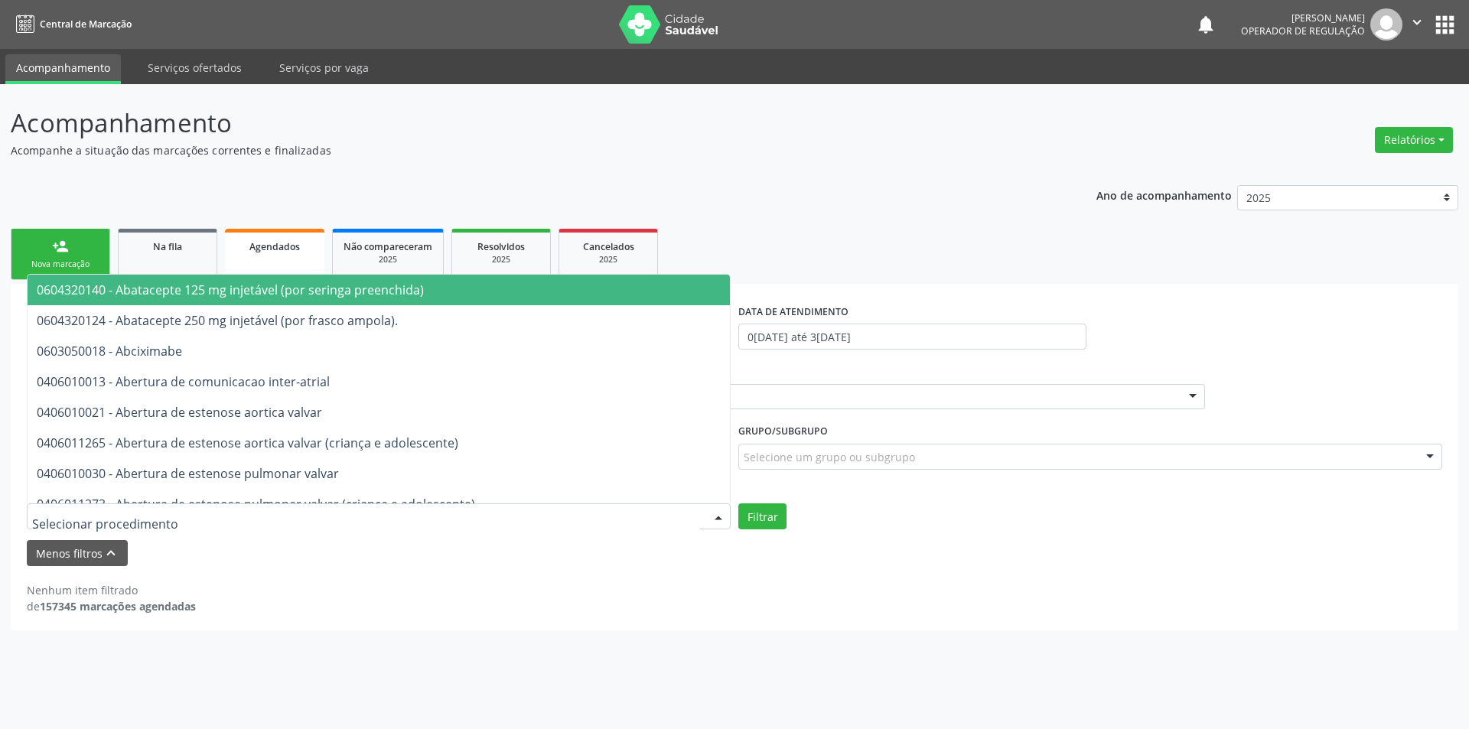
click at [73, 283] on span "0604320140 - Abatacepte 125 mg injetável (por seringa preenchida)" at bounding box center [230, 290] width 387 height 17
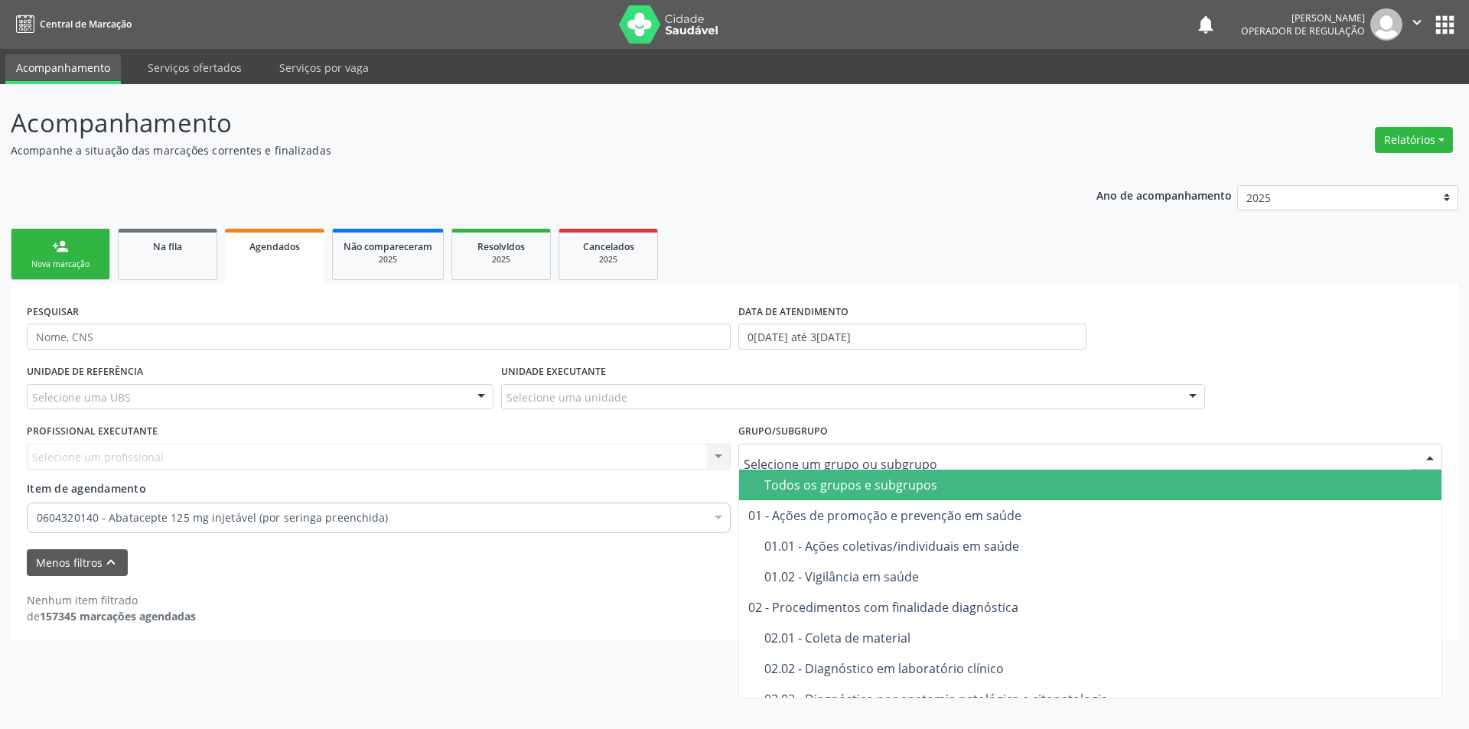
click at [815, 480] on div "Todos os grupos e subgrupos" at bounding box center [1098, 485] width 668 height 12
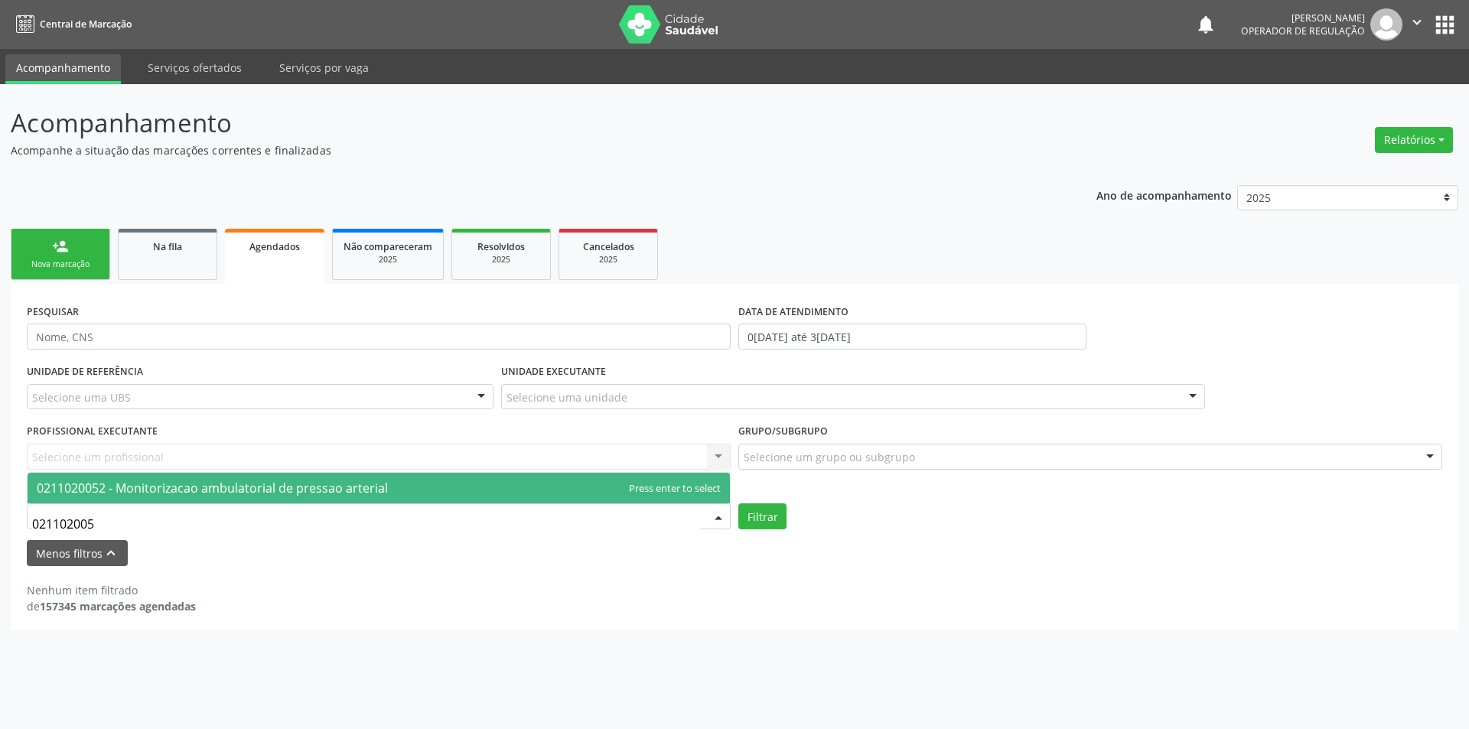
type input "0211020052"
click at [207, 485] on span "0211020052 - Monitorizacao ambulatorial de pressao arterial" at bounding box center [212, 488] width 351 height 17
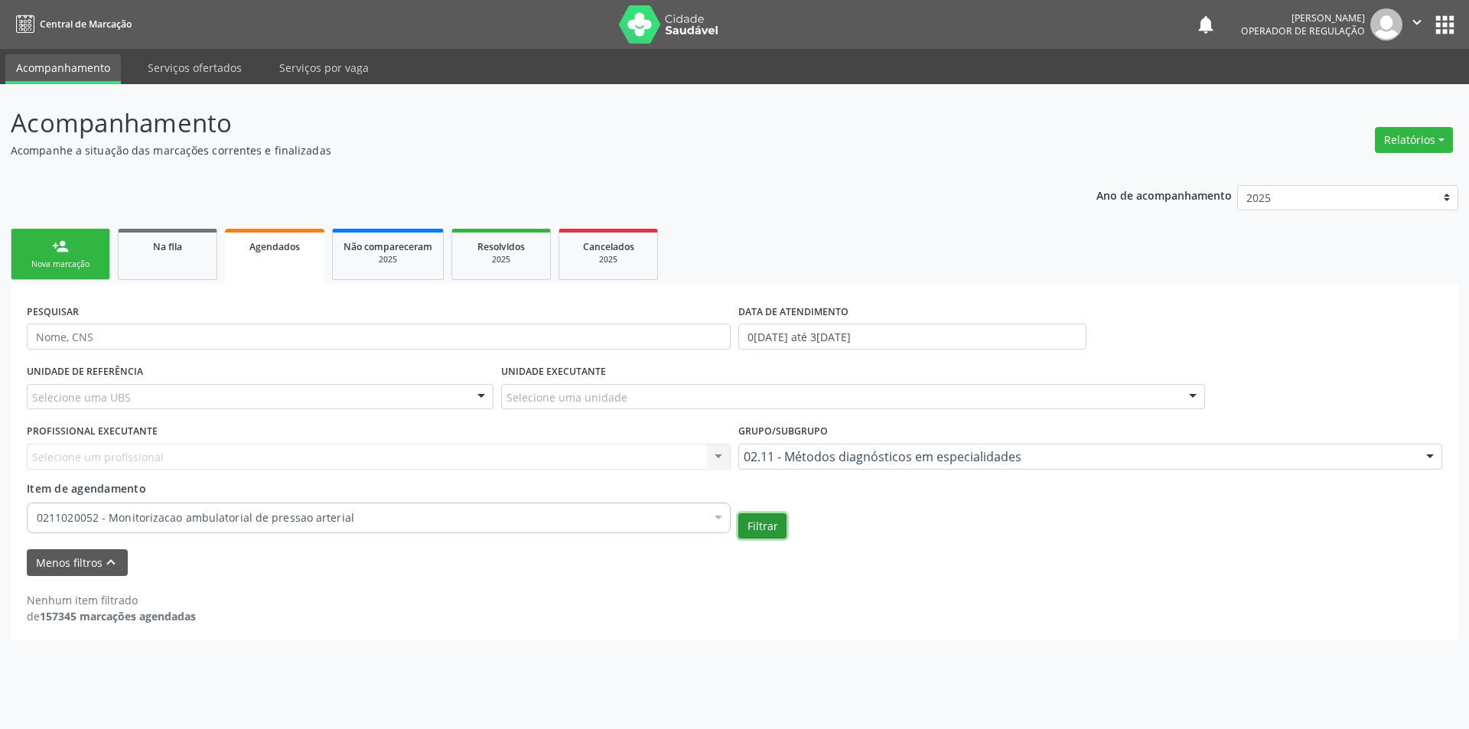
click at [762, 531] on button "Filtrar" at bounding box center [762, 526] width 48 height 26
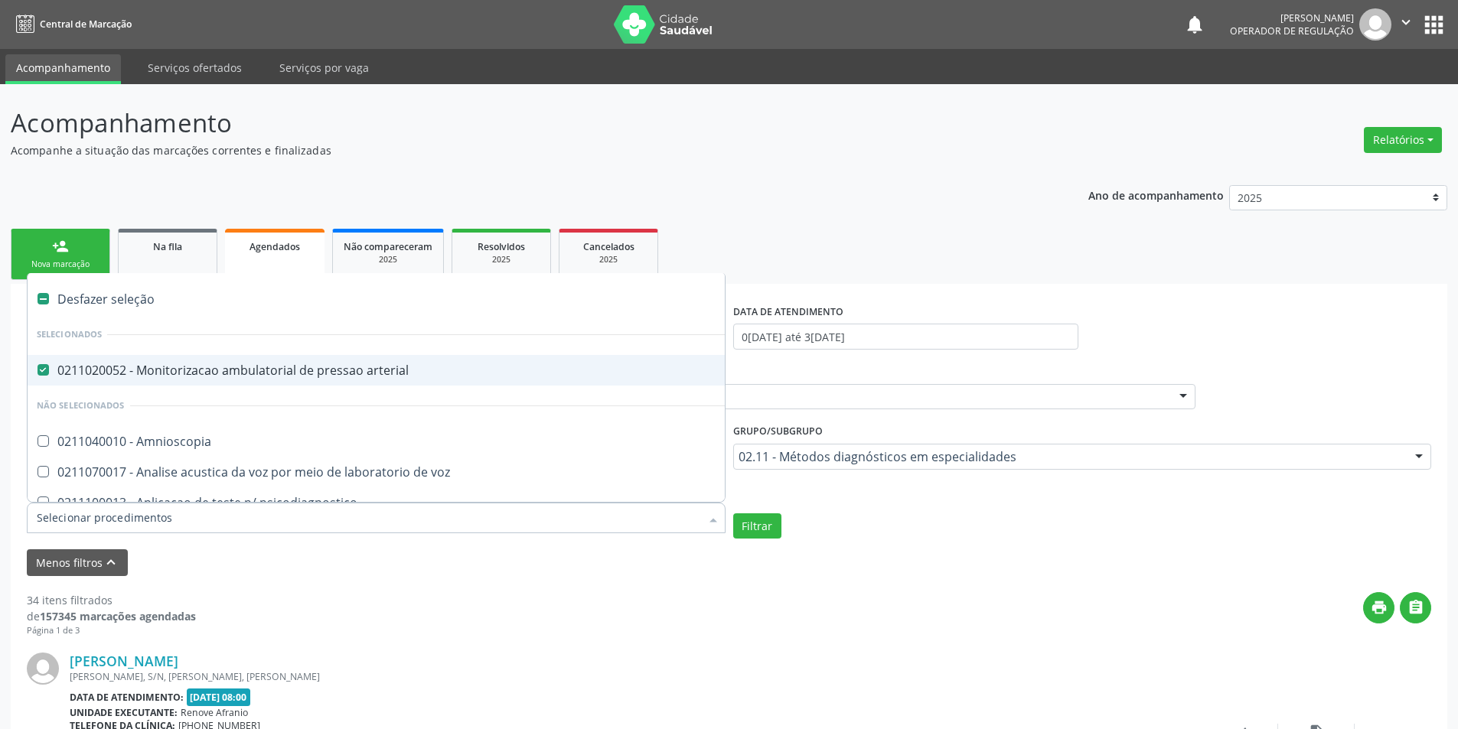
click at [77, 293] on div "Desfazer seleção" at bounding box center [382, 299] width 708 height 31
checkbox arterial "false"
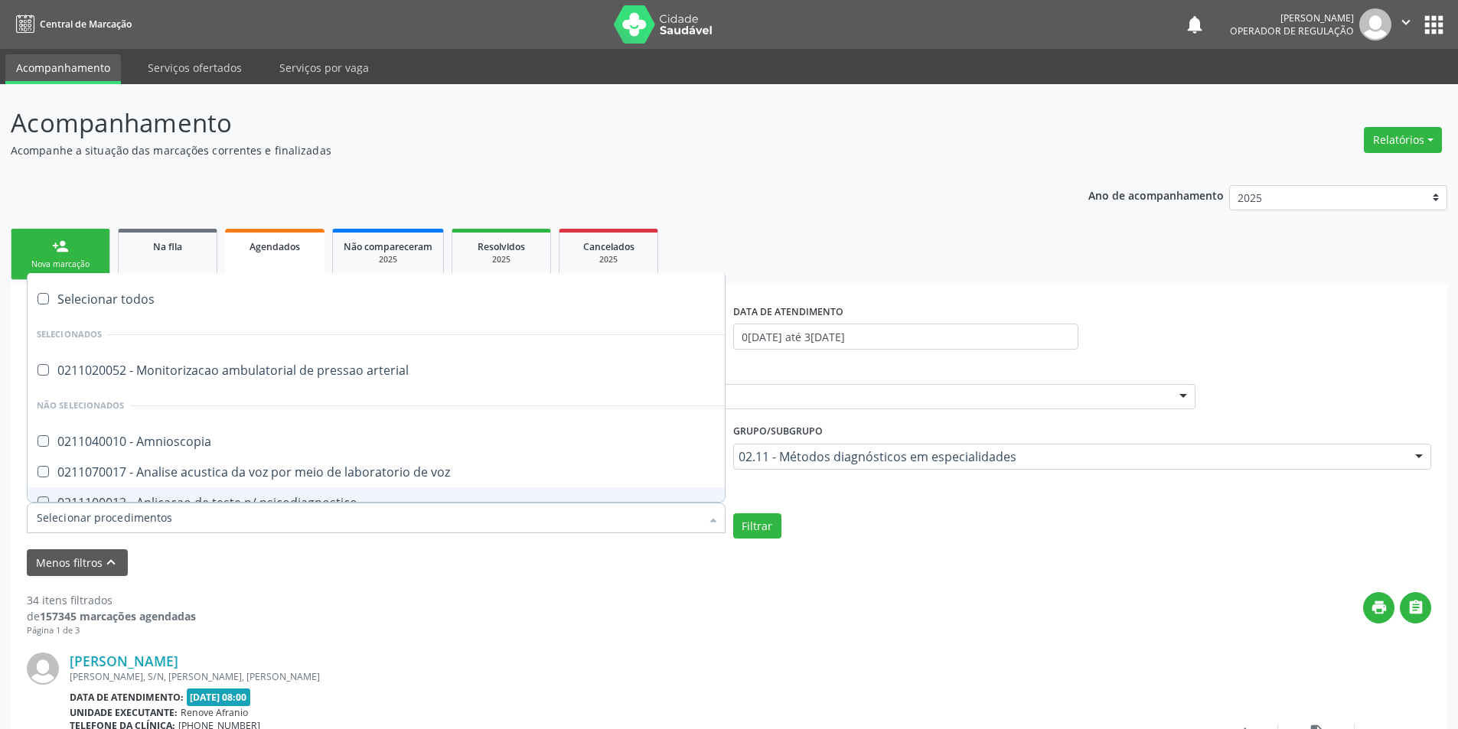
click at [85, 517] on input "Item de agendamento" at bounding box center [368, 518] width 663 height 31
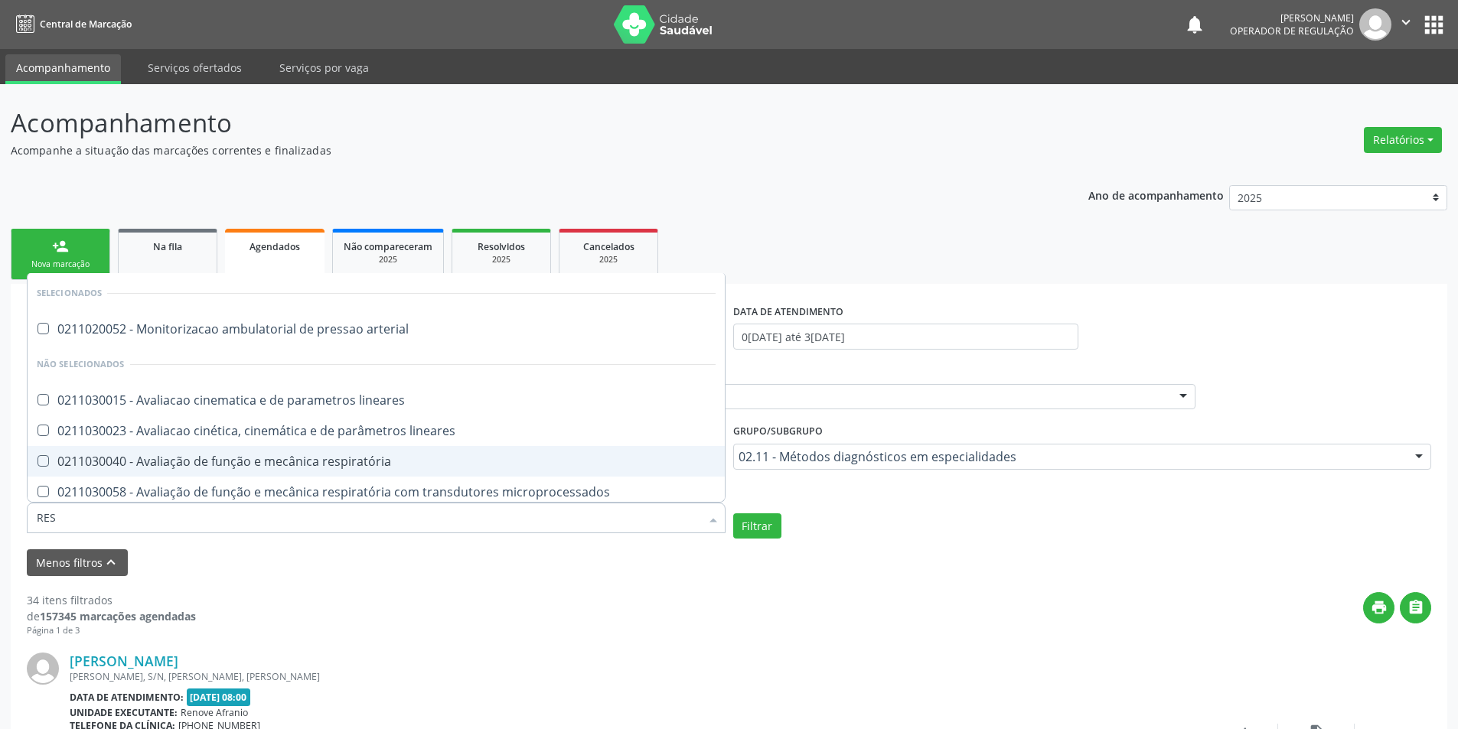
type input "RESS"
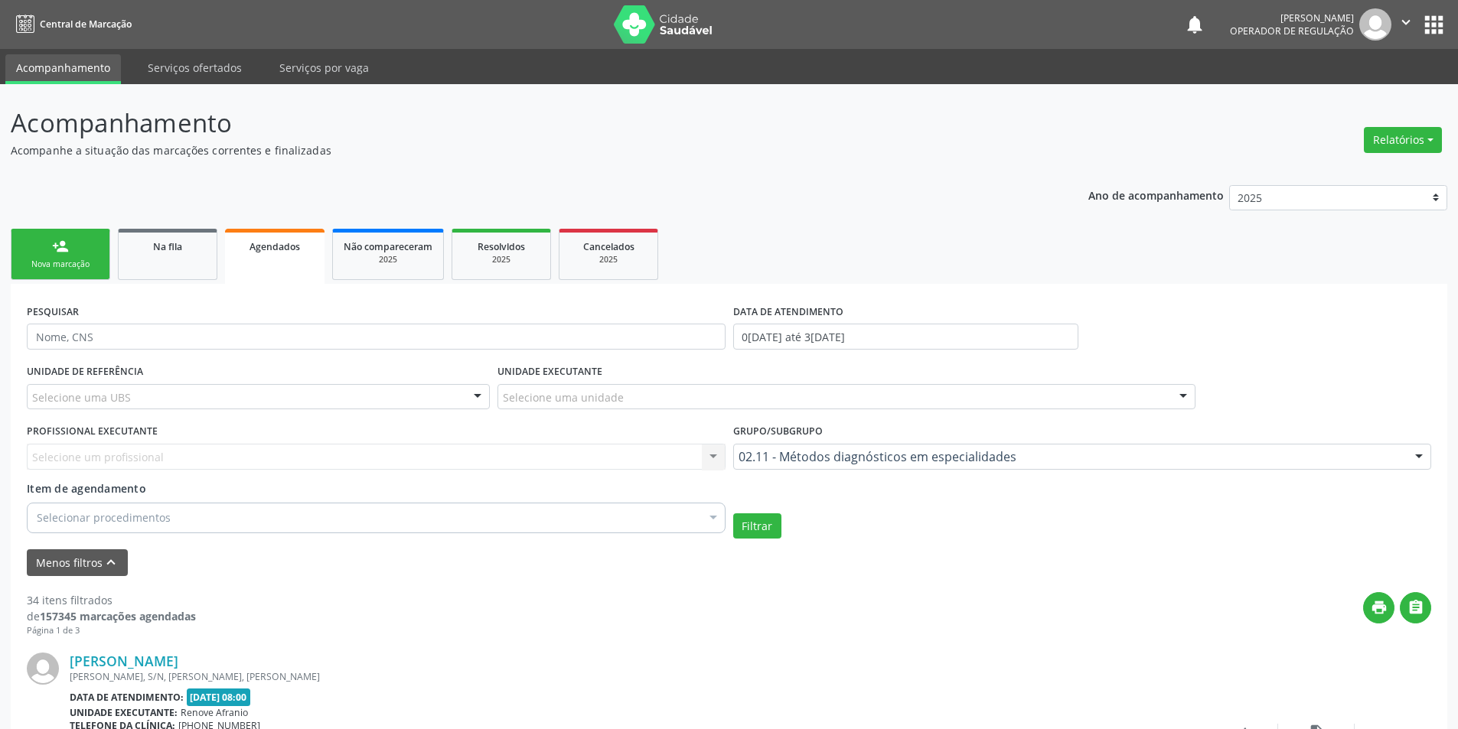
click at [827, 468] on div "02.11 - Métodos diagnósticos em especialidades" at bounding box center [1082, 457] width 699 height 26
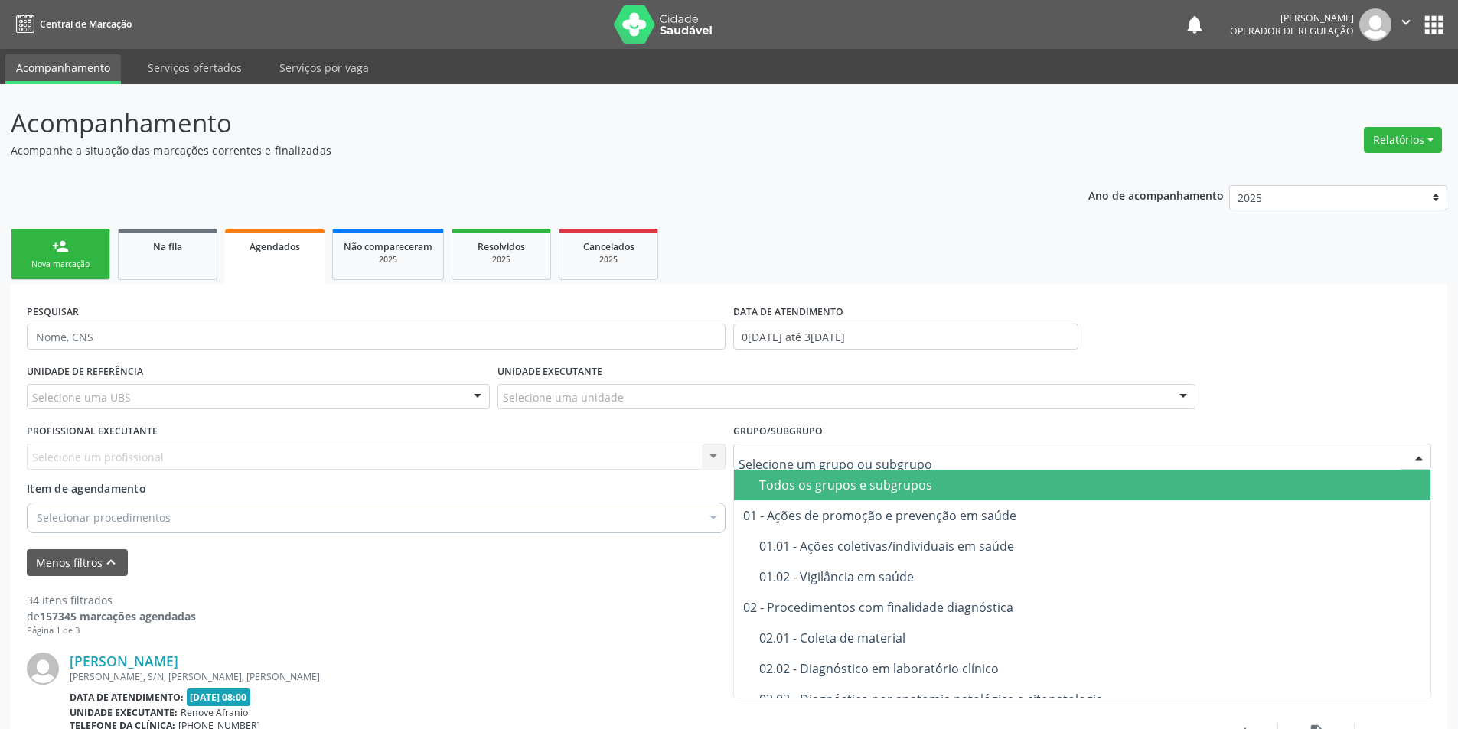
click at [829, 486] on div "Todos os grupos e subgrupos" at bounding box center [1090, 485] width 663 height 12
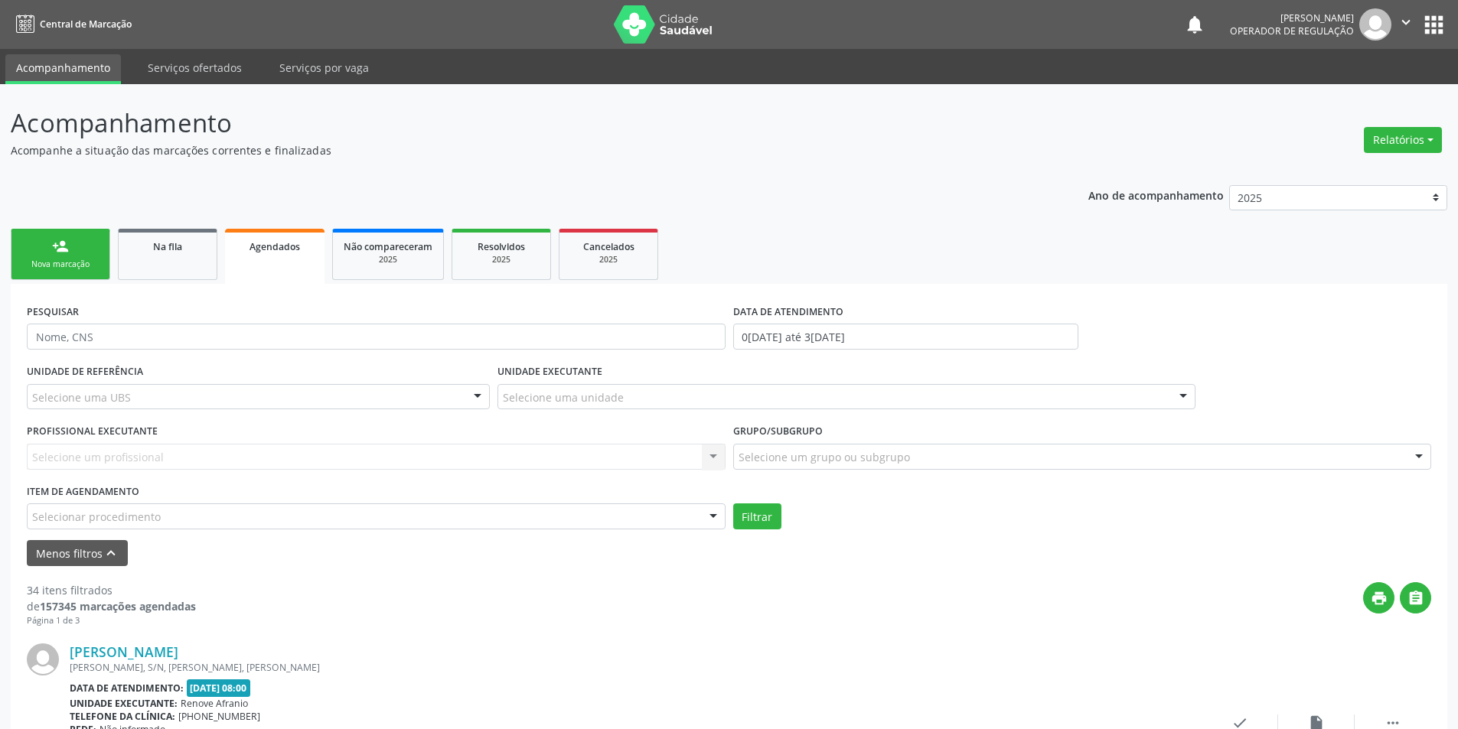
click at [309, 263] on link "Agendados" at bounding box center [274, 256] width 99 height 55
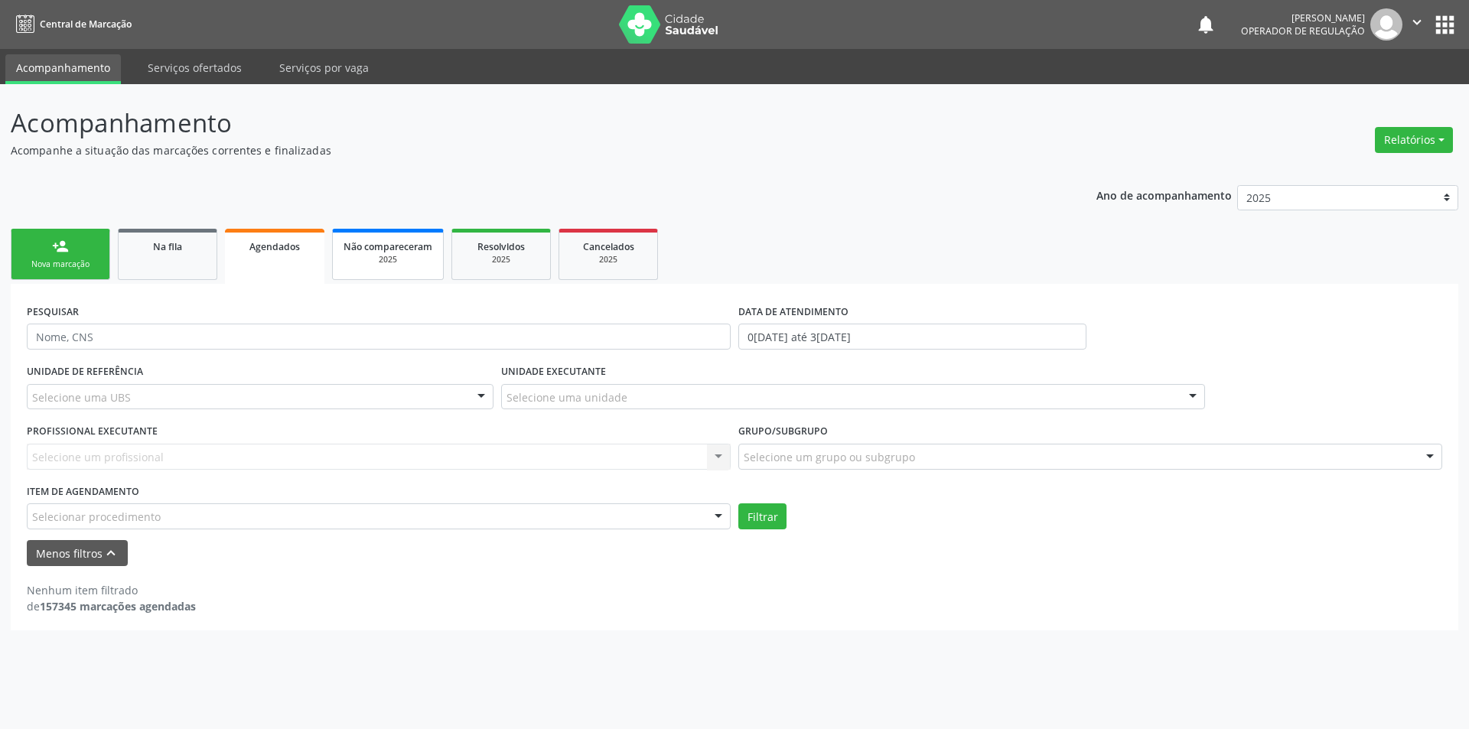
click at [374, 260] on div "2025" at bounding box center [388, 259] width 89 height 11
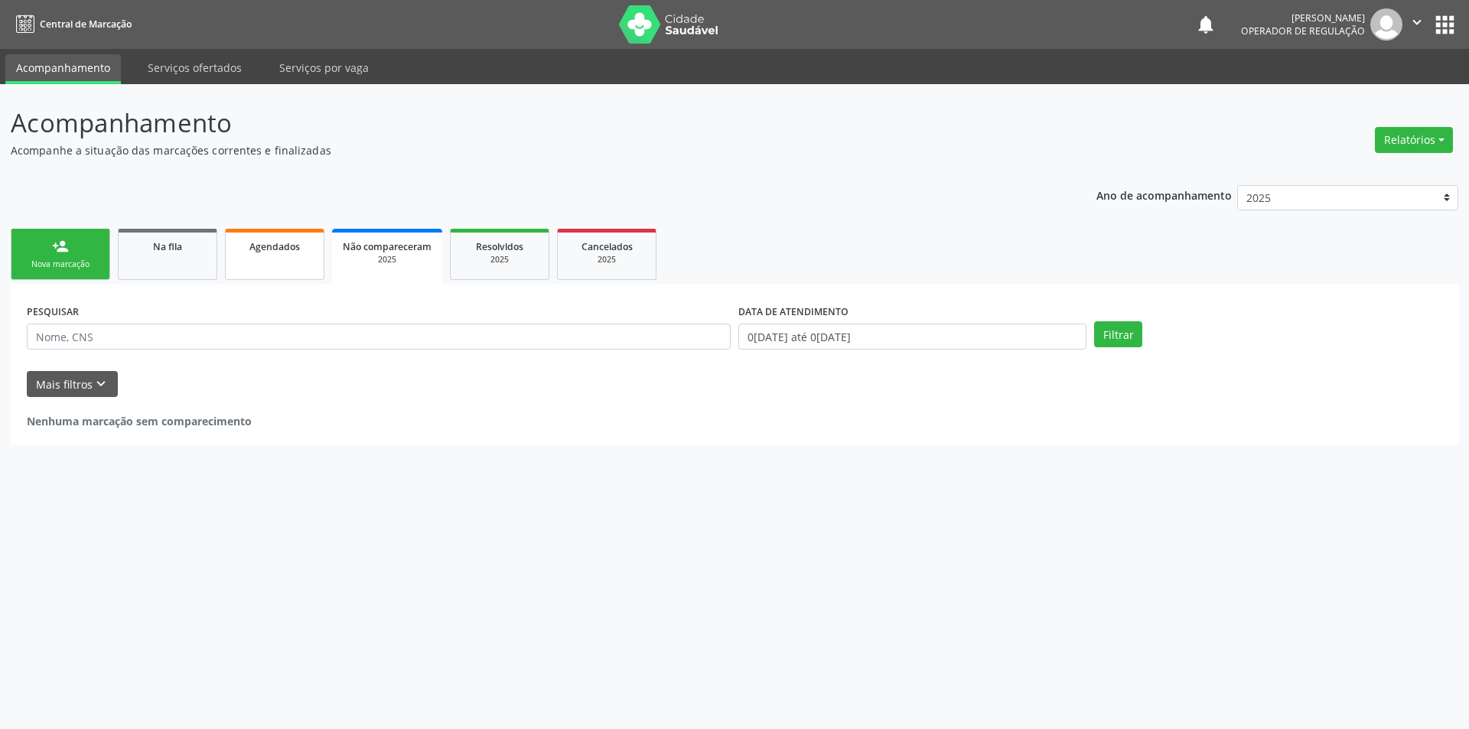
click at [311, 239] on div "Agendados" at bounding box center [274, 246] width 77 height 16
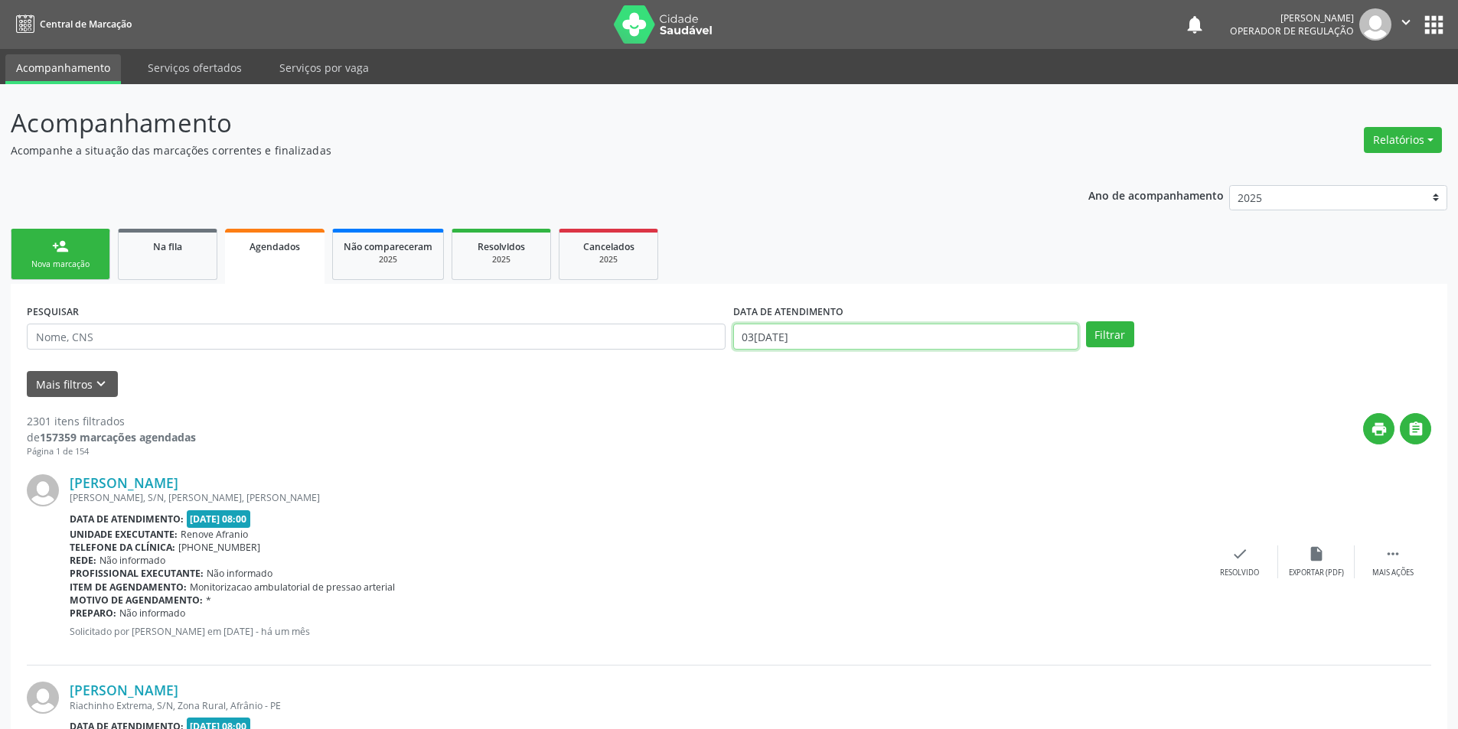
click at [1017, 332] on input "[DATE]" at bounding box center [905, 337] width 345 height 26
click at [743, 366] on icon at bounding box center [746, 369] width 11 height 11
select select "8"
click at [789, 418] on span "1" at bounding box center [783, 414] width 30 height 30
type input "[DATE]"
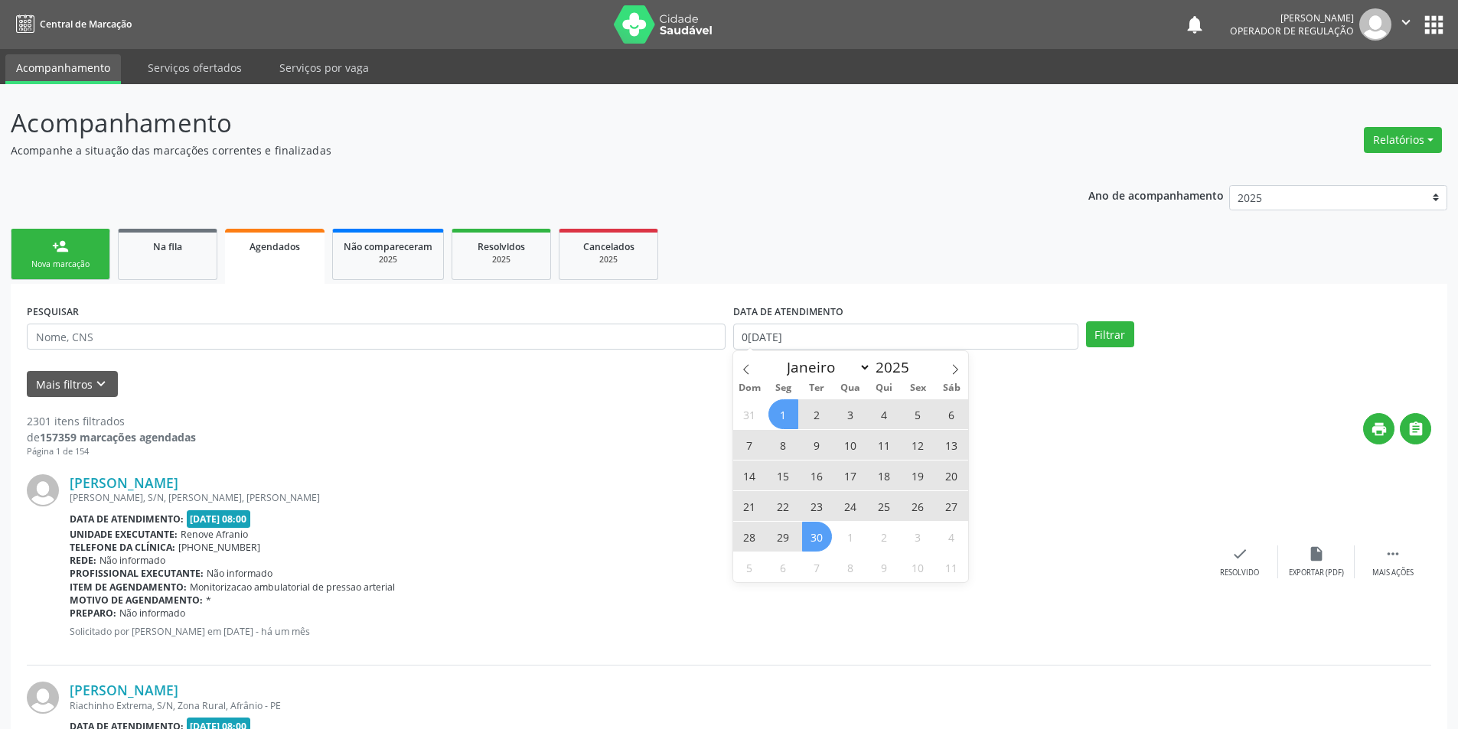
click at [813, 535] on span "30" at bounding box center [817, 537] width 30 height 30
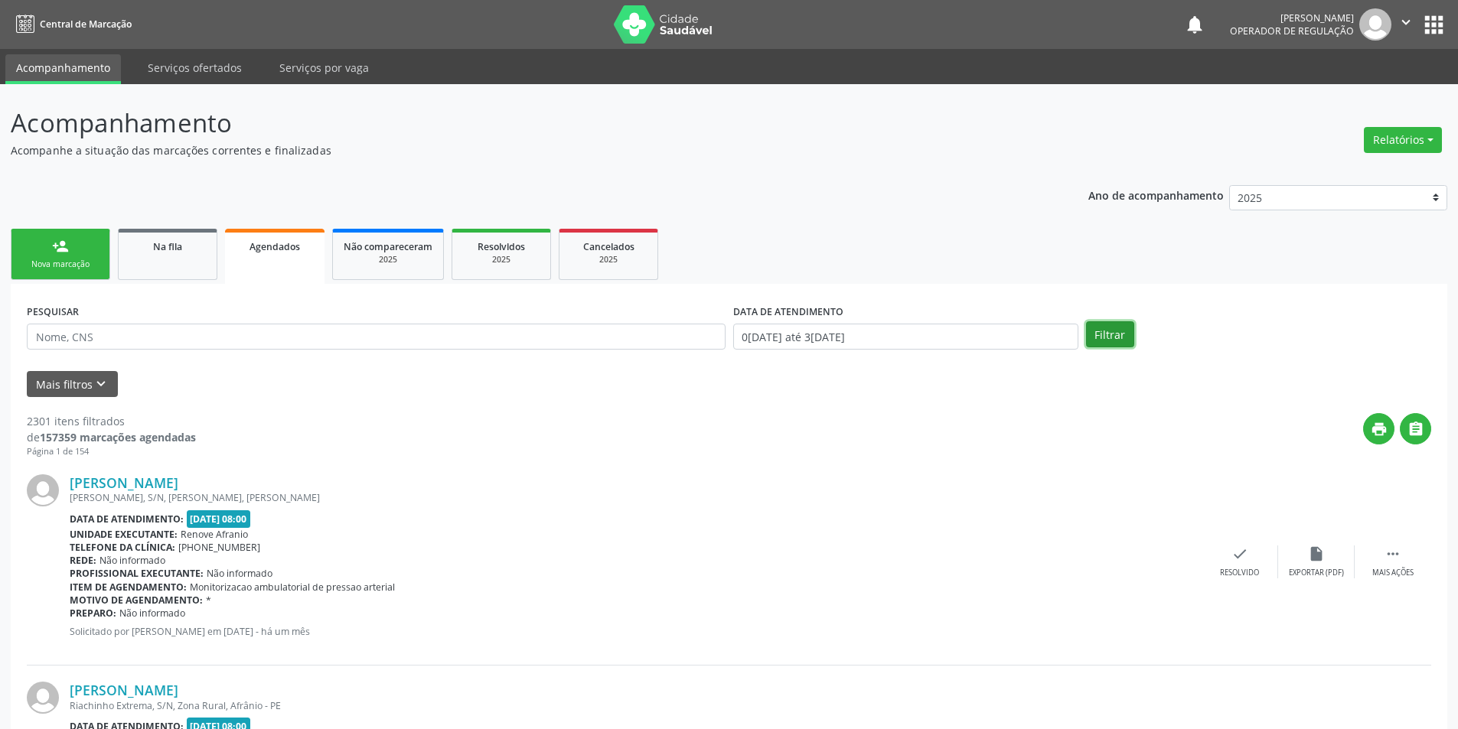
click at [1110, 346] on button "Filtrar" at bounding box center [1110, 334] width 48 height 26
click at [73, 389] on button "Mais filtros keyboard_arrow_down" at bounding box center [72, 384] width 91 height 27
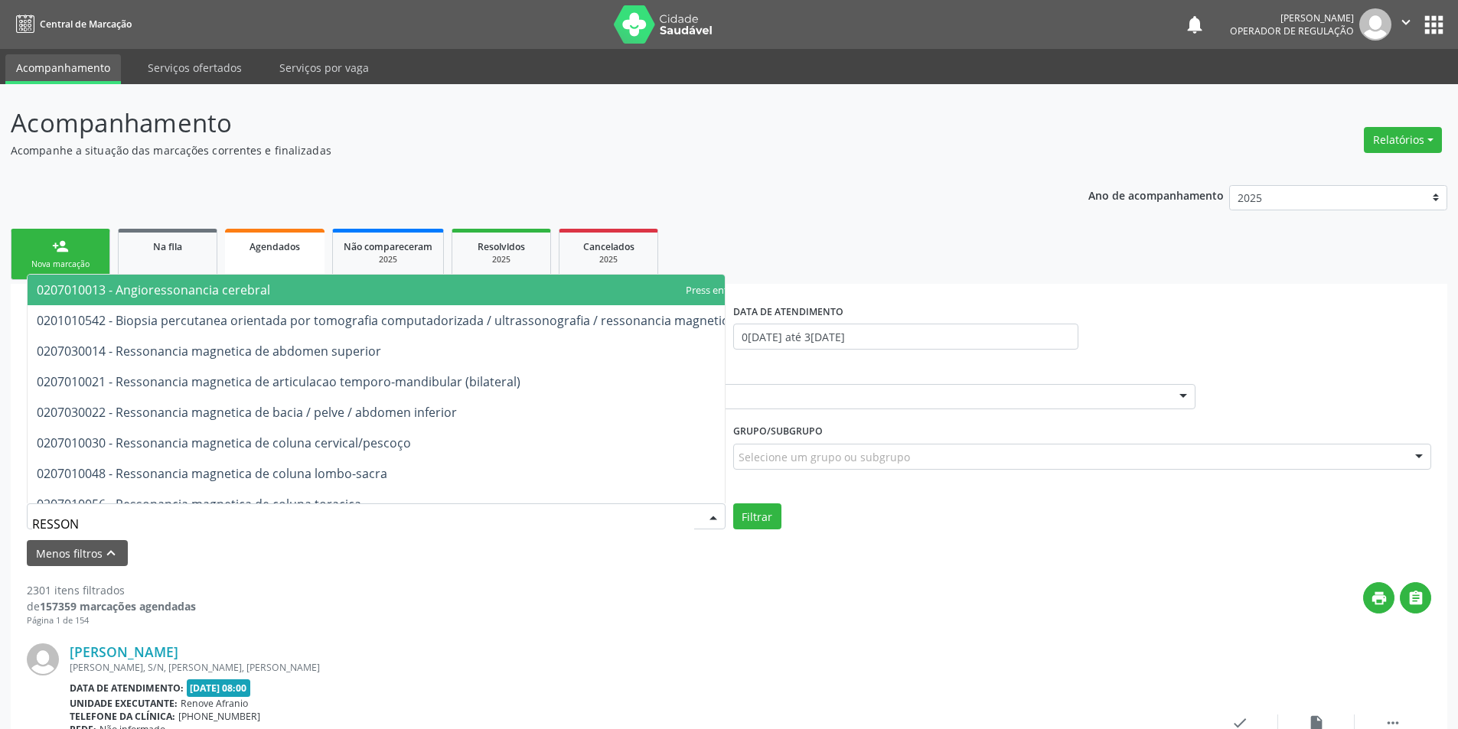
type input "RESSONA"
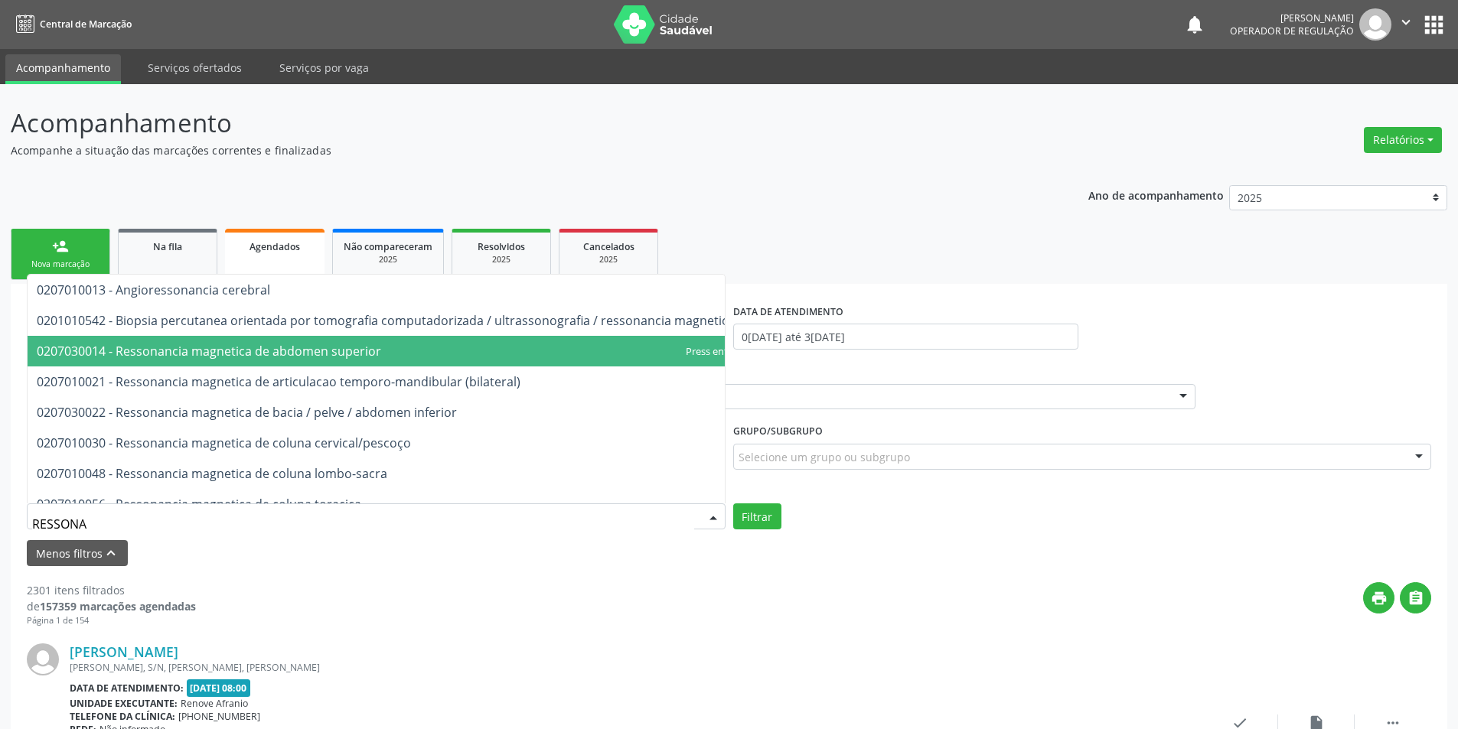
click at [201, 350] on span "0207030014 - Ressonancia magnetica de abdomen superior" at bounding box center [209, 351] width 344 height 17
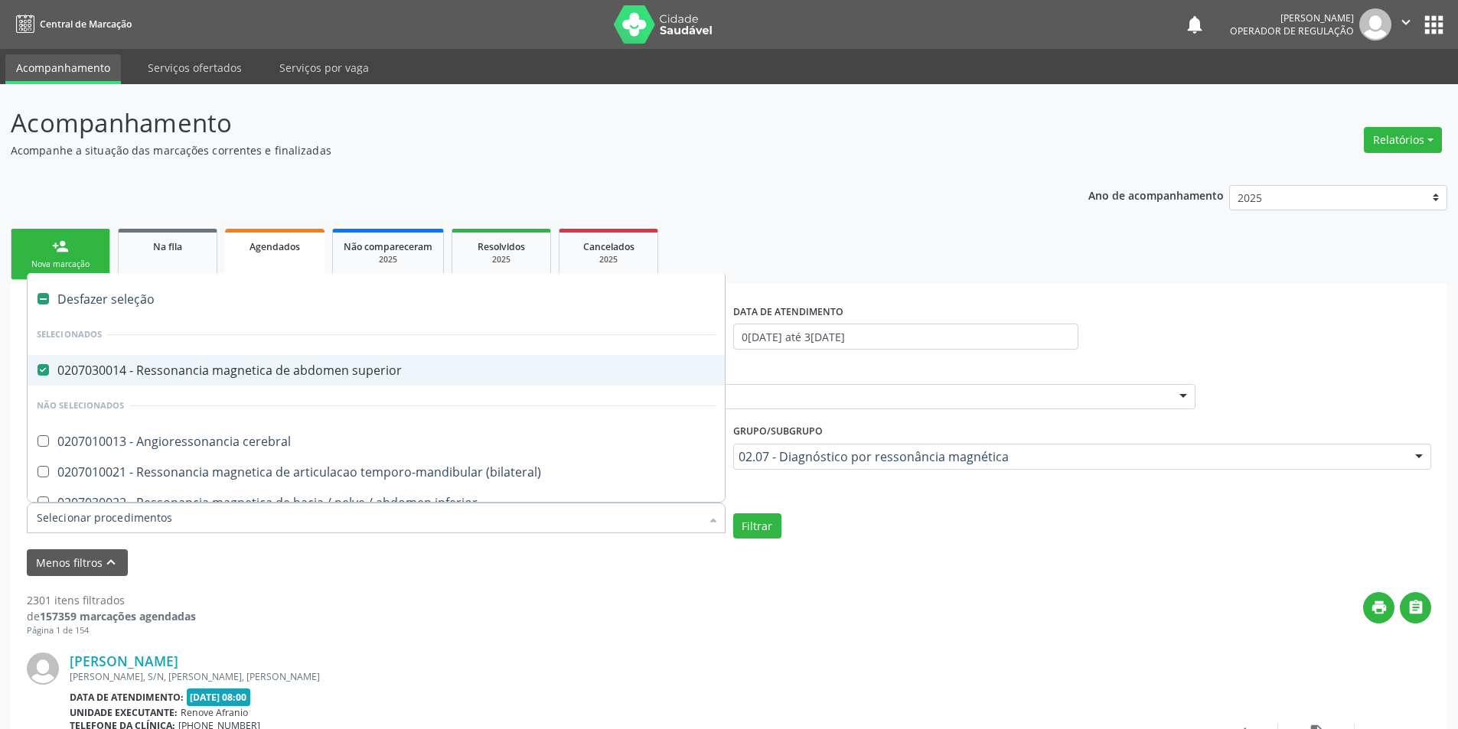
click at [88, 308] on div "Desfazer seleção" at bounding box center [376, 299] width 697 height 31
checkbox superior "false"
click at [88, 308] on div "Selecionar todos" at bounding box center [376, 299] width 697 height 31
checkbox input "true"
checkbox superior "true"
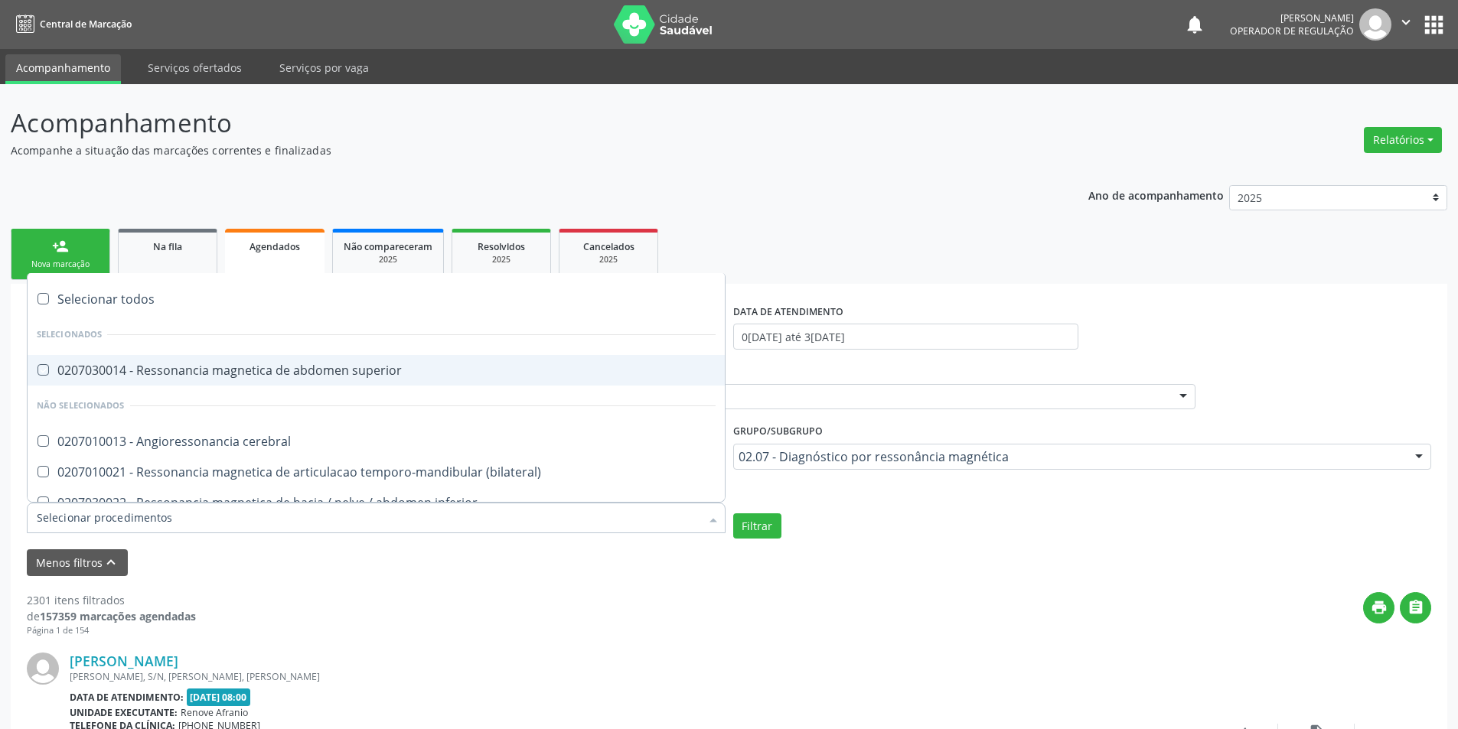
checkbox cerebral "true"
checkbox \(bilateral\) "true"
checkbox inferior "true"
checkbox cervical\/pescoço "true"
checkbox lombo-sacra "true"
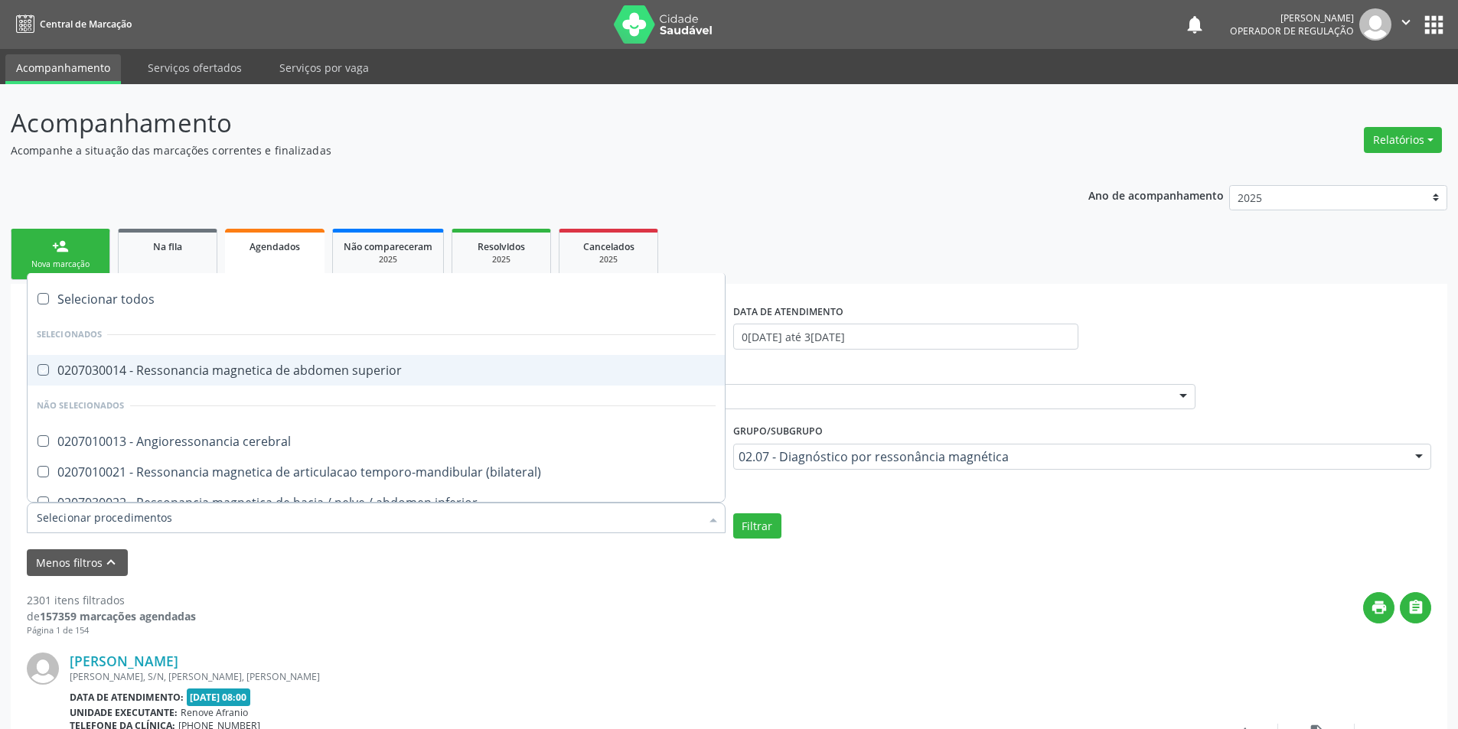
checkbox toracica "true"
checkbox cine "true"
checkbox cranio "true"
checkbox \(unilateral\) "true"
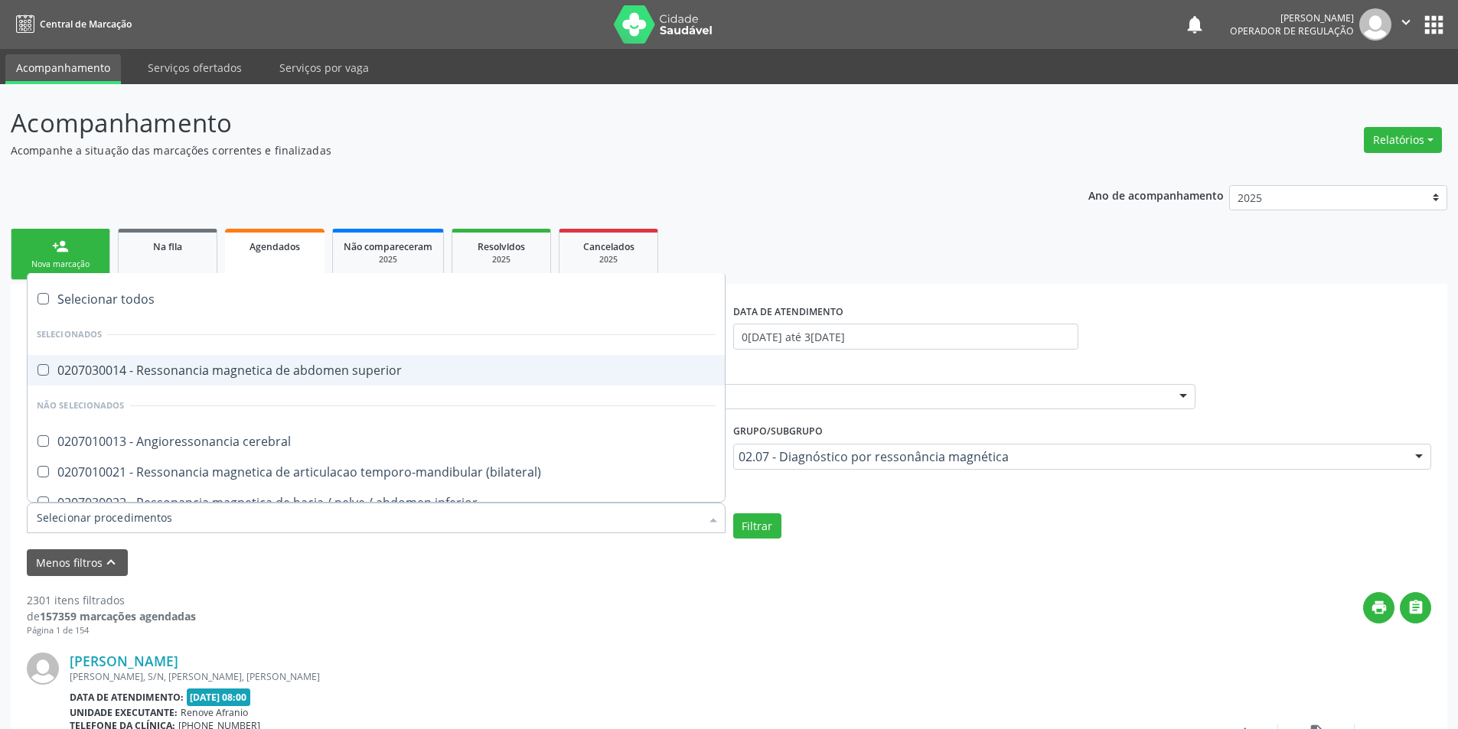
checkbox turcica "true"
checkbox torax "true"
checkbox biliares\/colangiorressonancia "true"
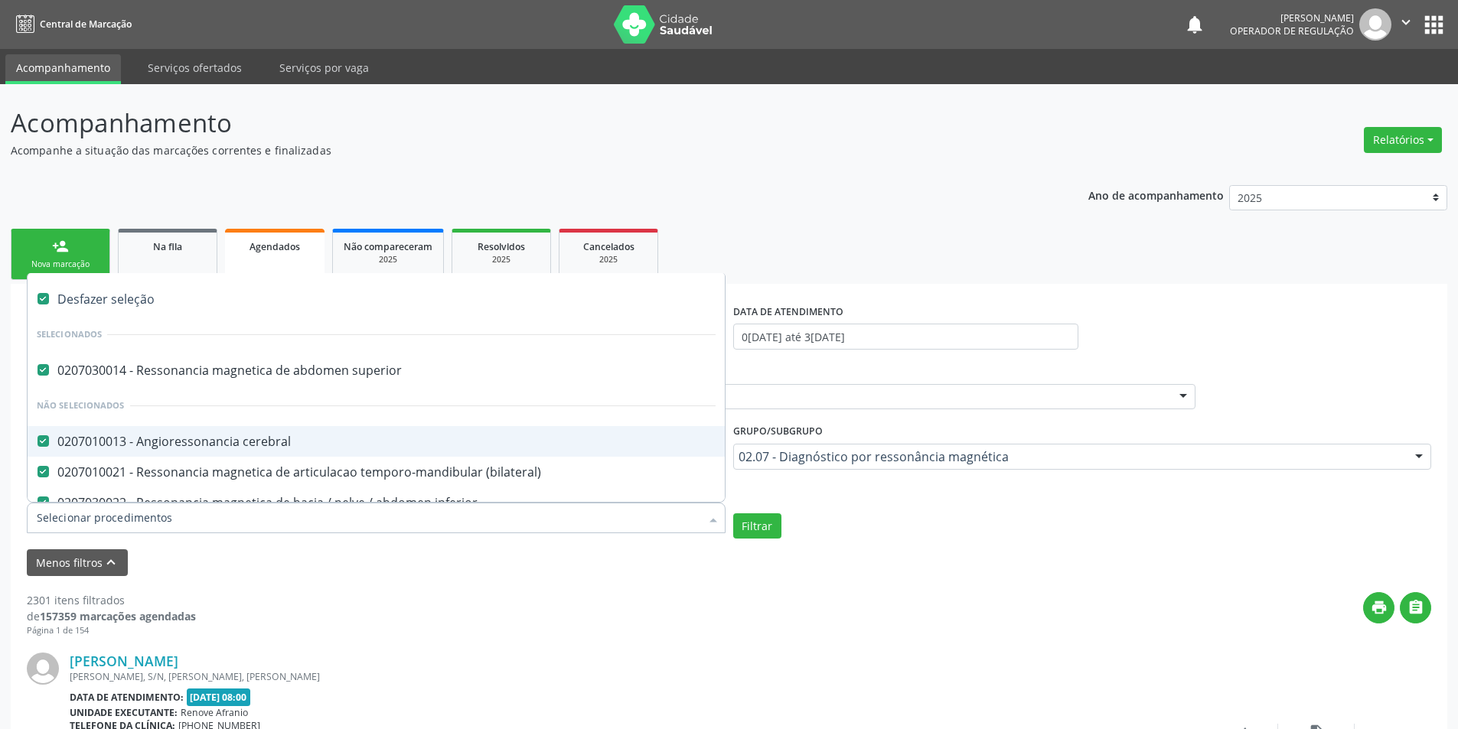
click at [42, 439] on cerebral at bounding box center [42, 440] width 11 height 11
click at [37, 439] on cerebral "checkbox" at bounding box center [33, 441] width 10 height 10
checkbox cerebral "false"
checkbox input "false"
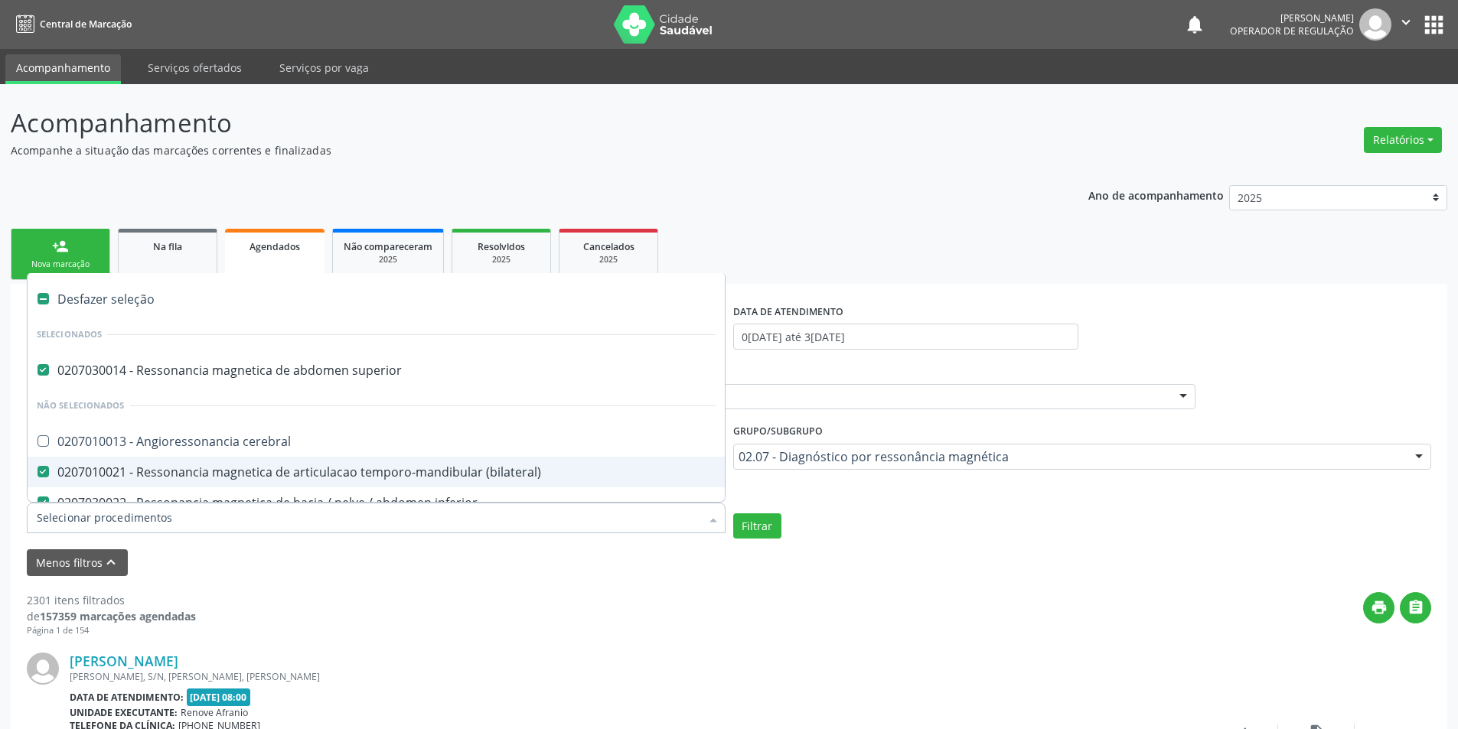
click at [42, 471] on \(bilateral\) at bounding box center [42, 471] width 11 height 11
click at [37, 471] on \(bilateral\) "checkbox" at bounding box center [33, 472] width 10 height 10
checkbox \(bilateral\) "false"
checkbox input "false"
click at [44, 467] on \(bilateral\) at bounding box center [42, 471] width 11 height 11
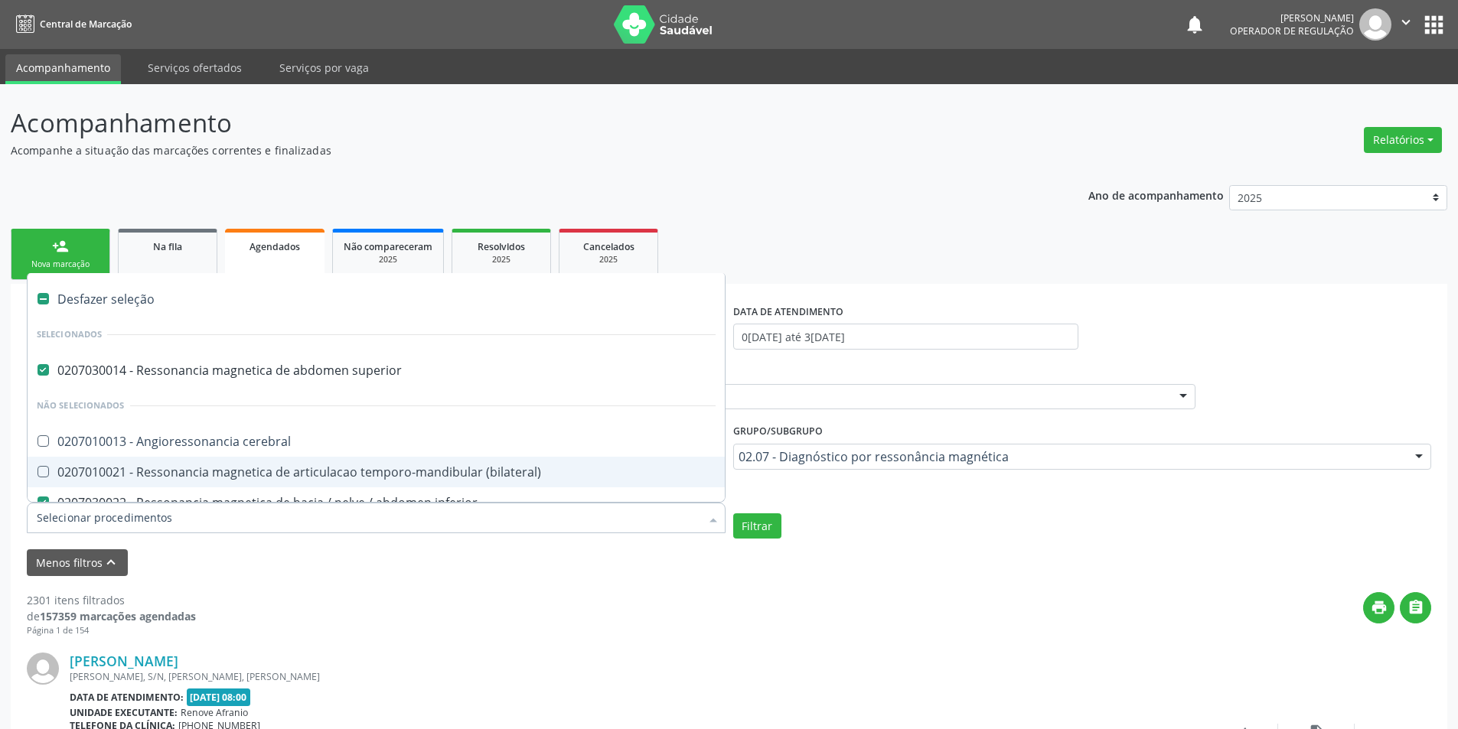
click at [37, 467] on \(bilateral\) "checkbox" at bounding box center [33, 472] width 10 height 10
checkbox \(bilateral\) "true"
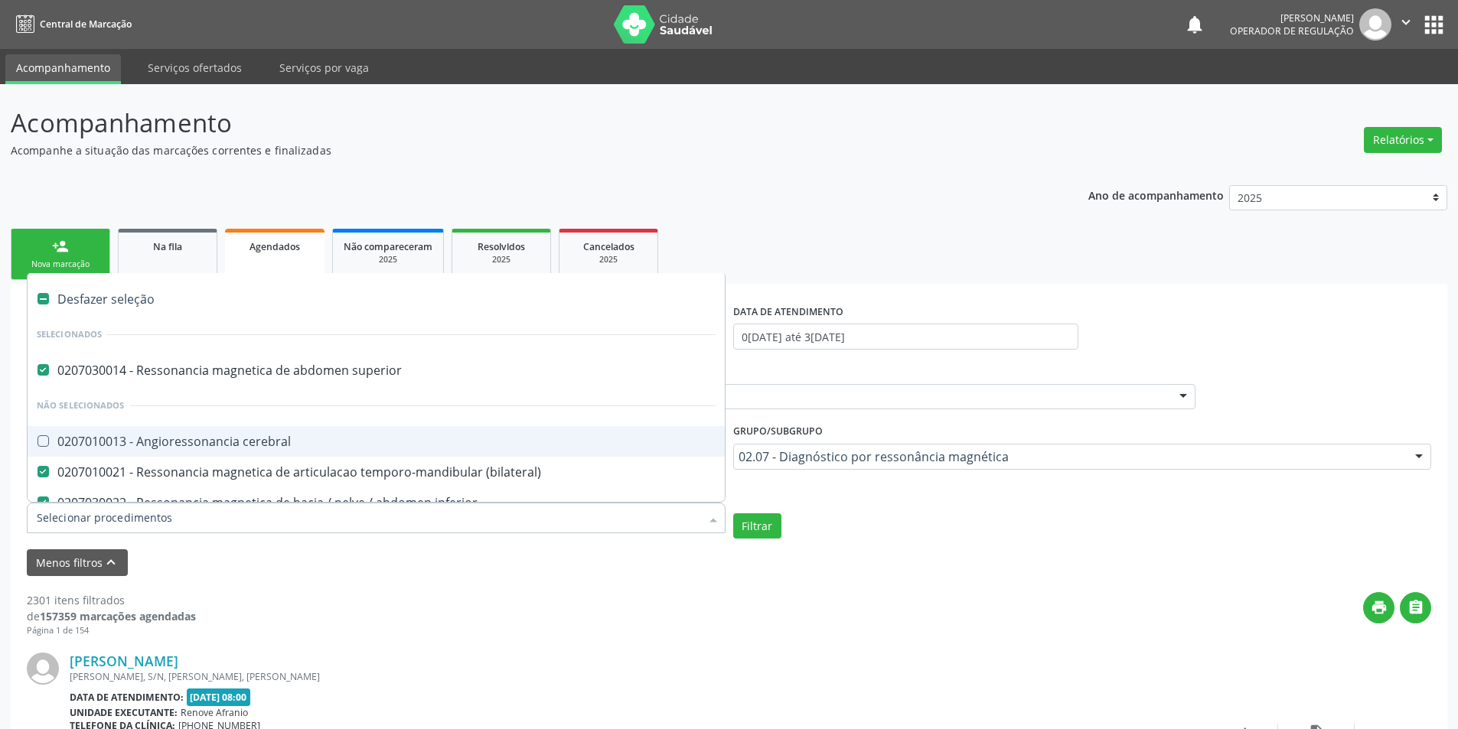
click at [47, 438] on cerebral at bounding box center [42, 440] width 11 height 11
click at [37, 438] on cerebral "checkbox" at bounding box center [33, 441] width 10 height 10
checkbox cerebral "true"
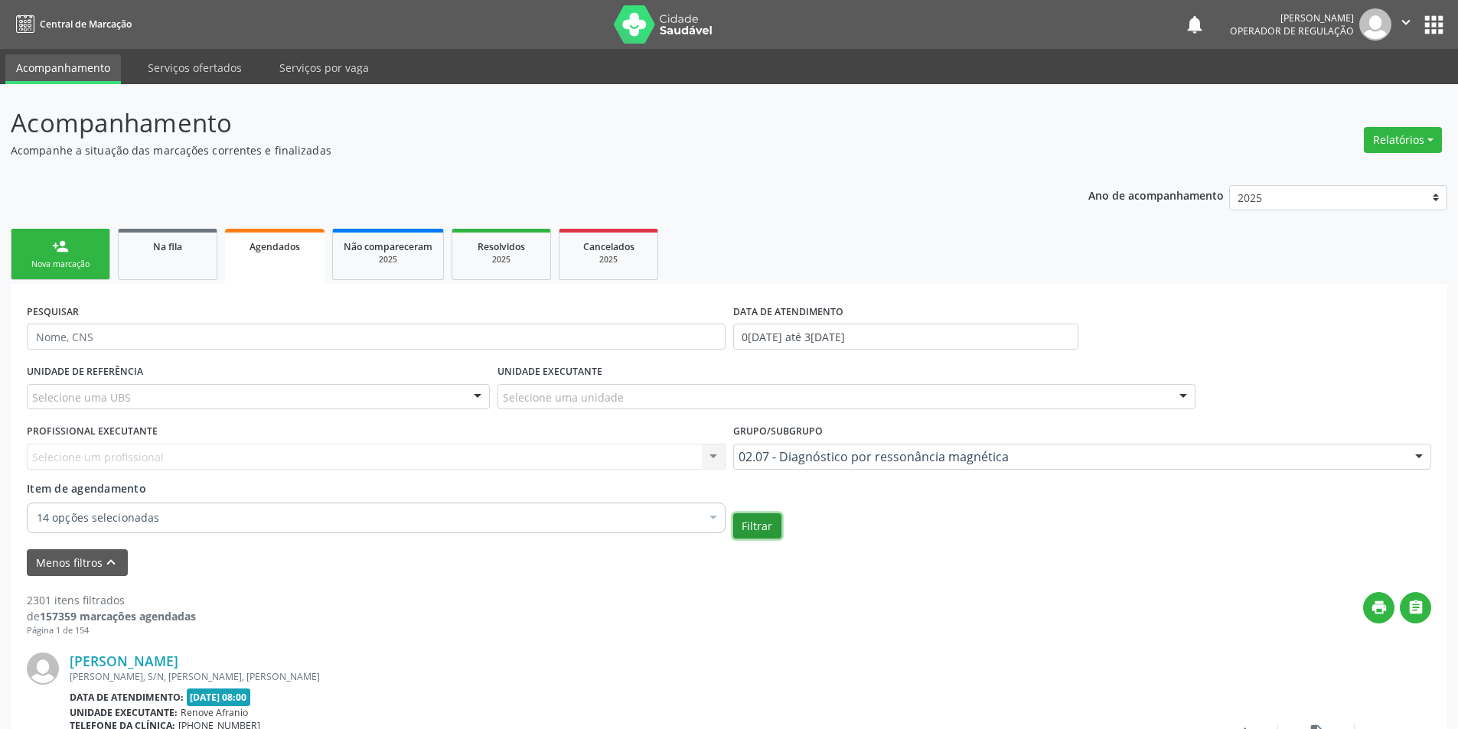
click at [763, 530] on button "Filtrar" at bounding box center [757, 526] width 48 height 26
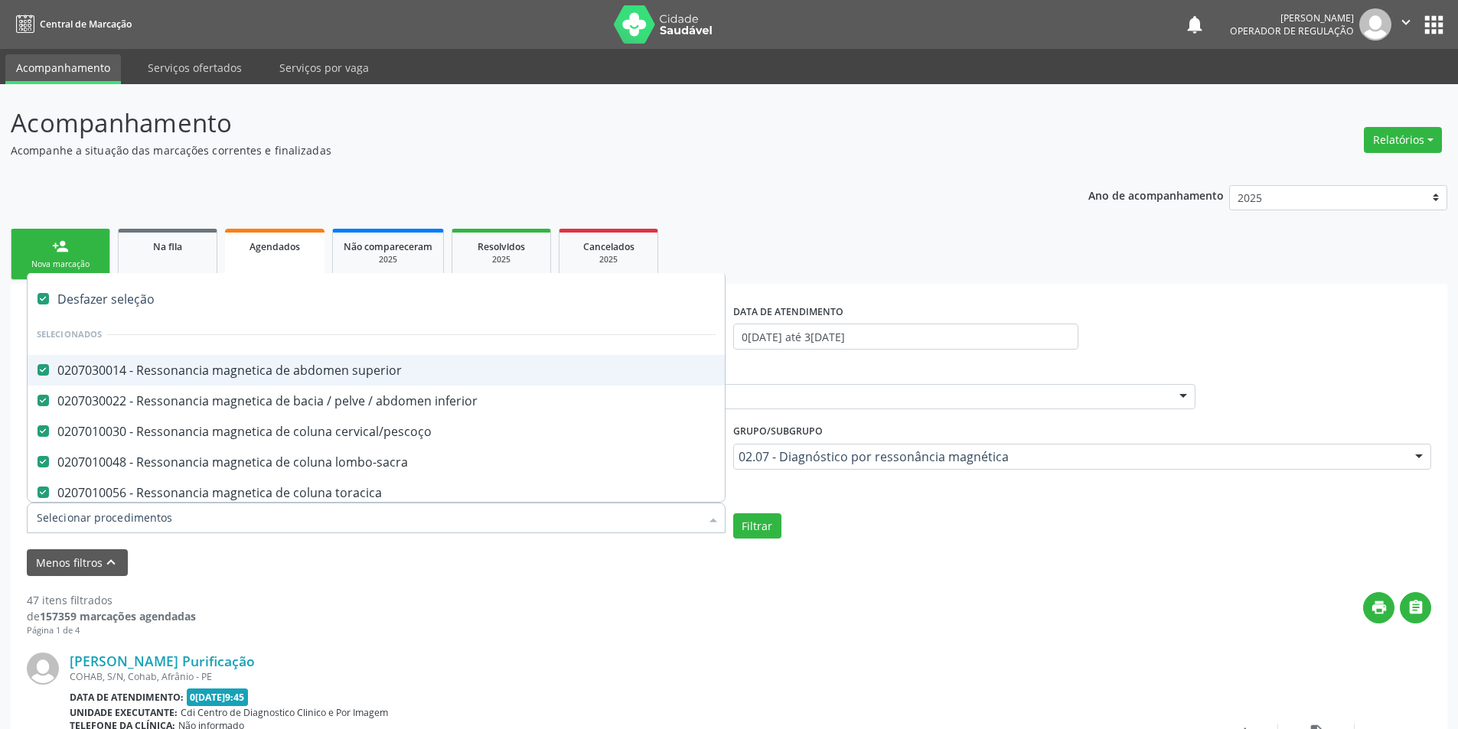
click at [90, 300] on div "Desfazer seleção" at bounding box center [376, 299] width 697 height 31
checkbox input "false"
checkbox superior "false"
checkbox cervical\/pescoço "false"
checkbox lombo-sacra "false"
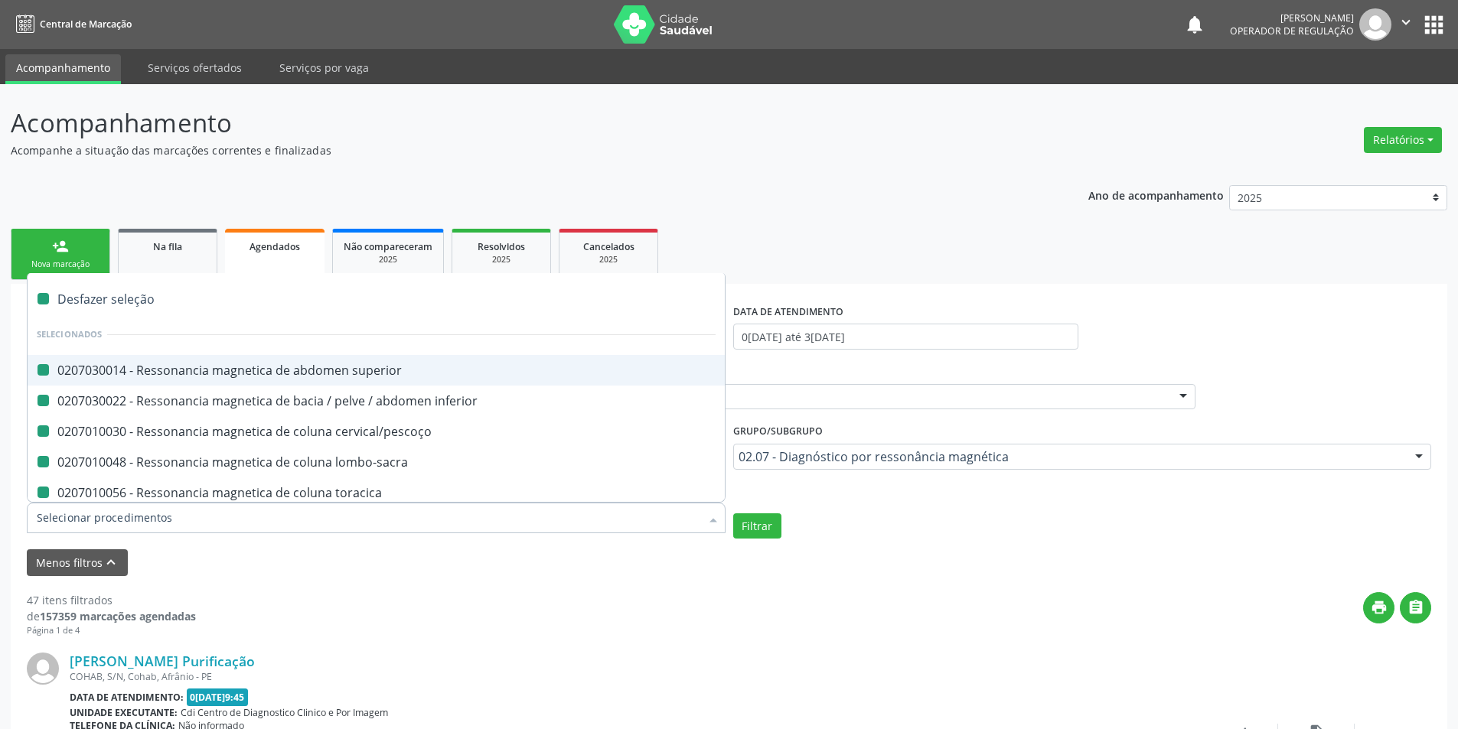
checkbox toracica "false"
checkbox cine "false"
checkbox cranio "false"
checkbox \(unilateral\) "false"
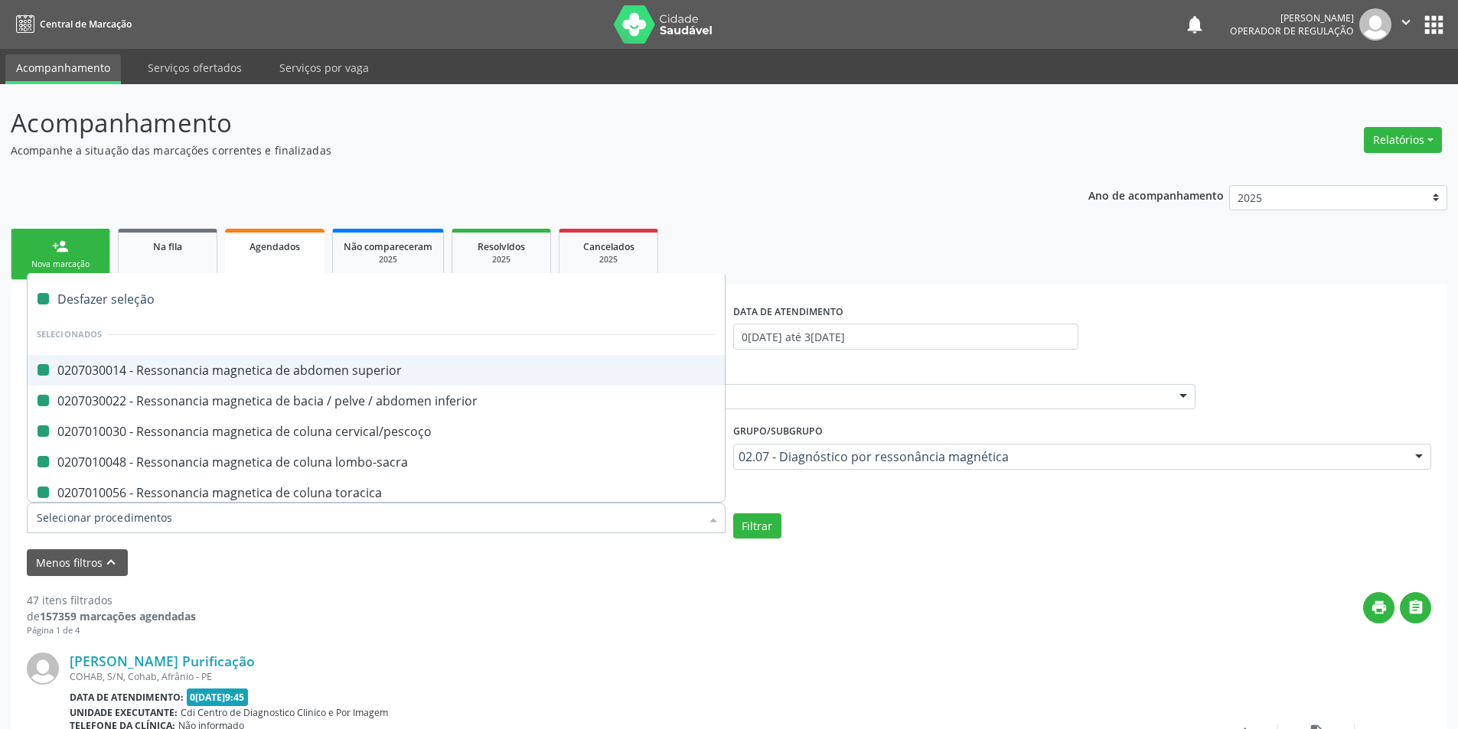
checkbox turcica "false"
checkbox torax "false"
checkbox biliares\/colangiorressonancia "false"
checkbox \(bilateral\) "false"
checkbox cerebral "false"
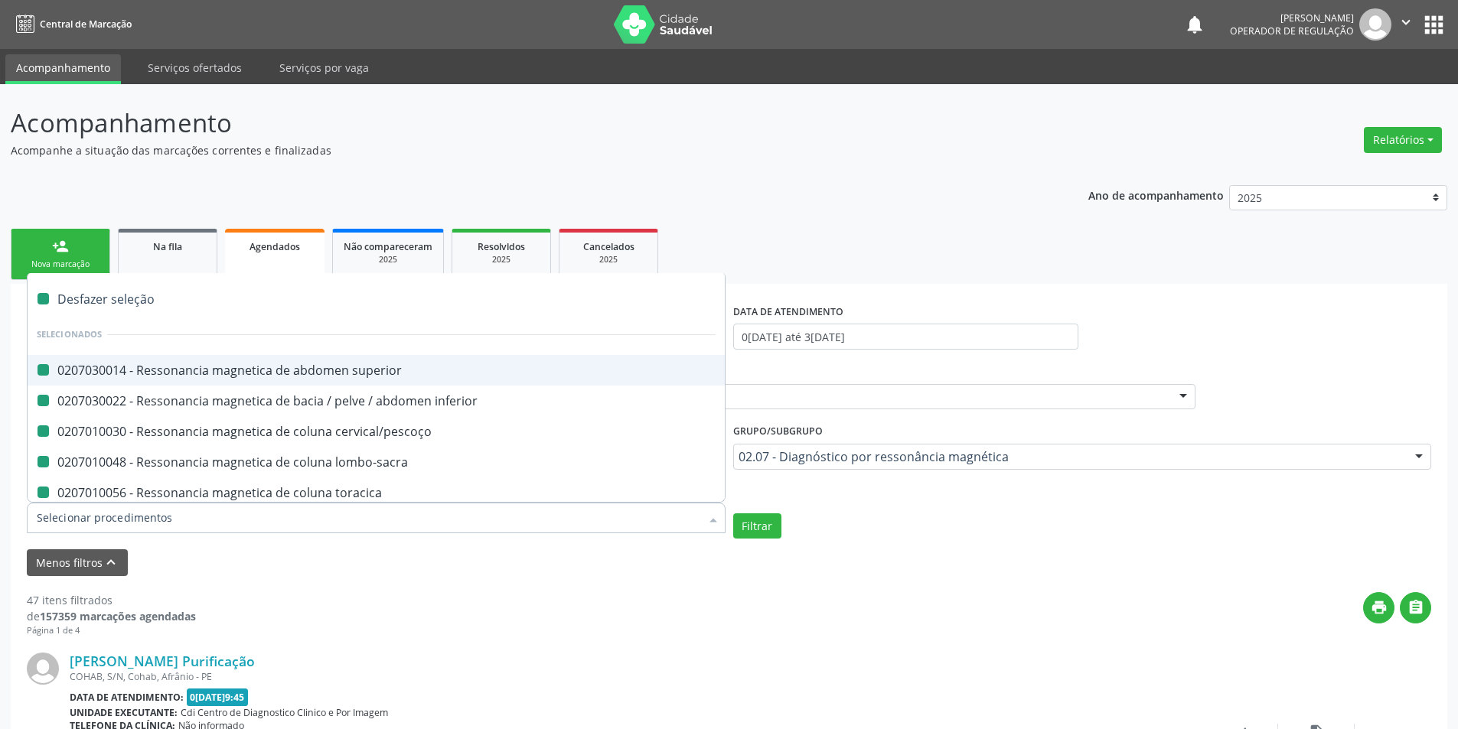
checkbox inferior "false"
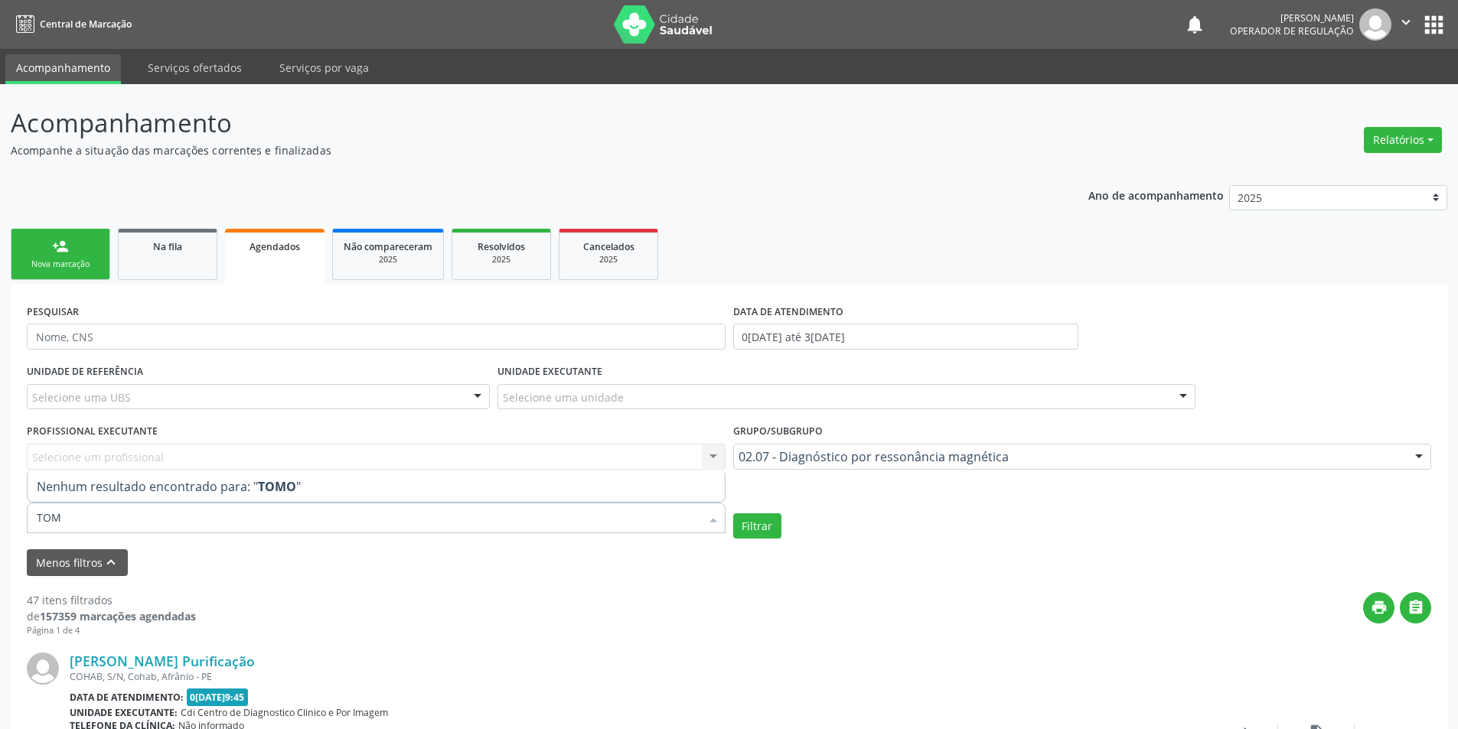
type input "TO"
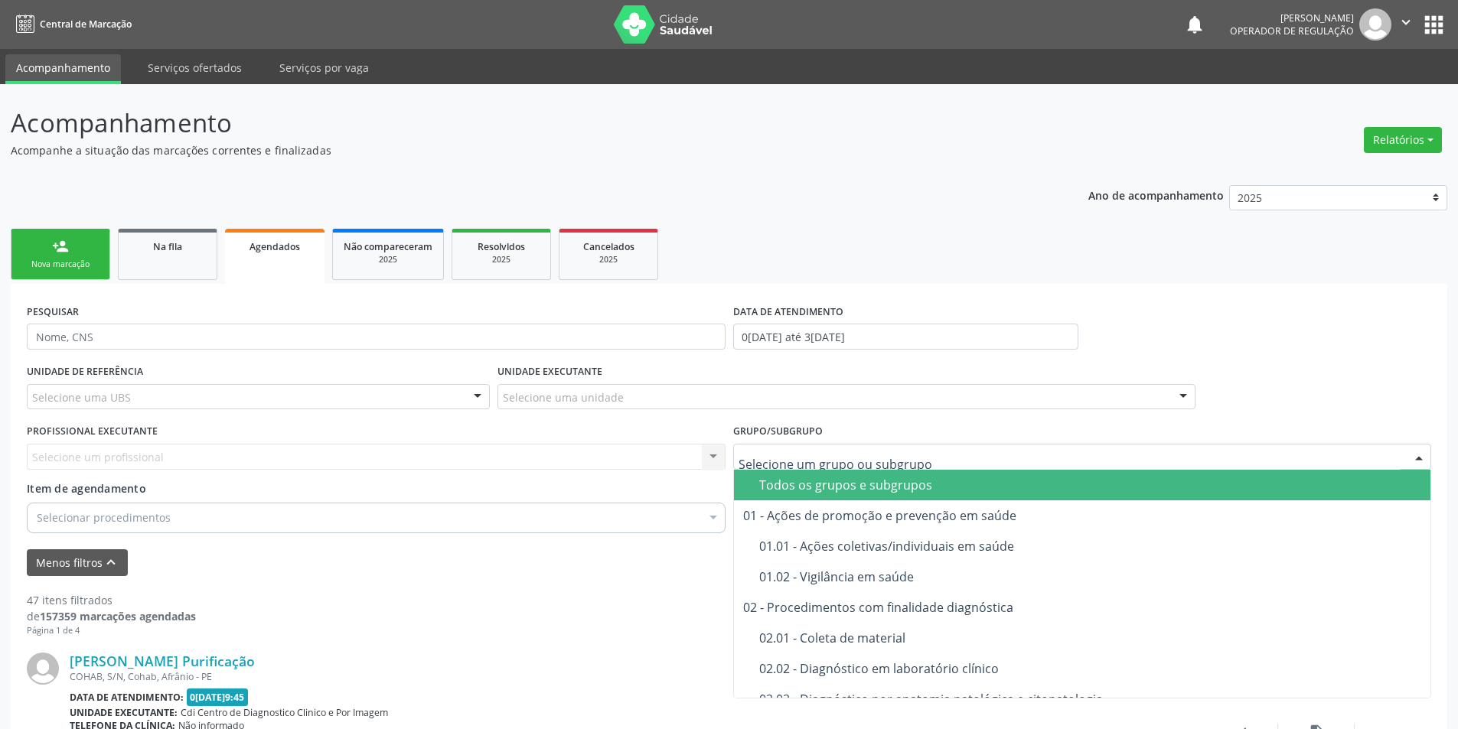
click at [801, 486] on div "Todos os grupos e subgrupos" at bounding box center [1090, 485] width 663 height 12
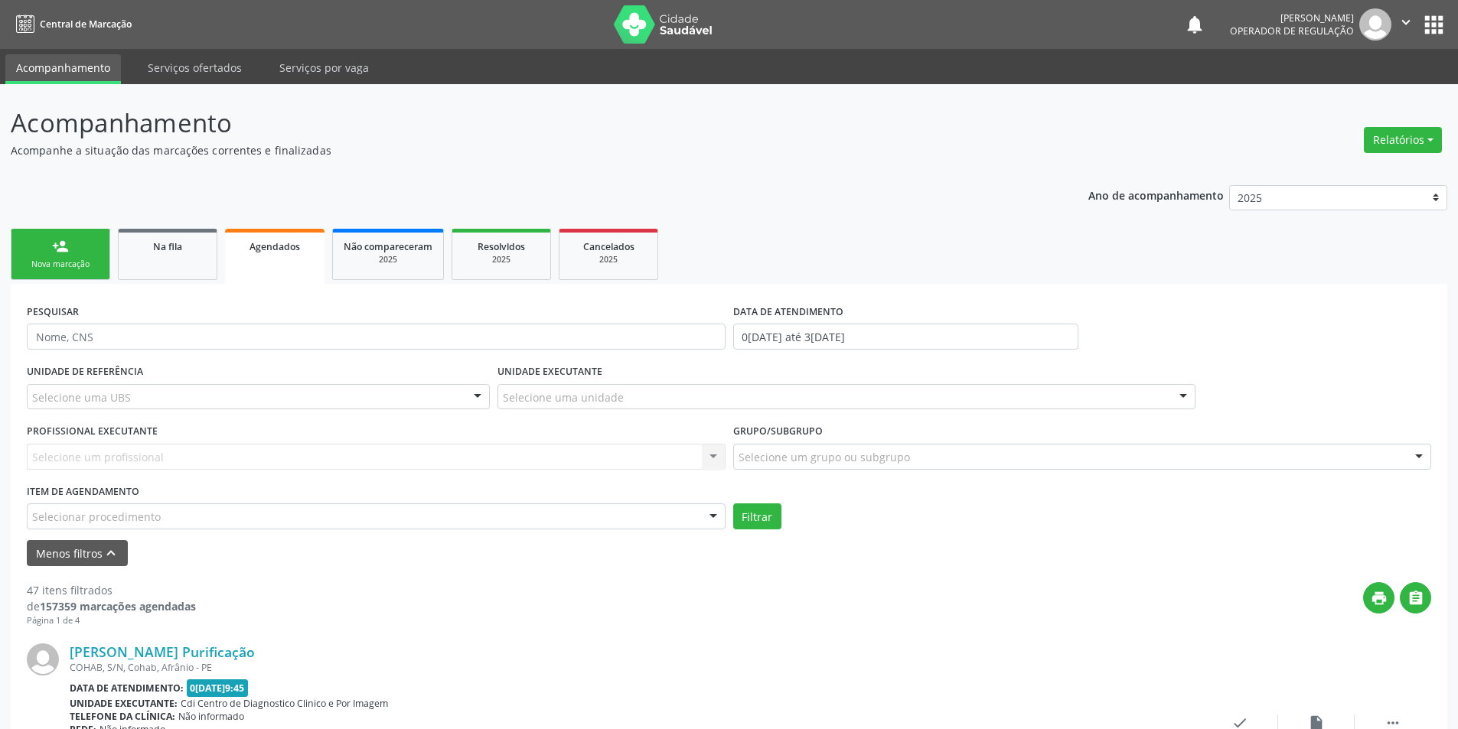
click at [801, 486] on div "UNIDADE DE REFERÊNCIA Selecione uma UBS Todas as UBS ESF de Extrema ESF de Barr…" at bounding box center [729, 444] width 1412 height 169
click at [282, 524] on div "Selecionar procedimento" at bounding box center [376, 516] width 699 height 26
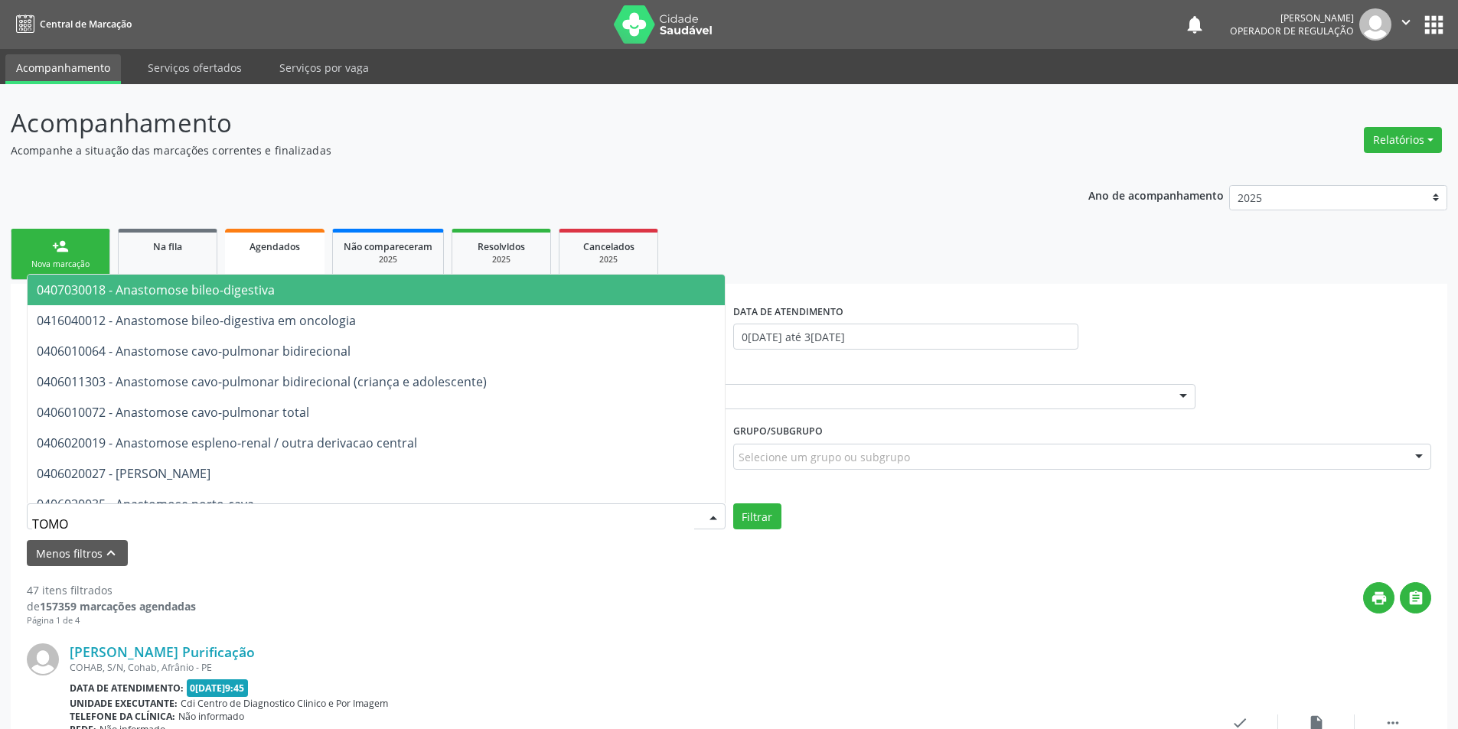
type input "TOMOG"
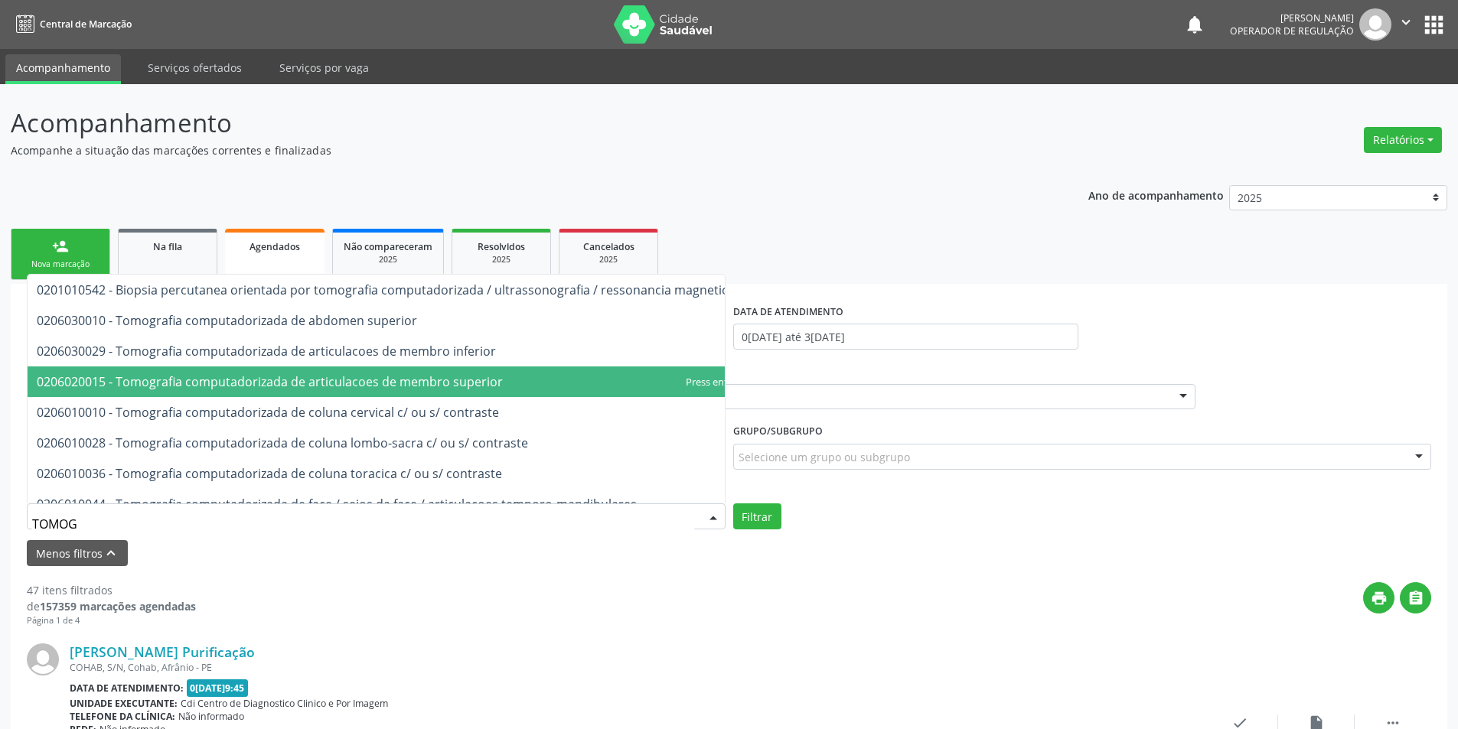
click at [250, 381] on span "0206020015 - Tomografia computadorizada de articulacoes de membro superior" at bounding box center [270, 381] width 466 height 17
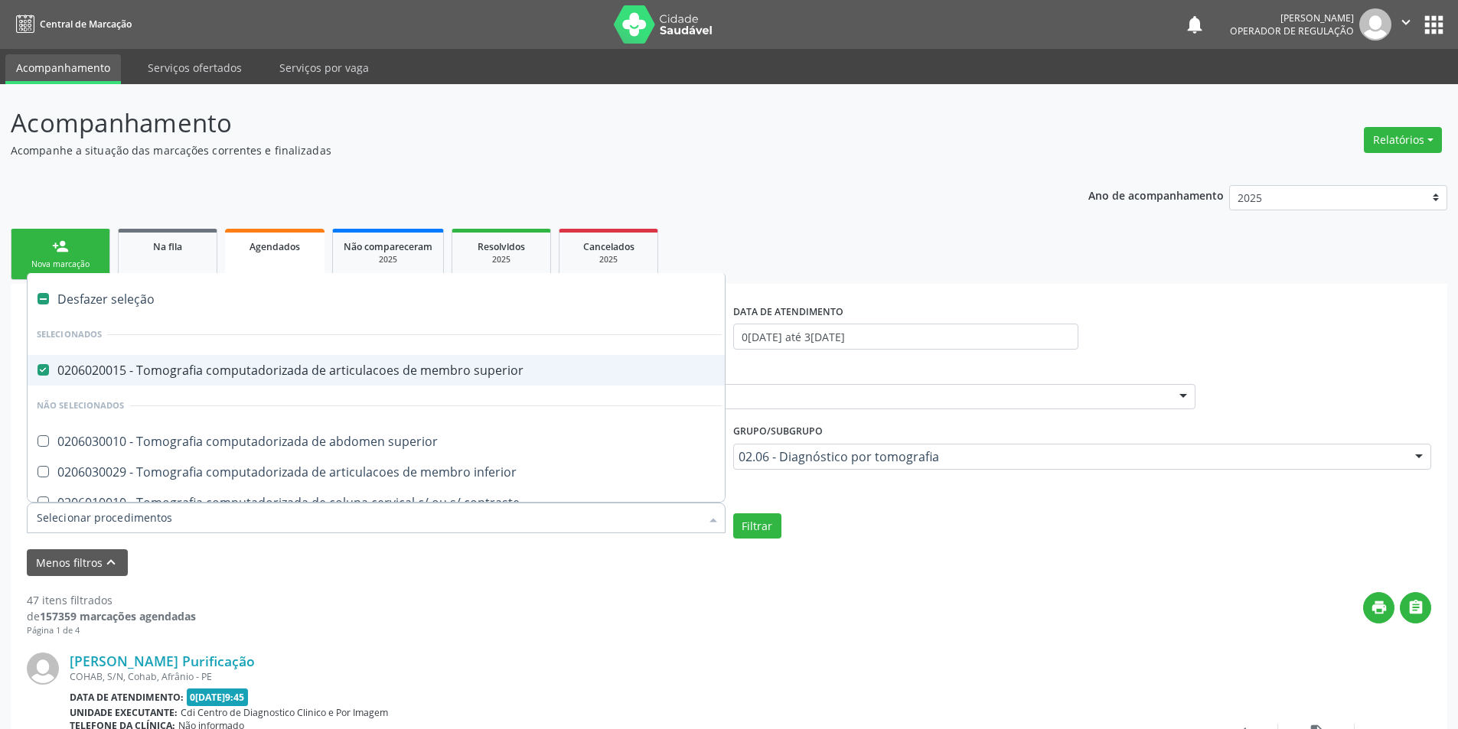
click at [45, 297] on label at bounding box center [42, 298] width 11 height 11
checkbox superior "false"
click at [45, 297] on label at bounding box center [42, 298] width 11 height 11
checkbox input "true"
checkbox superior "true"
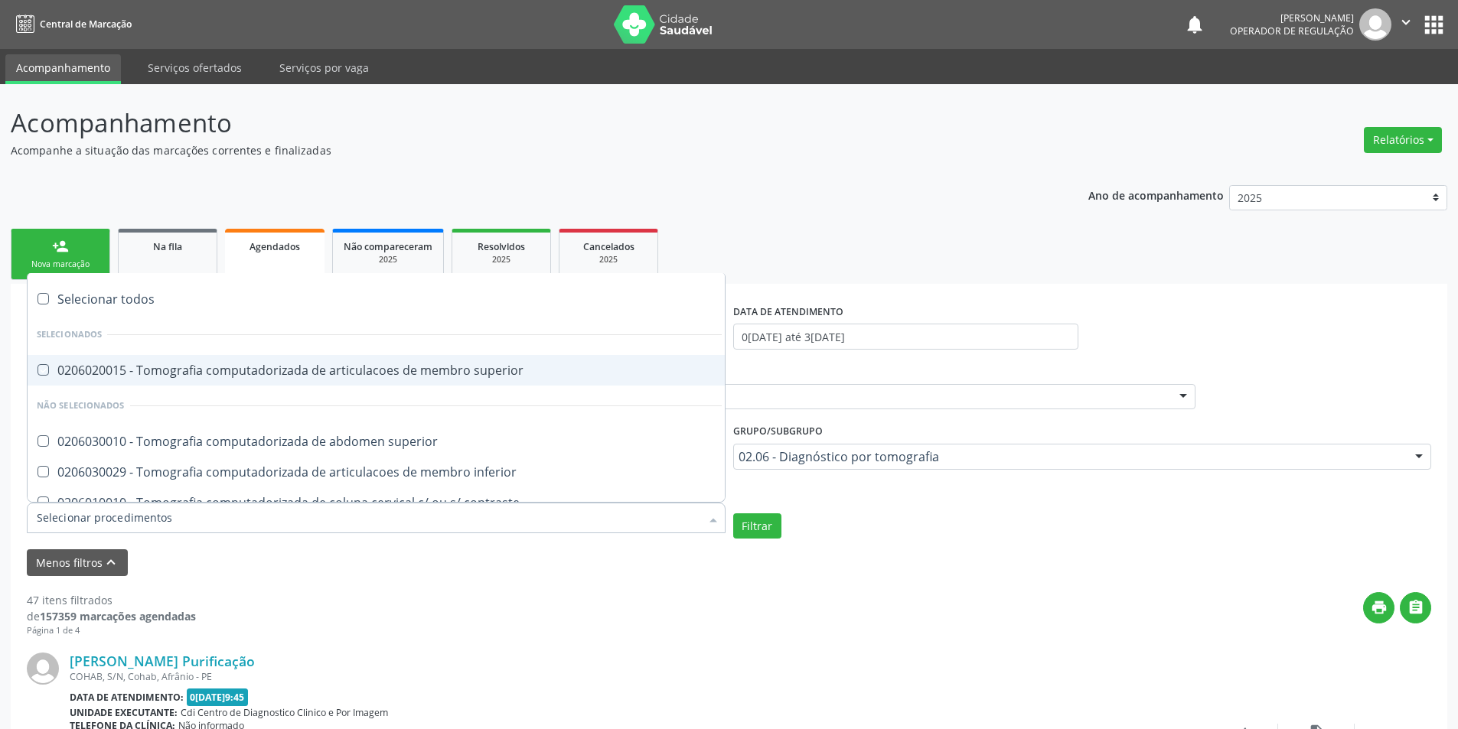
checkbox superior "true"
checkbox inferior "true"
checkbox contraste "true"
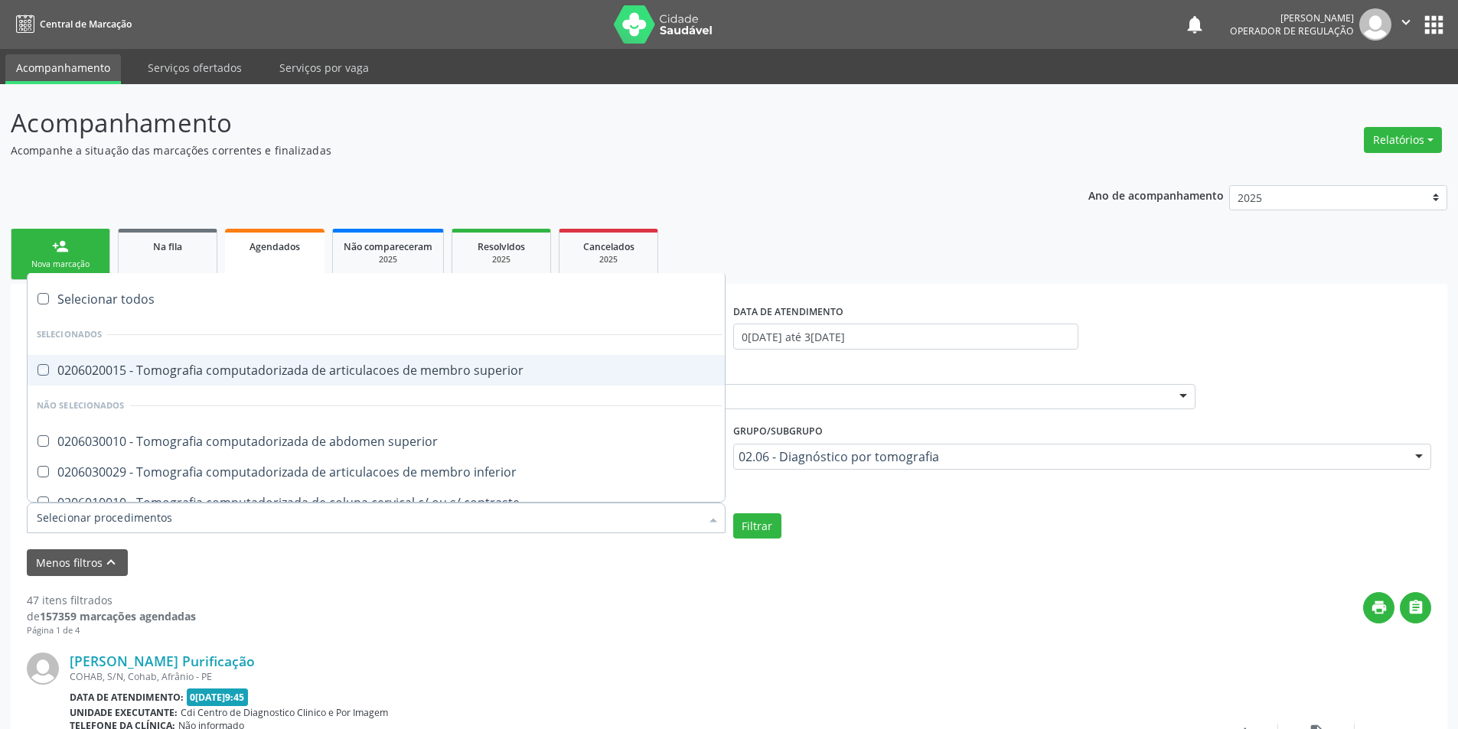
checkbox temporo-mandibulares "true"
checkbox inferior "true"
checkbox pé\) "true"
checkbox turcica "true"
checkbox torax "true"
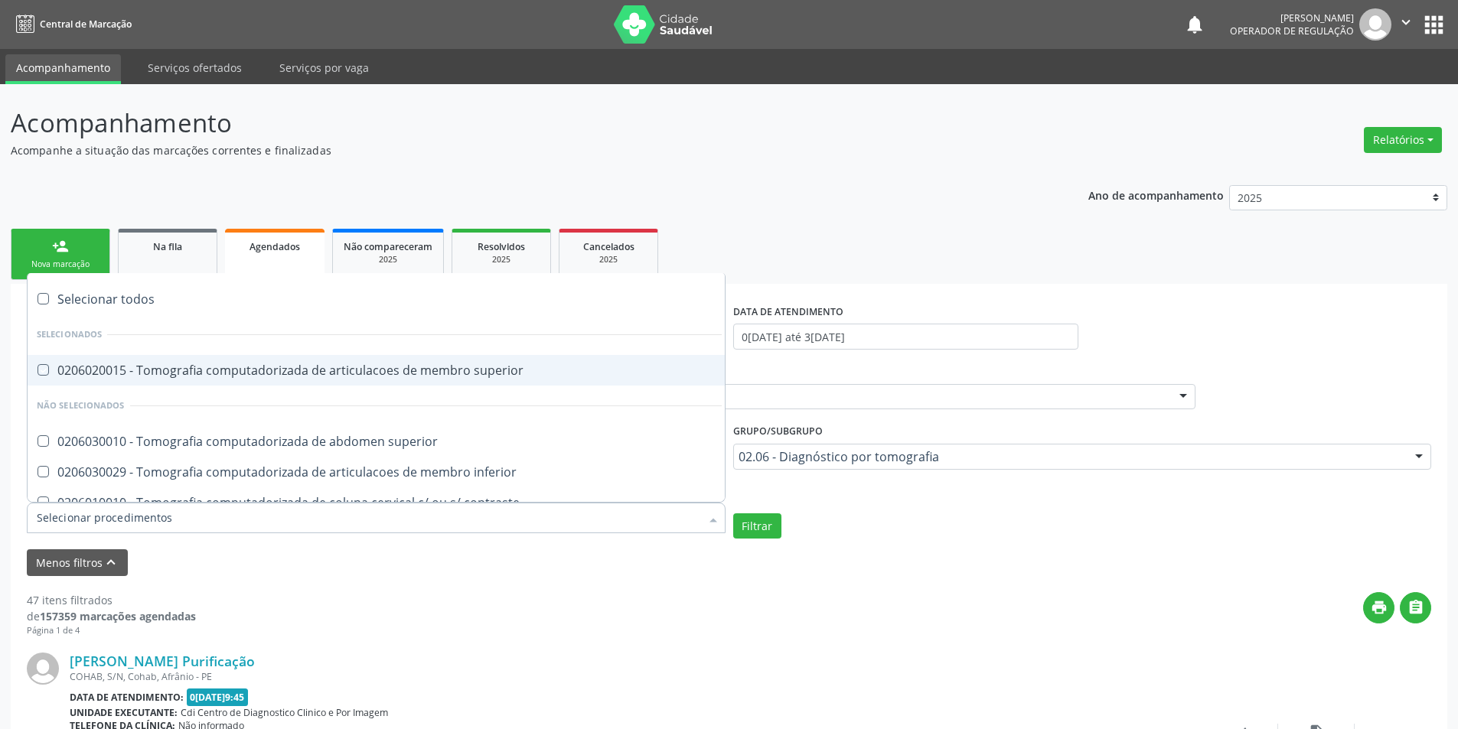
checkbox cranio "true"
checkbox pescoco "true"
checkbox mediastino "true"
checkbox \(pet-ct\) "true"
checkbox computadorizada "true"
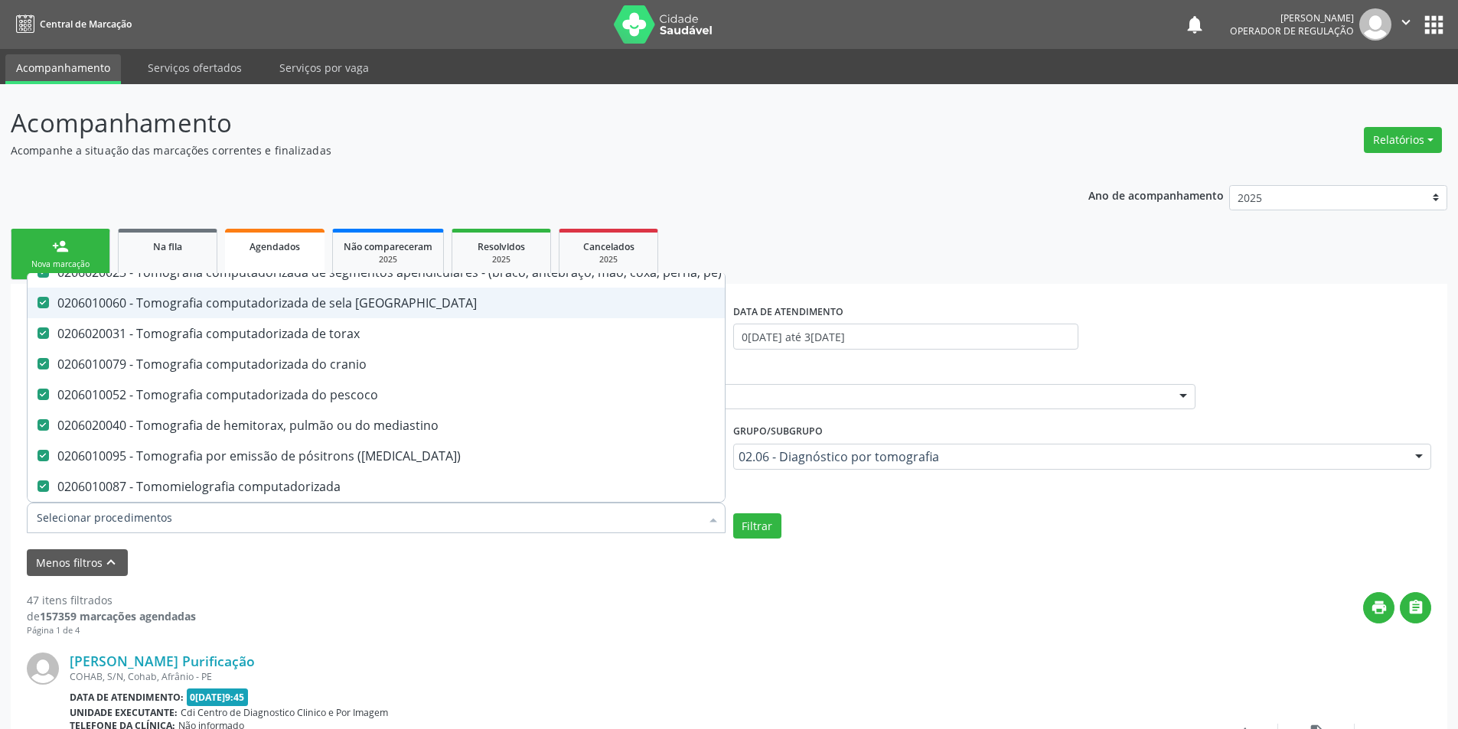
scroll to position [395, 0]
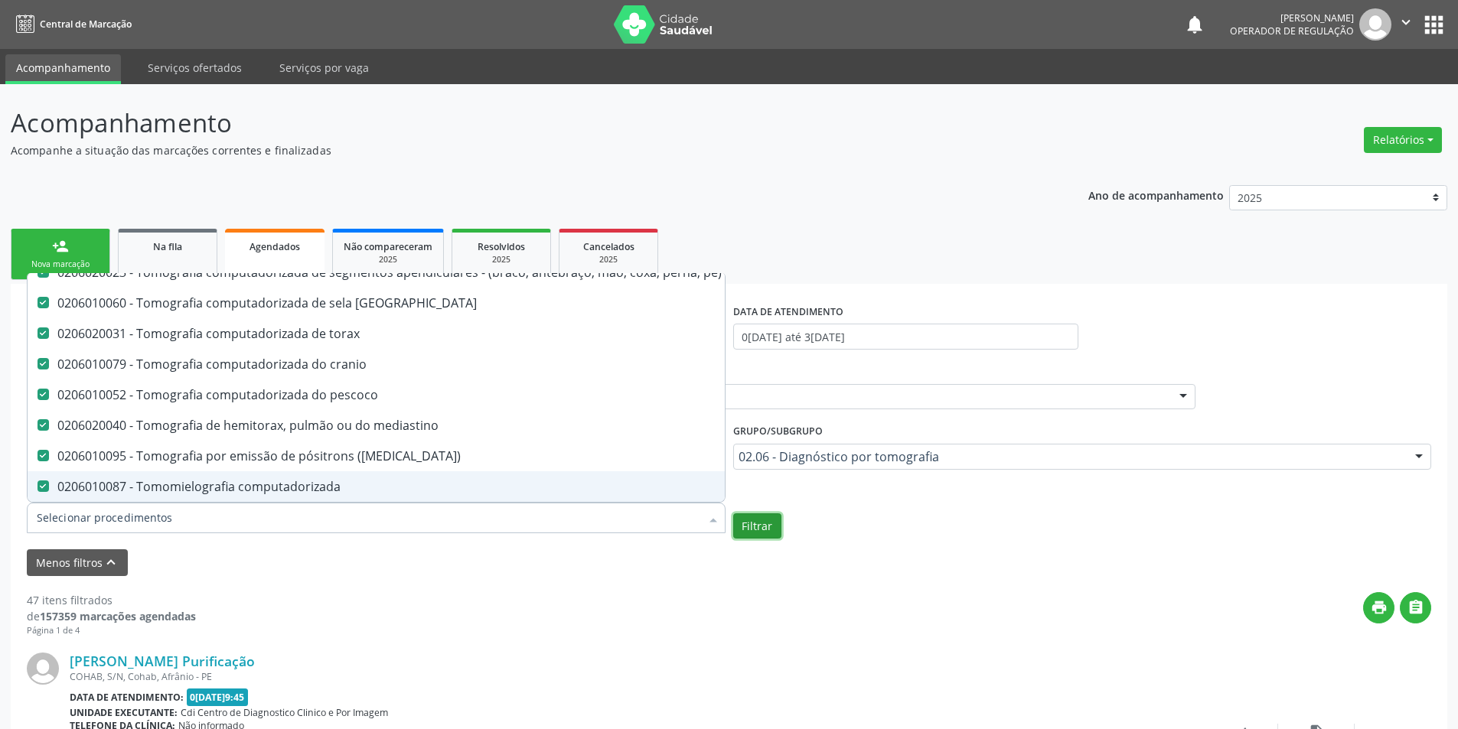
click at [752, 526] on button "Filtrar" at bounding box center [757, 526] width 48 height 26
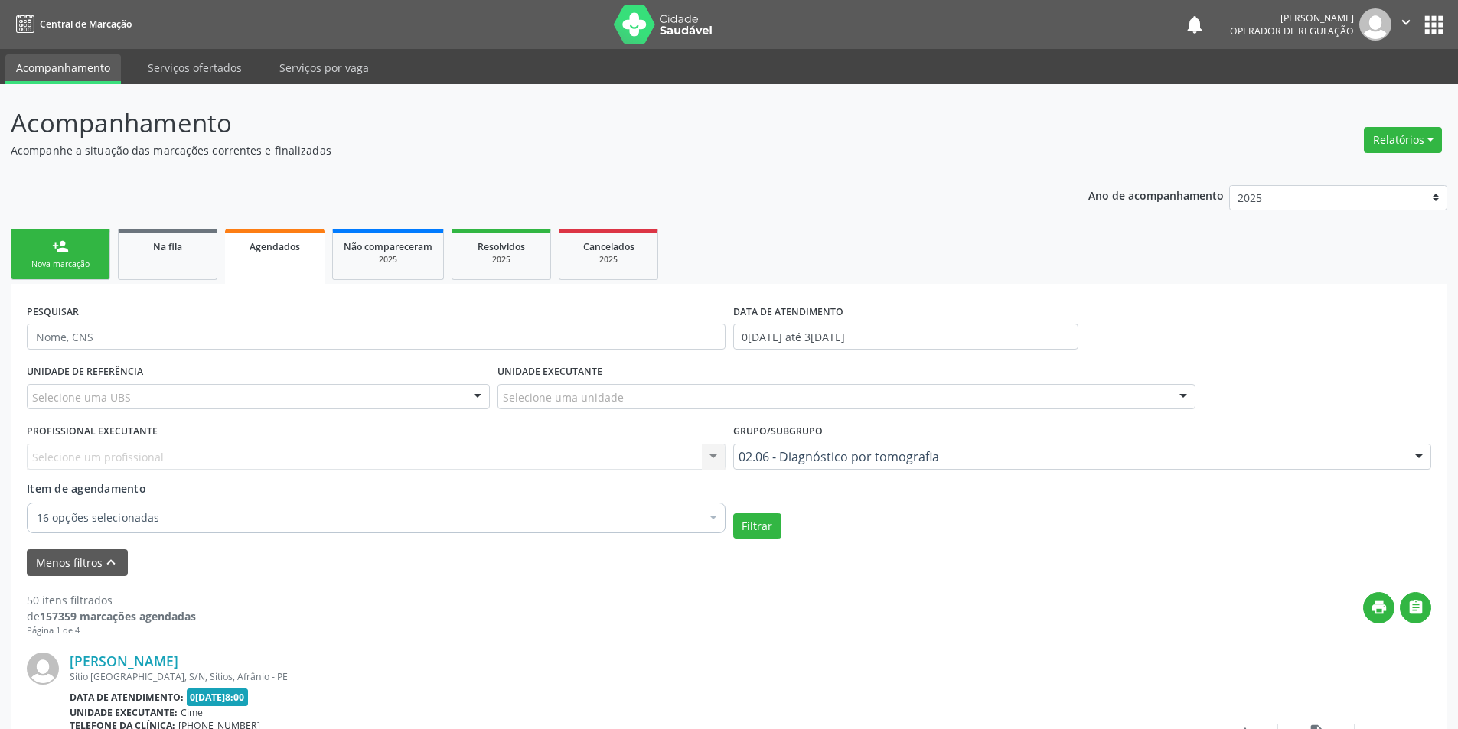
click at [70, 259] on div "Nova marcação" at bounding box center [60, 264] width 77 height 11
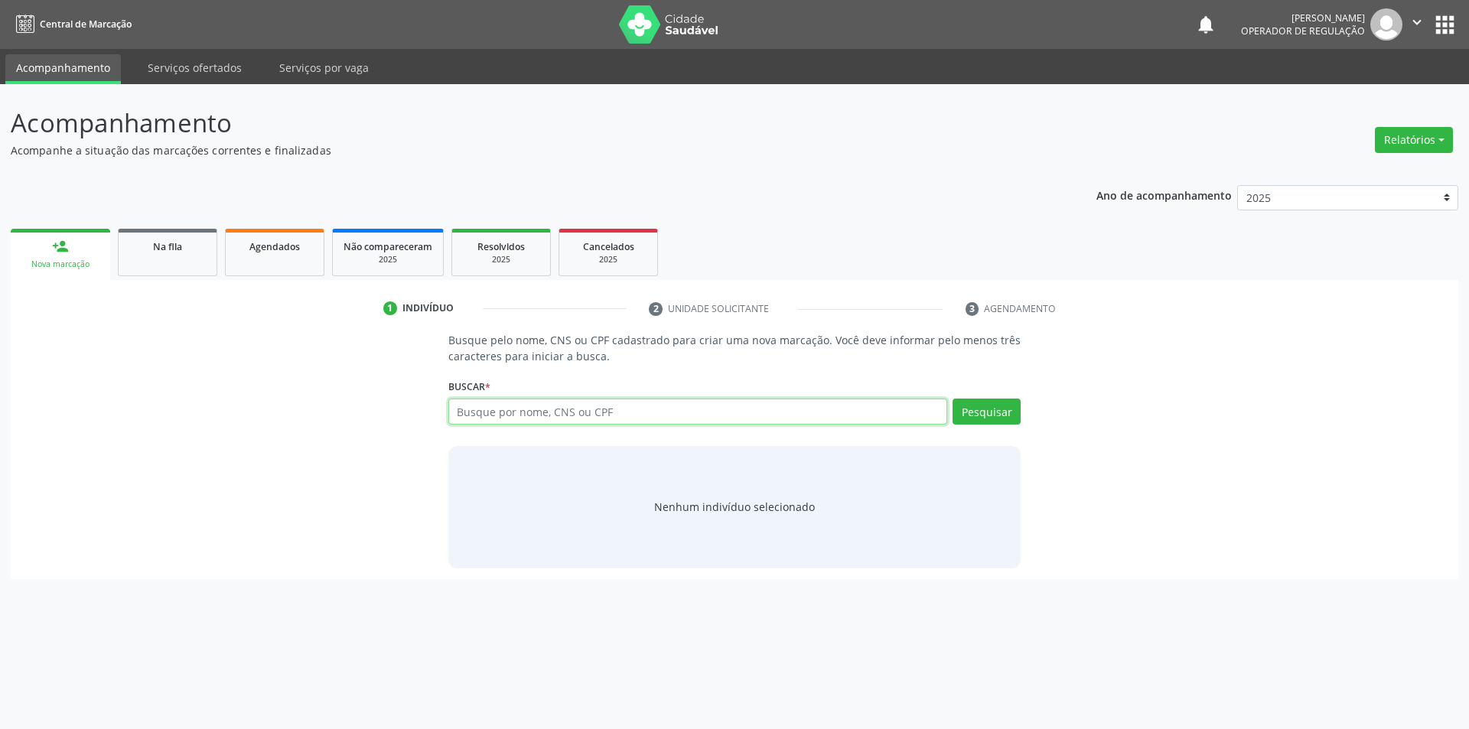
click at [523, 406] on input "text" at bounding box center [698, 412] width 500 height 26
type input "08032069410"
click at [969, 413] on button "Pesquisar" at bounding box center [987, 412] width 68 height 26
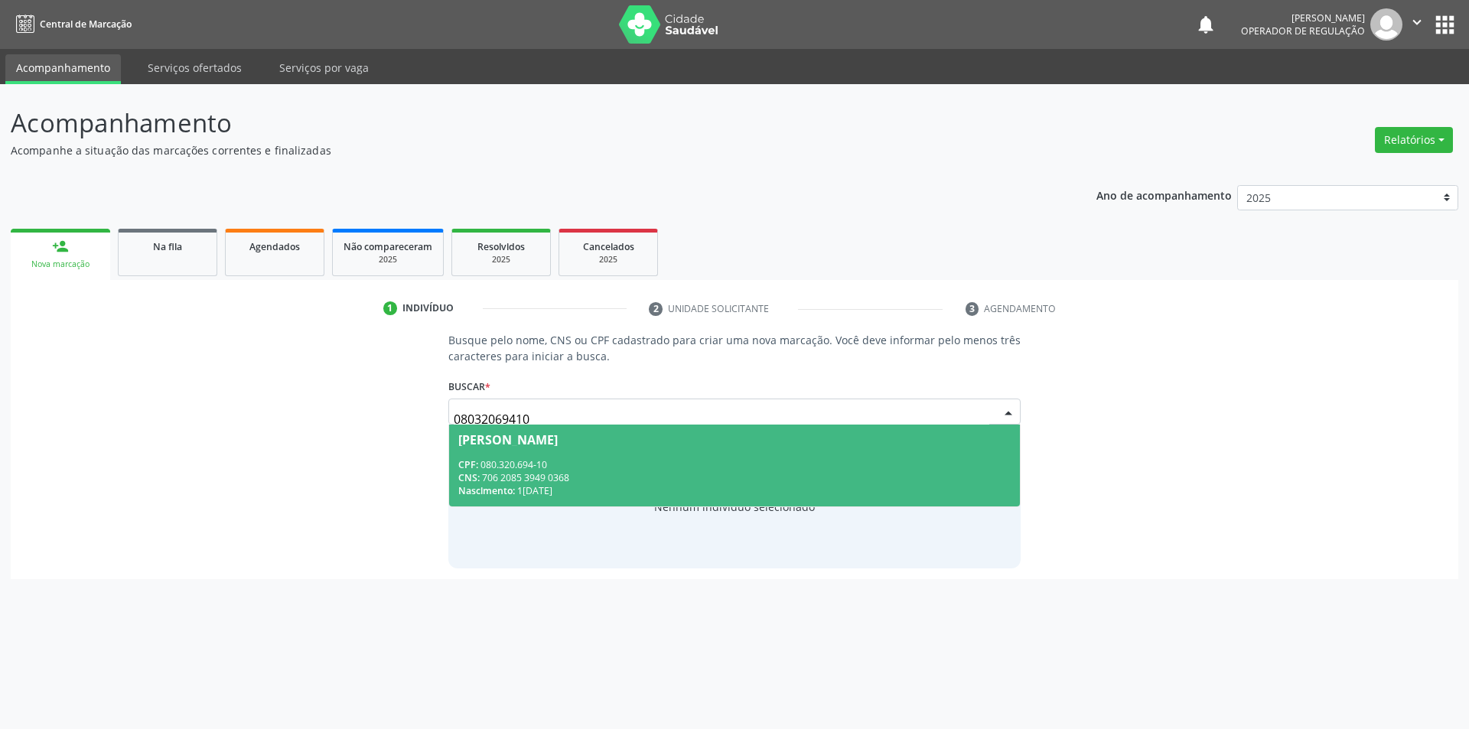
click at [547, 470] on div "CPF: 080.320.694-10" at bounding box center [734, 464] width 553 height 13
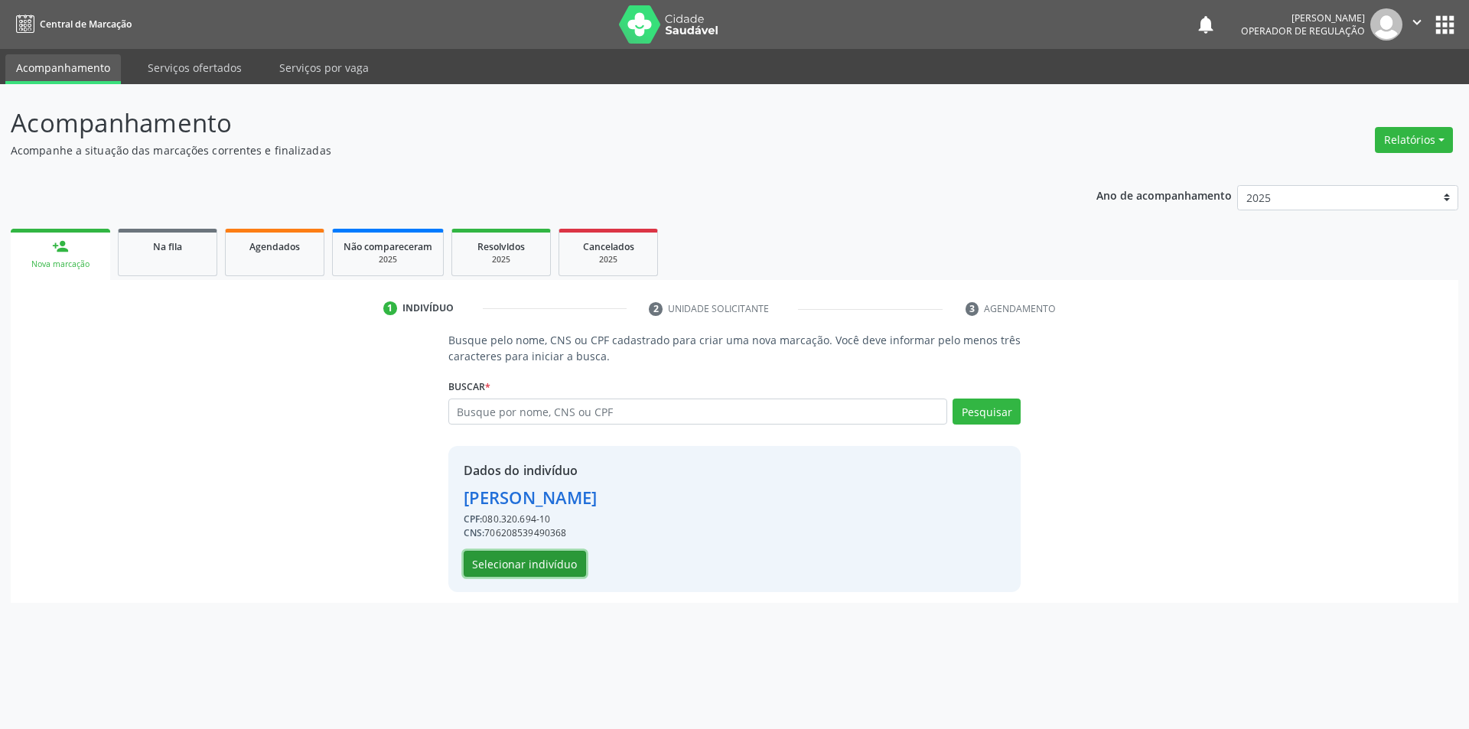
click at [536, 568] on button "Selecionar indivíduo" at bounding box center [525, 564] width 122 height 26
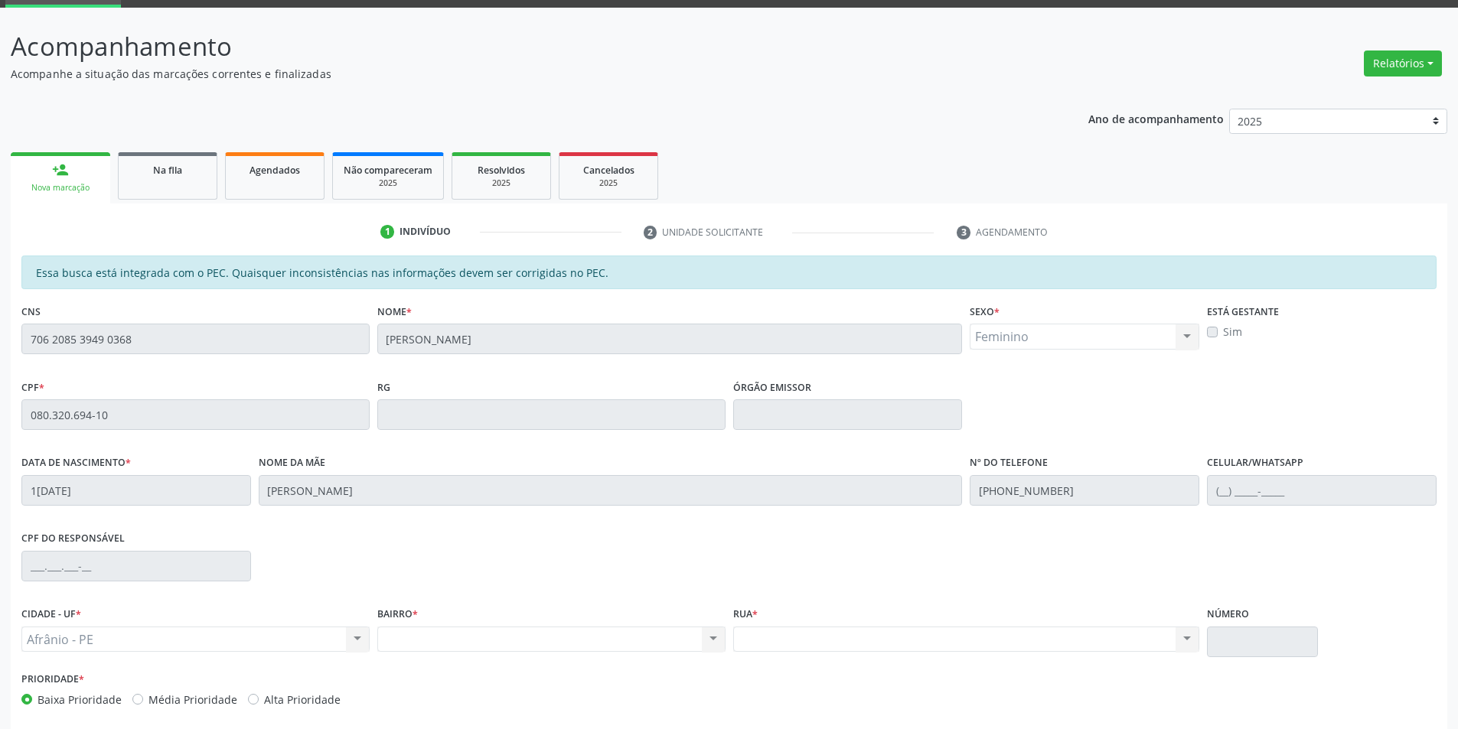
scroll to position [145, 0]
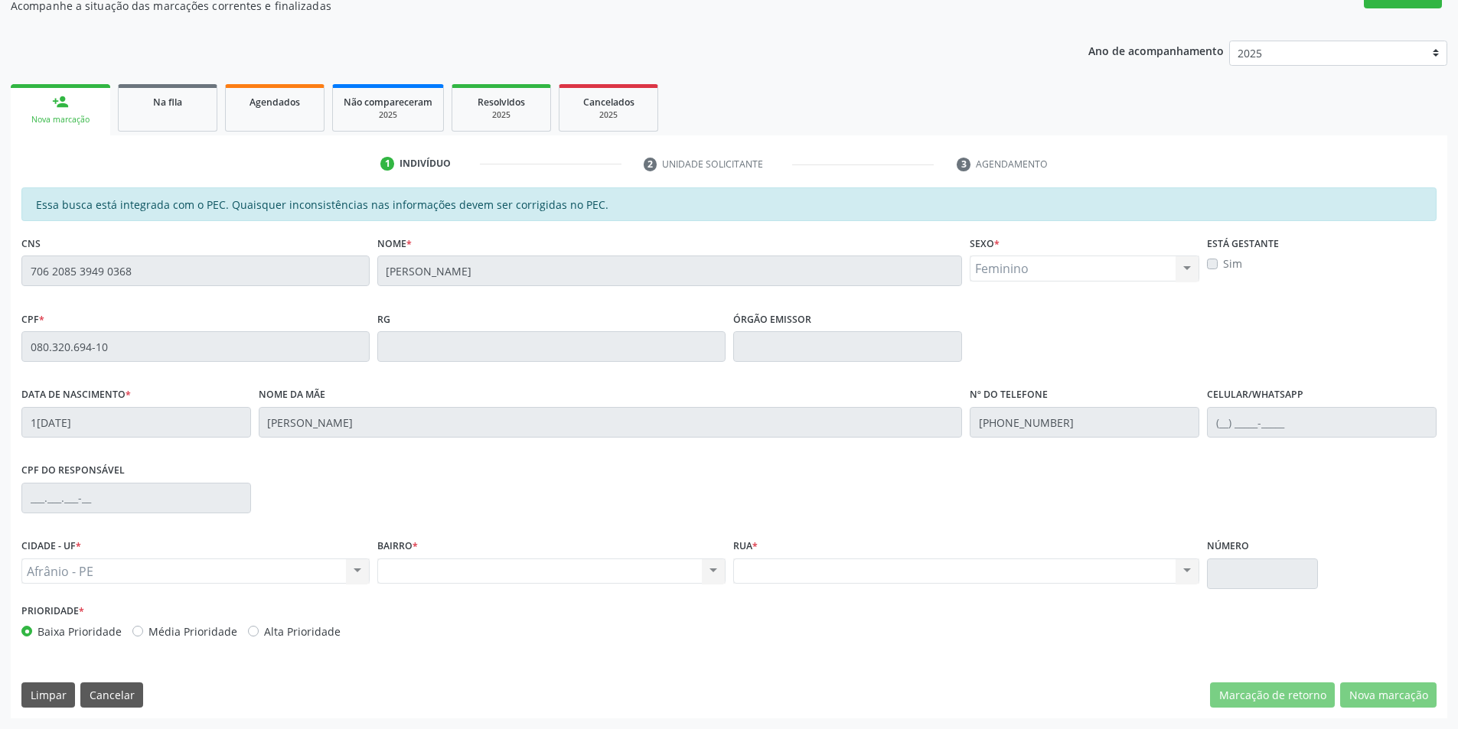
click at [1393, 529] on div "CPF do responsável" at bounding box center [729, 497] width 1422 height 76
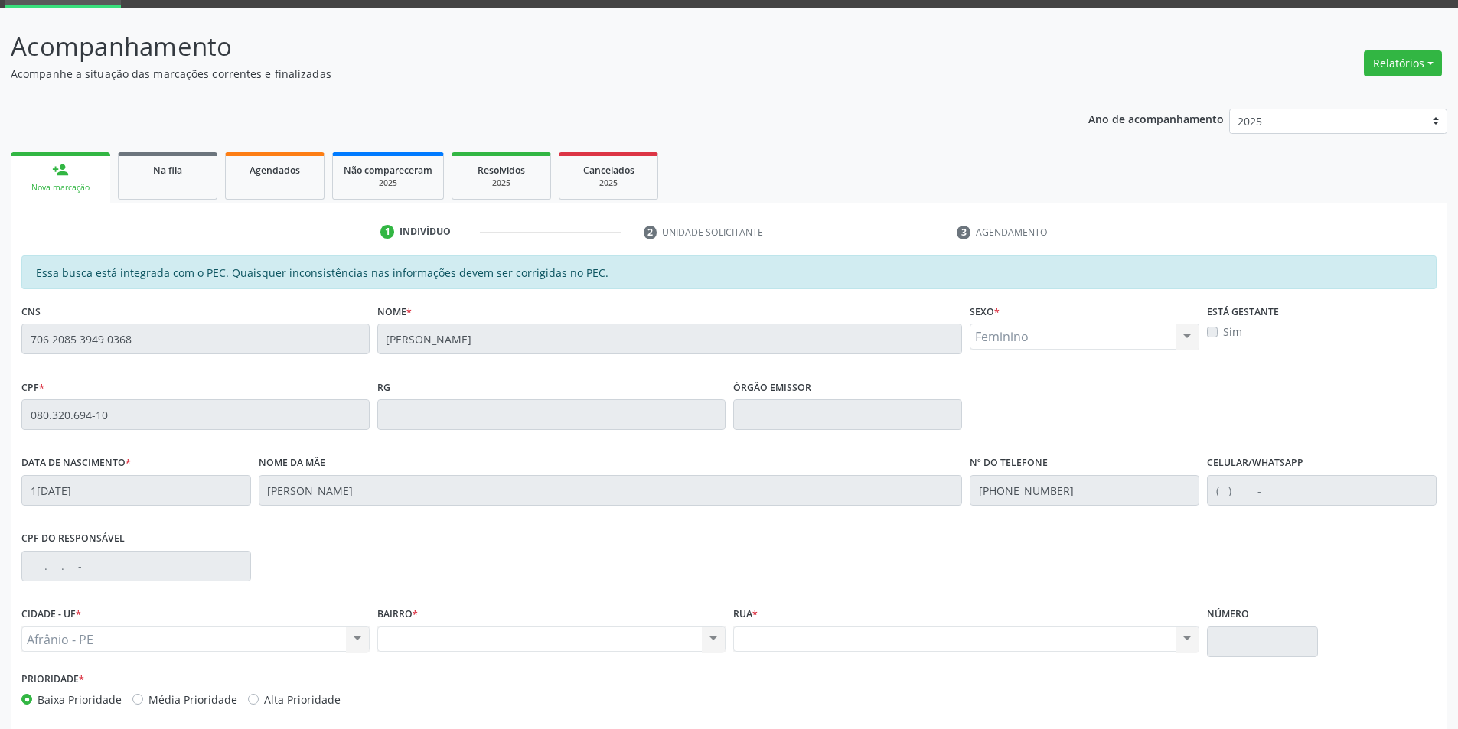
scroll to position [0, 0]
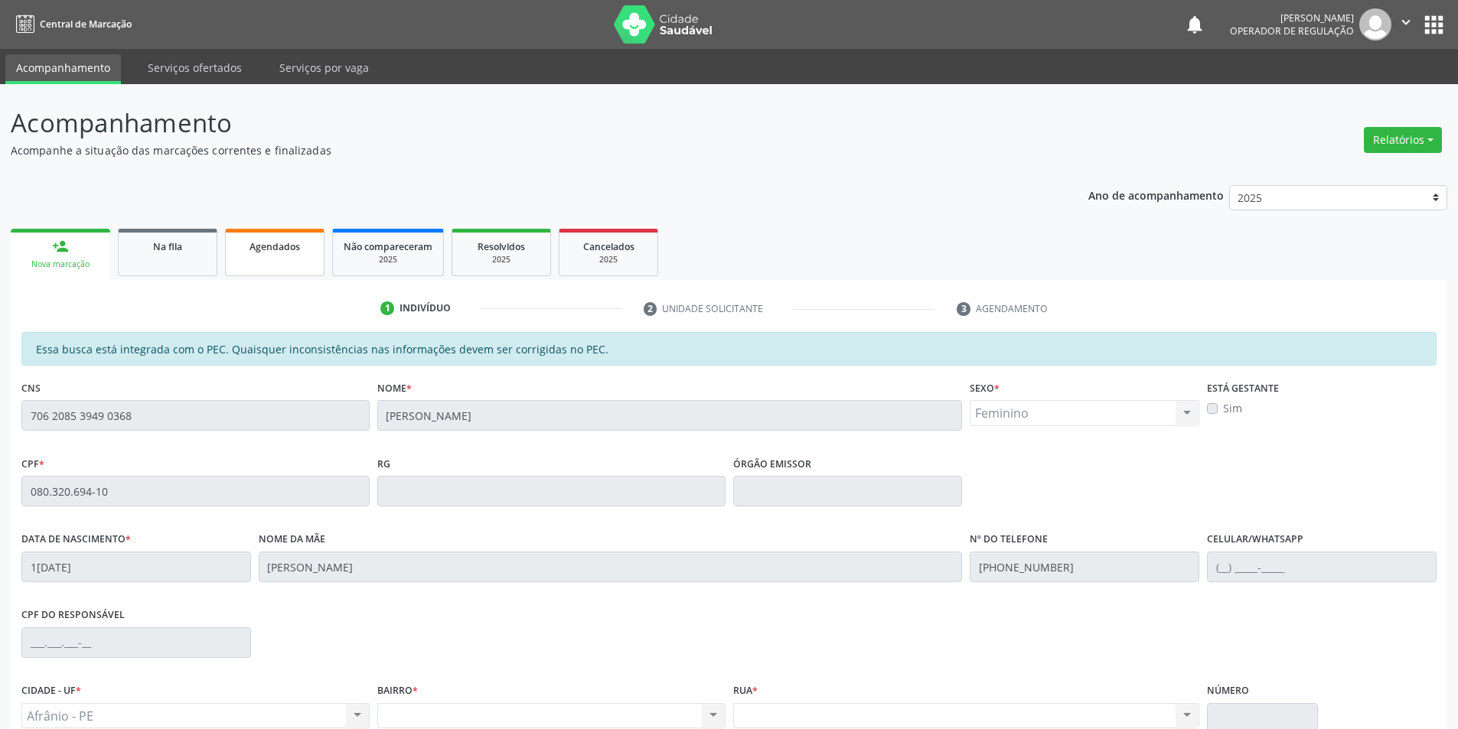
click at [312, 252] on div "Agendados" at bounding box center [274, 246] width 77 height 16
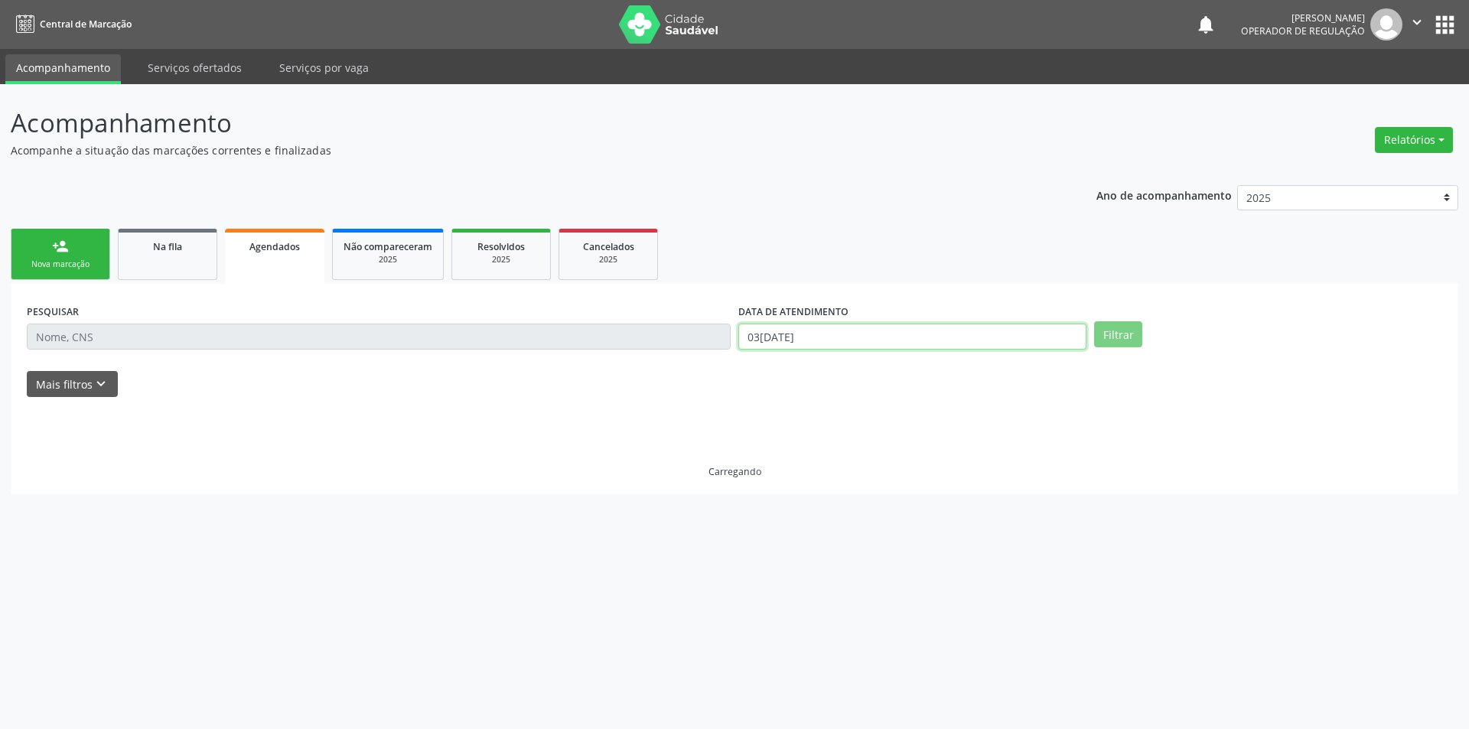
click at [914, 344] on input "[DATE]" at bounding box center [912, 337] width 348 height 26
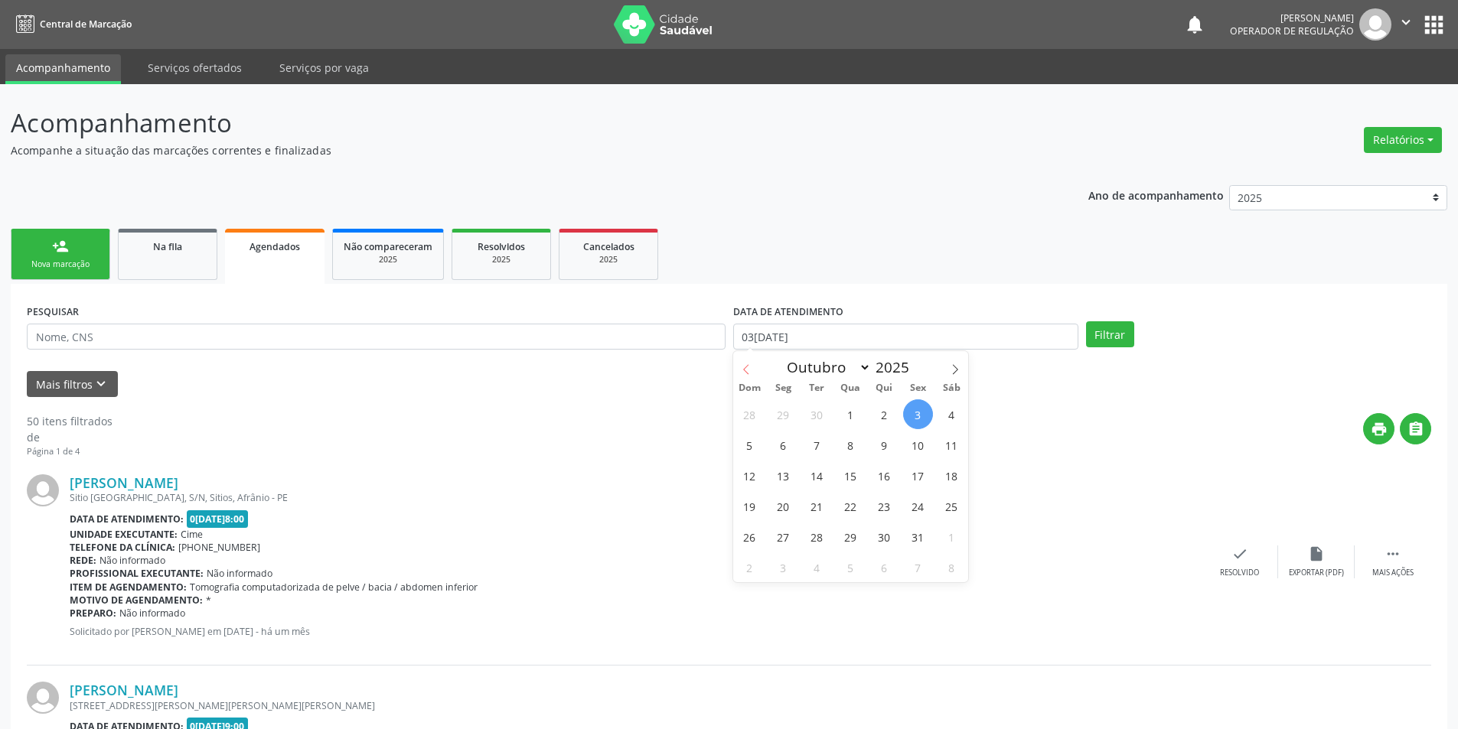
click at [751, 371] on span at bounding box center [746, 364] width 26 height 26
select select "8"
click at [787, 415] on span "1" at bounding box center [783, 414] width 30 height 30
type input "[DATE]"
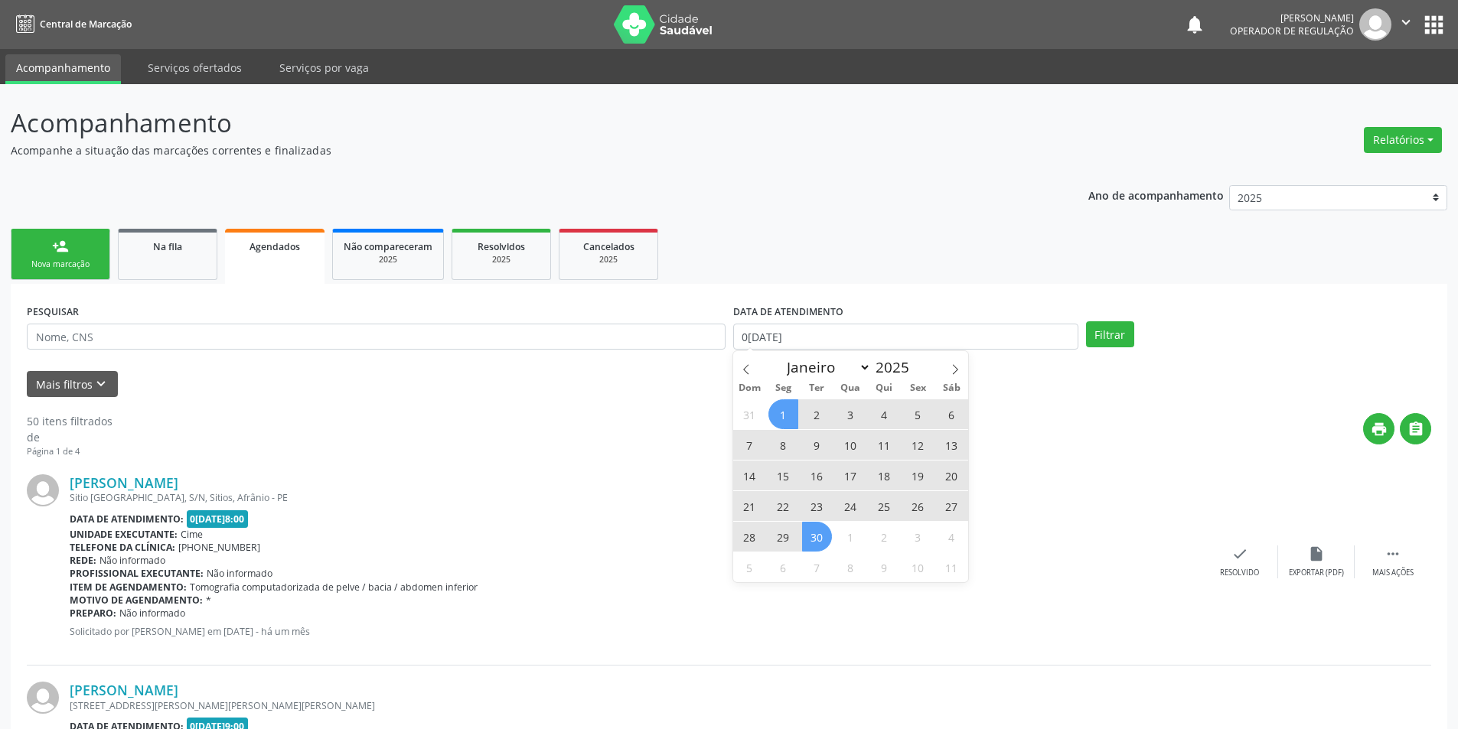
click at [822, 531] on span "30" at bounding box center [817, 537] width 30 height 30
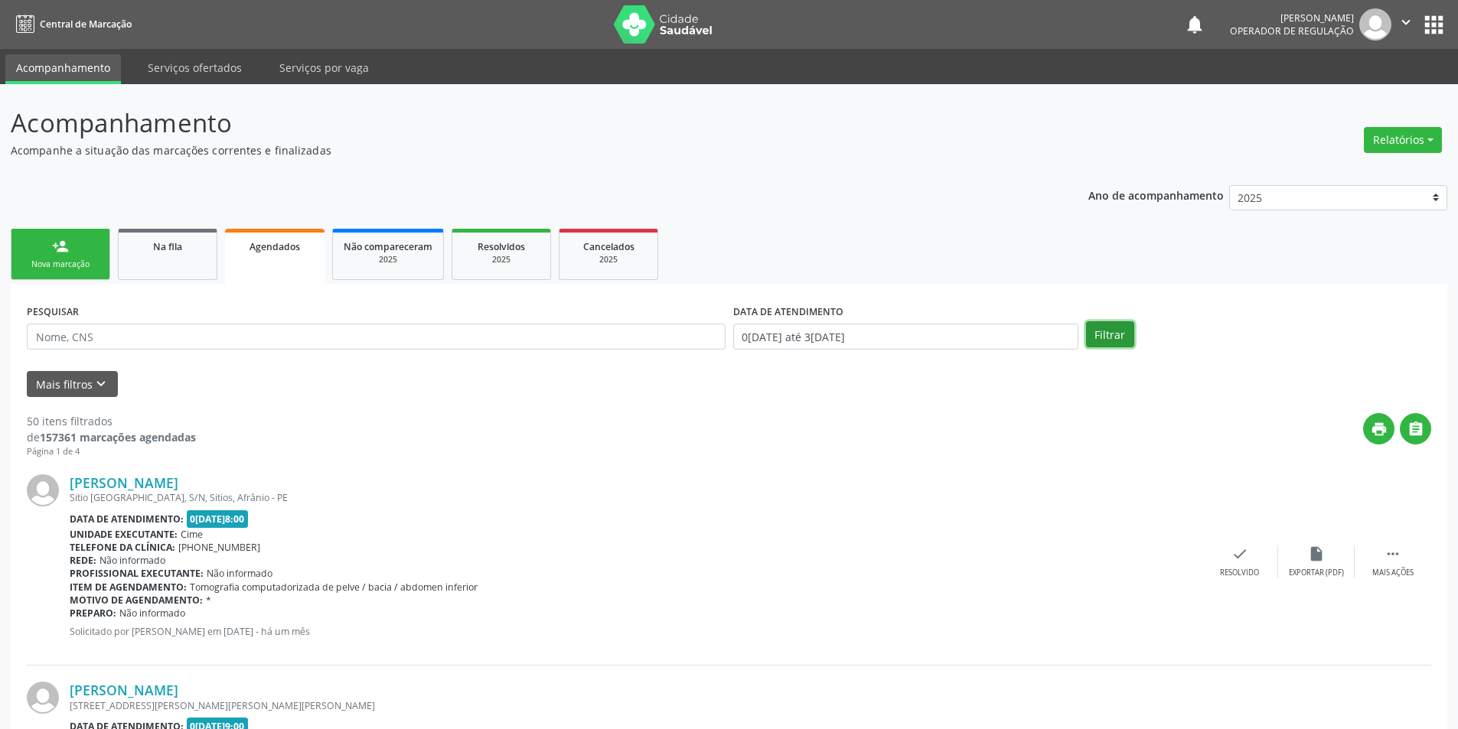
click at [1110, 335] on button "Filtrar" at bounding box center [1110, 334] width 48 height 26
click at [79, 387] on button "Mais filtros keyboard_arrow_down" at bounding box center [72, 384] width 91 height 27
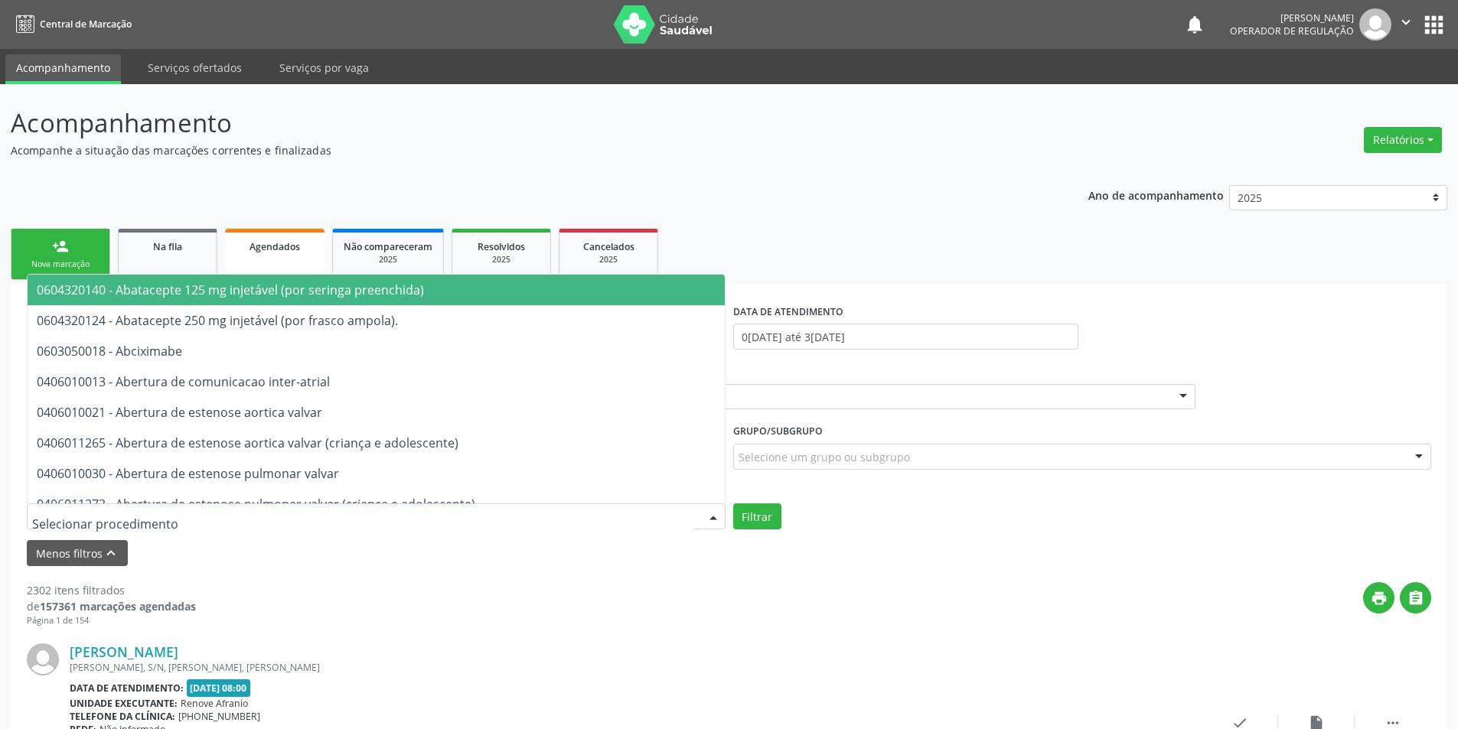
paste input "ELETROCARDIOGRAMA"
type input "ELETROCARDIOGRAMA"
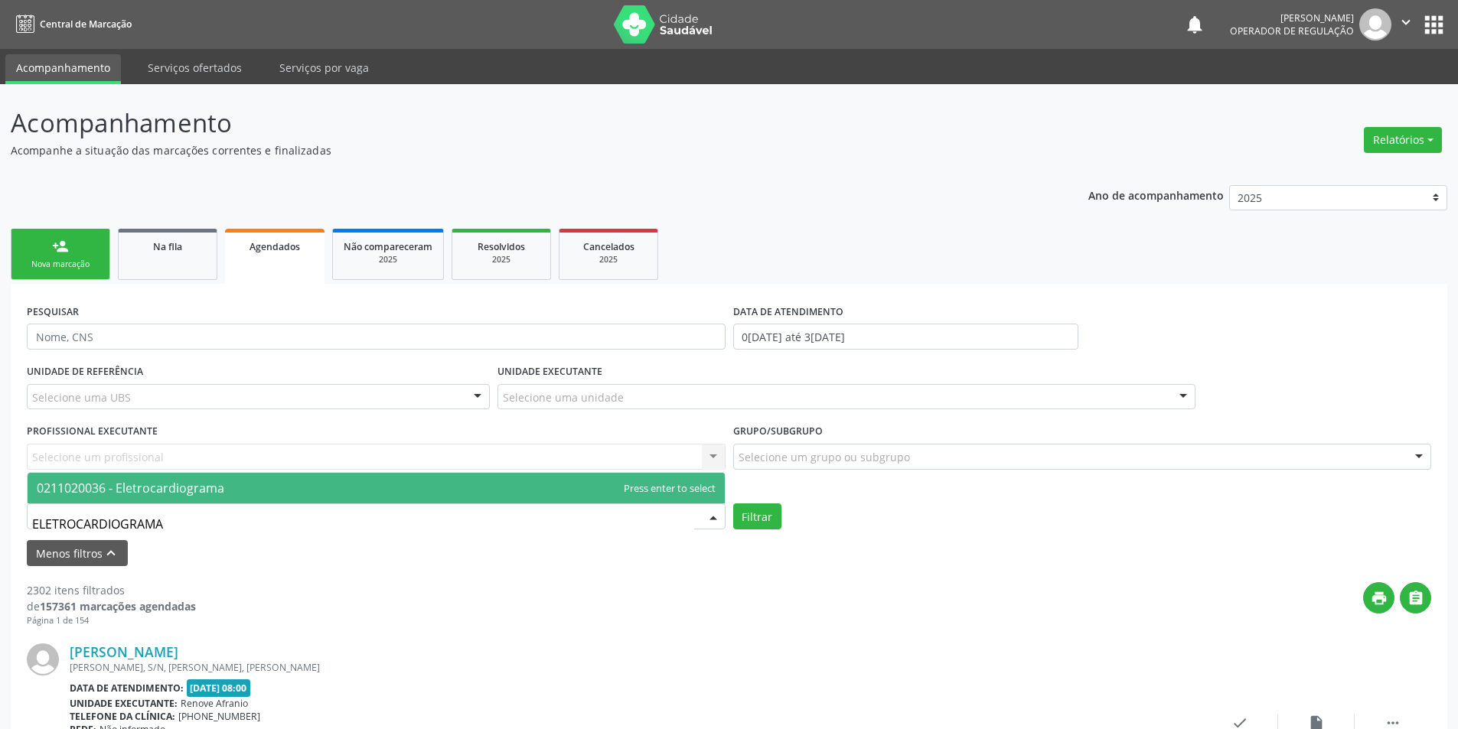
click at [189, 492] on span "0211020036 - Eletrocardiograma" at bounding box center [130, 488] width 187 height 17
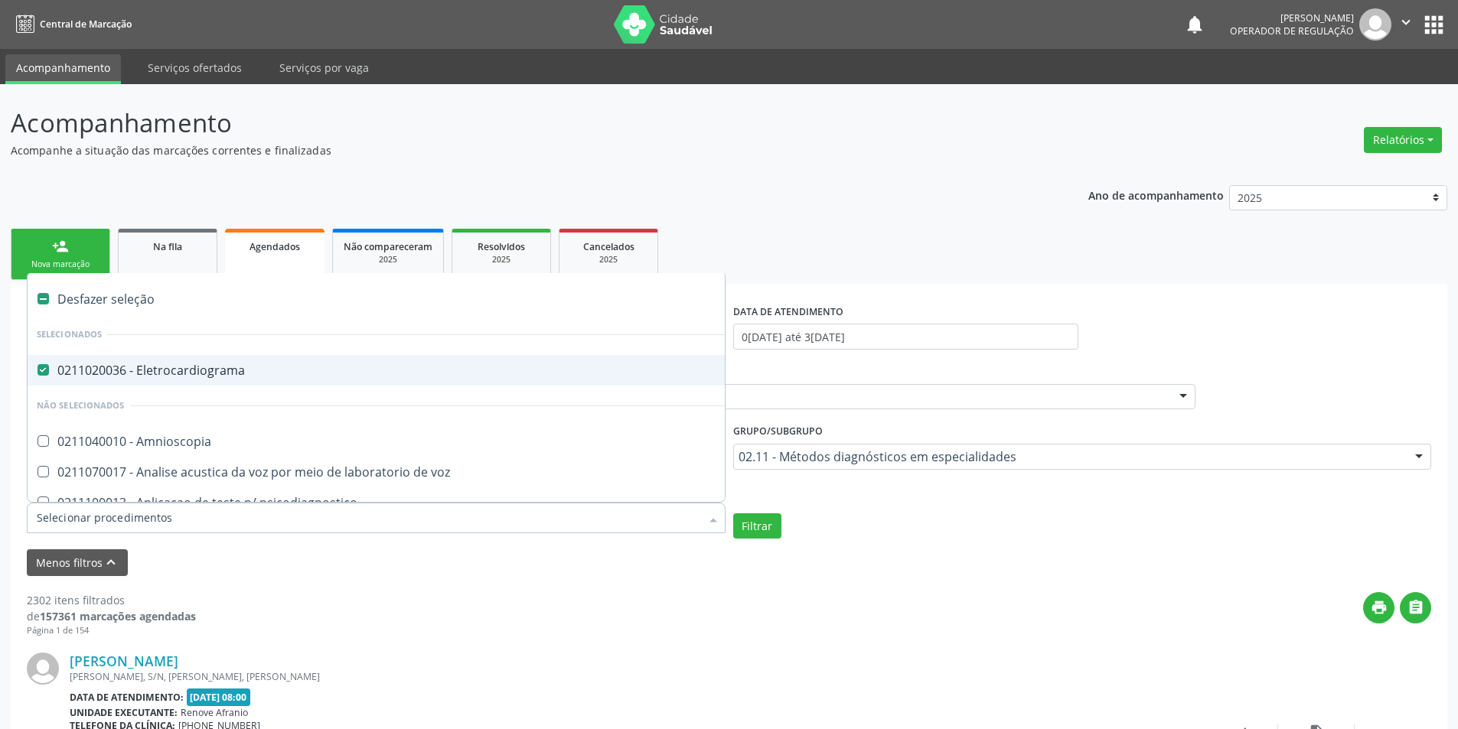
drag, startPoint x: 101, startPoint y: 520, endPoint x: 69, endPoint y: 520, distance: 32.1
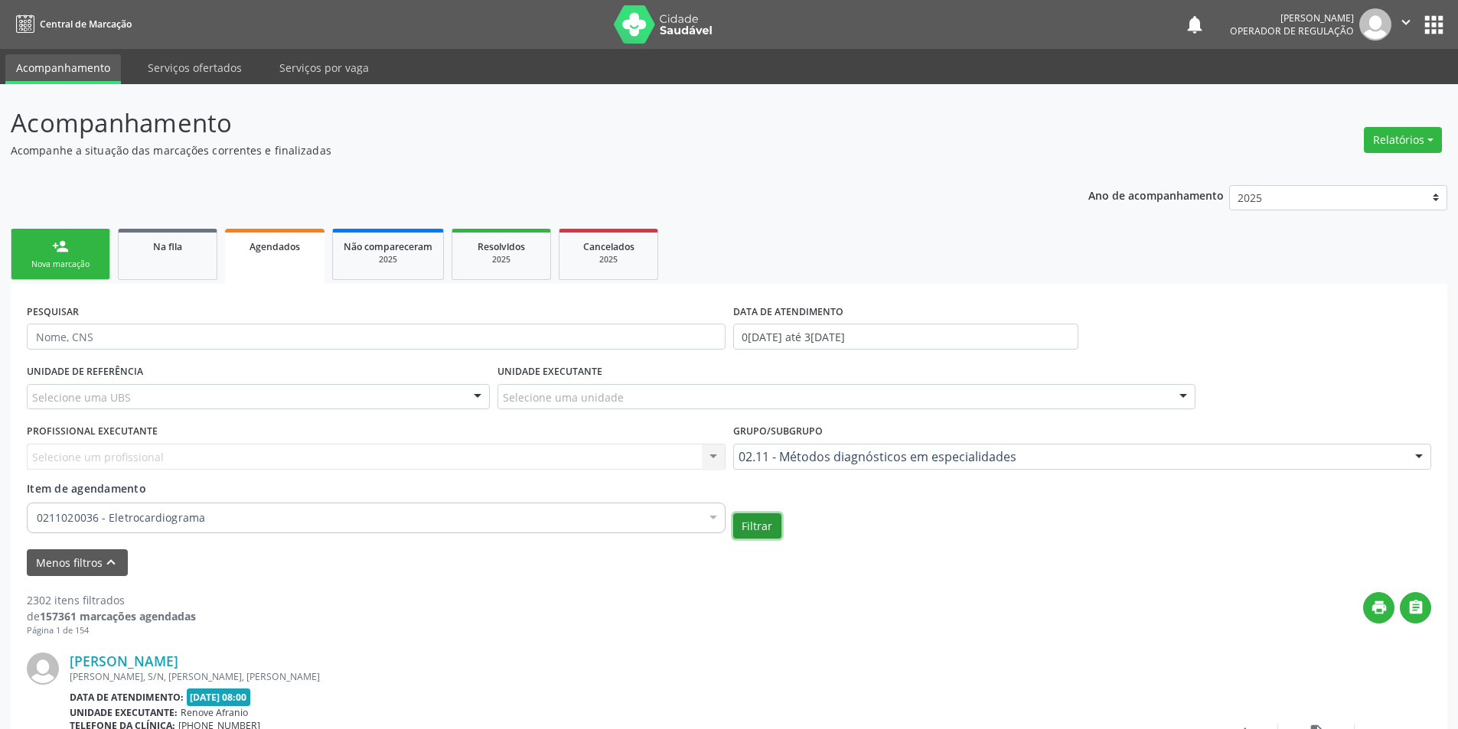
click at [767, 532] on button "Filtrar" at bounding box center [757, 526] width 48 height 26
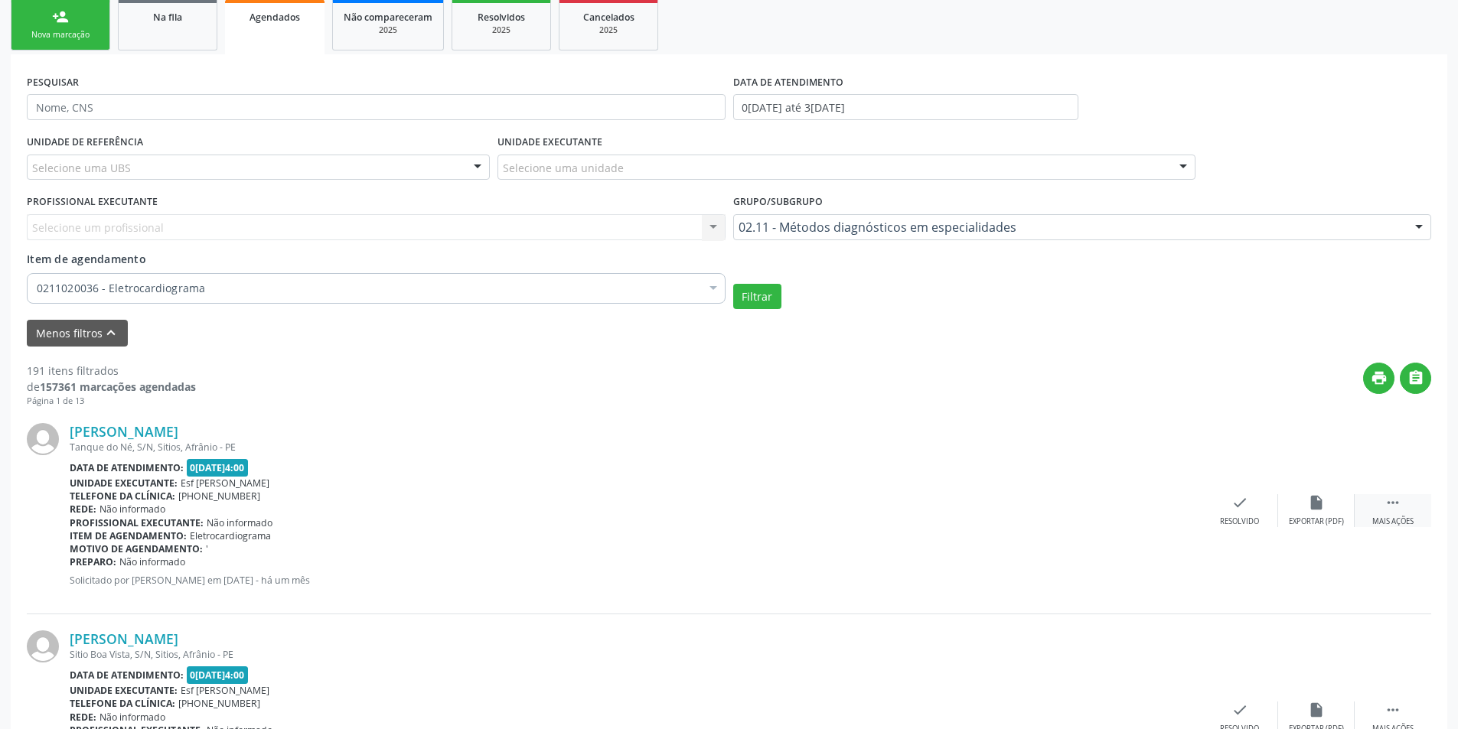
click at [1393, 525] on div "Mais ações" at bounding box center [1392, 521] width 41 height 11
click at [1078, 507] on icon "print" at bounding box center [1086, 502] width 17 height 17
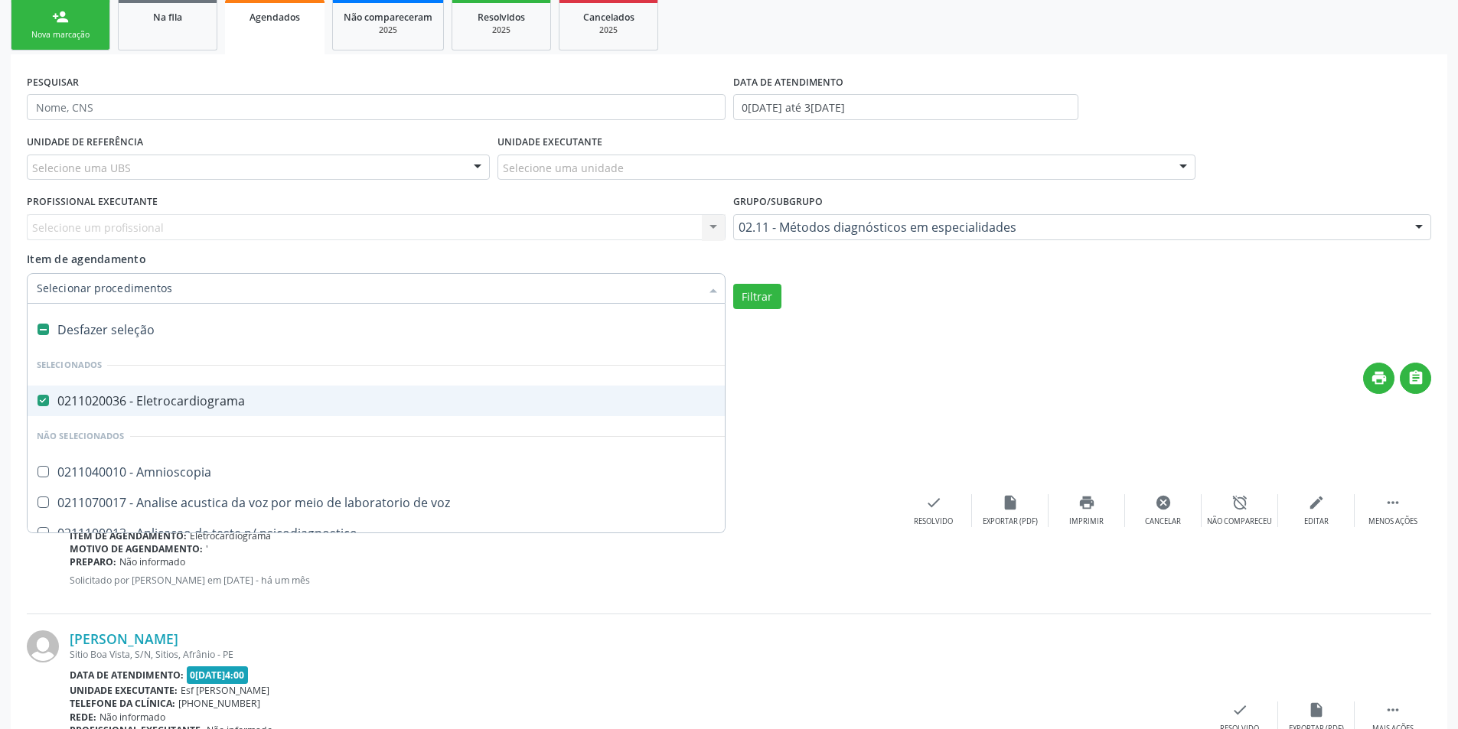
drag, startPoint x: 98, startPoint y: 288, endPoint x: 73, endPoint y: 289, distance: 25.3
click at [246, 269] on div "Item de agendamento Desfazer seleção Selecionados 0211020036 - Eletrocardiogram…" at bounding box center [376, 275] width 699 height 48
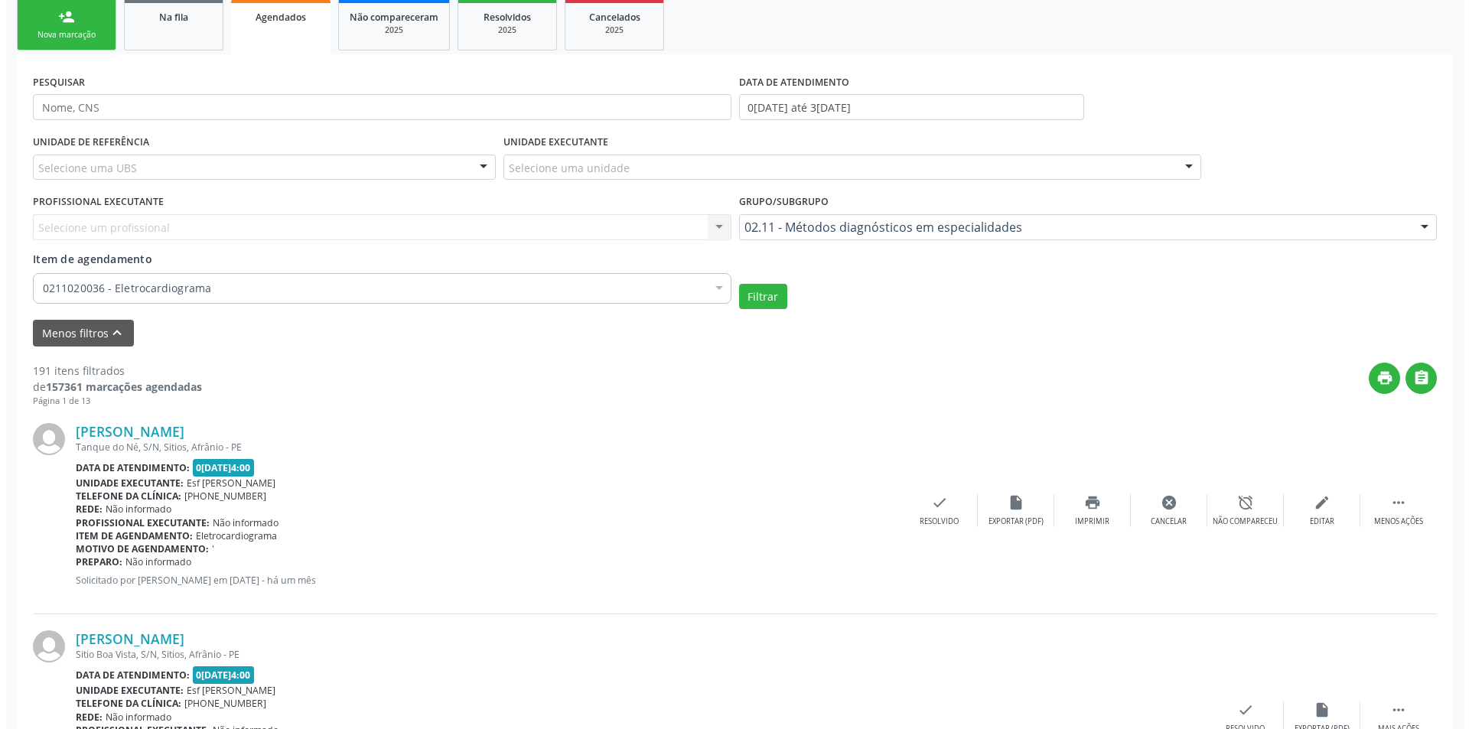
scroll to position [0, 0]
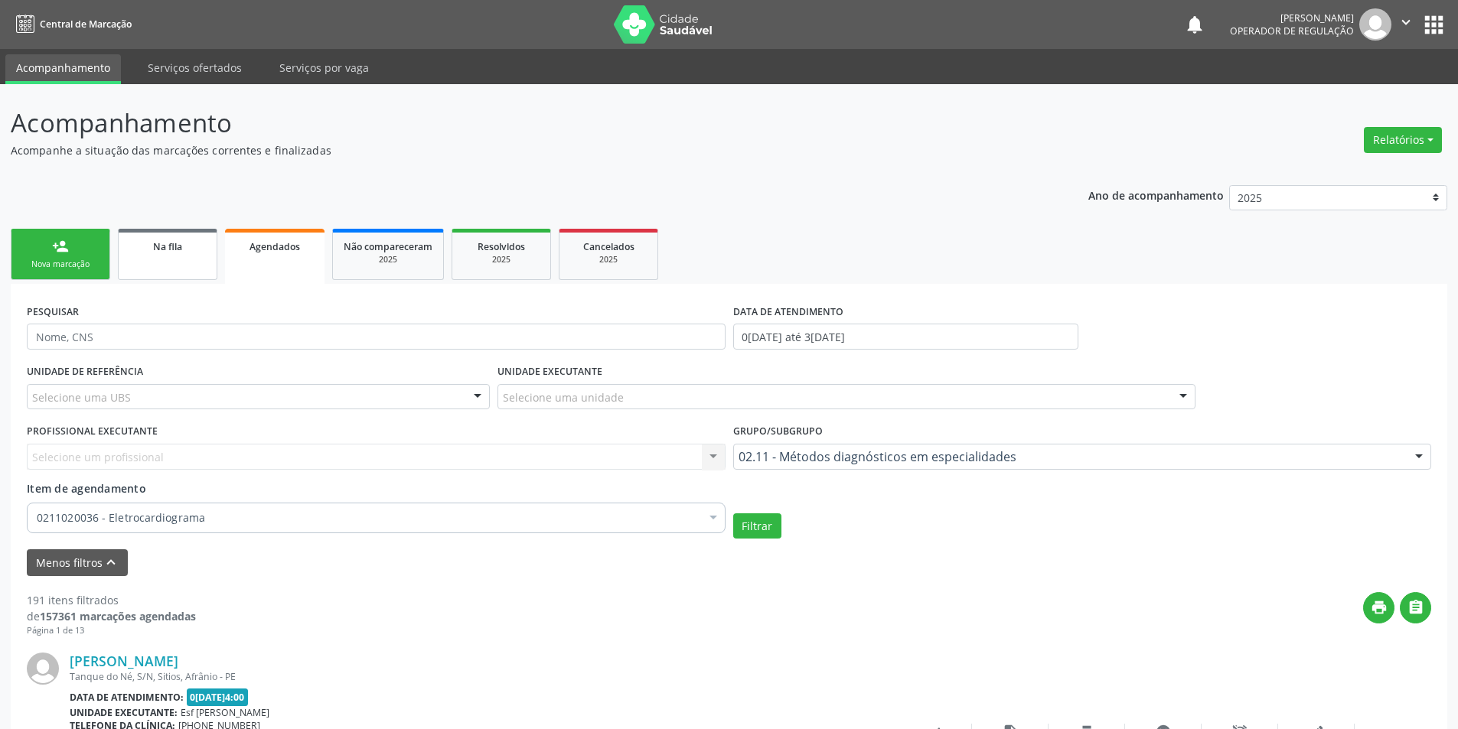
click at [148, 253] on div "Na fila" at bounding box center [167, 246] width 77 height 16
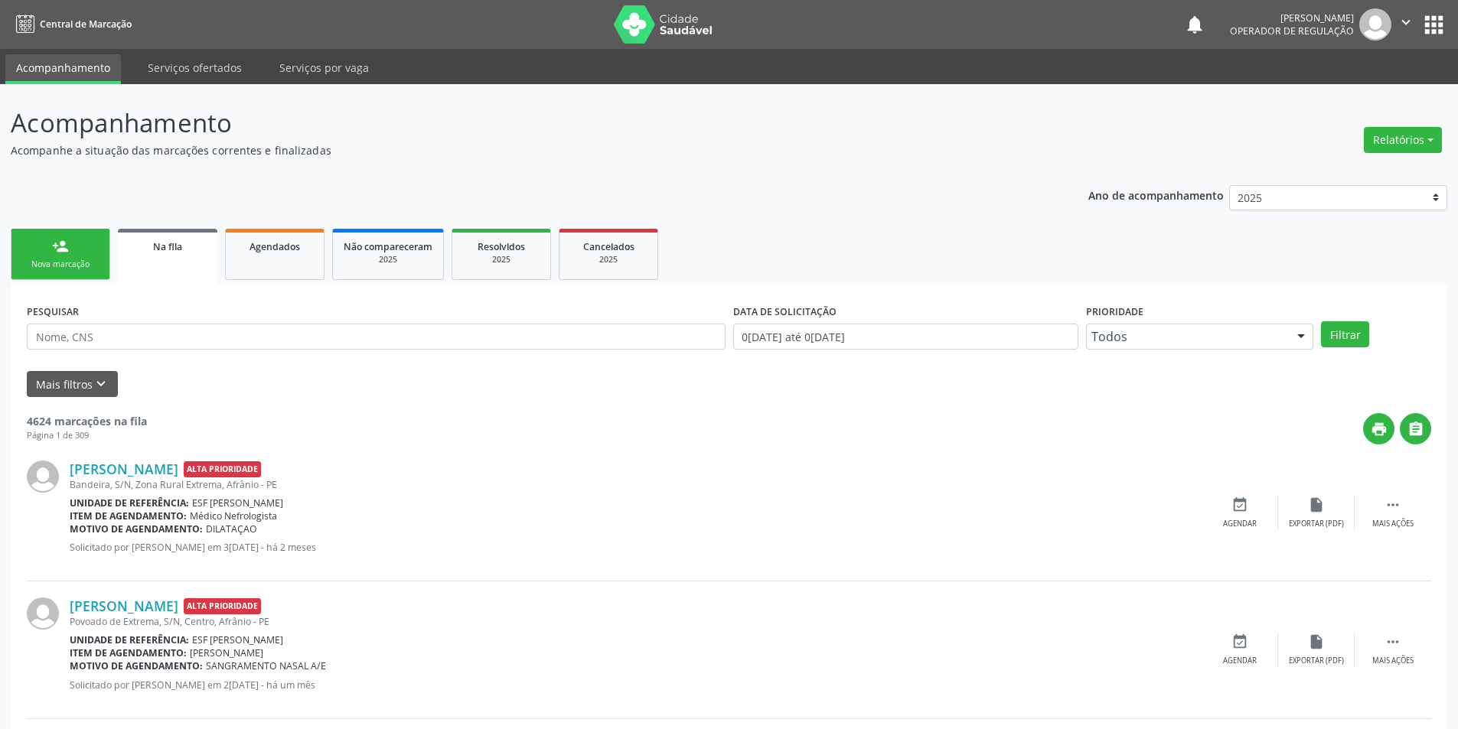
click at [75, 228] on ul "person_add Nova marcação Na fila Agendados Não compareceram 2025 Resolvidos 202…" at bounding box center [729, 254] width 1436 height 59
click at [70, 247] on link "person_add Nova marcação" at bounding box center [60, 254] width 99 height 51
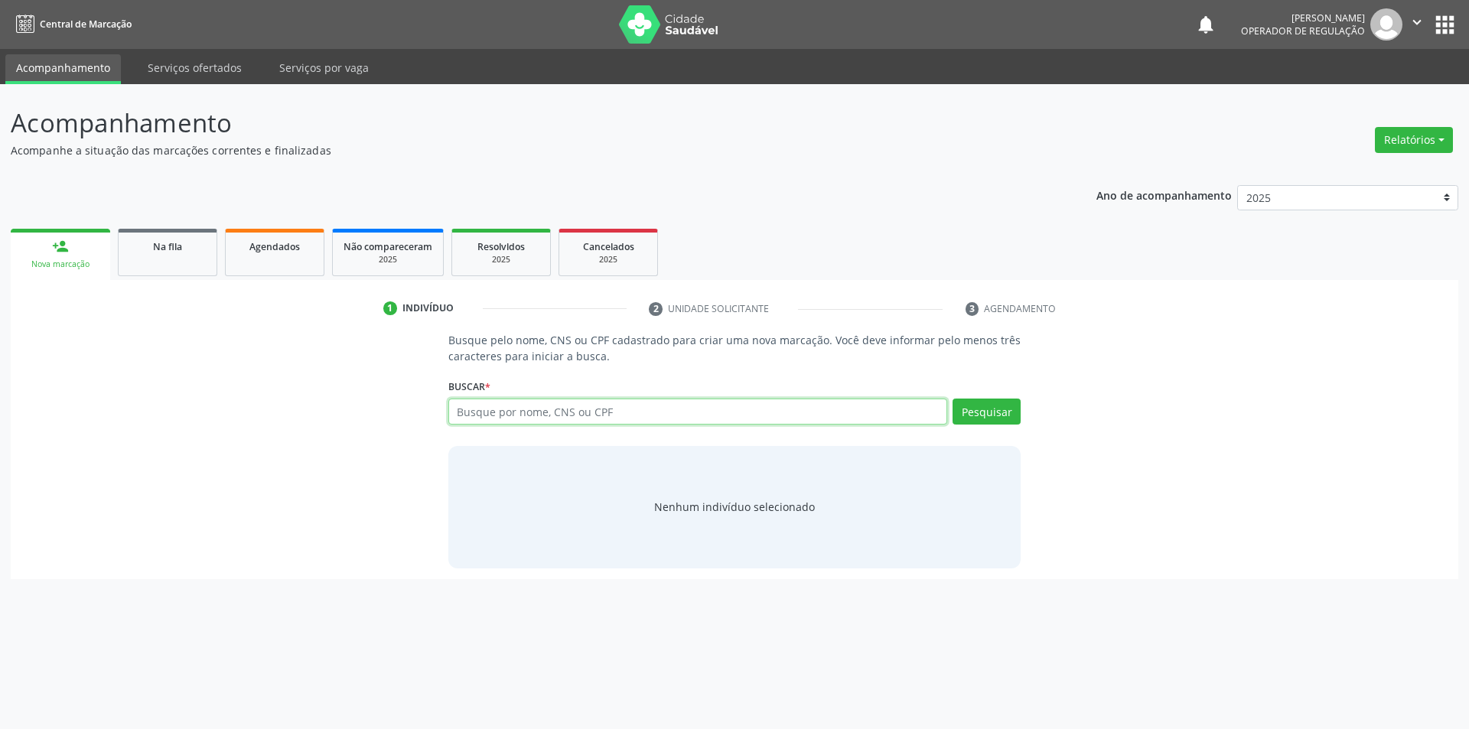
click at [489, 406] on input "text" at bounding box center [698, 412] width 500 height 26
type input "34173820410"
click at [1003, 404] on button "Pesquisar" at bounding box center [987, 412] width 68 height 26
